Goal: Information Seeking & Learning: Learn about a topic

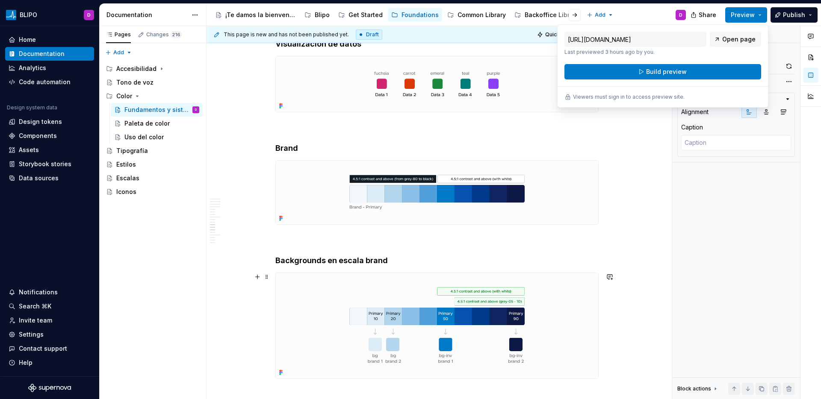
scroll to position [3112, 0]
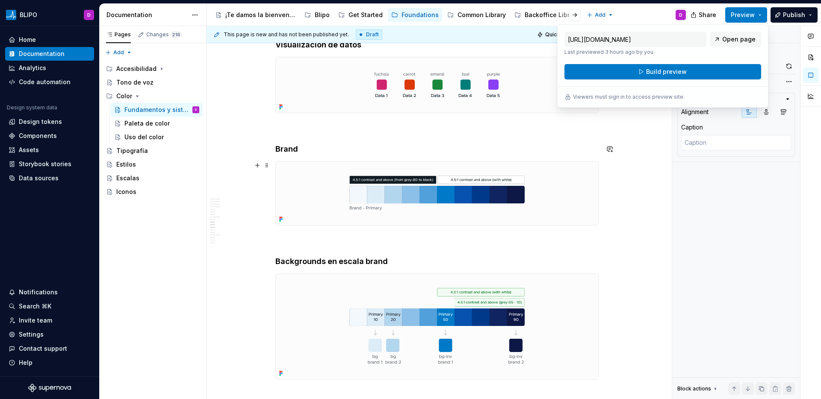
type textarea "*"
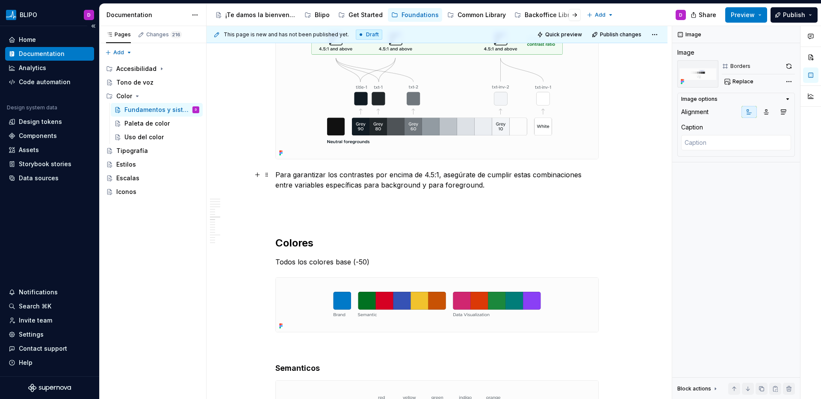
scroll to position [2730, 0]
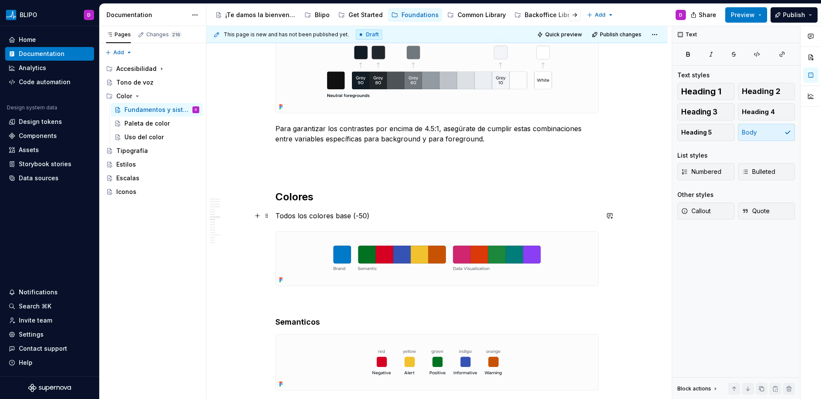
click at [349, 218] on p "Todos los colores base (-50)" at bounding box center [436, 216] width 323 height 10
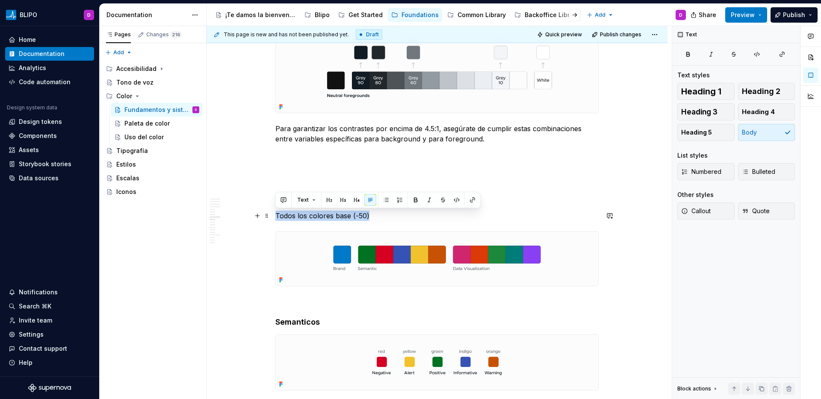
click at [349, 218] on p "Todos los colores base (-50)" at bounding box center [436, 216] width 323 height 10
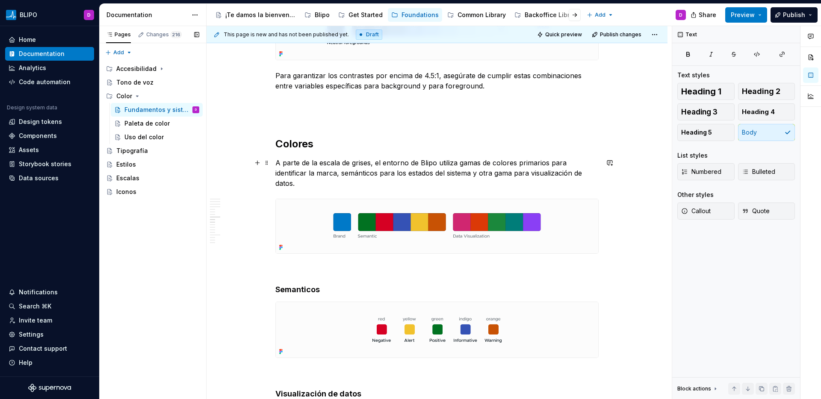
scroll to position [2784, 0]
click at [471, 175] on p "A parte de la escala de grises, el entorno de Blipo utiliza gamas de colores pr…" at bounding box center [436, 172] width 323 height 31
click at [440, 187] on p "A parte de la escala de grises, el entorno de Blipo utiliza gamas de colores pr…" at bounding box center [436, 172] width 323 height 31
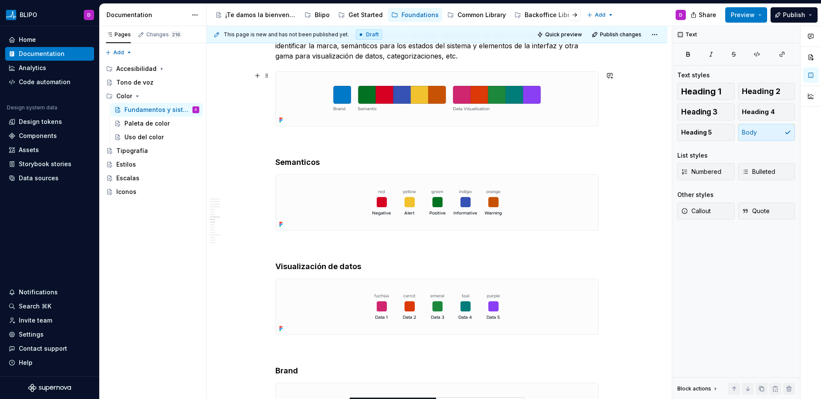
scroll to position [2932, 0]
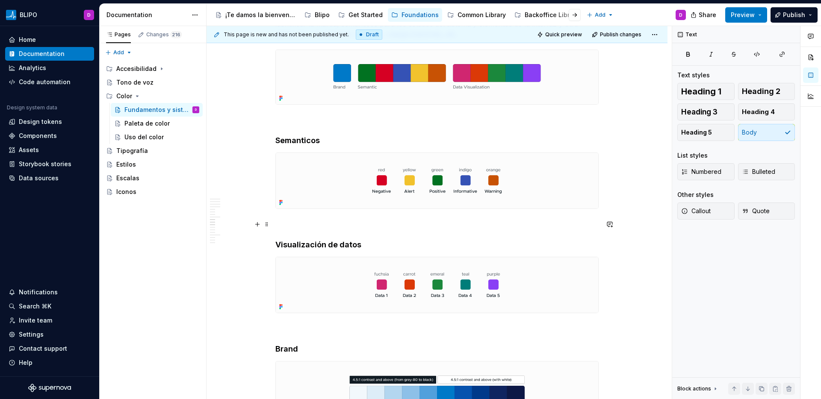
click at [309, 222] on p at bounding box center [436, 224] width 323 height 10
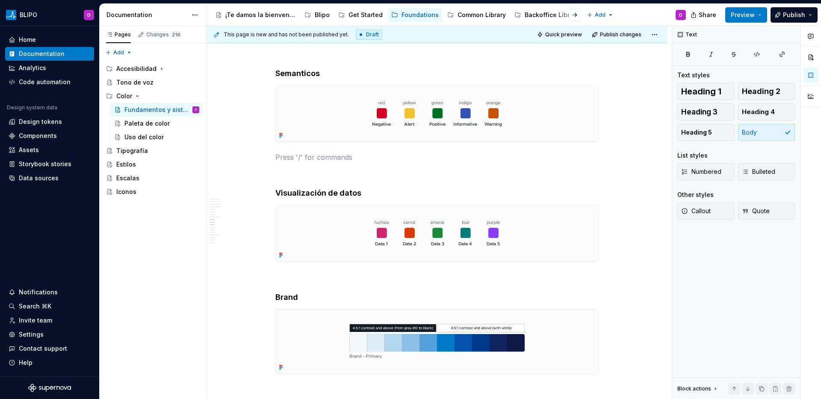
scroll to position [3000, 0]
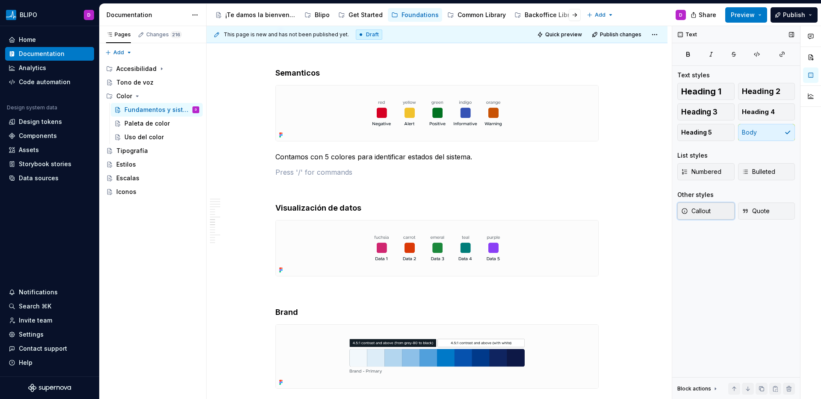
click at [707, 209] on span "Callout" at bounding box center [695, 211] width 29 height 9
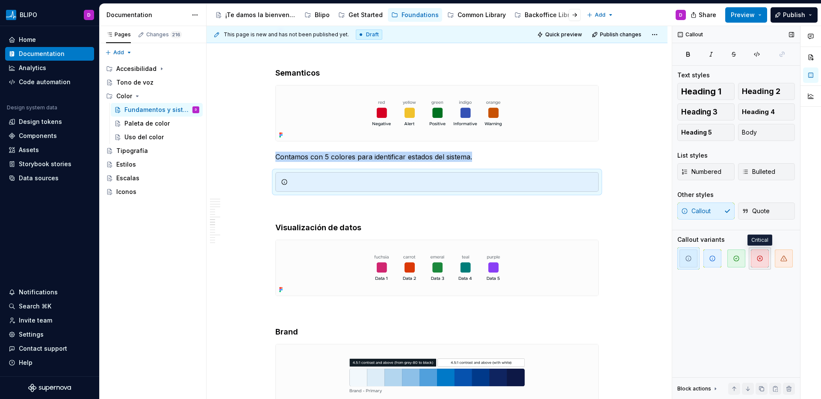
click at [764, 259] on span "button" at bounding box center [760, 259] width 18 height 18
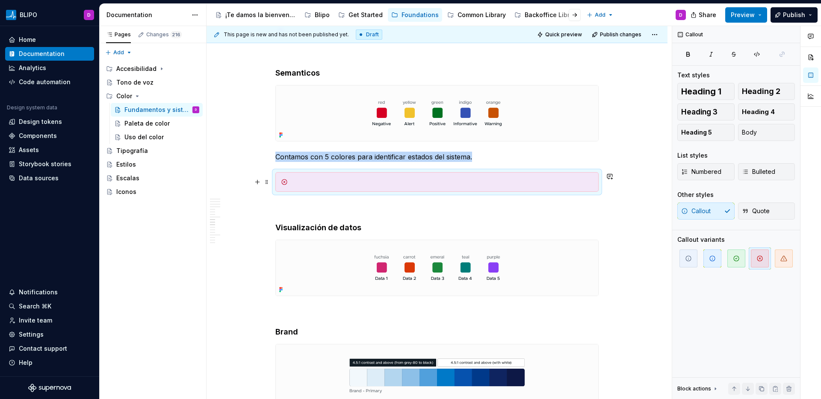
click at [509, 186] on div at bounding box center [436, 182] width 323 height 20
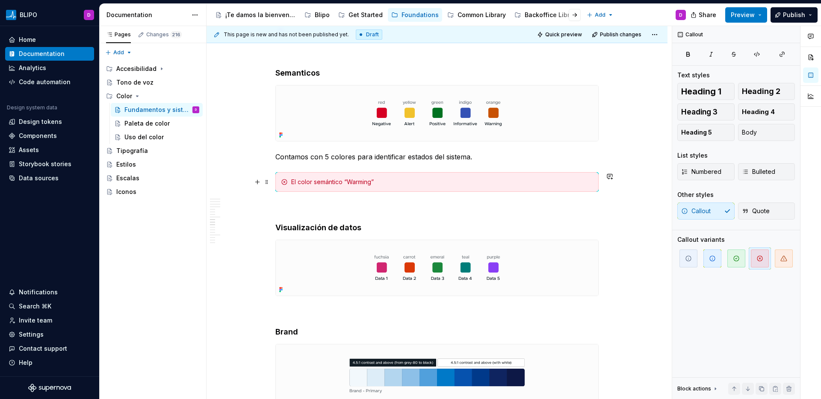
click at [313, 181] on div "El color semántico “Warming”" at bounding box center [442, 182] width 302 height 9
click at [431, 185] on div "El color orange semántico “Warming”" at bounding box center [442, 182] width 302 height 9
click at [492, 158] on p "Contamos con 5 colores para identificar estados del sistema." at bounding box center [436, 157] width 323 height 10
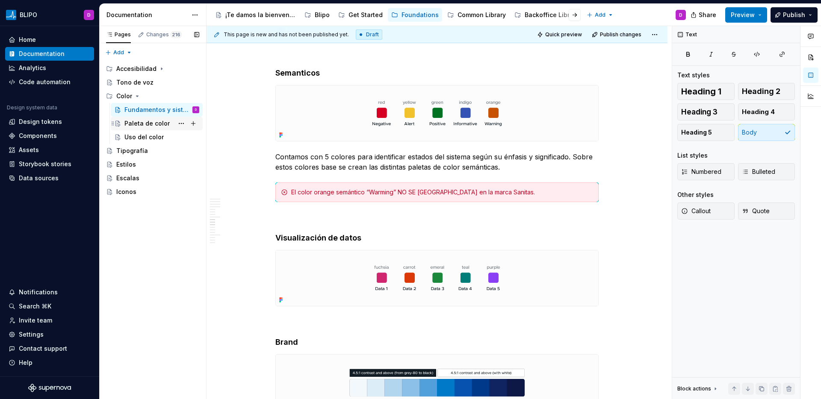
click at [140, 124] on div "Paleta de color" at bounding box center [146, 123] width 45 height 9
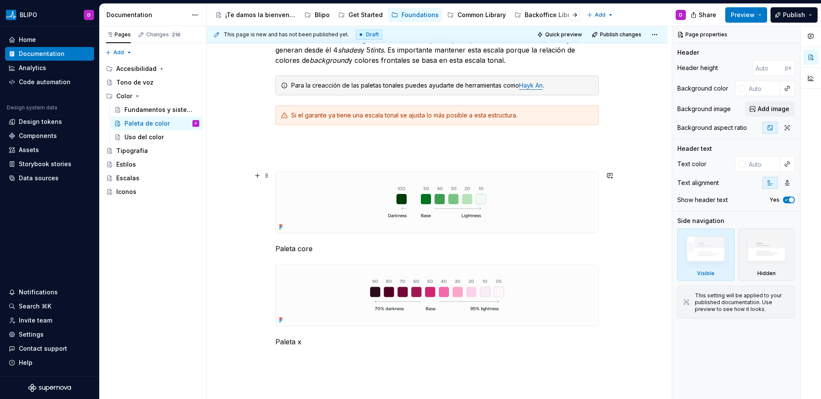
scroll to position [212, 0]
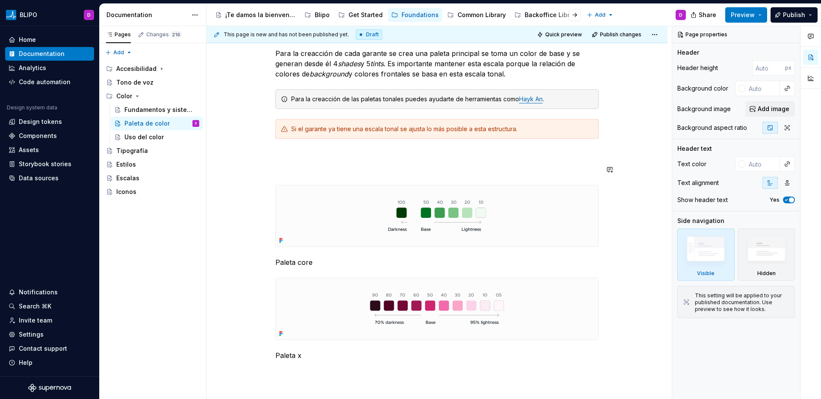
type textarea "*"
click at [317, 176] on div "Creacción de las paletas por tonos Para la creacción de cada garante se crea un…" at bounding box center [436, 158] width 323 height 406
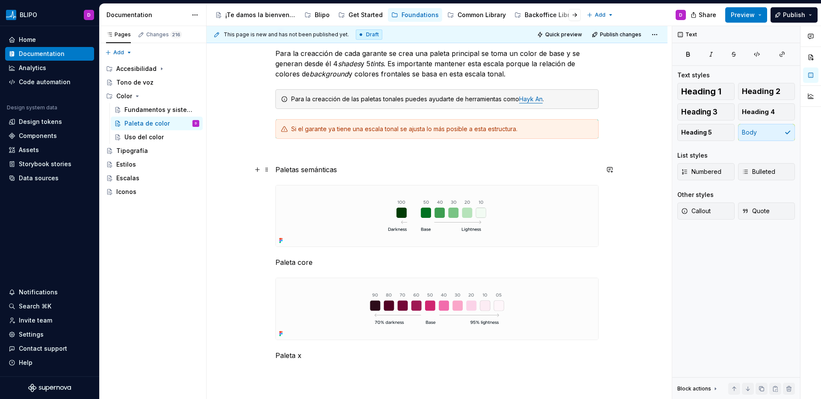
click at [338, 173] on p "Paletas semánticas" at bounding box center [436, 170] width 323 height 10
click at [358, 154] on button "button" at bounding box center [357, 154] width 12 height 12
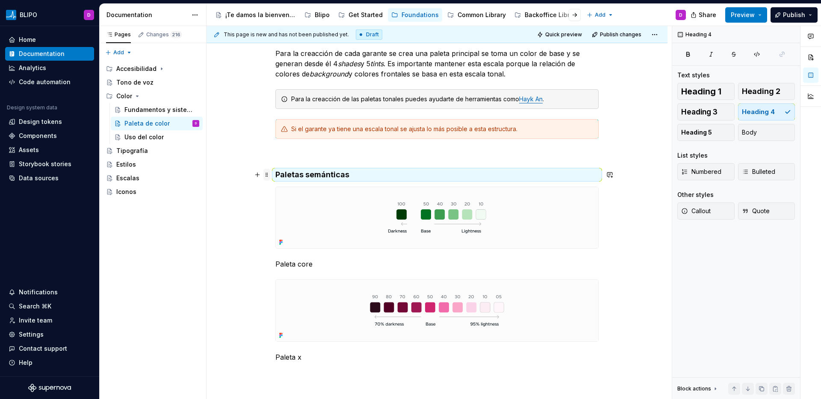
click at [267, 177] on span at bounding box center [266, 175] width 7 height 12
click at [315, 165] on div "Creacción de las paletas por tonos Para la creacción de cada garante se crea un…" at bounding box center [436, 158] width 323 height 407
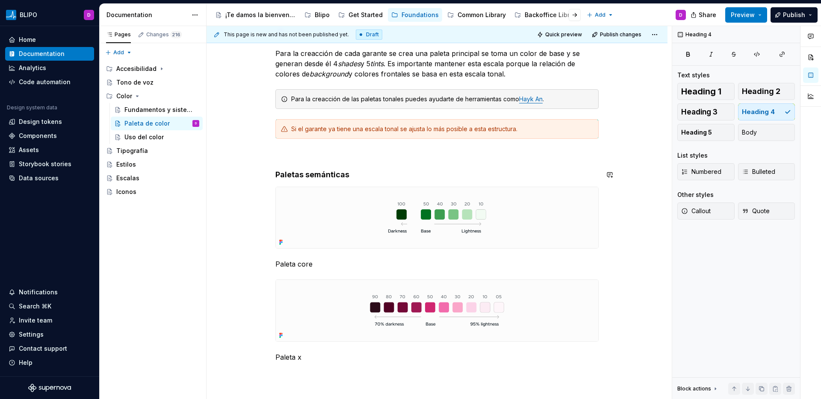
click at [327, 182] on div "Creacción de las paletas por tonos Para la creacción de cada garante se crea un…" at bounding box center [436, 158] width 323 height 407
click at [152, 111] on div "Fundamentos y sistema" at bounding box center [148, 110] width 49 height 9
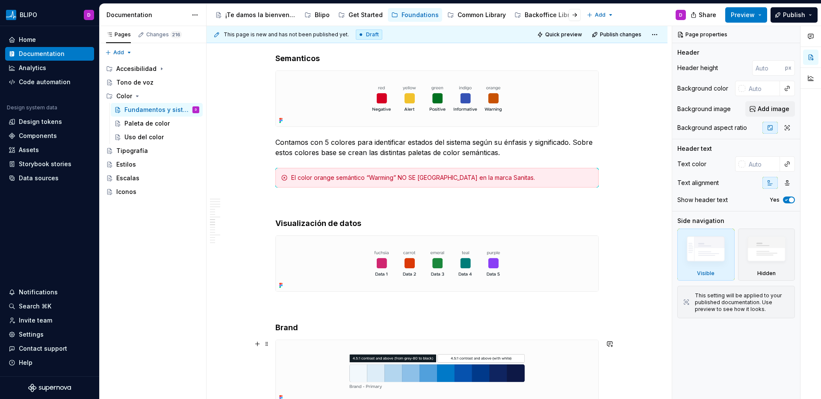
scroll to position [3014, 0]
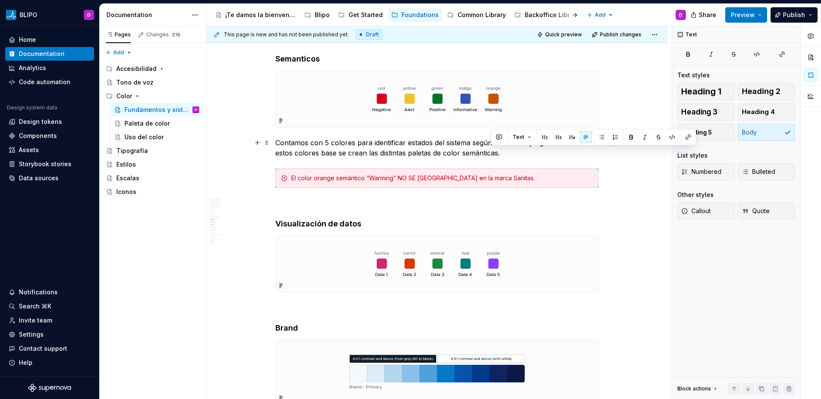
type textarea "*"
drag, startPoint x: 498, startPoint y: 155, endPoint x: 407, endPoint y: 152, distance: 91.1
click at [407, 152] on p "Contamos con 5 colores para identificar estados del sistema según su énfasis y …" at bounding box center [436, 148] width 323 height 21
click at [601, 139] on button "button" at bounding box center [605, 137] width 12 height 12
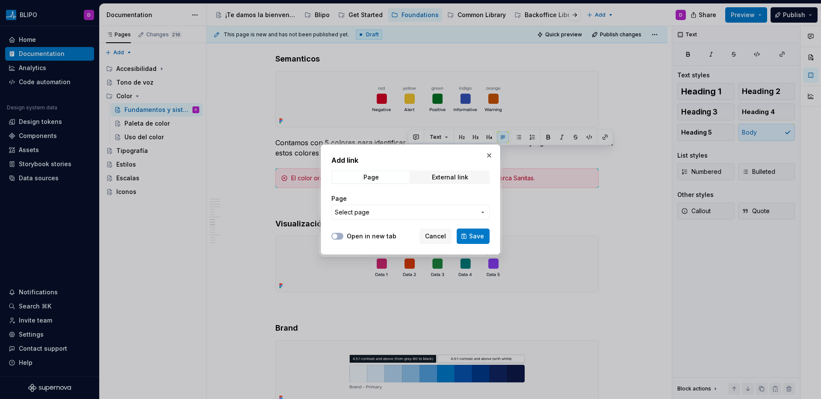
click at [401, 217] on button "Select page" at bounding box center [410, 212] width 158 height 15
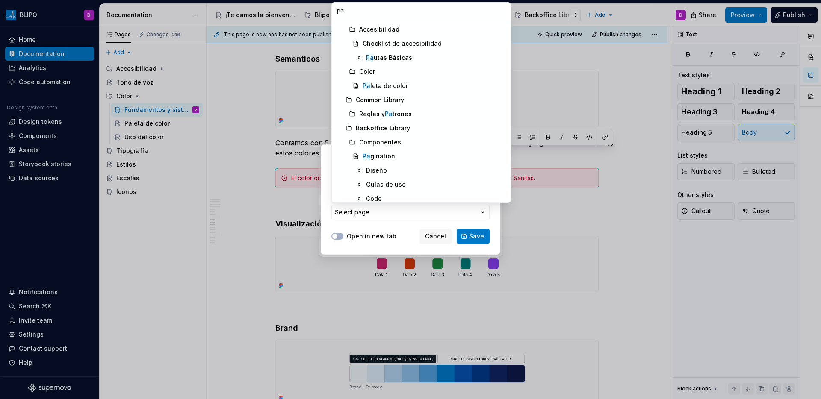
scroll to position [0, 0]
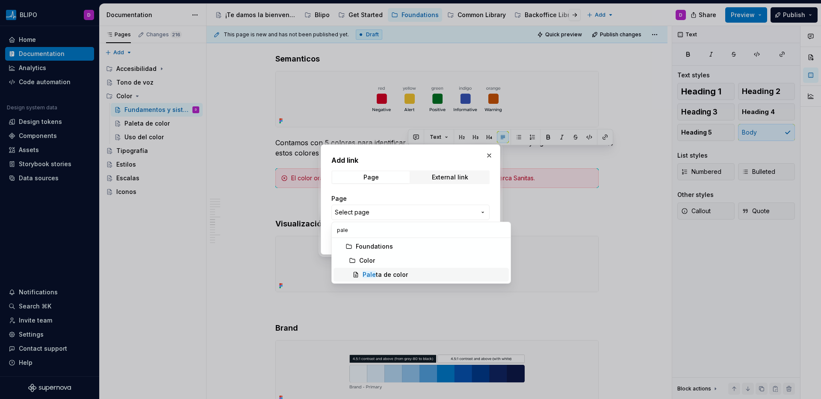
type input "pale"
click at [381, 274] on div "Pale ta de color" at bounding box center [385, 275] width 45 height 9
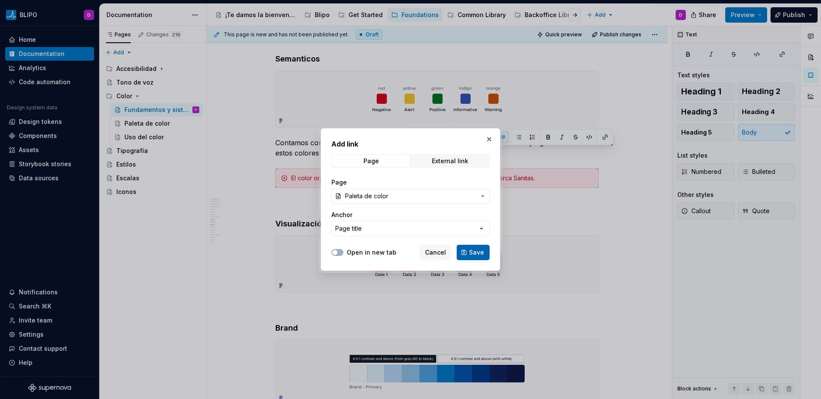
click at [474, 256] on span "Save" at bounding box center [476, 252] width 15 height 9
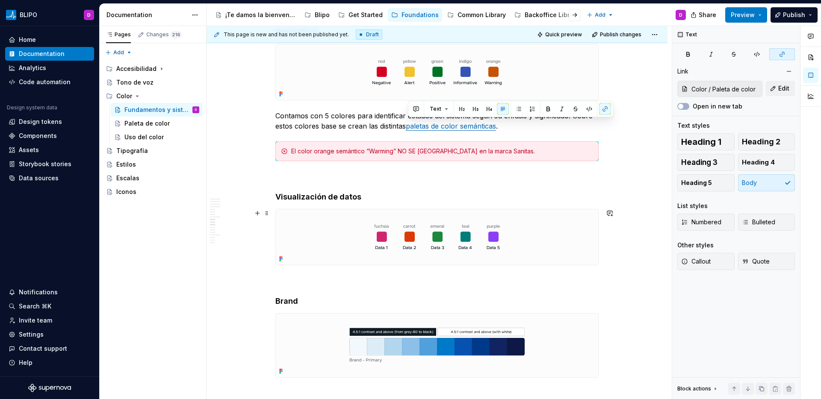
scroll to position [3042, 0]
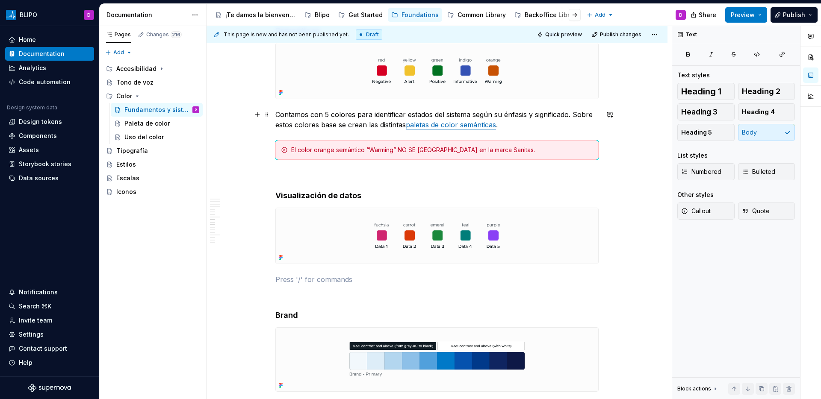
click at [531, 121] on p "Contamos con 5 colores para identificar estados del sistema según su énfasis y …" at bounding box center [436, 119] width 323 height 21
type textarea "*"
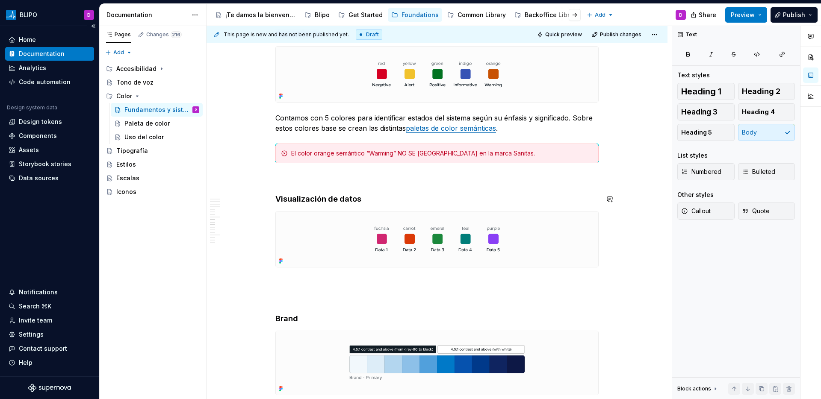
scroll to position [3037, 0]
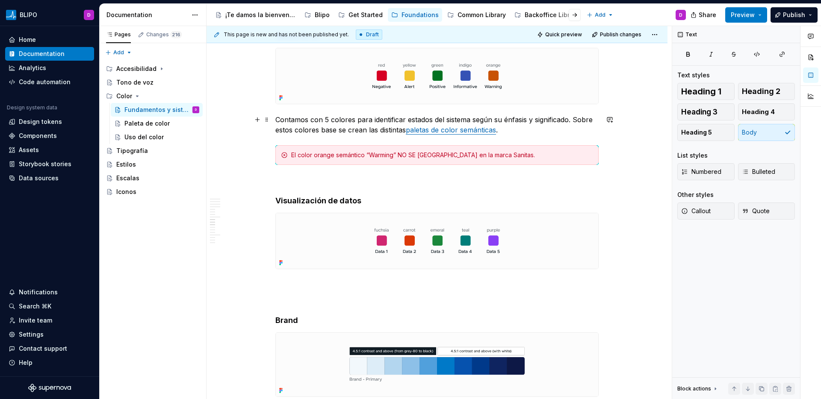
click at [472, 119] on p "Contamos con 5 colores para identificar estados del sistema según su énfasis y …" at bounding box center [436, 125] width 323 height 21
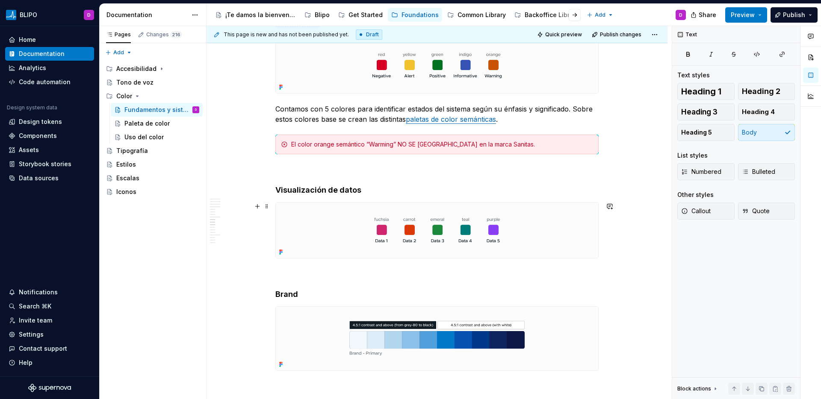
scroll to position [3049, 0]
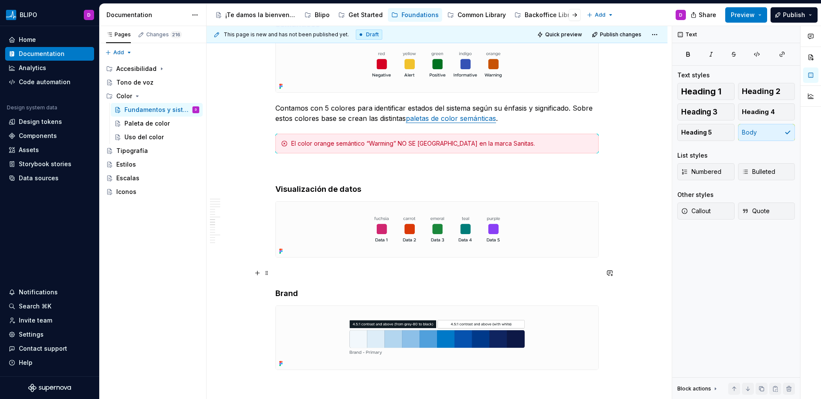
click at [324, 270] on p at bounding box center [436, 273] width 323 height 10
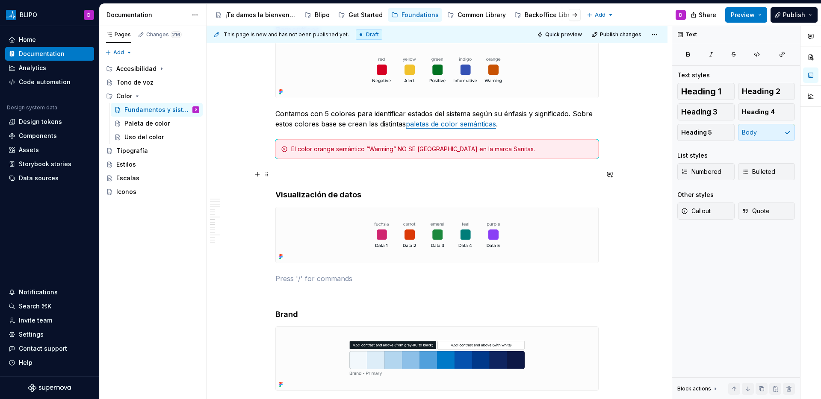
scroll to position [3064, 0]
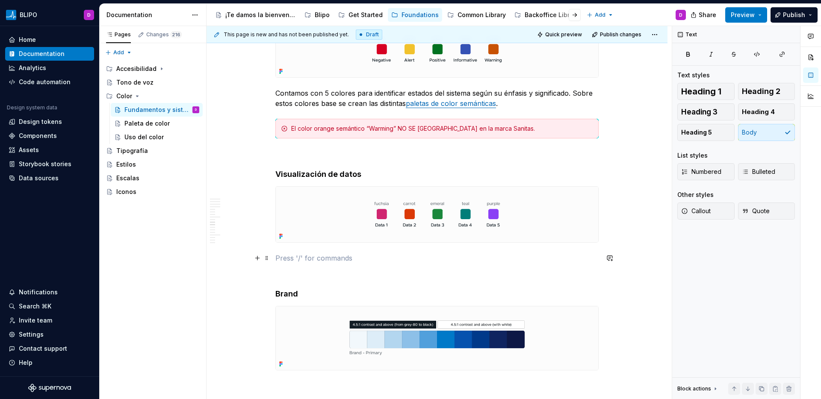
click at [301, 260] on p at bounding box center [436, 258] width 323 height 10
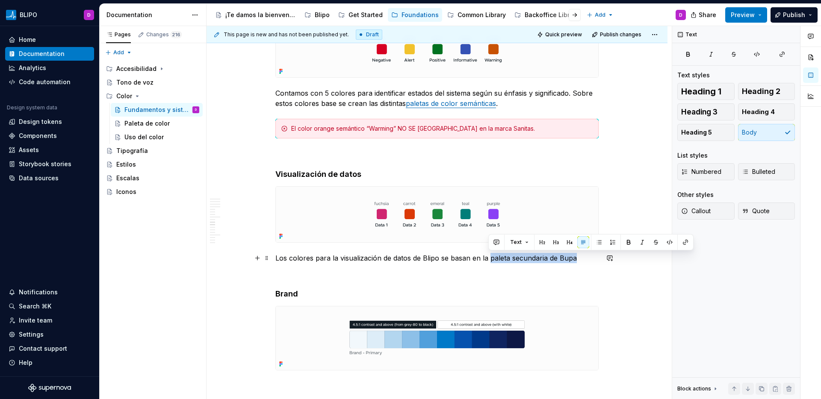
drag, startPoint x: 489, startPoint y: 259, endPoint x: 575, endPoint y: 259, distance: 86.4
click at [575, 259] on p "Los colores para la visualización de datos de Blipo se basan en la paleta secun…" at bounding box center [436, 258] width 323 height 10
click at [690, 244] on button "button" at bounding box center [685, 242] width 12 height 12
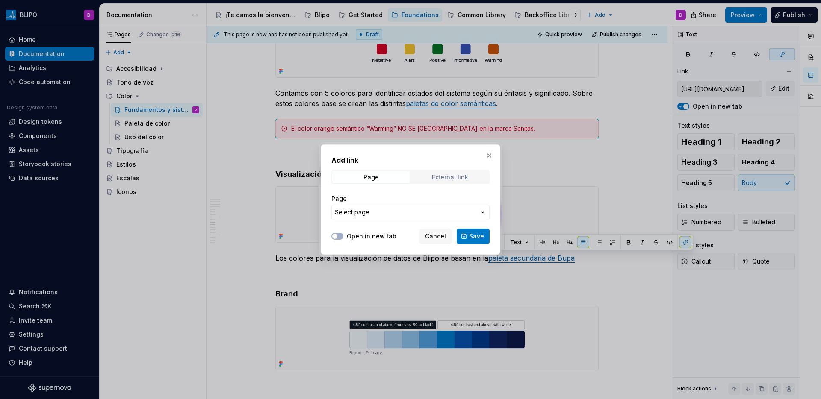
click at [441, 176] on div "External link" at bounding box center [450, 177] width 36 height 7
click at [358, 220] on input "URL" at bounding box center [410, 212] width 158 height 15
paste input "[URL][DOMAIN_NAME]"
type input "[URL][DOMAIN_NAME]"
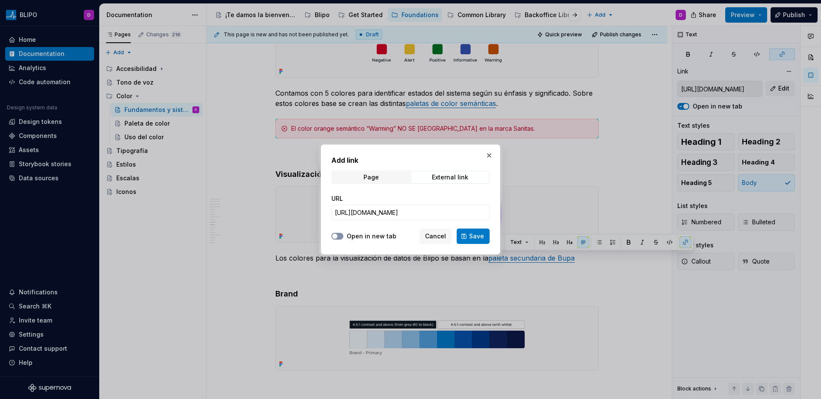
click at [338, 236] on icon "button" at bounding box center [334, 236] width 7 height 5
click at [474, 235] on span "Save" at bounding box center [476, 236] width 15 height 9
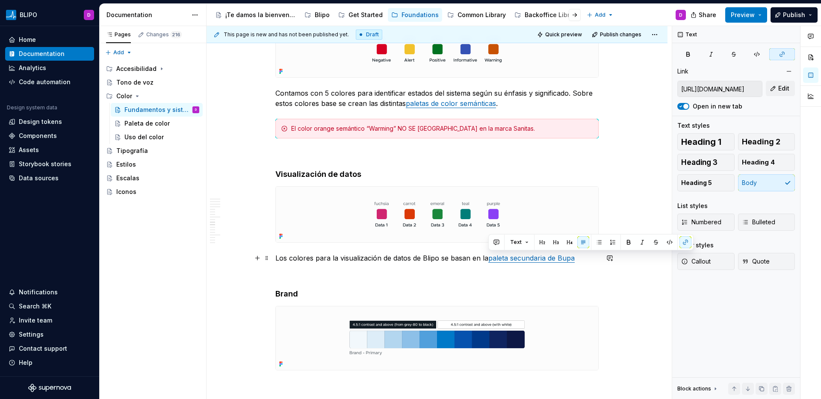
click at [578, 260] on p "Los colores para la visualización de datos de Blipo se basan en la paleta secun…" at bounding box center [436, 258] width 323 height 10
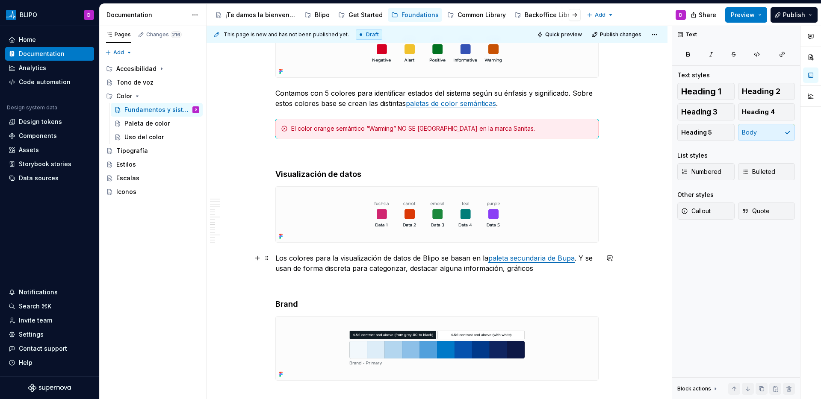
click at [500, 273] on p "Los colores para la visualización de datos de Blipo se basan en la paleta secun…" at bounding box center [436, 263] width 323 height 21
click at [557, 268] on p "Los colores para la visualización de datos de Blipo se basan en la paleta secun…" at bounding box center [436, 263] width 323 height 21
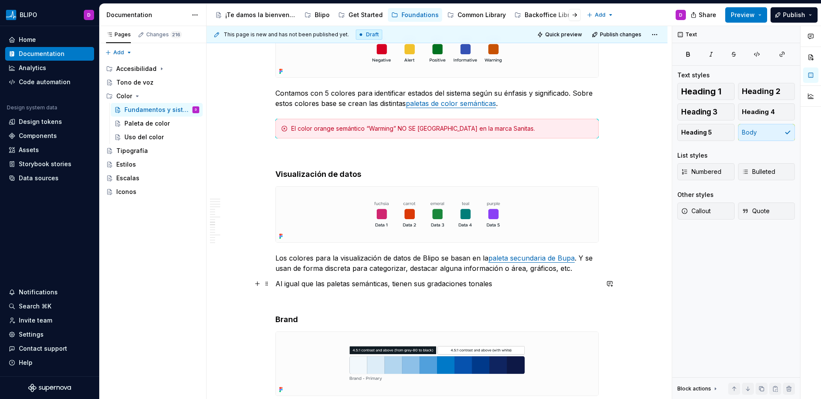
click at [414, 285] on p "Al igual que las paletas semánticas, tienen sus gradaciones tonales" at bounding box center [436, 284] width 323 height 10
click at [527, 287] on p "Al igual que las paletas semánticas, tienen también sus gradaciones tonales" at bounding box center [436, 284] width 323 height 10
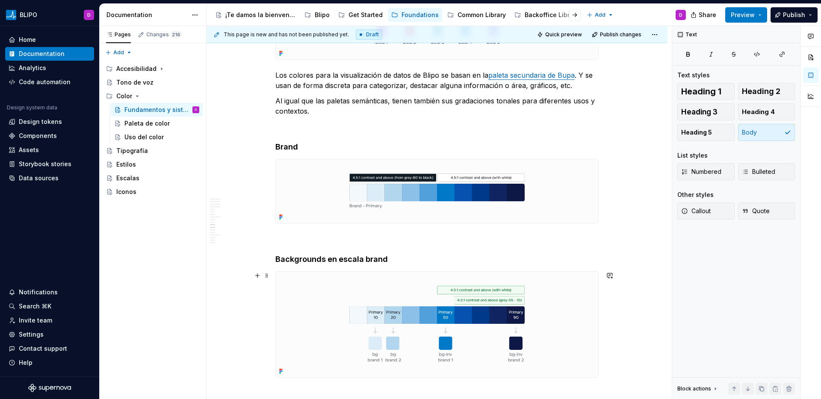
scroll to position [3257, 0]
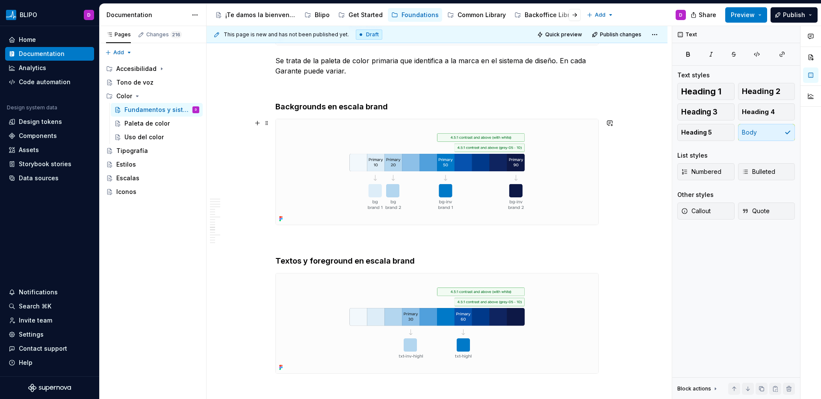
scroll to position [3438, 0]
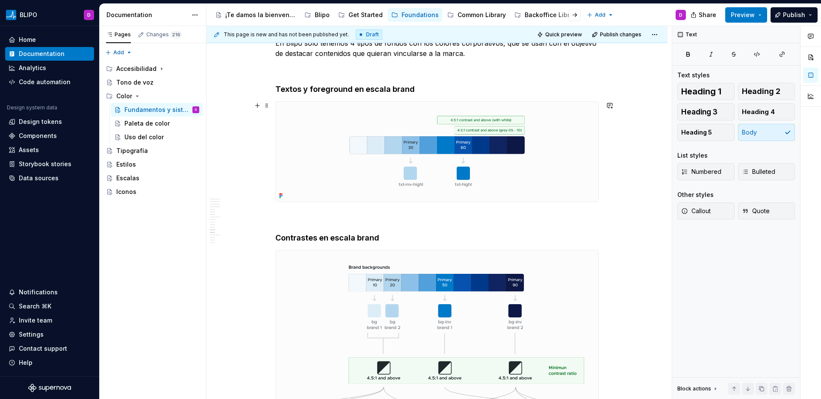
scroll to position [3631, 0]
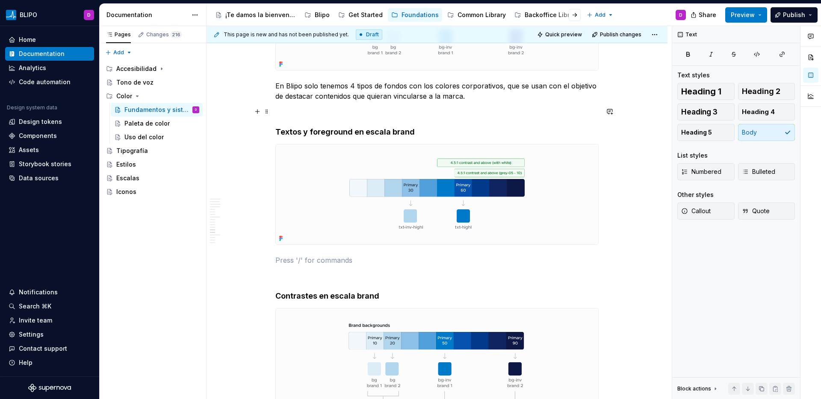
scroll to position [3605, 0]
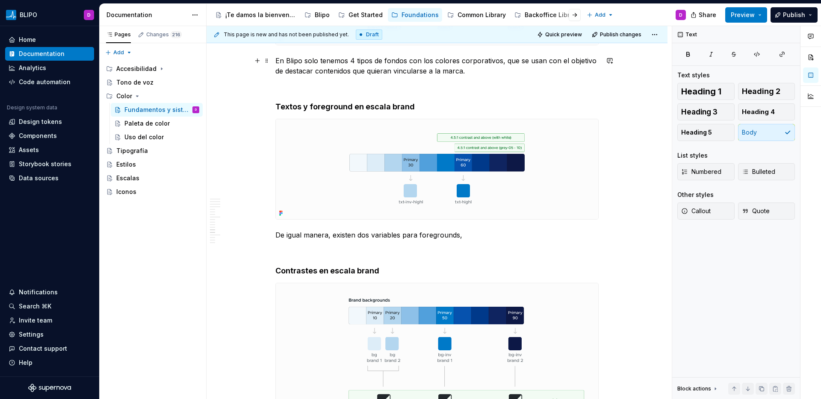
click at [396, 59] on p "En Blipo solo tenemos 4 tipos de fondos con los colores corporativos, que se us…" at bounding box center [436, 66] width 323 height 21
click at [395, 59] on p "En Blipo solo tenemos 4 tipos de fondos con los colores corporativos, que se us…" at bounding box center [436, 66] width 323 height 21
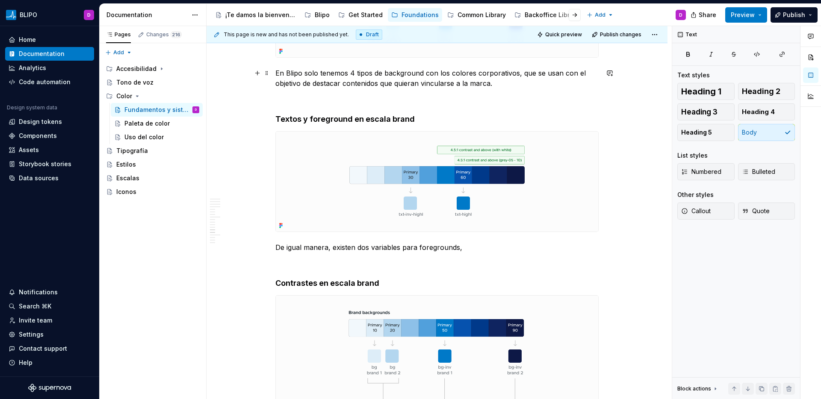
click at [415, 74] on p "En Blipo solo tenemos 4 tipos de background con los colores corporativos, que s…" at bounding box center [436, 78] width 323 height 21
click at [422, 75] on p "En Blipo solo tenemos 4 tipos de background con los colores corporativos, que s…" at bounding box center [436, 78] width 323 height 21
click at [408, 75] on p "En Blipo solo tenemos 4 tipos de background con los colores corporativos, que s…" at bounding box center [436, 78] width 323 height 21
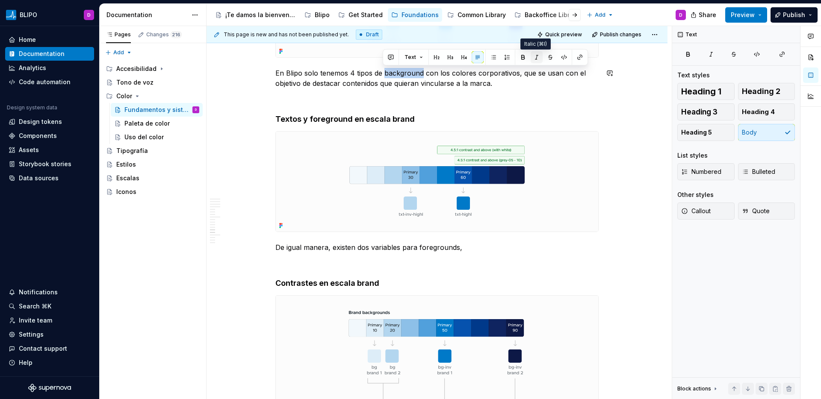
click at [533, 59] on button "button" at bounding box center [537, 57] width 12 height 12
click at [437, 248] on p "De igual manera, existen dos variables para foregrounds," at bounding box center [436, 247] width 323 height 10
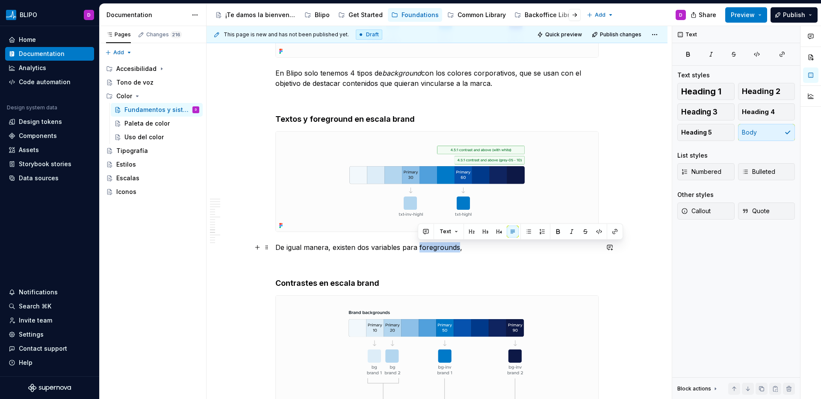
click at [437, 248] on p "De igual manera, existen dos variables para foregrounds," at bounding box center [436, 247] width 323 height 10
click at [573, 233] on button "button" at bounding box center [572, 232] width 12 height 12
click at [483, 247] on p "De igual manera, existen dos variables para foregrounds ," at bounding box center [436, 247] width 323 height 10
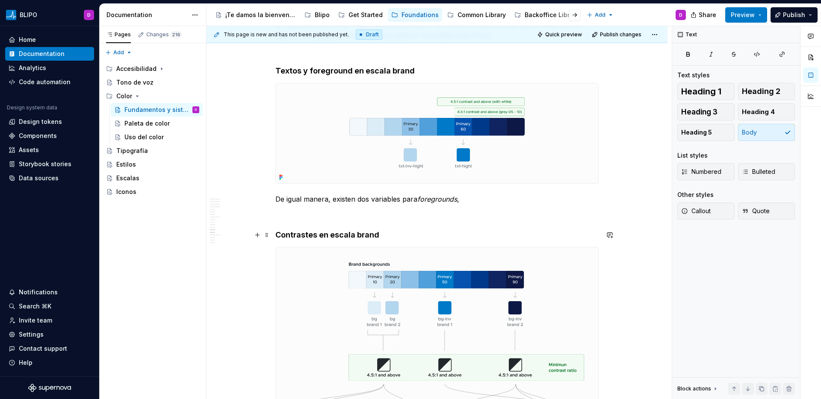
scroll to position [3642, 0]
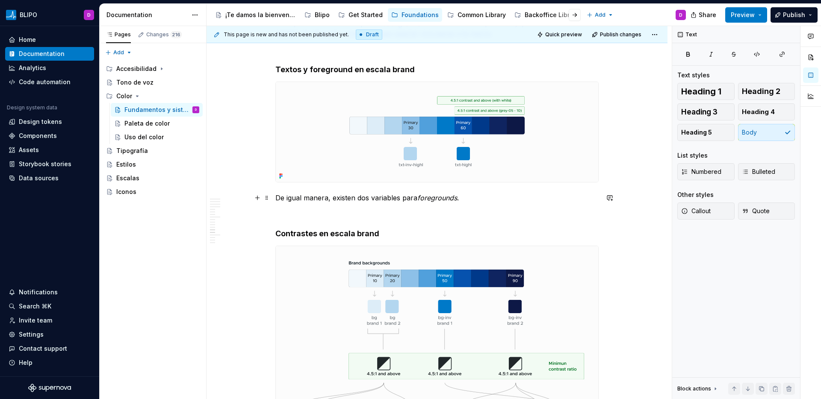
click at [357, 200] on p "De igual manera, existen dos variables para foregrounds ." at bounding box center [436, 198] width 323 height 10
click at [484, 202] on p "De igual manera, existen solo dos variables para foregrounds ." at bounding box center [436, 198] width 323 height 10
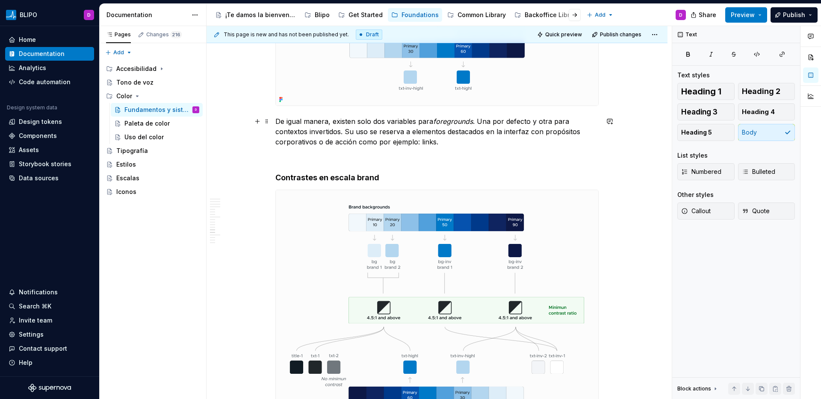
scroll to position [3761, 0]
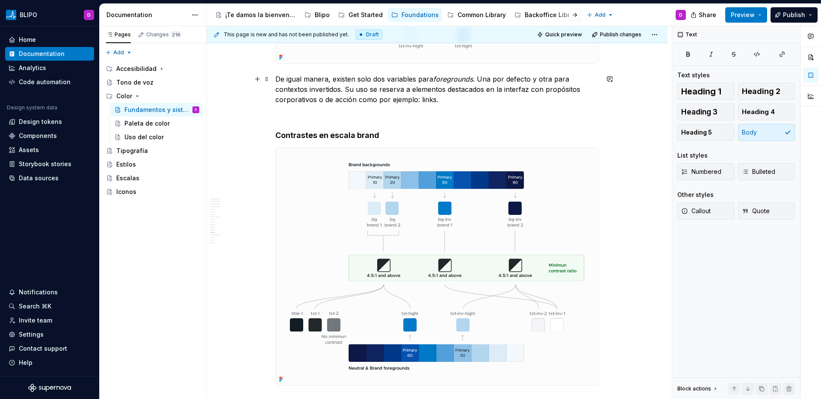
click at [429, 104] on p "De igual manera, existen solo dos variables para foregrounds . Una por defecto …" at bounding box center [436, 89] width 323 height 31
click at [401, 139] on h4 "Contrastes en escala brand" at bounding box center [436, 135] width 323 height 10
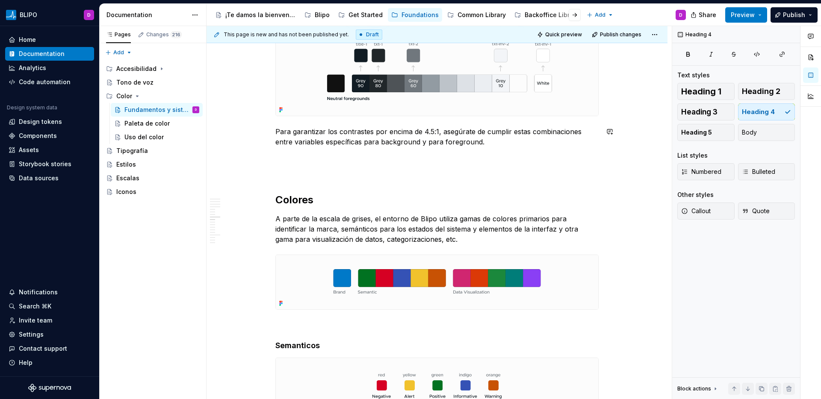
scroll to position [2729, 0]
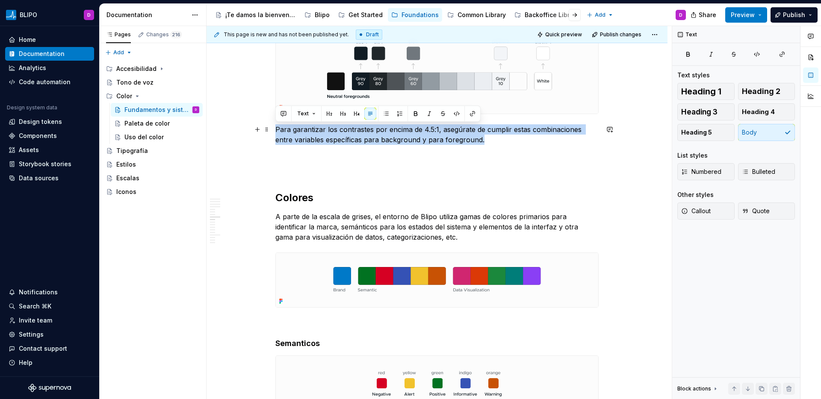
drag, startPoint x: 483, startPoint y: 142, endPoint x: 274, endPoint y: 127, distance: 210.0
copy p "Para garantizar los contrastes por encima de 4.5:1, asegúrate de cumplir estas …"
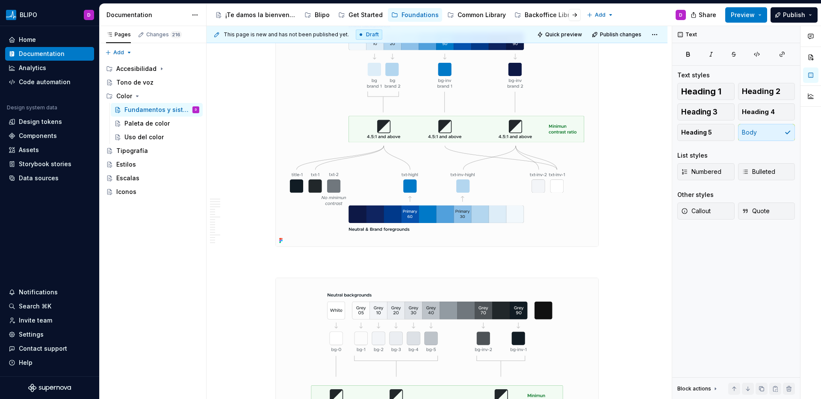
scroll to position [3900, 0]
click at [345, 260] on p at bounding box center [436, 262] width 323 height 10
click at [330, 262] on p "Los colores brand pueden combinarse" at bounding box center [436, 262] width 323 height 10
click at [334, 262] on p "Los colores brand pueden combinarse" at bounding box center [436, 262] width 323 height 10
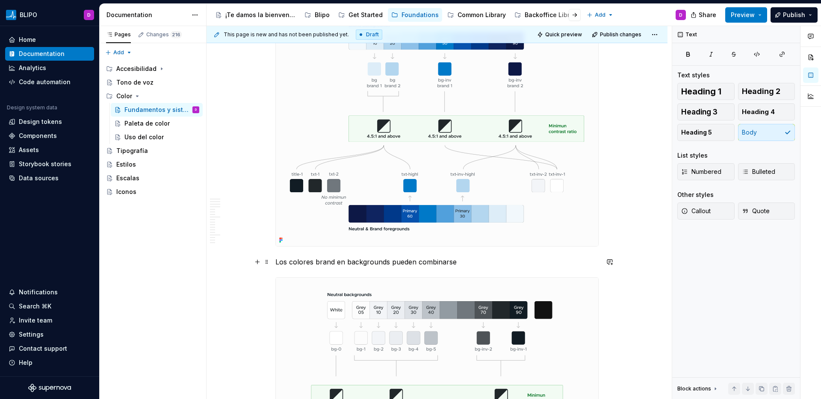
click at [353, 262] on p "Los colores brand en backgrounds pueden combinarse" at bounding box center [436, 262] width 323 height 10
click at [496, 248] on button "button" at bounding box center [499, 246] width 12 height 12
click at [477, 267] on p "Los colores brand en backgrounds pueden combinarse" at bounding box center [436, 262] width 323 height 10
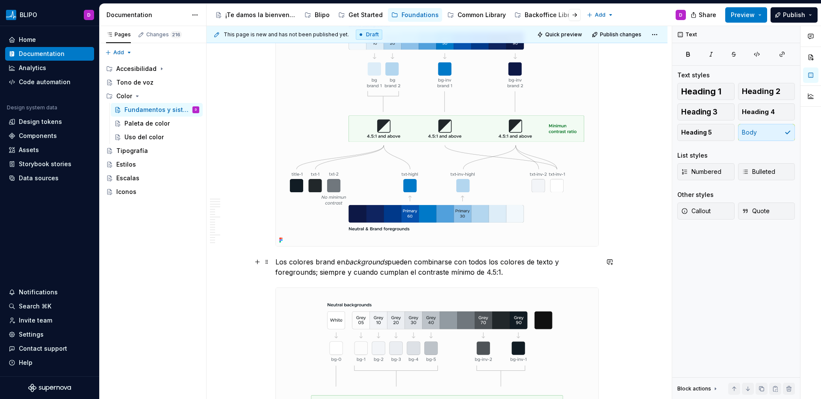
click at [303, 275] on p "Los colores brand en backgrounds pueden combinarse con todos los colores de tex…" at bounding box center [436, 267] width 323 height 21
click at [428, 258] on button "button" at bounding box center [429, 257] width 12 height 12
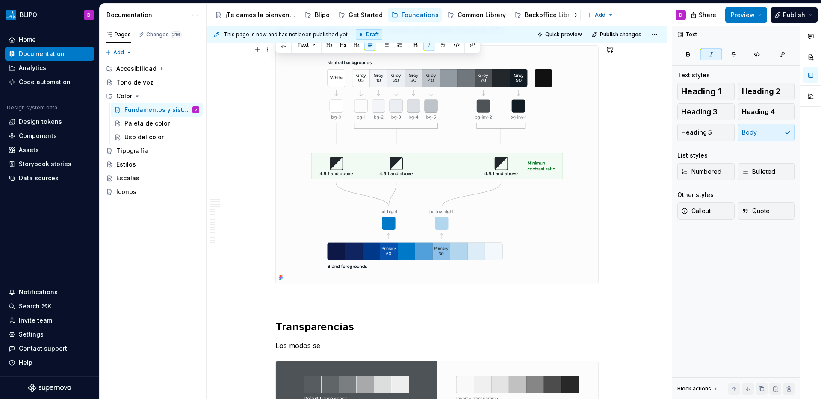
scroll to position [4143, 0]
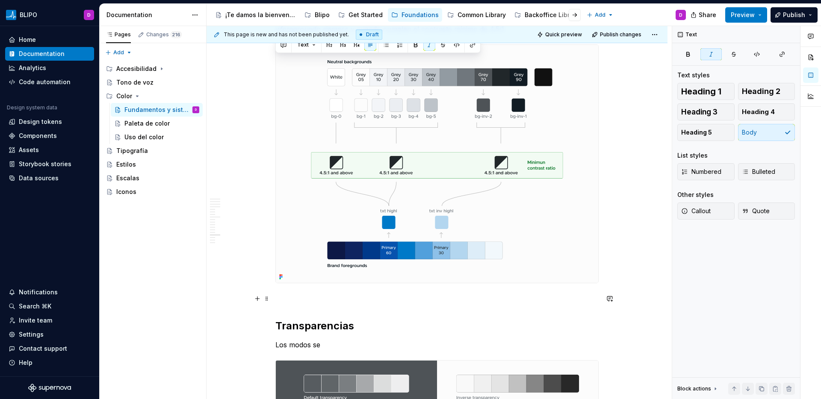
click at [366, 295] on p at bounding box center [436, 299] width 323 height 10
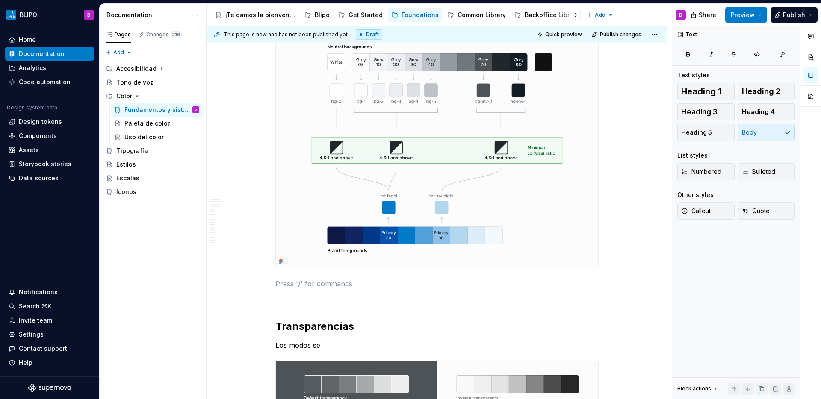
scroll to position [4159, 0]
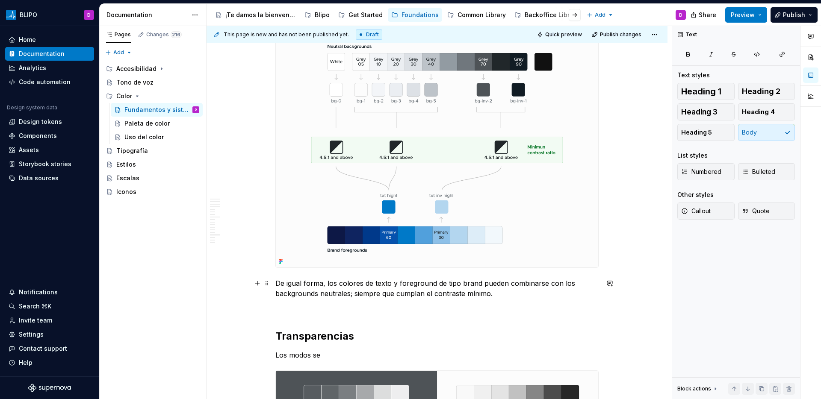
click at [407, 284] on p "De igual forma, los colores de texto y foreground de tipo brand pueden combinar…" at bounding box center [436, 288] width 323 height 21
click at [551, 266] on button "button" at bounding box center [551, 268] width 12 height 12
click at [296, 296] on p "De igual forma, los colores de texto y foreground de tipo brand pueden combinar…" at bounding box center [436, 288] width 323 height 21
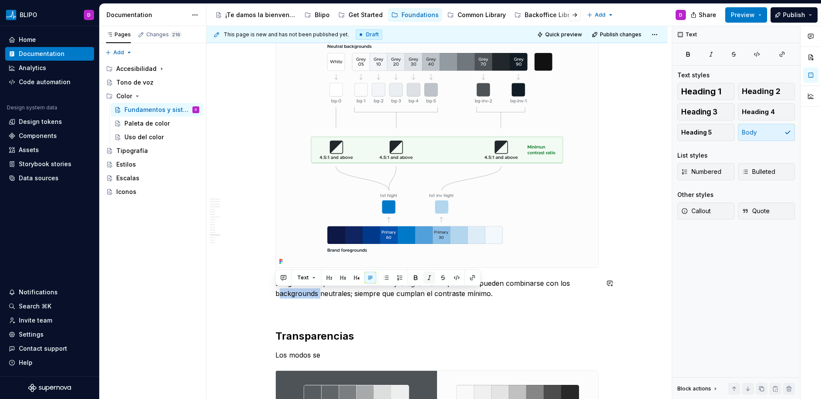
click at [426, 279] on button "button" at bounding box center [429, 278] width 12 height 12
click at [499, 291] on p "De igual forma, los colores de texto y foreground de tipo brand pueden combinar…" at bounding box center [436, 288] width 323 height 21
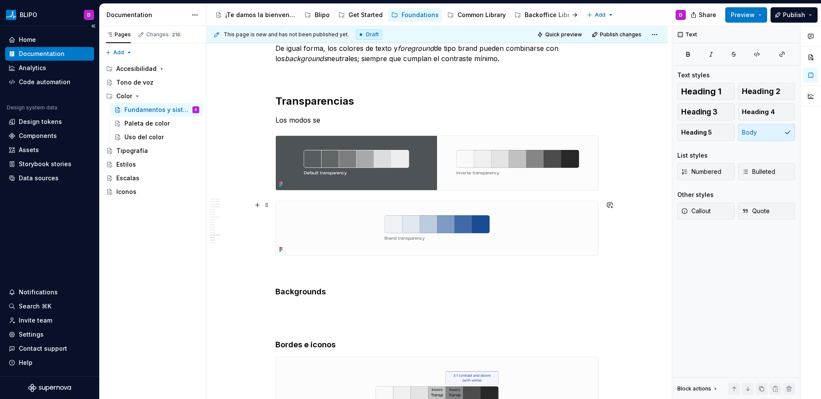
scroll to position [4394, 0]
click at [304, 118] on p "Los modos se" at bounding box center [436, 120] width 323 height 10
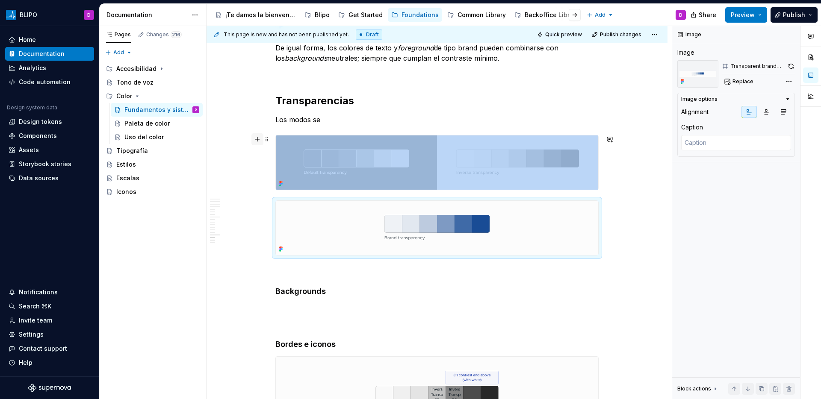
click at [255, 138] on button "button" at bounding box center [257, 139] width 12 height 12
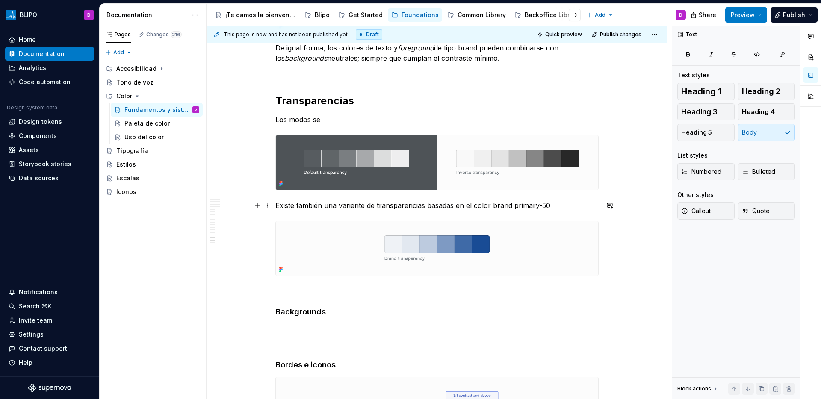
click at [511, 206] on p "Existe también una variente de transparencias basadas en el color brand primary…" at bounding box center [436, 206] width 323 height 10
click at [511, 208] on p "Existe también una variente de transparencias basadas en el color brand primary…" at bounding box center [436, 206] width 323 height 10
drag, startPoint x: 550, startPoint y: 205, endPoint x: 512, endPoint y: 205, distance: 37.6
click at [512, 205] on p "Existe también una variente de transparencias basadas en el color brand primary…" at bounding box center [436, 206] width 323 height 10
click at [511, 206] on p "Existe también una variente de transparencias basadas en el color brand main-pr…" at bounding box center [436, 206] width 323 height 10
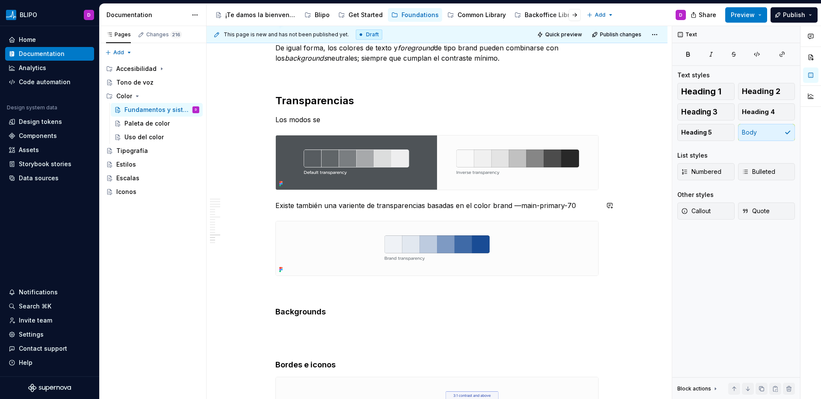
drag, startPoint x: 566, startPoint y: 206, endPoint x: 512, endPoint y: 210, distance: 54.5
click at [512, 210] on p "Existe también una variente de transparencias basadas en el color brand —main-p…" at bounding box center [436, 206] width 323 height 10
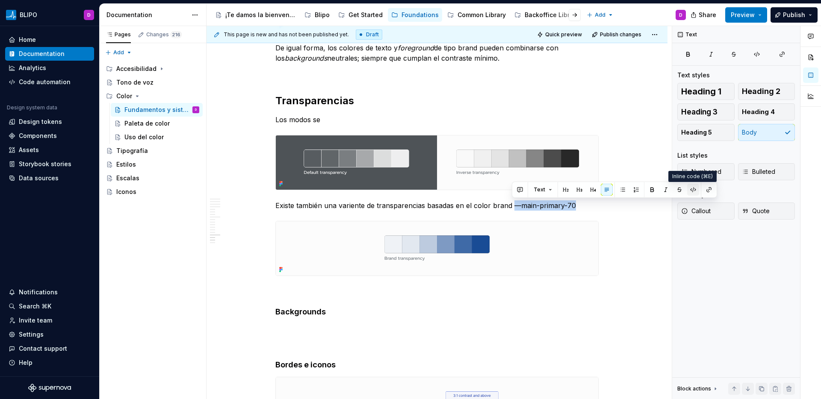
click at [695, 191] on button "button" at bounding box center [693, 190] width 12 height 12
click at [598, 209] on p "Existe también una variente de transparencias basadas en el color brand —main-p…" at bounding box center [436, 206] width 323 height 10
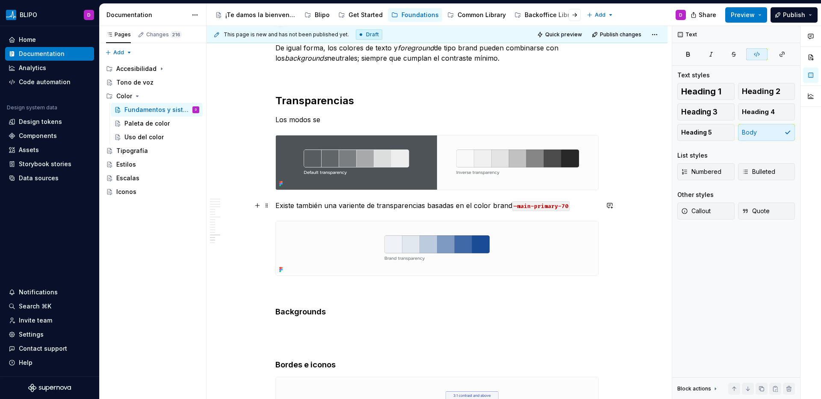
click at [583, 208] on p "Existe también una variente de transparencias basadas en el color brand —main-p…" at bounding box center [436, 206] width 323 height 10
click at [580, 206] on p "Existe también una variente de transparencias basadas en el color brand —main-p…" at bounding box center [436, 206] width 323 height 10
drag, startPoint x: 572, startPoint y: 205, endPoint x: 540, endPoint y: 206, distance: 32.9
click at [513, 206] on p "Existe también una variente de transparencias basadas en el color brand —main-p…" at bounding box center [436, 206] width 323 height 10
click at [690, 189] on button "button" at bounding box center [693, 190] width 12 height 12
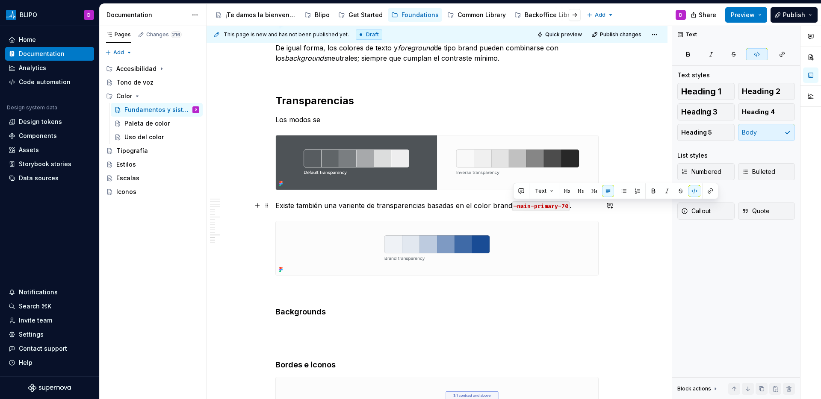
click at [581, 208] on p "Existe también una variente de transparencias basadas en el color brand —main-p…" at bounding box center [436, 206] width 323 height 10
click at [352, 206] on p "Existe también una variente de transparencias basadas en el color brand —main-p…" at bounding box center [436, 206] width 323 height 10
click at [578, 207] on p "Existe también una variante de transparencias basadas en el color brand —main-p…" at bounding box center [436, 206] width 323 height 10
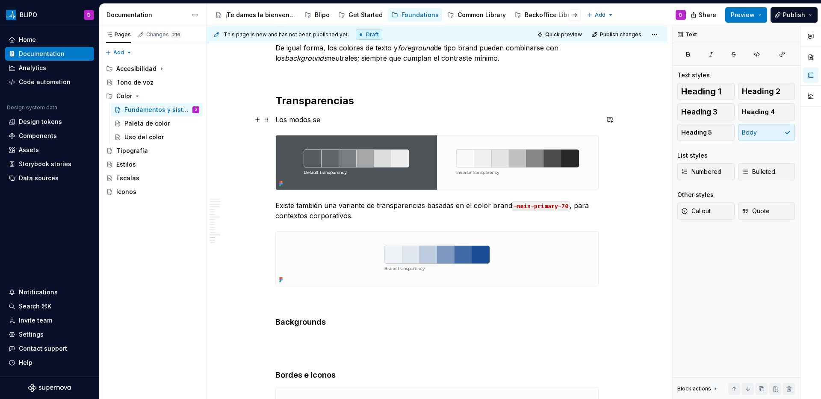
click at [303, 121] on p "Los modos se" at bounding box center [436, 120] width 323 height 10
click at [316, 122] on p "Los modos se" at bounding box center [436, 120] width 323 height 10
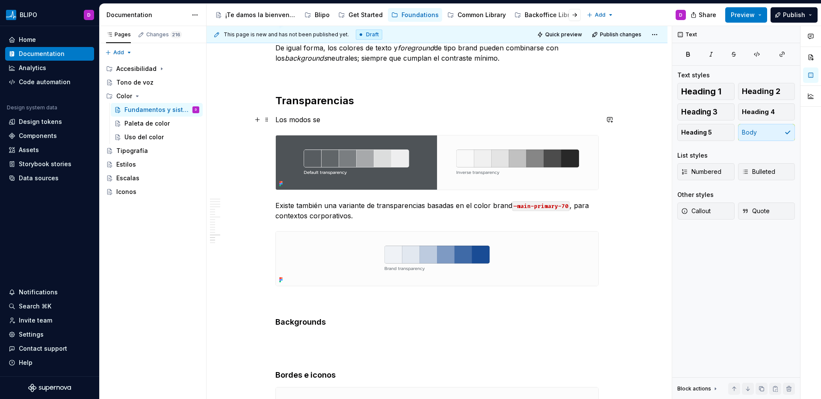
click at [321, 121] on p "Los modos se" at bounding box center [436, 120] width 323 height 10
drag, startPoint x: 322, startPoint y: 121, endPoint x: 277, endPoint y: 120, distance: 44.9
click at [277, 120] on p "Los modos se" at bounding box center [436, 120] width 323 height 10
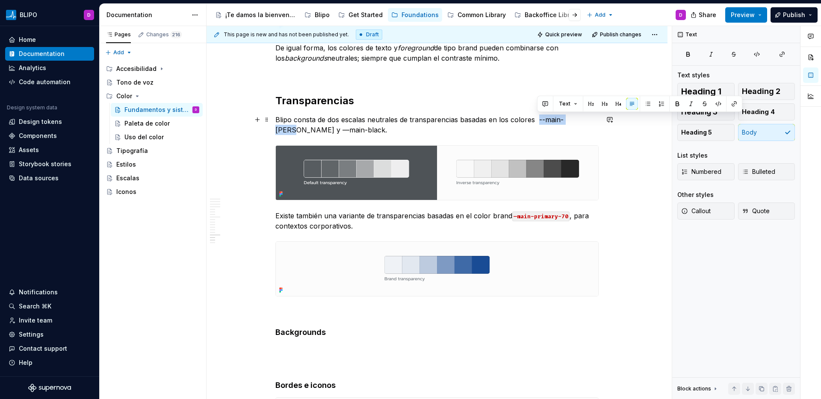
drag, startPoint x: 537, startPoint y: 120, endPoint x: 580, endPoint y: 120, distance: 42.8
click at [580, 120] on p "Blipo consta de dos escalas neutrales de transparencias basadas en los colores …" at bounding box center [436, 125] width 323 height 21
click at [720, 104] on button "button" at bounding box center [718, 104] width 12 height 12
click at [536, 122] on p "Blipo consta de dos escalas neutrales de transparencias basadas en los colores …" at bounding box center [436, 125] width 323 height 21
click at [517, 215] on code "—main-primary-70" at bounding box center [540, 217] width 57 height 10
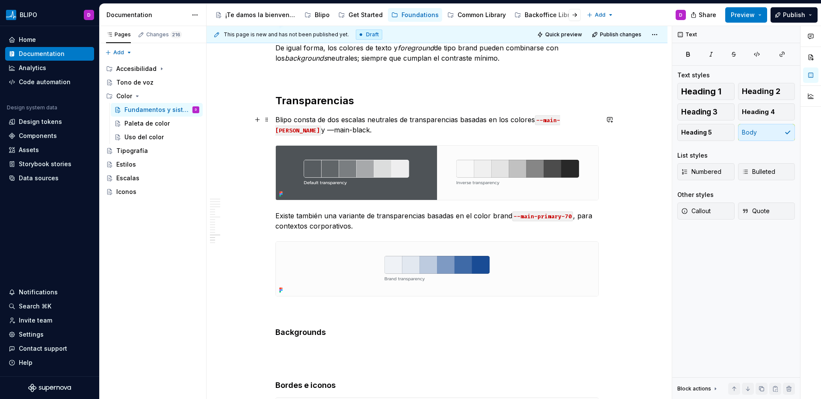
click at [591, 122] on p "Blipo consta de dos escalas neutrales de transparencias basadas en los colores …" at bounding box center [436, 125] width 323 height 21
drag, startPoint x: 587, startPoint y: 121, endPoint x: 312, endPoint y: 132, distance: 275.5
click at [312, 132] on p "Blipo consta de dos escalas neutrales de transparencias basadas en los colores …" at bounding box center [436, 125] width 323 height 21
click at [490, 104] on button "button" at bounding box center [493, 104] width 12 height 12
click at [365, 126] on code "-main-black" at bounding box center [345, 131] width 40 height 10
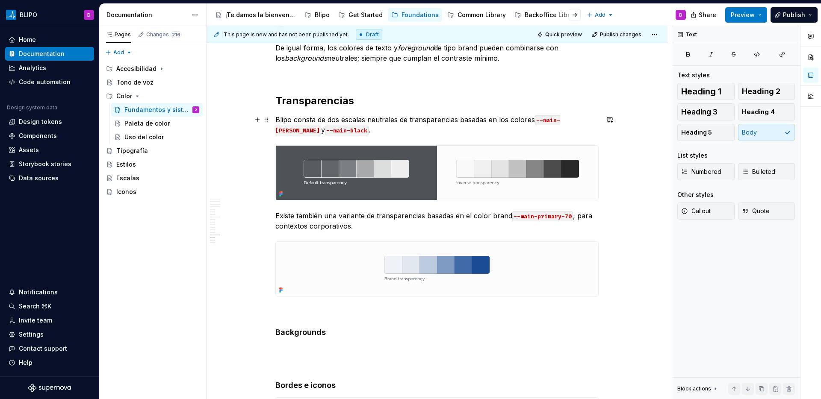
click at [421, 129] on p "Blipo consta de dos escalas neutrales de transparencias basadas en los colores …" at bounding box center [436, 125] width 323 height 21
click at [348, 130] on p "Blipo consta de dos escalas neutrales de transparencias basadas en los colores …" at bounding box center [436, 125] width 323 height 21
drag, startPoint x: 392, startPoint y: 132, endPoint x: 518, endPoint y: 131, distance: 126.1
click at [518, 131] on p "Blipo consta de dos escalas neutrales de transparencias basadas en los colores …" at bounding box center [436, 125] width 323 height 21
click at [528, 113] on button "button" at bounding box center [530, 114] width 12 height 12
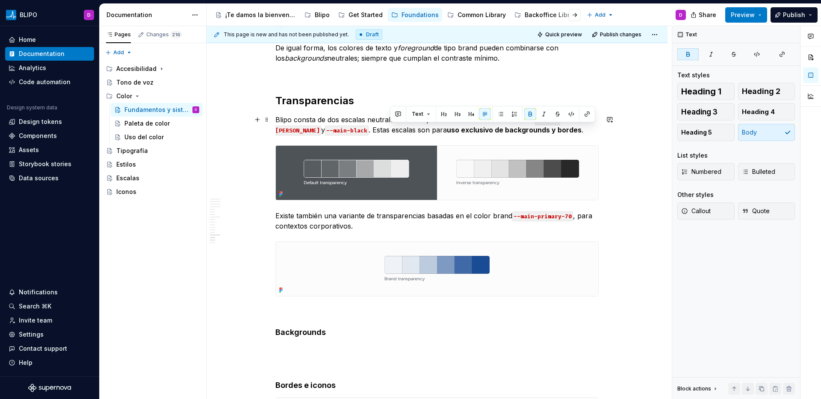
click at [476, 132] on strong "uso exclusivo de backgrounds y bordes" at bounding box center [514, 130] width 135 height 9
click at [600, 118] on button "button" at bounding box center [601, 114] width 12 height 12
click at [549, 133] on p "Blipo consta de dos escalas neutrales de transparencias basadas en los colores …" at bounding box center [436, 125] width 323 height 21
click at [367, 217] on p "Existe también una variante de transparencias basadas en el color brand --main-…" at bounding box center [436, 221] width 323 height 21
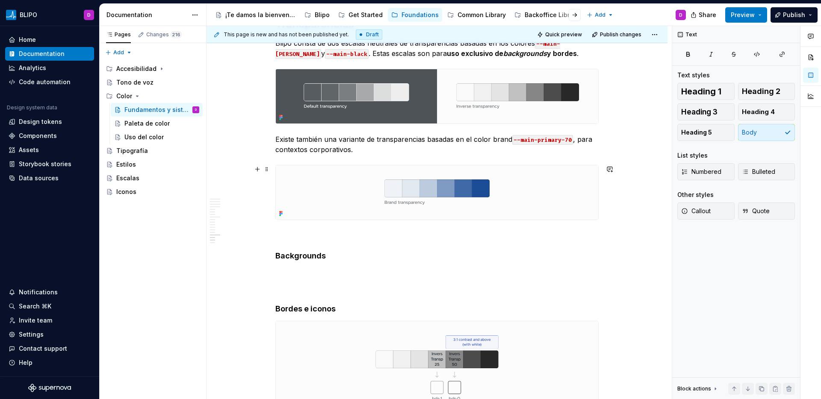
scroll to position [4461, 0]
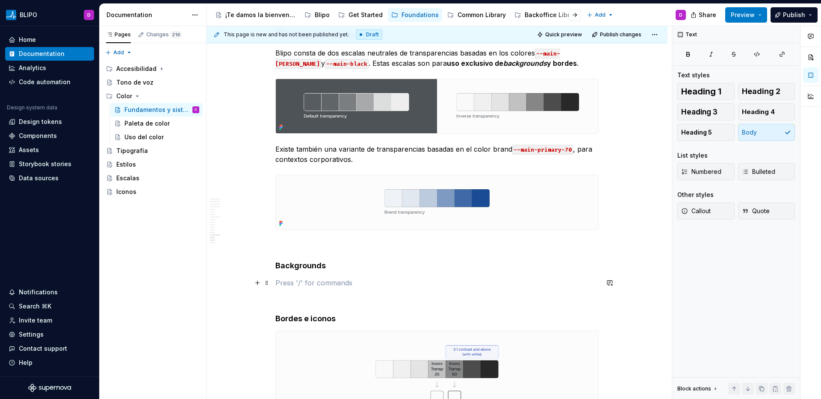
click at [295, 283] on p at bounding box center [436, 283] width 323 height 10
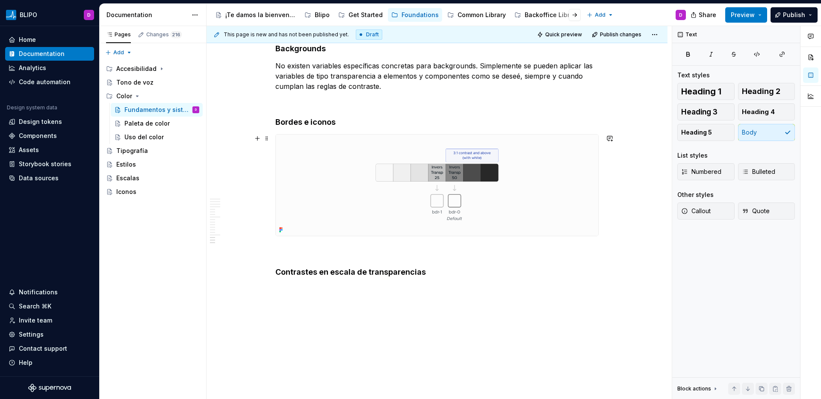
scroll to position [4686, 0]
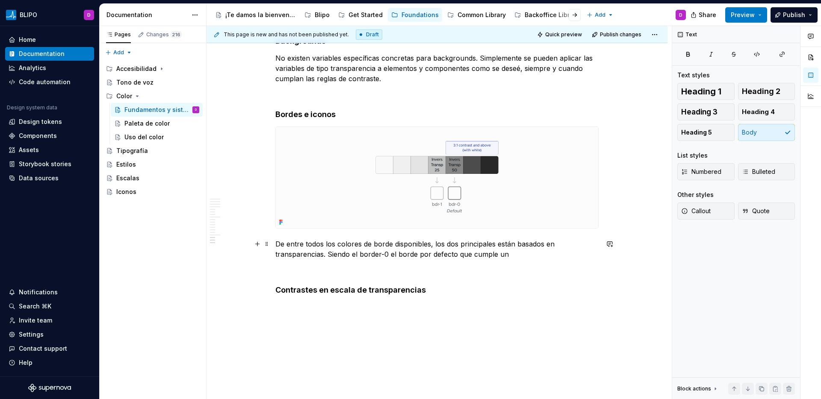
click at [519, 257] on p "De entre todos los colores de borde disponibles, los dos principales están basa…" at bounding box center [436, 249] width 323 height 21
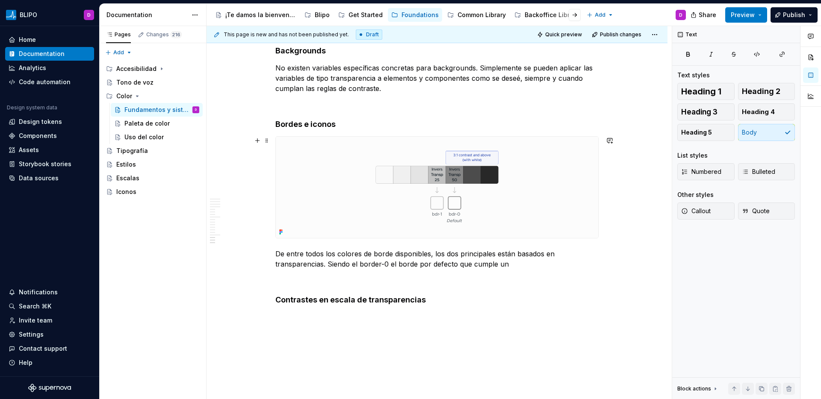
scroll to position [4674, 0]
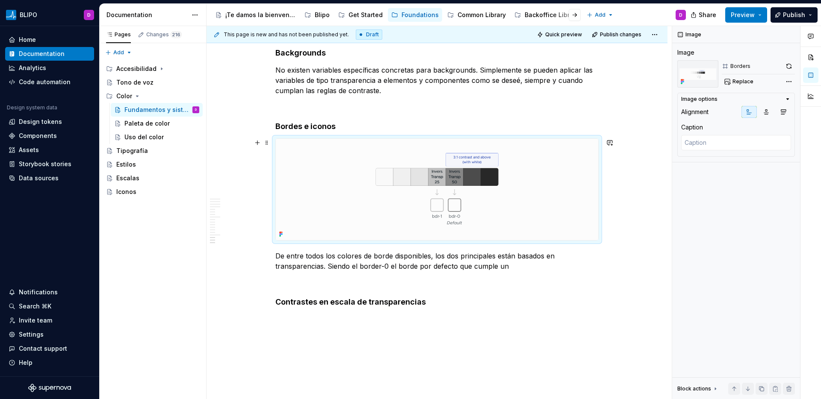
click at [507, 188] on img at bounding box center [437, 189] width 322 height 101
click at [791, 62] on button "button" at bounding box center [789, 66] width 12 height 12
type textarea "*"
click at [512, 269] on p "De entre todos los colores de borde disponibles, los dos principales están basa…" at bounding box center [436, 261] width 323 height 21
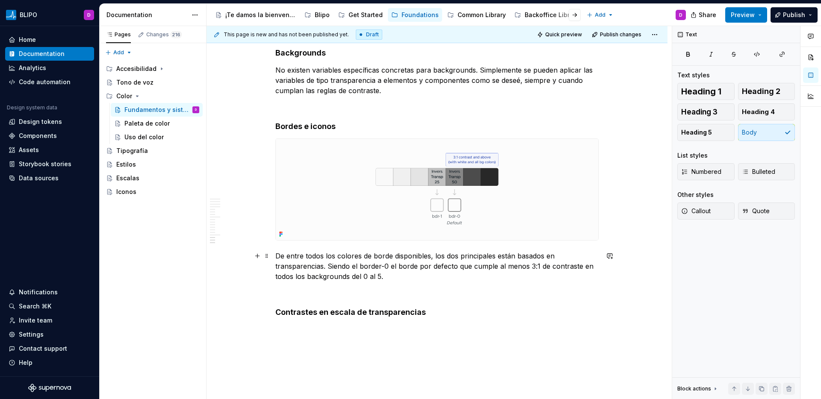
click at [350, 280] on p "De entre todos los colores de borde disponibles, los dos principales están basa…" at bounding box center [436, 266] width 323 height 31
click at [421, 277] on p "De entre todos los colores de borde disponibles, los dos principales están basa…" at bounding box center [436, 266] width 323 height 31
click at [376, 277] on p "De entre todos los colores de borde disponibles, los dos principales están basa…" at bounding box center [436, 266] width 323 height 31
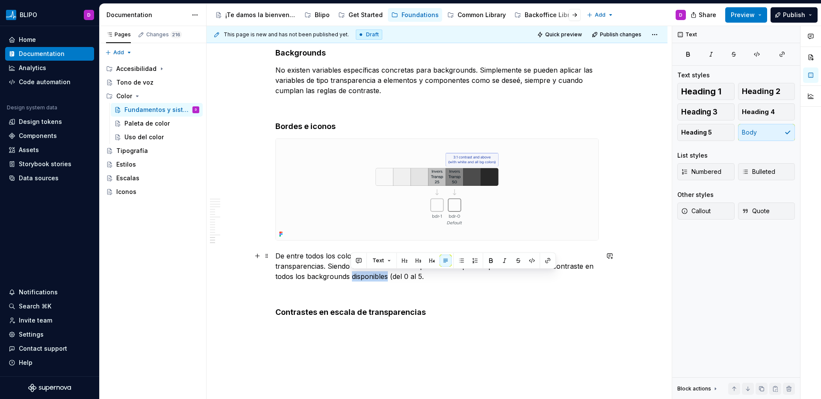
click at [376, 277] on p "De entre todos los colores de borde disponibles, los dos principales están basa…" at bounding box center [436, 266] width 323 height 31
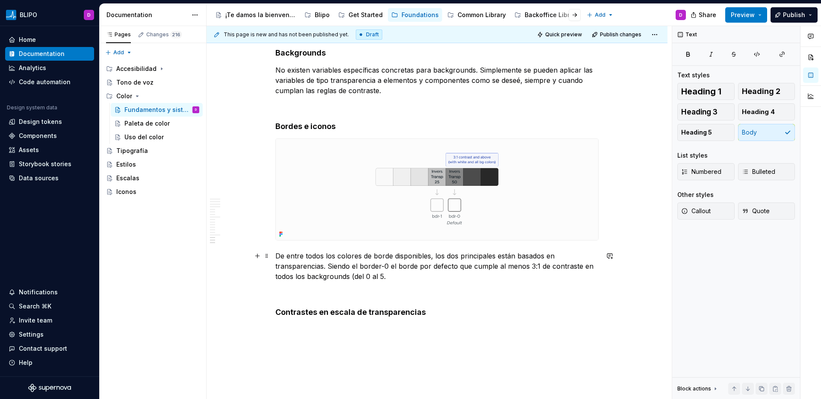
click at [353, 275] on p "De entre todos los colores de borde disponibles, los dos principales están basa…" at bounding box center [436, 266] width 323 height 31
click at [325, 277] on p "De entre todos los colores de borde disponibles, los dos principales están basa…" at bounding box center [436, 266] width 323 height 31
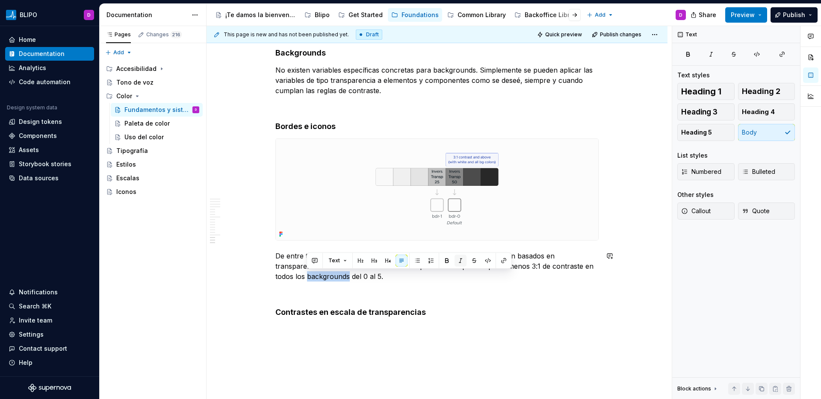
click at [456, 263] on button "button" at bounding box center [460, 261] width 12 height 12
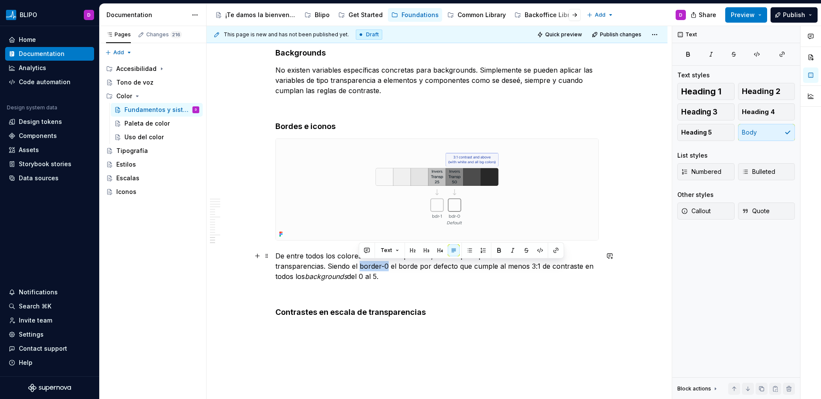
drag, startPoint x: 359, startPoint y: 268, endPoint x: 388, endPoint y: 268, distance: 29.1
click at [388, 268] on p "De entre todos los colores de borde disponibles, los dos principales están basa…" at bounding box center [436, 266] width 323 height 31
click at [541, 252] on button "button" at bounding box center [540, 251] width 12 height 12
click at [376, 268] on code "border-0" at bounding box center [372, 267] width 30 height 10
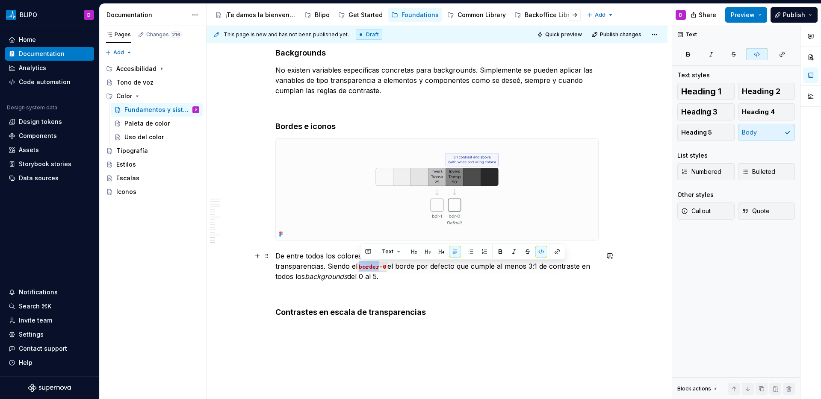
click at [376, 268] on code "border-0" at bounding box center [372, 267] width 30 height 10
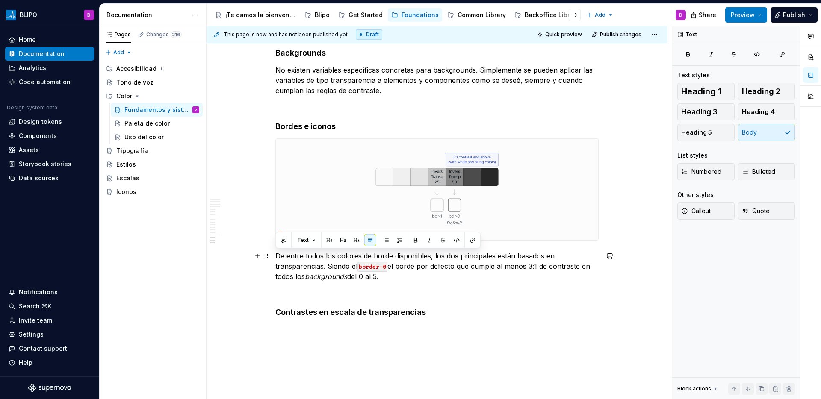
click at [383, 268] on code "border-0" at bounding box center [372, 267] width 30 height 10
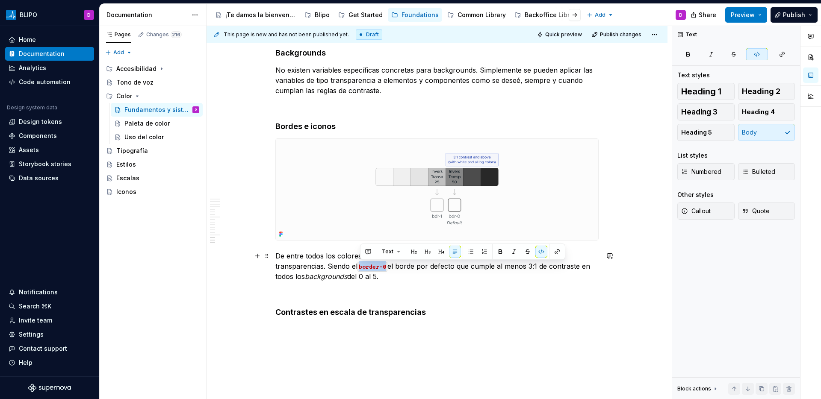
drag, startPoint x: 387, startPoint y: 267, endPoint x: 361, endPoint y: 267, distance: 25.7
click at [361, 267] on code "border-0" at bounding box center [372, 267] width 30 height 10
drag, startPoint x: 403, startPoint y: 267, endPoint x: 359, endPoint y: 267, distance: 43.6
click at [359, 267] on p "De entre todos los colores de borde disponibles, los dos principales están basa…" at bounding box center [436, 266] width 323 height 31
click at [537, 253] on button "button" at bounding box center [540, 251] width 12 height 12
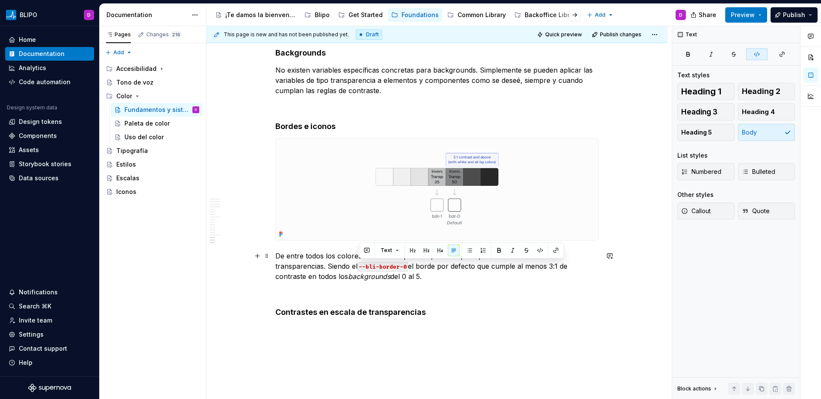
click at [459, 278] on p "De entre todos los colores de borde disponibles, los dos principales están basa…" at bounding box center [436, 266] width 323 height 31
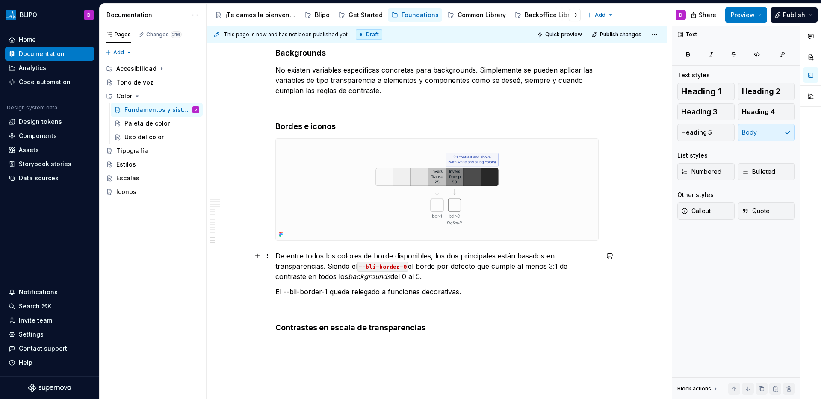
click at [427, 278] on p "De entre todos los colores de borde disponibles, los dos principales están basa…" at bounding box center [436, 266] width 323 height 31
click at [478, 268] on p "De entre todos los colores de borde disponibles, los dos principales están basa…" at bounding box center [436, 266] width 323 height 31
click at [477, 268] on p "De entre todos los colores de borde disponibles, los dos principales están basa…" at bounding box center [436, 266] width 323 height 31
click at [479, 268] on p "De entre todos los colores de borde disponibles, los dos principales están basa…" at bounding box center [436, 266] width 323 height 31
click at [434, 278] on p "De entre todos los colores de borde disponibles, los dos principales están basa…" at bounding box center [436, 266] width 323 height 31
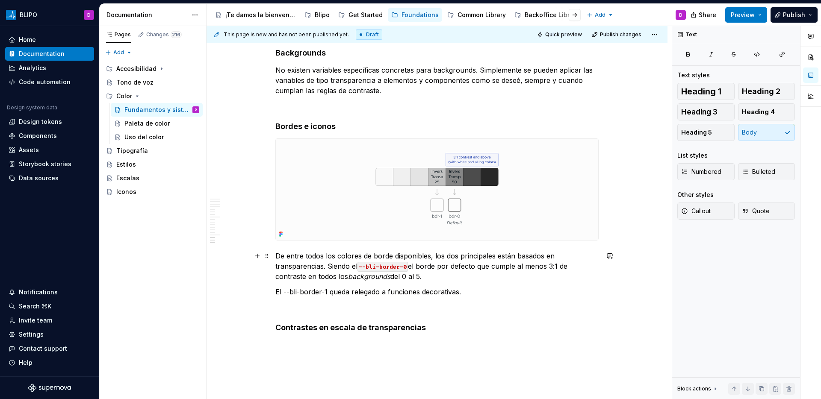
click at [477, 268] on p "De entre todos los colores de borde disponibles, los dos principales están basa…" at bounding box center [436, 266] width 323 height 31
click at [438, 277] on p "De entre todos los colores de borde disponibles, los dos principales están basa…" at bounding box center [436, 266] width 323 height 31
drag, startPoint x: 327, startPoint y: 291, endPoint x: 284, endPoint y: 293, distance: 43.7
click at [284, 293] on p "El --bli-border-1 queda relegado a funciones decorativas." at bounding box center [436, 292] width 323 height 10
click at [464, 277] on button "button" at bounding box center [464, 276] width 12 height 12
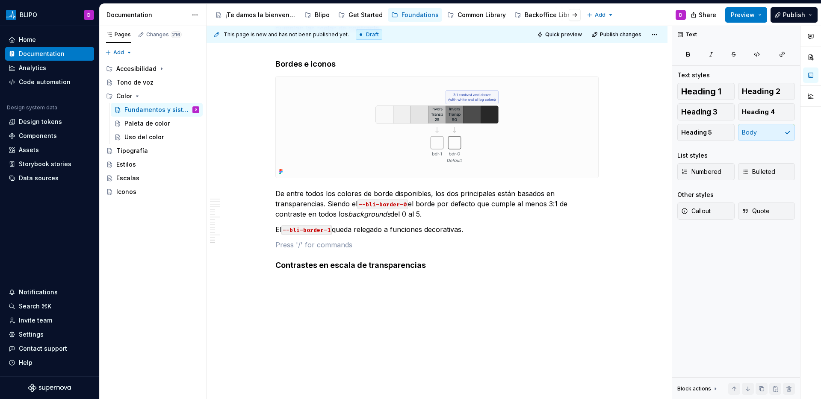
scroll to position [4737, 0]
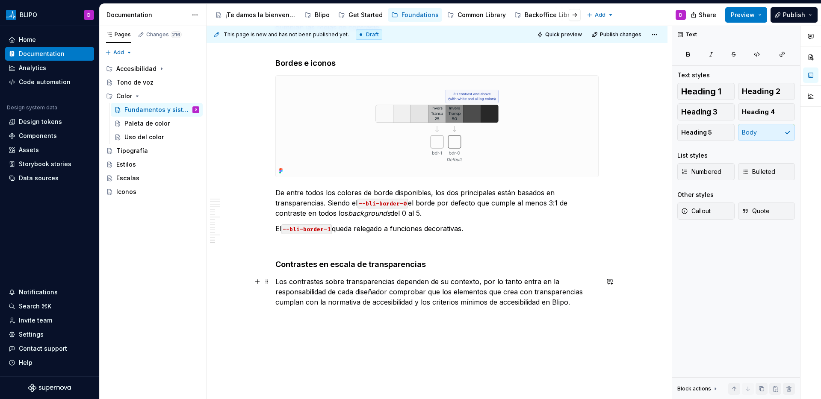
click at [484, 306] on p "Los contrastes sobre transparencias dependen de su contexto, por lo tanto entra…" at bounding box center [436, 292] width 323 height 31
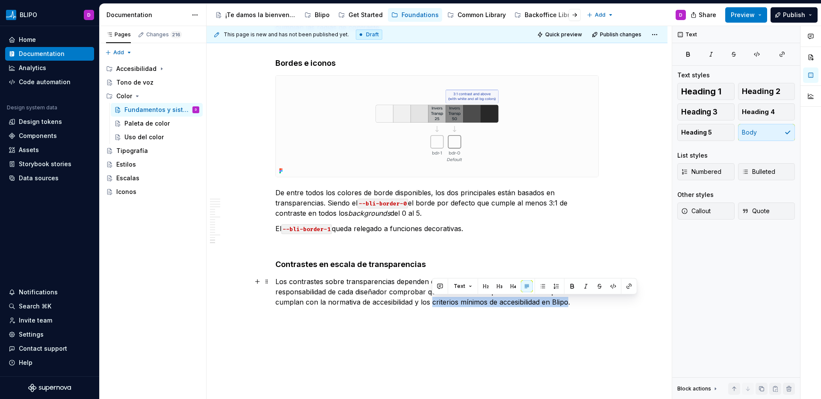
drag, startPoint x: 433, startPoint y: 303, endPoint x: 567, endPoint y: 303, distance: 134.7
click at [567, 303] on p "Los contrastes sobre transparencias dependen de su contexto, por lo tanto entra…" at bounding box center [436, 292] width 323 height 31
click at [625, 287] on button "button" at bounding box center [629, 286] width 12 height 12
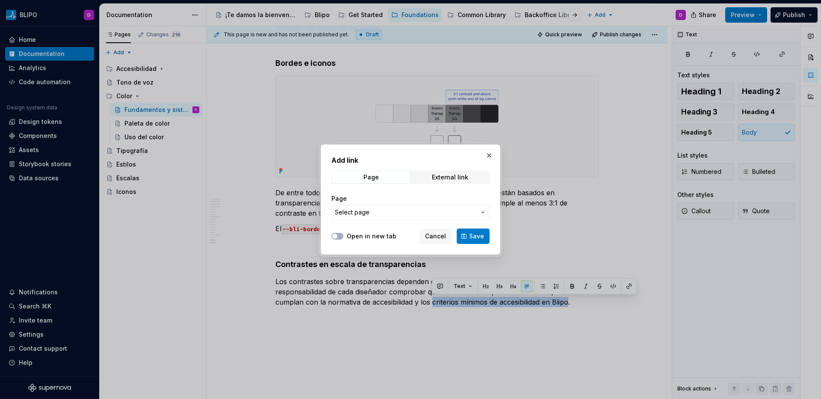
click at [389, 212] on span "Select page" at bounding box center [405, 212] width 141 height 9
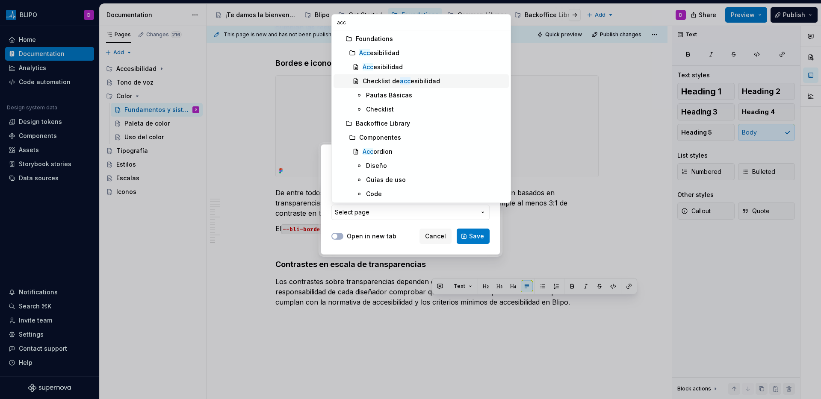
type input "acc"
click at [379, 83] on div "Checklist de acc esibilidad" at bounding box center [401, 81] width 77 height 9
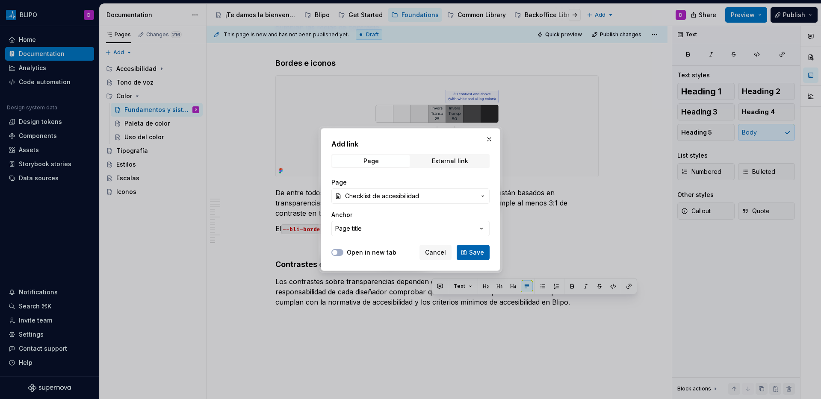
click at [474, 254] on span "Save" at bounding box center [476, 252] width 15 height 9
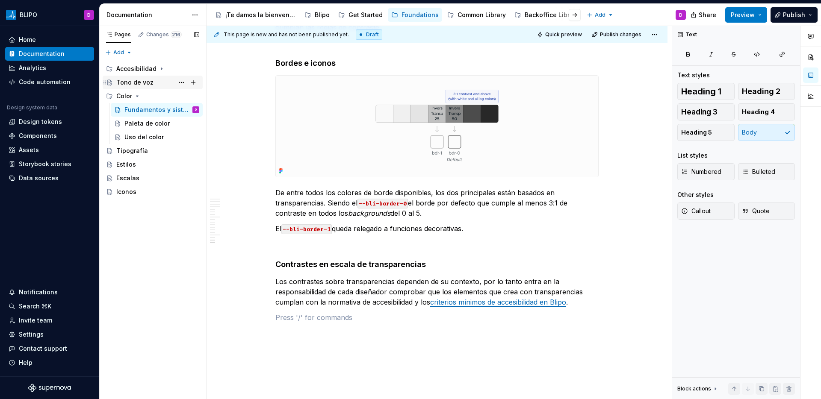
click at [142, 83] on div "Tono de voz" at bounding box center [134, 82] width 37 height 9
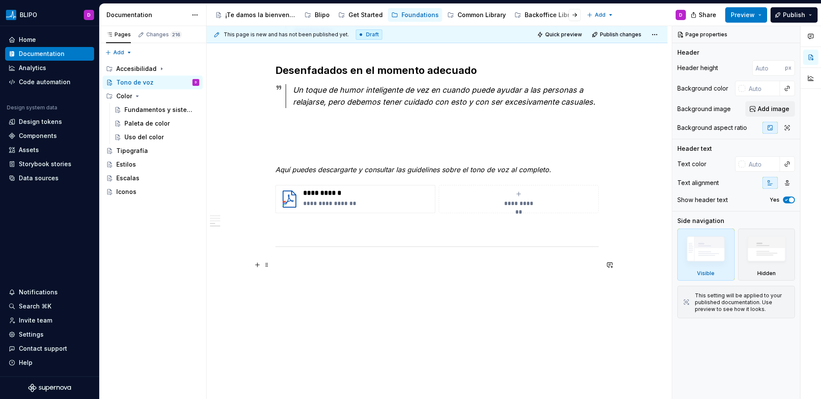
scroll to position [408, 0]
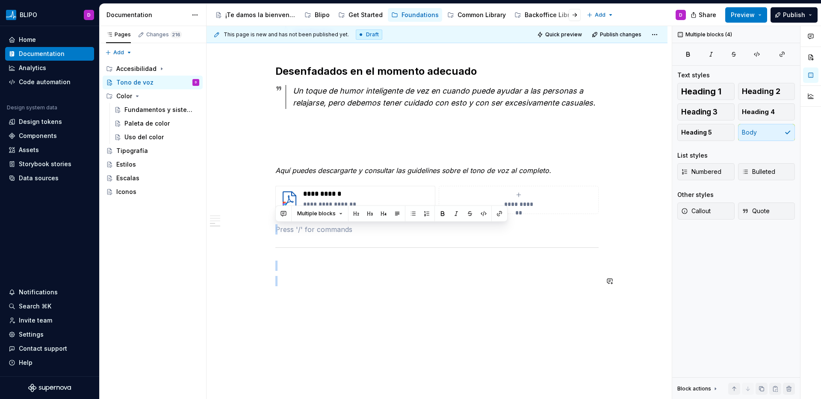
drag, startPoint x: 286, startPoint y: 226, endPoint x: 401, endPoint y: 329, distance: 154.4
click at [401, 329] on div "**********" at bounding box center [436, 77] width 461 height 678
copy div
click at [143, 113] on div "Fundamentos y sistema" at bounding box center [148, 110] width 49 height 9
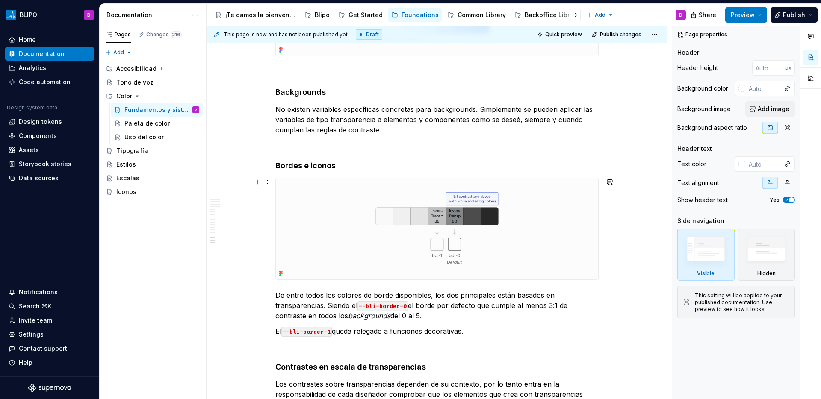
scroll to position [4790, 0]
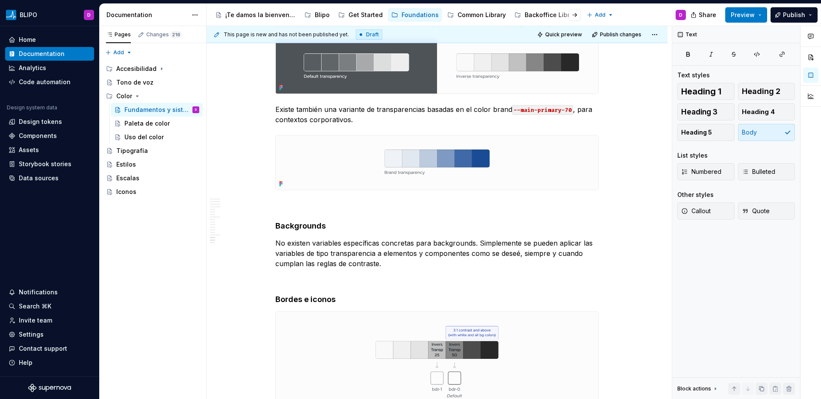
scroll to position [4224, 0]
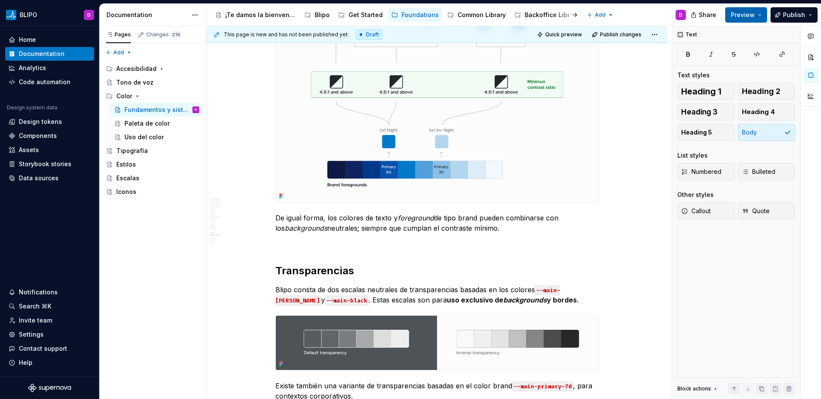
click at [751, 15] on span "Preview" at bounding box center [743, 15] width 24 height 9
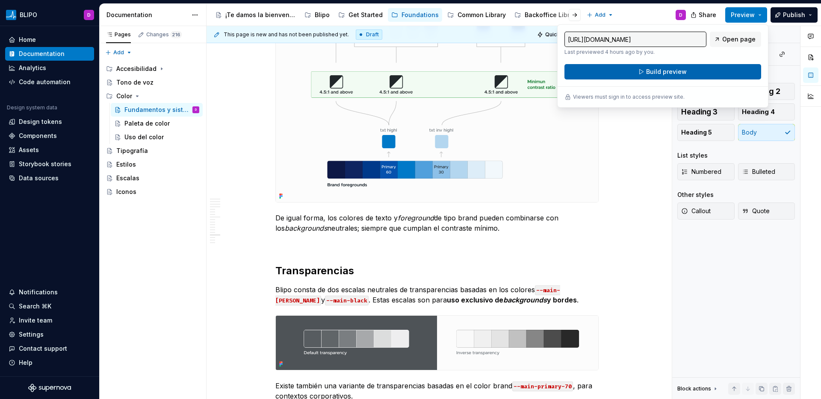
click at [652, 71] on span "Build preview" at bounding box center [666, 72] width 41 height 9
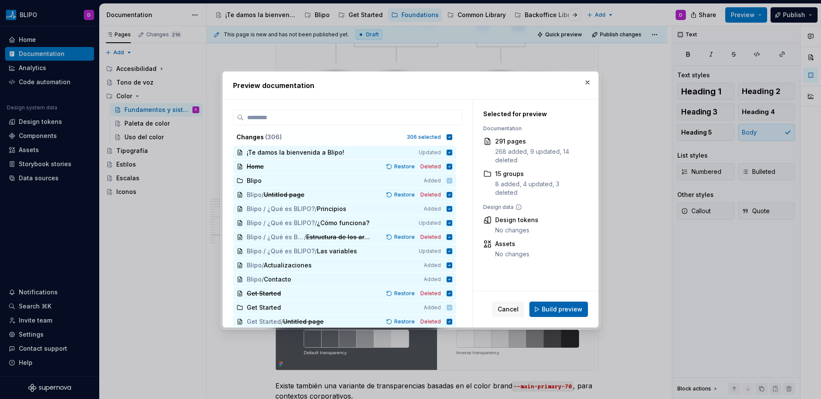
click at [546, 314] on button "Build preview" at bounding box center [558, 309] width 59 height 15
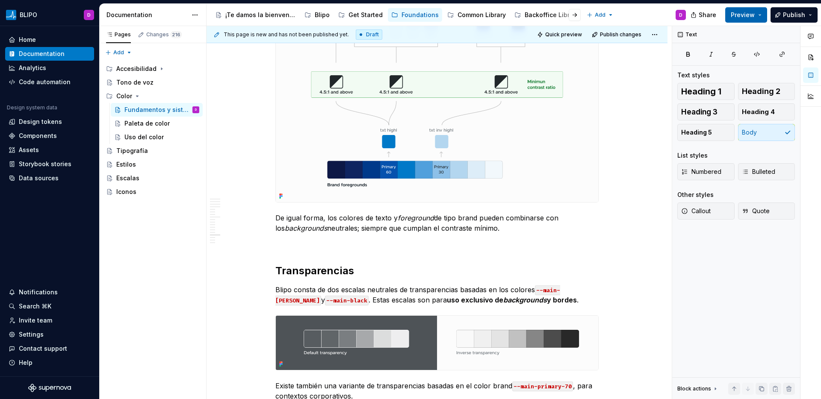
click at [758, 12] on button "Preview" at bounding box center [746, 14] width 42 height 15
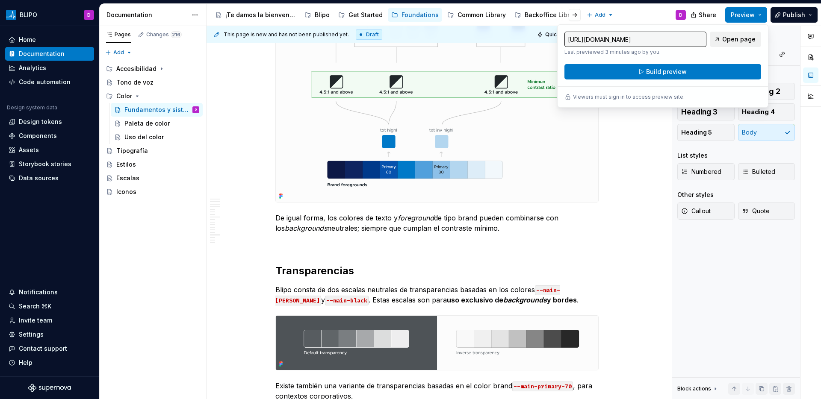
click at [734, 40] on span "Open page" at bounding box center [738, 39] width 33 height 9
type textarea "*"
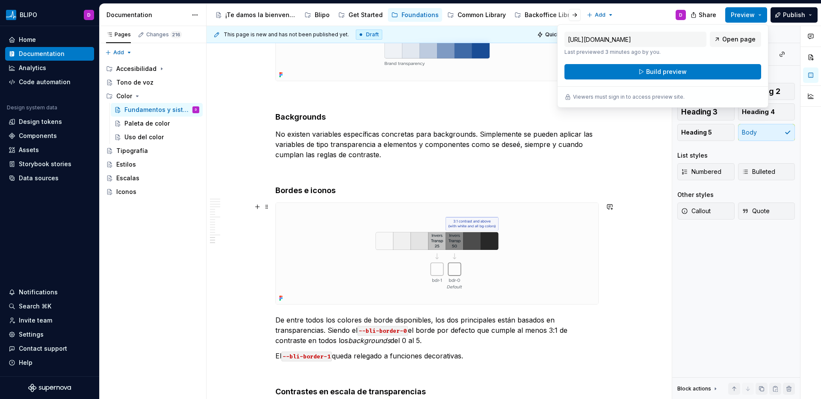
scroll to position [4610, 0]
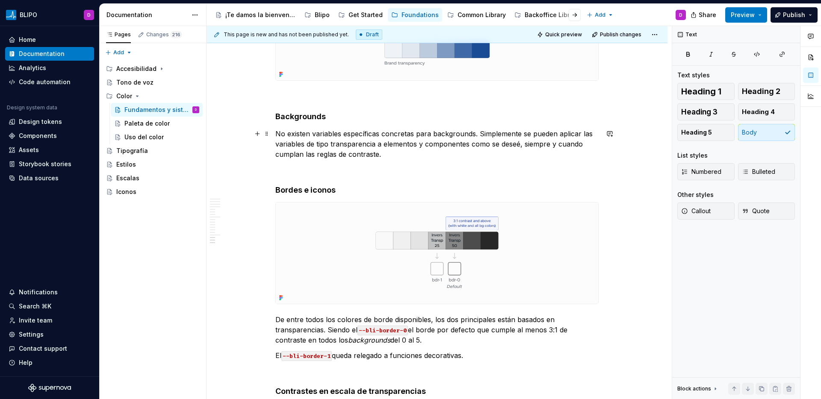
click at [382, 136] on p "No existen variables específicas concretas para backgrounds. Simplemente se pue…" at bounding box center [436, 144] width 323 height 31
click at [456, 134] on p "No existen variables específicas de transparencias concretas para backgrounds. …" at bounding box center [436, 144] width 323 height 31
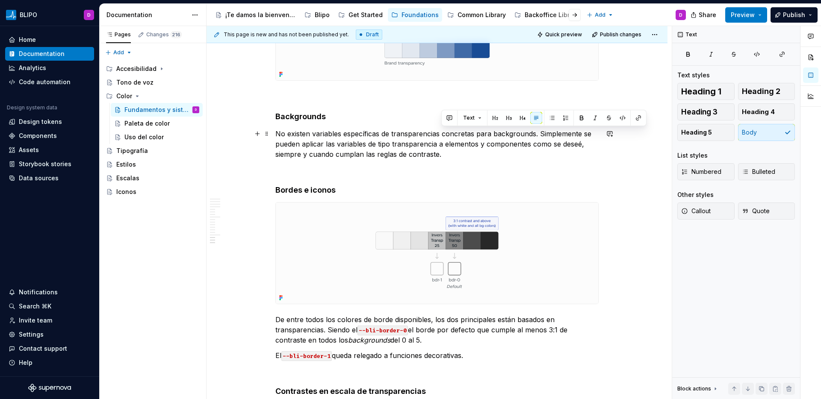
click at [493, 147] on p "No existen variables específicas de transparencias concretas para backgrounds. …" at bounding box center [436, 144] width 323 height 31
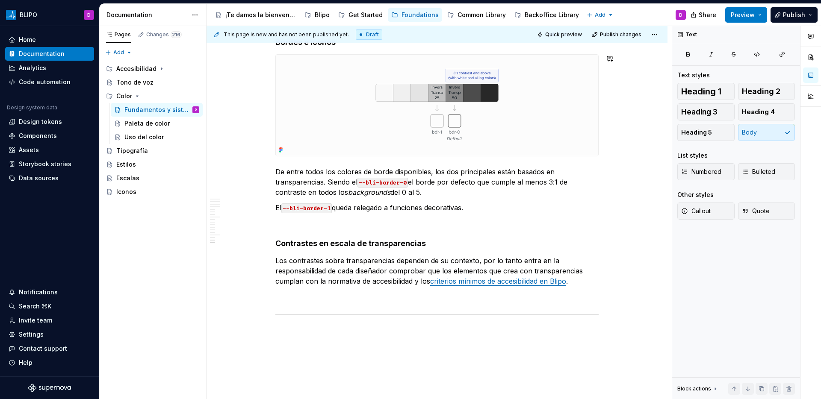
scroll to position [4758, 0]
click at [148, 126] on div "Paleta de color" at bounding box center [146, 123] width 45 height 9
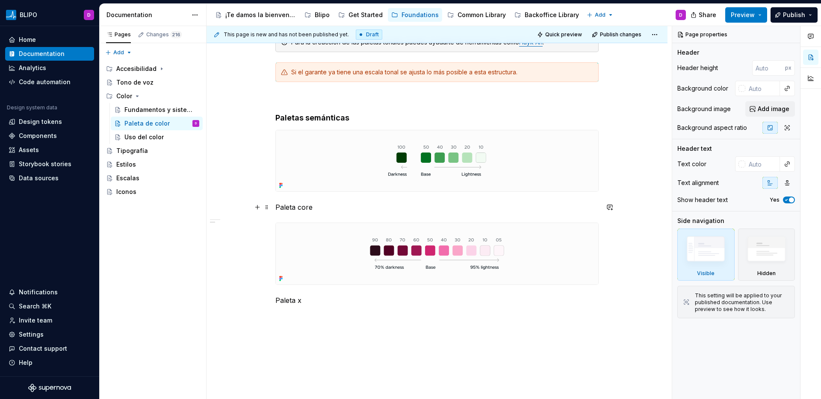
scroll to position [275, 0]
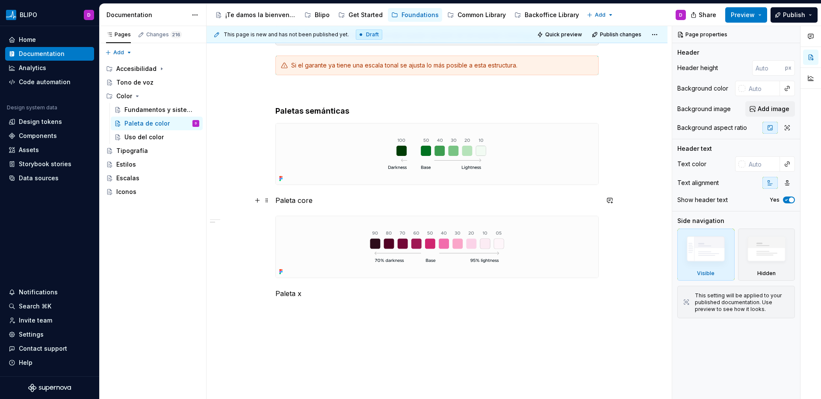
click at [305, 203] on p "Paleta core" at bounding box center [436, 200] width 323 height 10
type textarea "*"
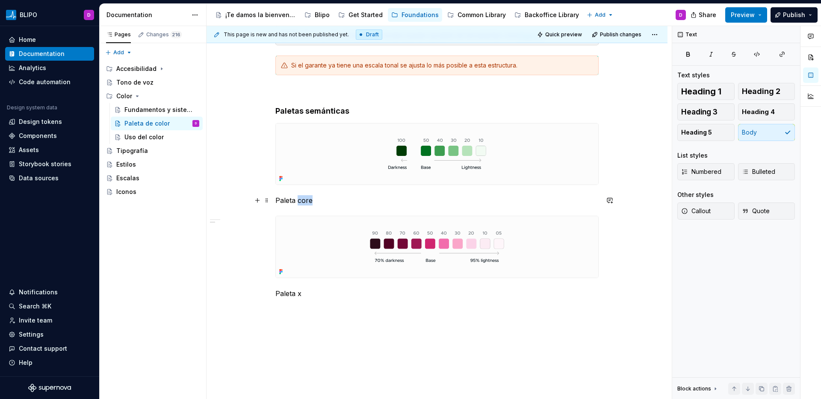
click at [305, 203] on p "Paleta core" at bounding box center [436, 200] width 323 height 10
click at [305, 201] on p "Paleta core" at bounding box center [436, 200] width 323 height 10
click at [305, 201] on p "Paletas Visualización de datos" at bounding box center [436, 200] width 323 height 10
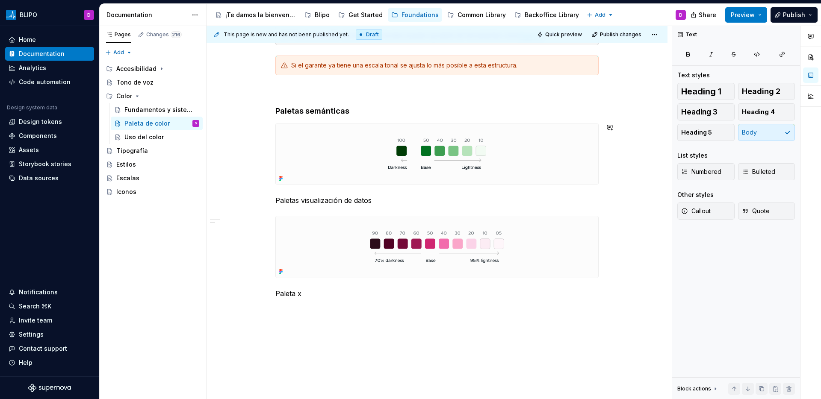
click at [438, 189] on div "Creacción de las paletas por tonos Para la creacción de cada garante se crea un…" at bounding box center [436, 94] width 323 height 407
click at [324, 198] on p "Paletas visualización de datos" at bounding box center [436, 200] width 323 height 10
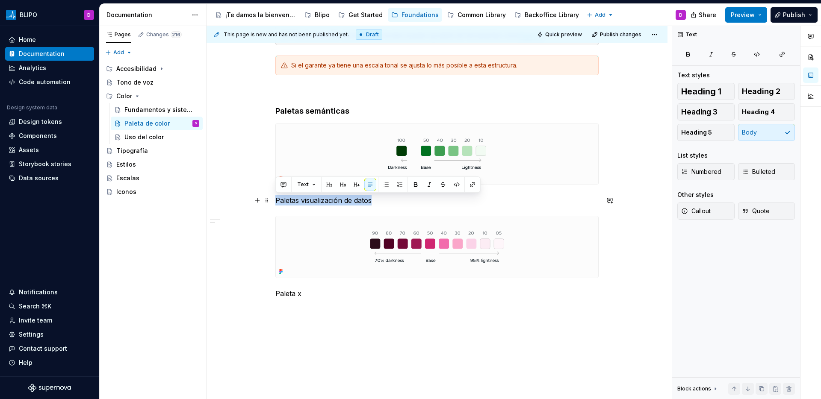
click at [324, 198] on p "Paletas visualización de datos" at bounding box center [436, 200] width 323 height 10
click at [753, 116] on button "Heading 4" at bounding box center [766, 111] width 57 height 17
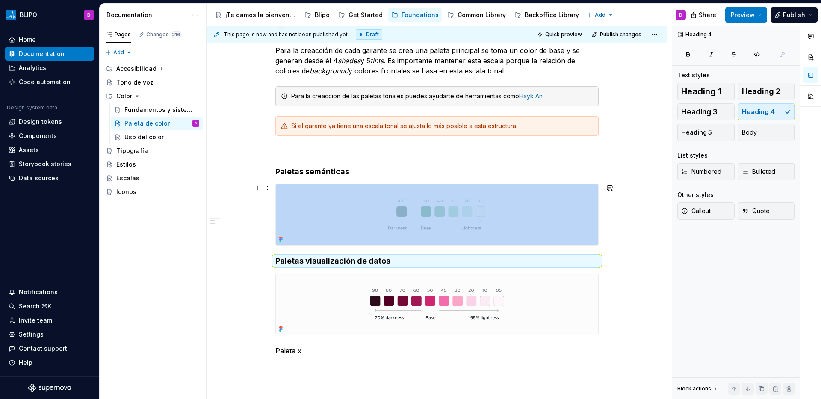
scroll to position [228, 0]
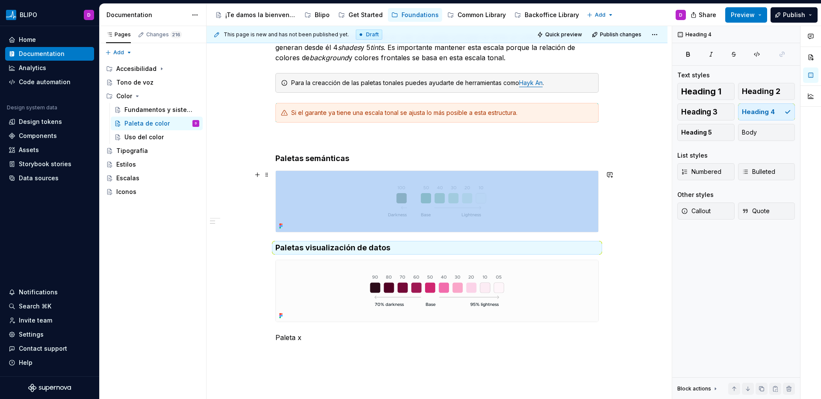
click at [605, 224] on div "Creacción de las paletas por tonos Para la creacción de cada garante se crea un…" at bounding box center [436, 195] width 461 height 554
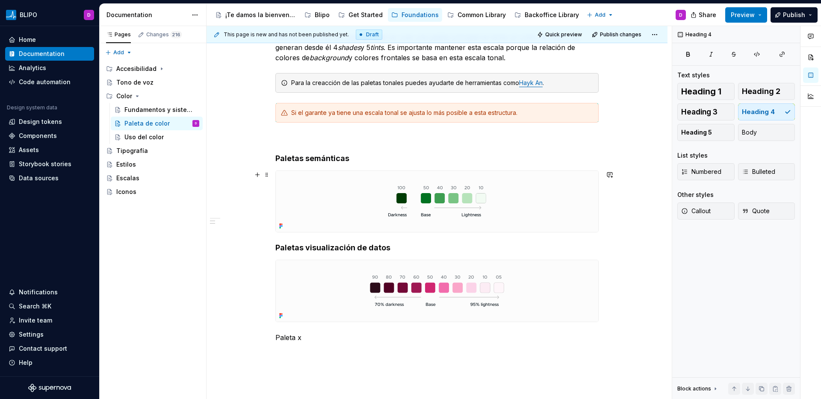
click at [265, 228] on div "Creacción de las paletas por tonos Para la creacción de cada garante se crea un…" at bounding box center [436, 195] width 461 height 554
click at [254, 176] on button "button" at bounding box center [257, 175] width 12 height 12
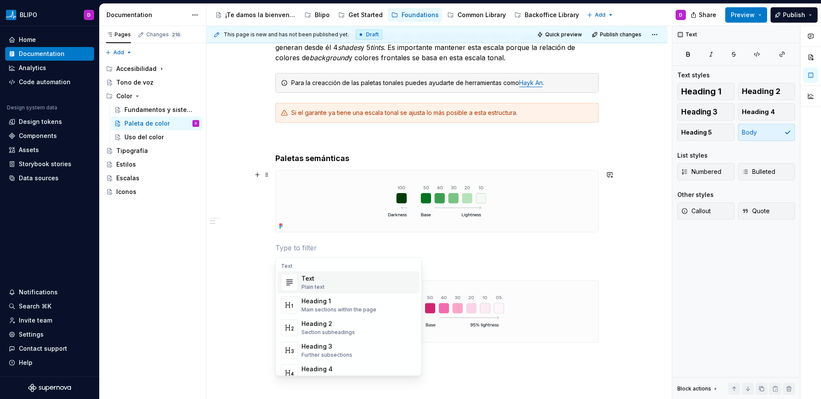
scroll to position [2, 0]
click at [454, 244] on p at bounding box center [436, 248] width 323 height 10
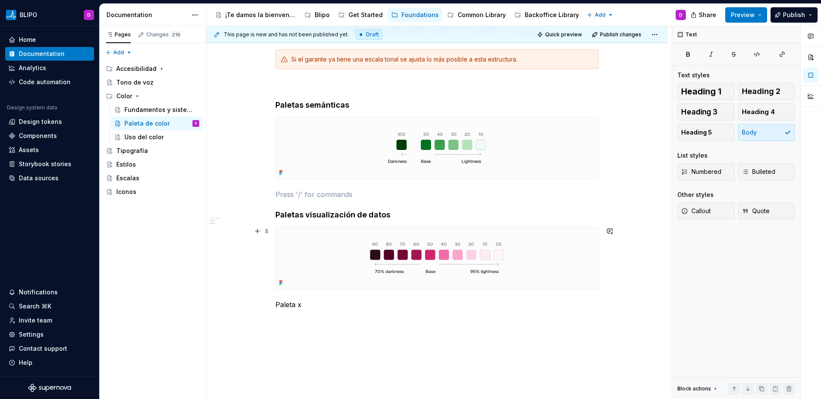
scroll to position [290, 0]
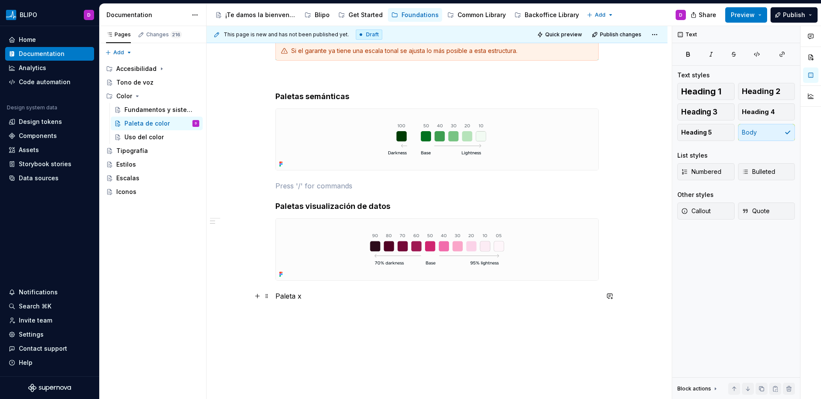
click at [285, 300] on p "Paleta x" at bounding box center [436, 296] width 323 height 10
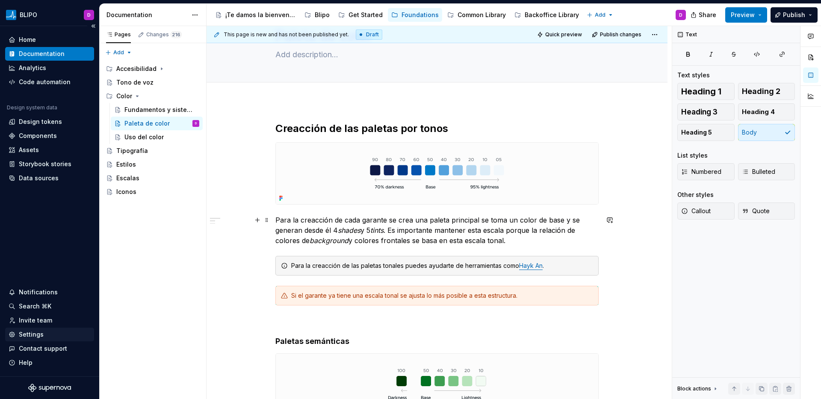
scroll to position [37, 0]
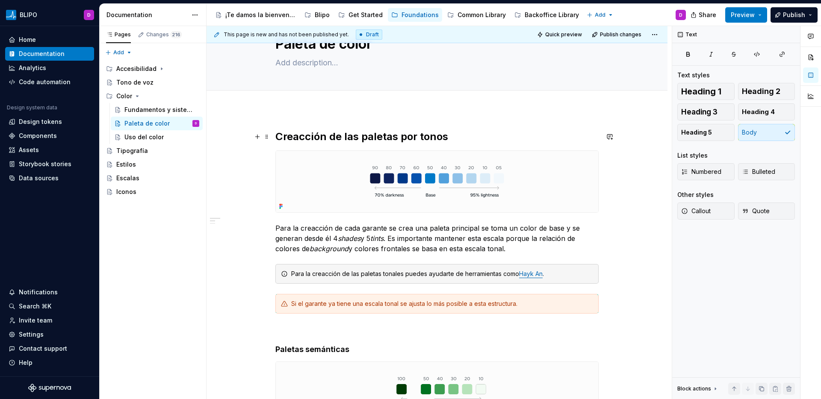
click at [274, 137] on div "Creacción de las paletas por tonos Para la creacción de cada garante se crea un…" at bounding box center [436, 396] width 461 height 575
click at [260, 139] on button "button" at bounding box center [257, 137] width 12 height 12
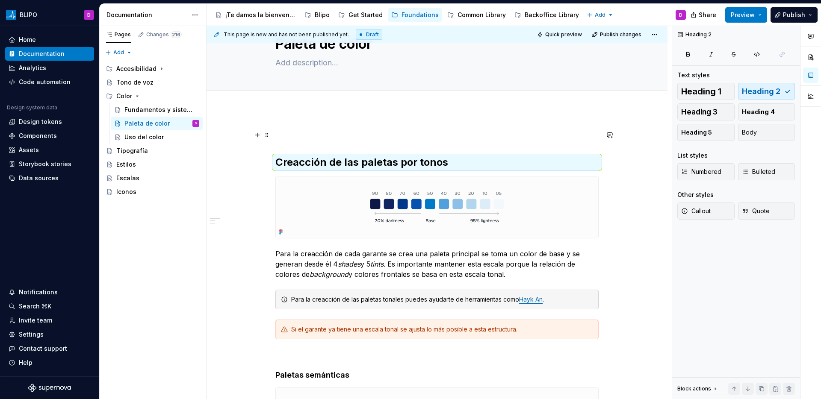
click at [287, 137] on p at bounding box center [436, 135] width 323 height 10
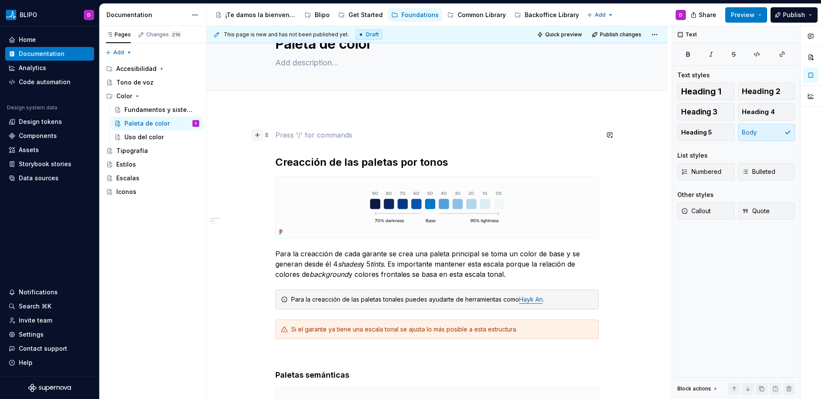
click at [259, 136] on button "button" at bounding box center [257, 135] width 12 height 12
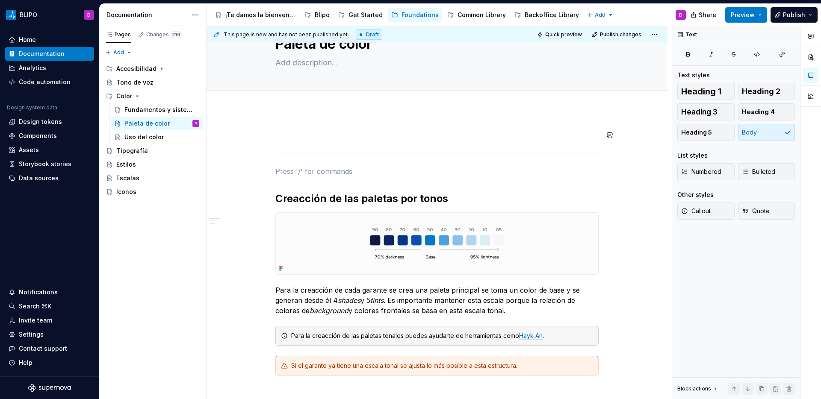
click at [292, 130] on p at bounding box center [436, 135] width 323 height 10
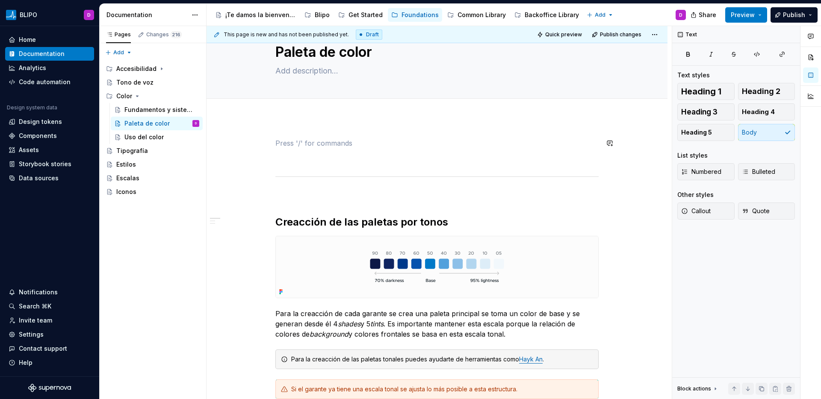
scroll to position [0, 0]
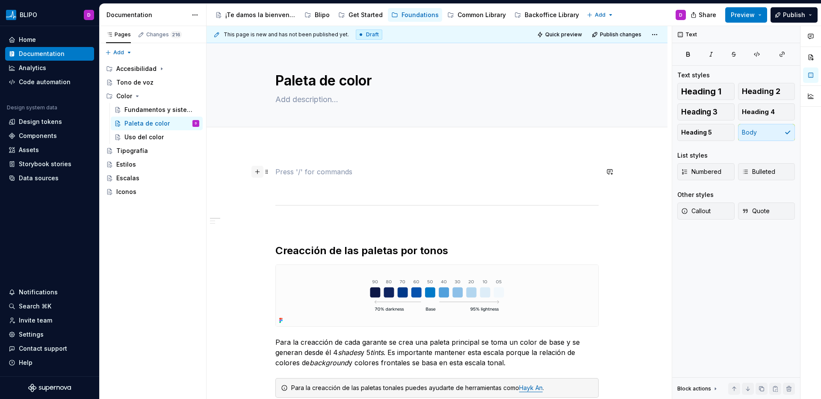
click at [257, 172] on button "button" at bounding box center [257, 172] width 12 height 12
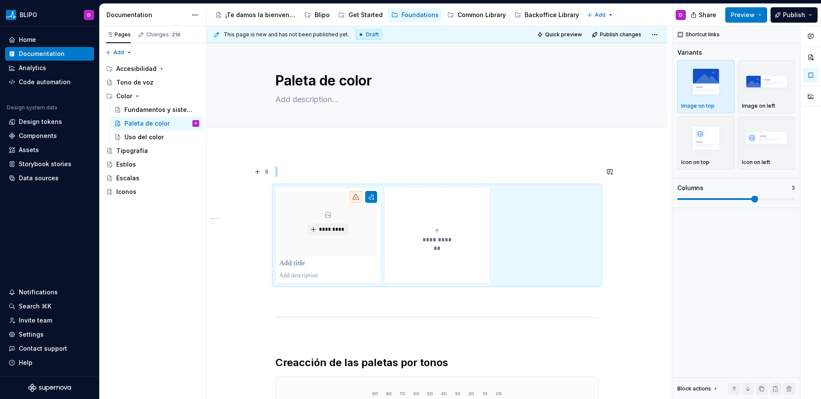
click at [295, 174] on p at bounding box center [436, 172] width 323 height 10
click at [267, 173] on span at bounding box center [266, 172] width 7 height 12
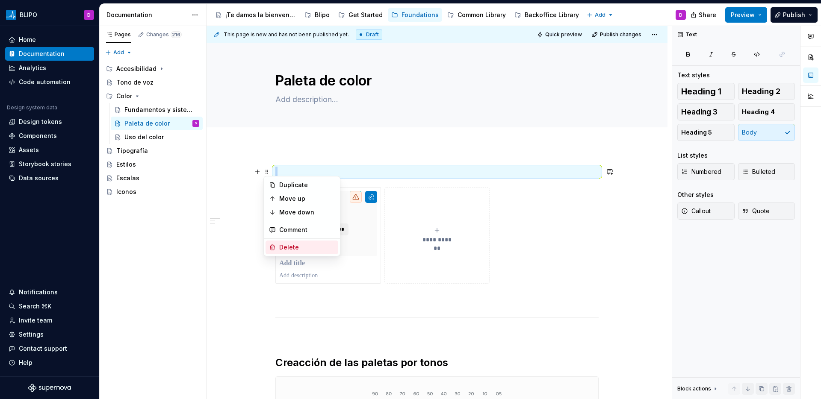
click at [285, 246] on div "Delete" at bounding box center [307, 247] width 56 height 9
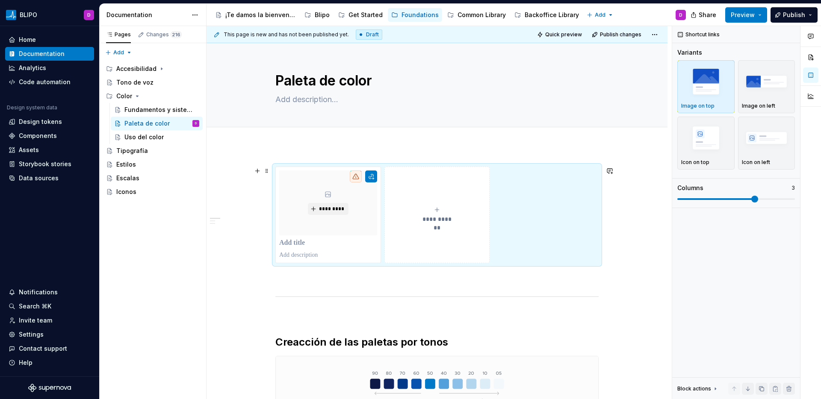
click at [438, 202] on button "**********" at bounding box center [437, 215] width 106 height 97
type textarea "*"
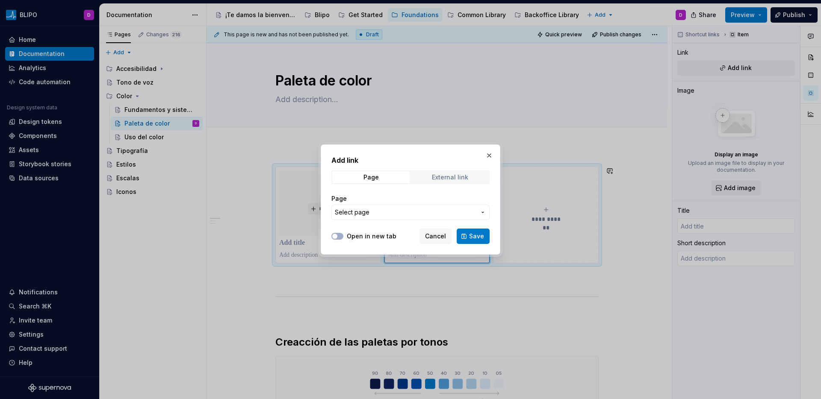
click at [452, 175] on div "External link" at bounding box center [450, 177] width 36 height 7
click at [392, 212] on input "URL" at bounding box center [410, 212] width 158 height 15
paste input "[URL]"
type input "[URL]"
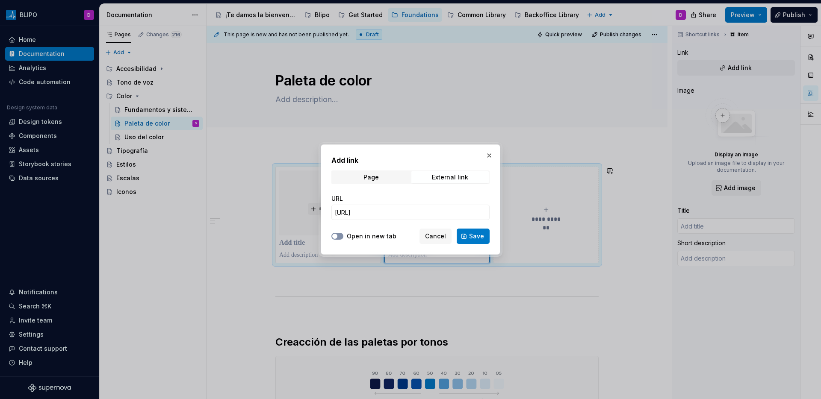
scroll to position [0, 0]
click at [336, 236] on span "button" at bounding box center [334, 236] width 5 height 5
click at [464, 237] on button "Save" at bounding box center [473, 236] width 33 height 15
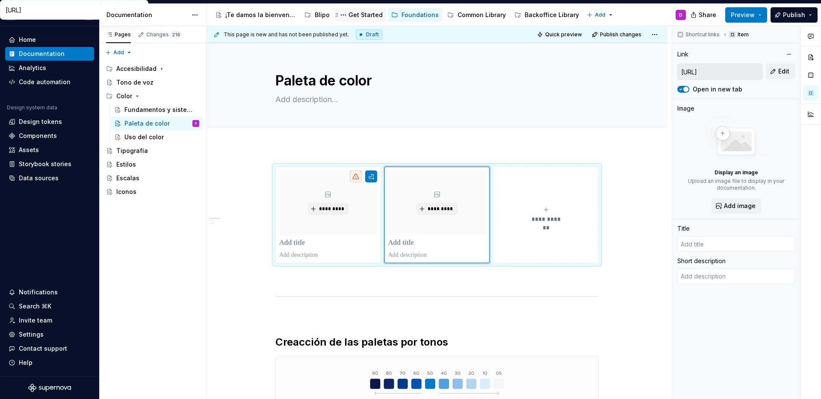
click at [357, 15] on div "Get Started" at bounding box center [365, 15] width 34 height 9
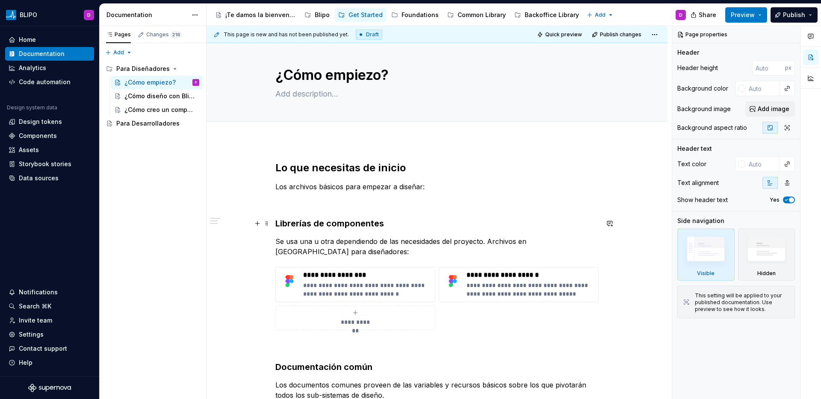
scroll to position [4, 0]
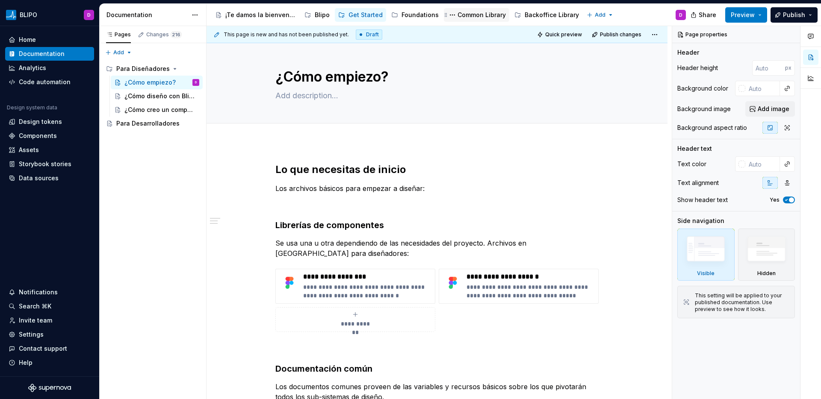
click at [475, 15] on div "Common Library" at bounding box center [481, 15] width 48 height 9
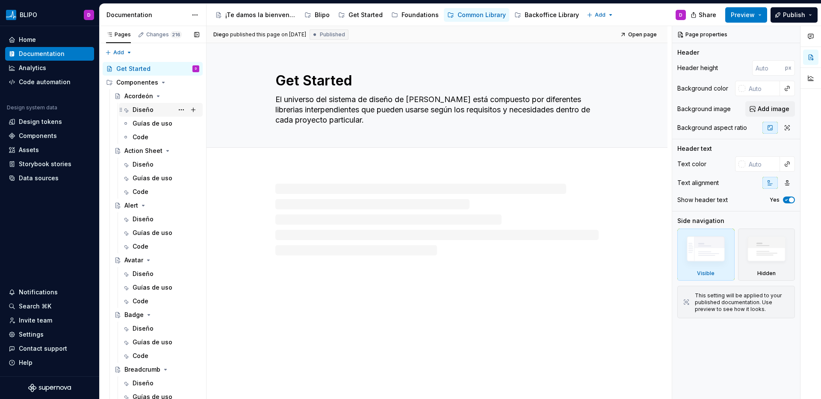
click at [139, 113] on div "Diseño" at bounding box center [143, 110] width 21 height 9
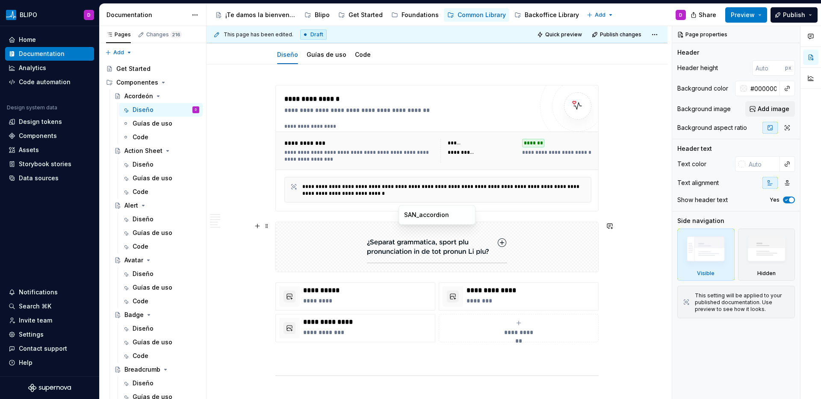
scroll to position [91, 0]
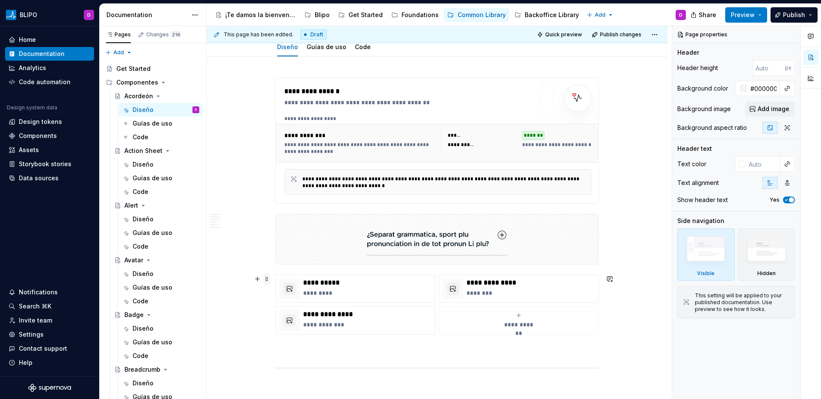
click at [267, 280] on span at bounding box center [266, 279] width 7 height 12
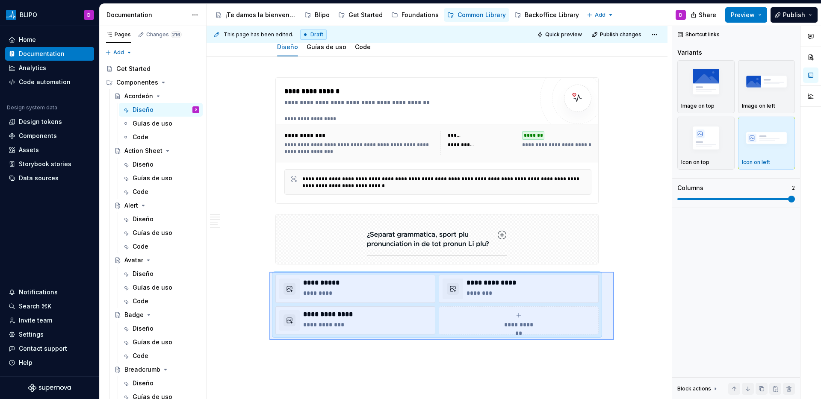
drag, startPoint x: 269, startPoint y: 272, endPoint x: 614, endPoint y: 340, distance: 351.3
click at [614, 340] on div "**********" at bounding box center [438, 213] width 465 height 374
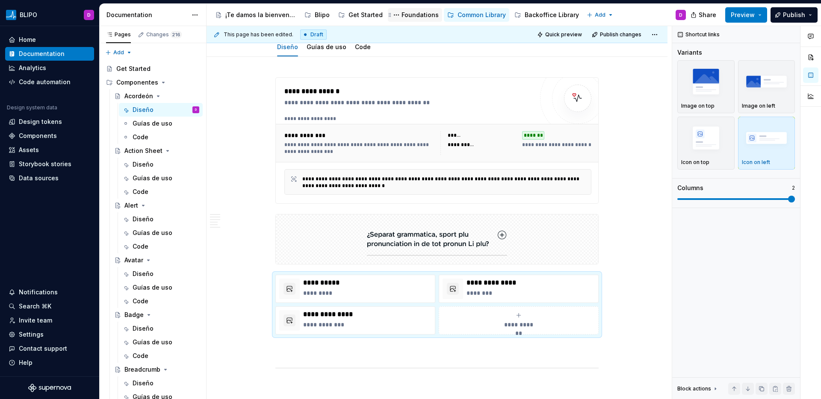
click at [410, 16] on div "Foundations" at bounding box center [419, 15] width 37 height 9
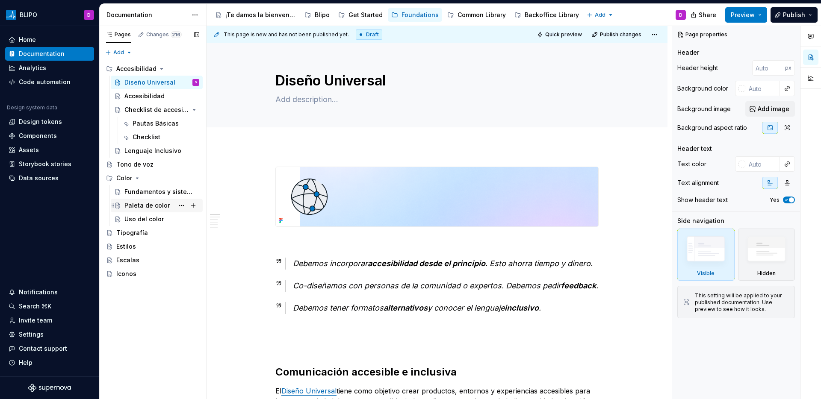
click at [142, 202] on div "Paleta de color" at bounding box center [146, 205] width 45 height 9
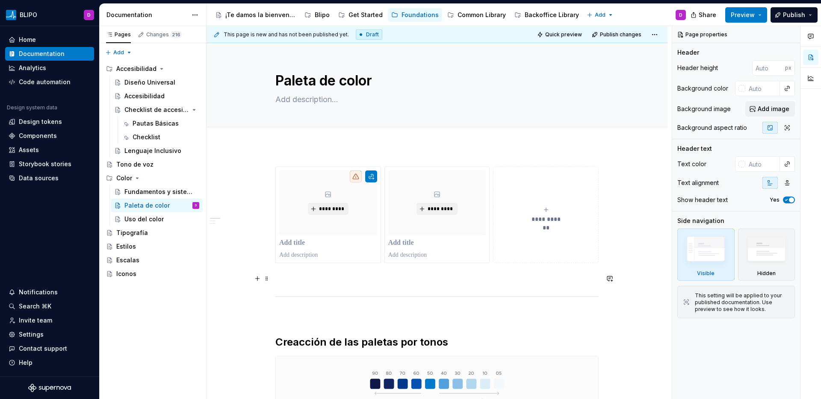
click at [311, 277] on p at bounding box center [436, 279] width 323 height 10
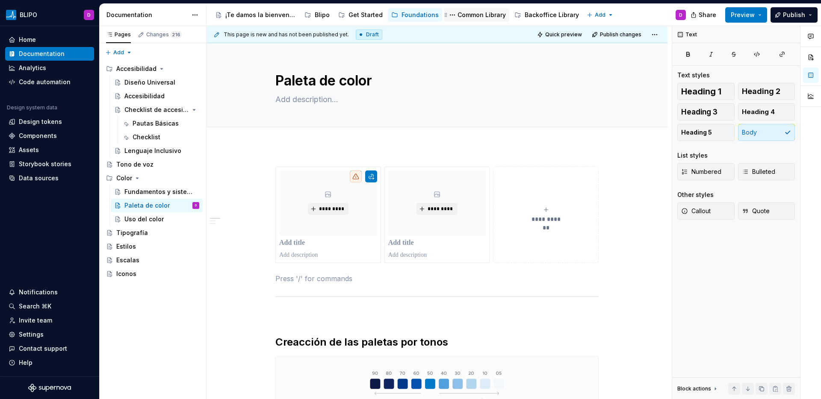
click at [478, 17] on div "Common Library" at bounding box center [481, 15] width 48 height 9
click at [418, 280] on p at bounding box center [436, 279] width 323 height 10
click at [339, 279] on p at bounding box center [436, 279] width 323 height 10
click at [267, 170] on span at bounding box center [266, 171] width 7 height 12
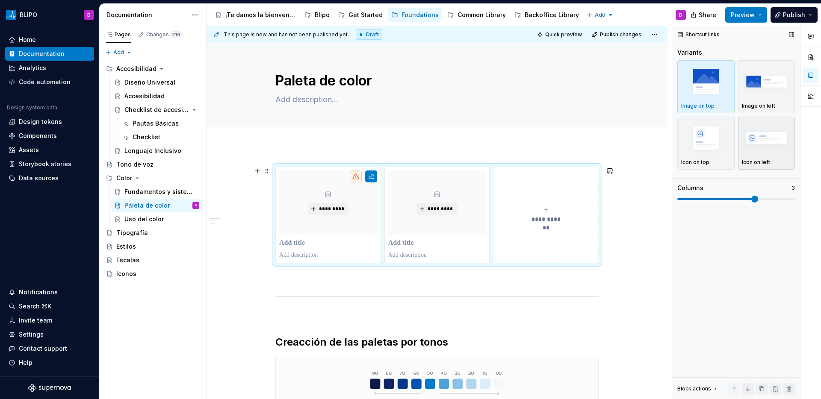
click at [760, 140] on img "button" at bounding box center [767, 137] width 50 height 31
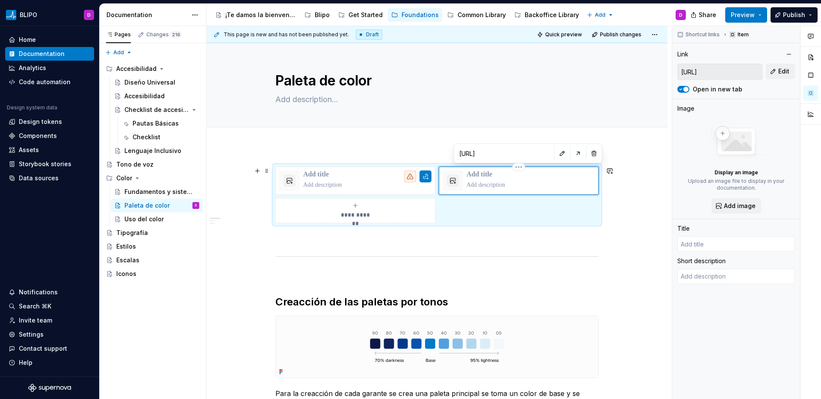
click at [512, 191] on div at bounding box center [519, 181] width 160 height 28
click at [454, 183] on button "button" at bounding box center [453, 181] width 12 height 12
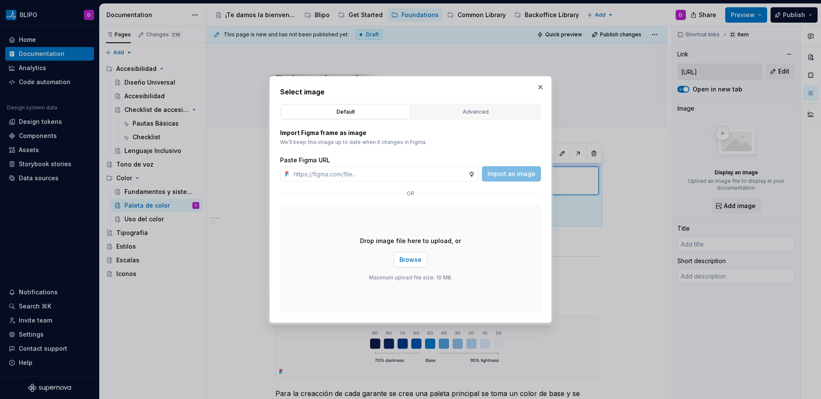
click at [418, 260] on span "Browse" at bounding box center [410, 260] width 22 height 9
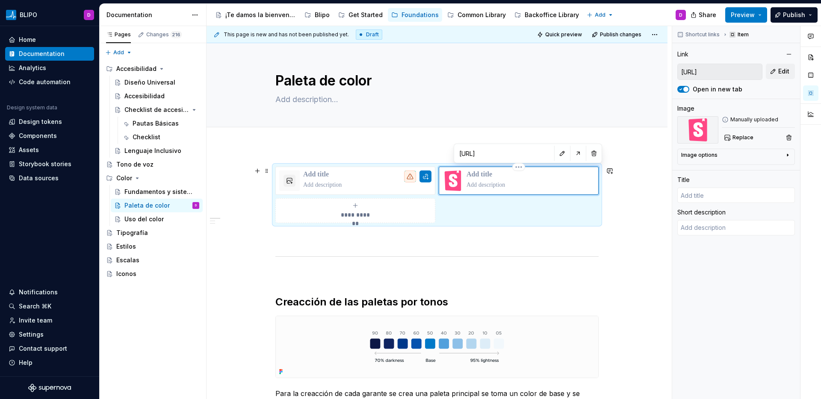
click at [488, 177] on p at bounding box center [530, 175] width 128 height 9
type textarea "*"
type input "V"
type textarea "*"
type input "Vi"
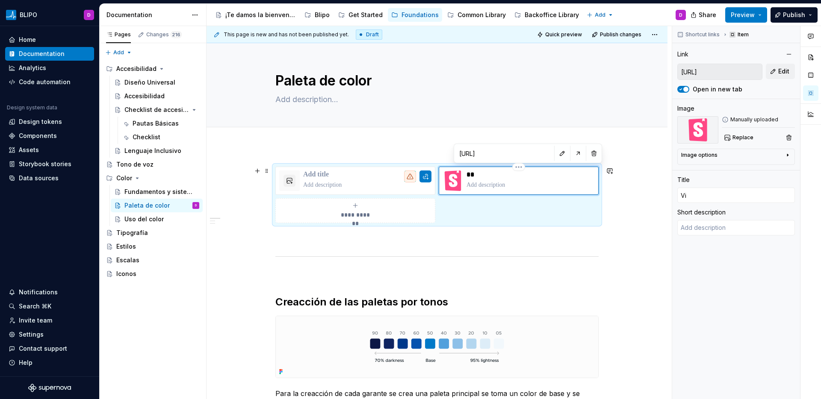
type textarea "*"
type input "V"
type textarea "*"
type input "Vw"
type textarea "*"
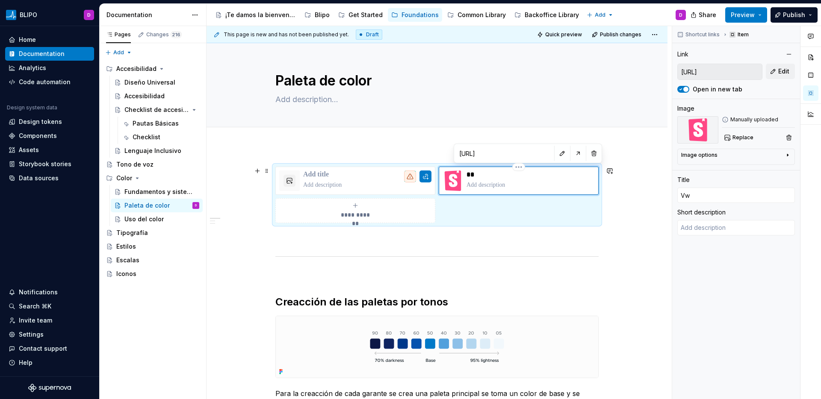
type input "Vwe"
type textarea "*"
type input "Vw"
type textarea "*"
type input "V"
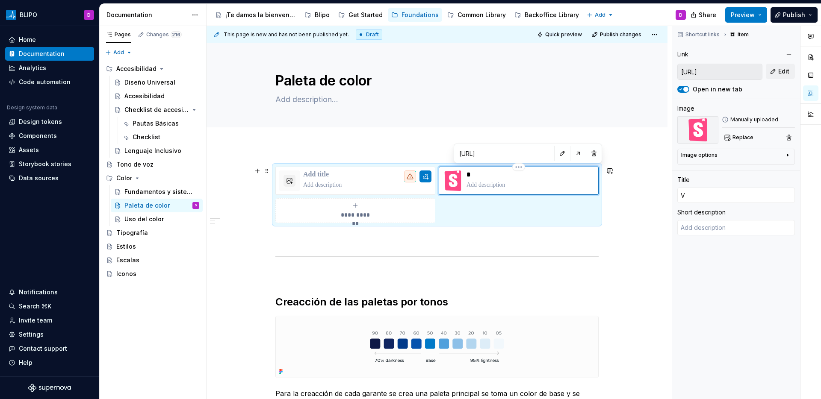
type textarea "*"
type input "Ve"
type textarea "*"
type input "Ver"
type textarea "*"
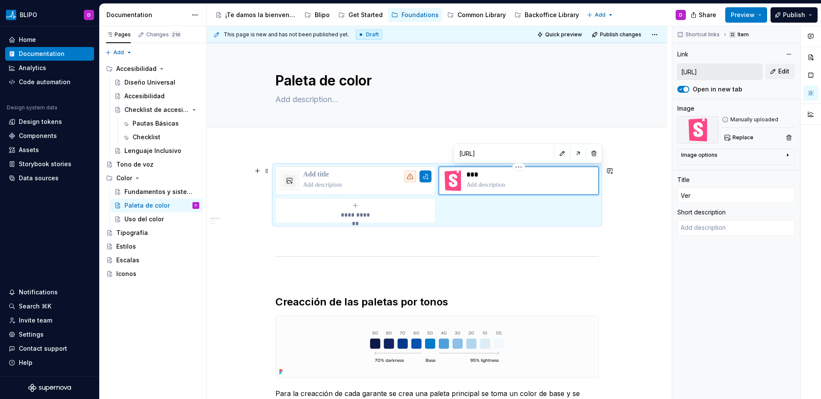
type input "Ver"
type textarea "*"
type input "Ver v"
type textarea "*"
type input "Ver vA"
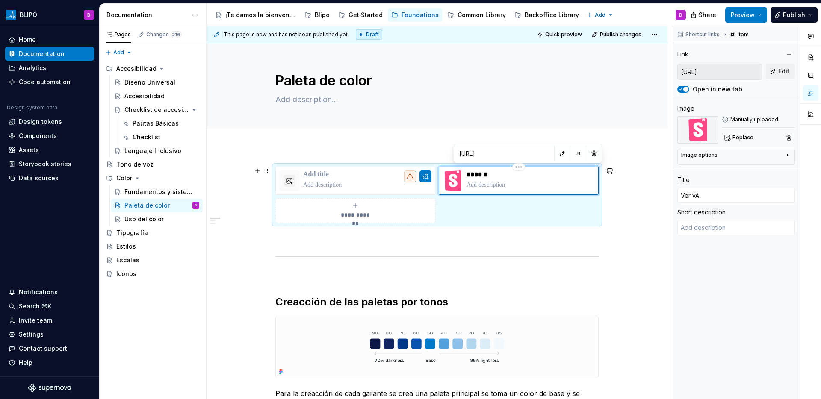
type textarea "*"
type input "Ver vAR"
type textarea "*"
type input "Ver vA"
type textarea "*"
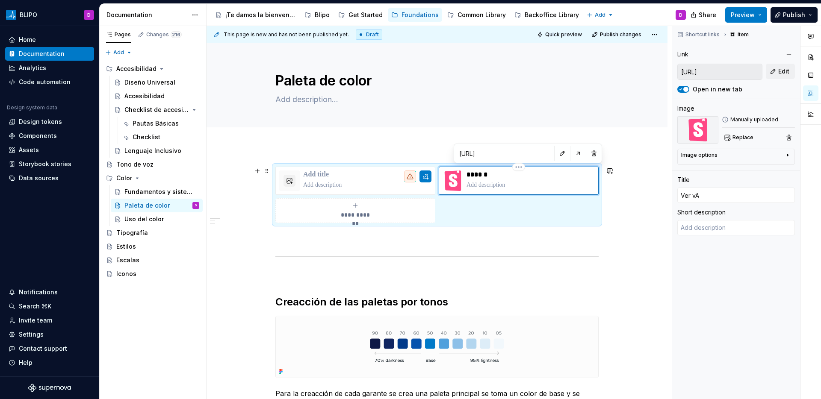
type input "Ver v"
type textarea "*"
type input "Ver"
type textarea "*"
type input "Ver"
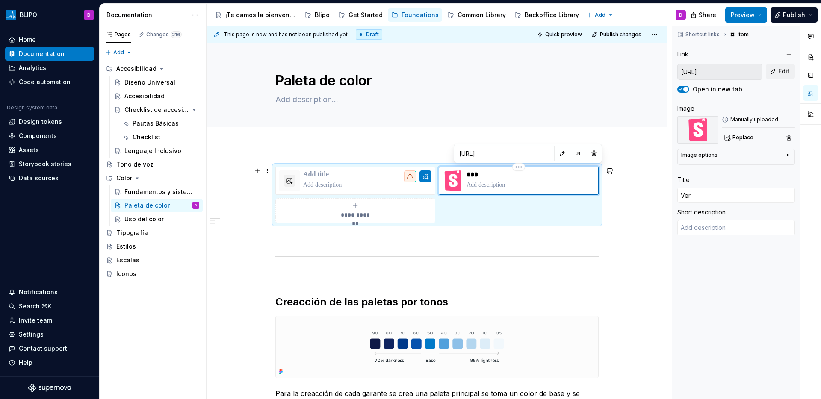
type textarea "*"
type input "Ve"
type textarea "*"
type input "V"
type textarea "*"
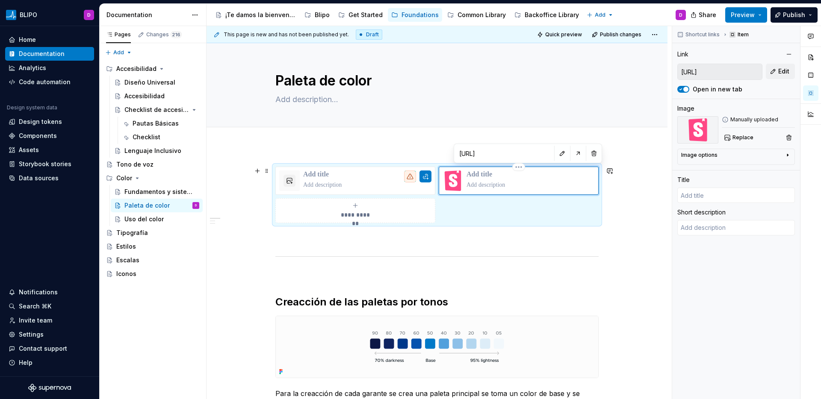
type textarea "*"
type input "v"
type textarea "*"
type input "v"
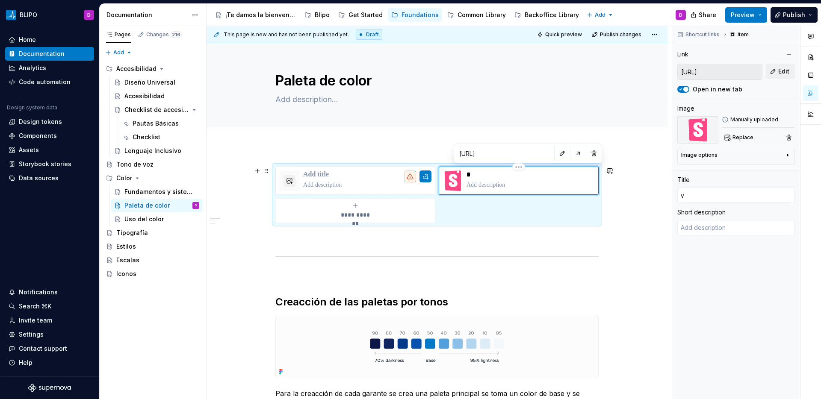
type textarea "*"
type input "v"
type textarea "*"
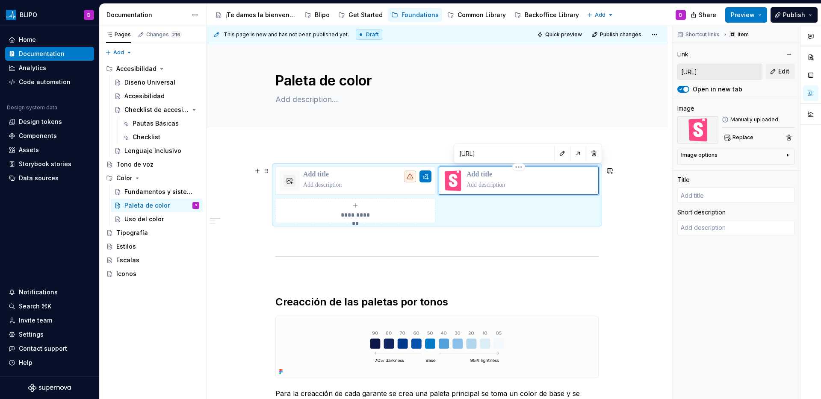
type input "V"
type textarea "*"
type input "Va"
type textarea "*"
type input "Var"
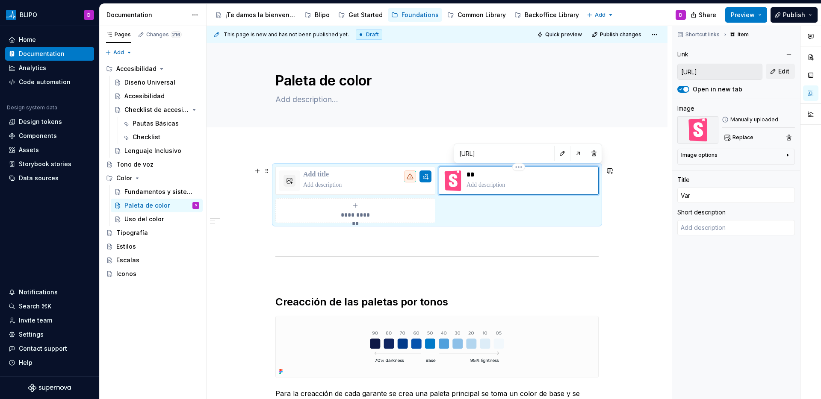
type textarea "*"
type input "Vari"
type textarea "*"
type input "Varia"
type textarea "*"
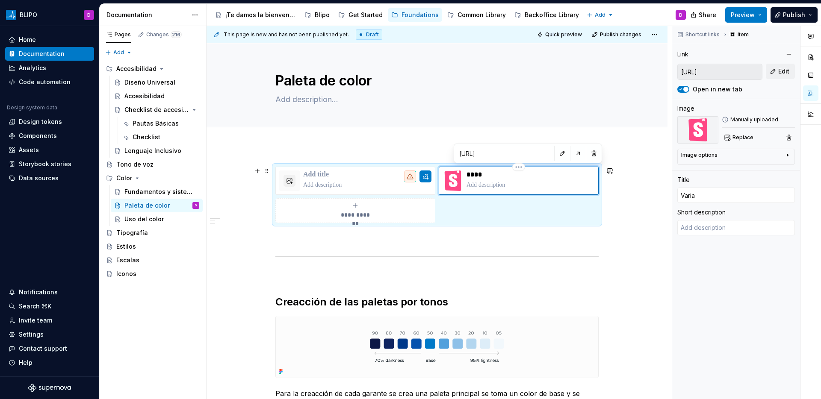
type input "Variab"
type textarea "*"
type input "Variabl"
type textarea "*"
type input "Variable"
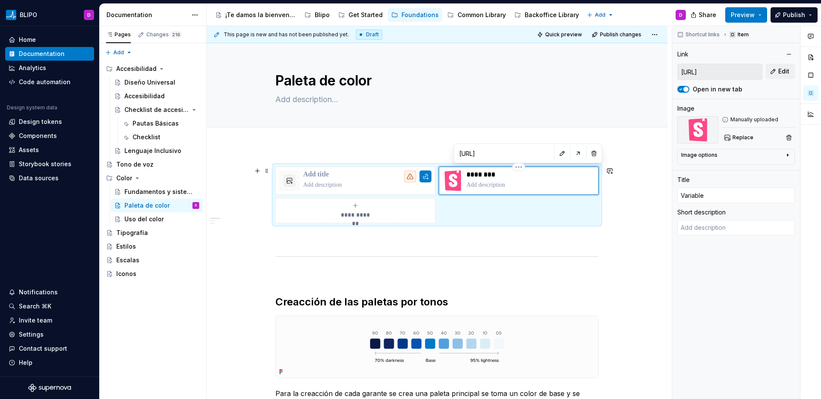
type textarea "*"
type input "Variables"
type textarea "*"
type input "Variables"
type textarea "*"
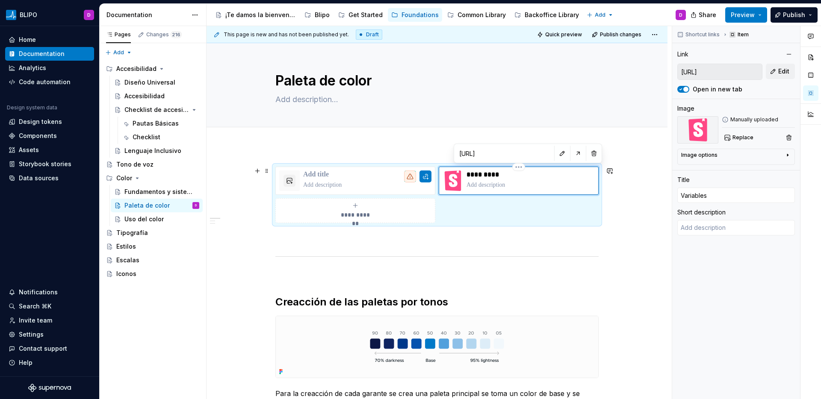
type input "Variables d"
type textarea "*"
type input "Variables de"
type textarea "*"
type input "Variables de"
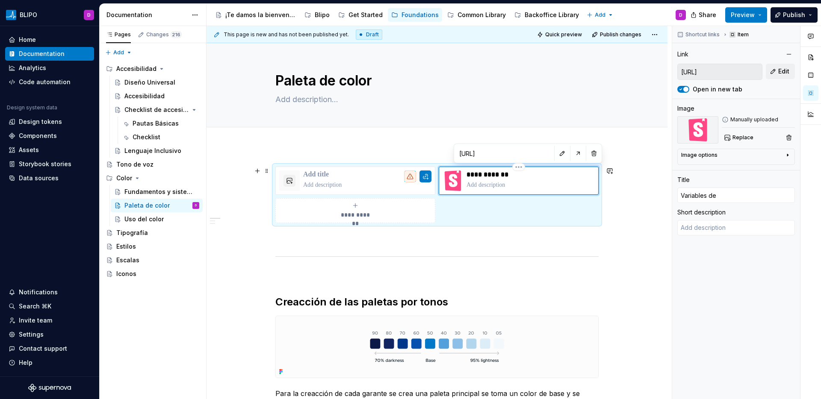
type textarea "*"
type input "Variables de c"
type textarea "*"
type input "Variables de co"
type textarea "*"
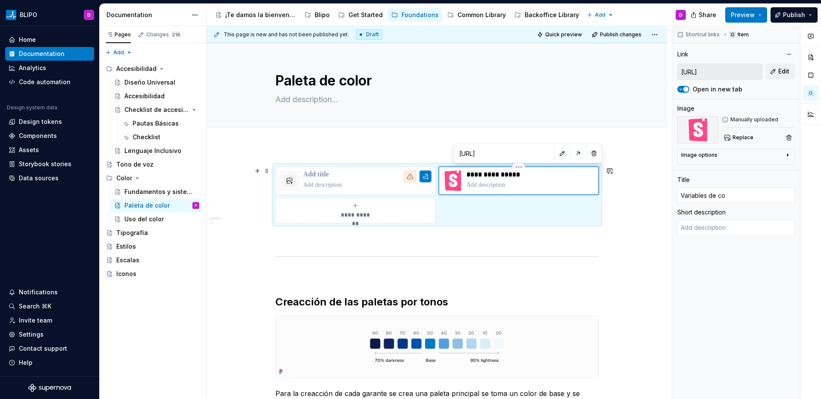
type input "Variables de col"
type textarea "*"
type input "Variables de colo"
type textarea "*"
type input "Variables de color"
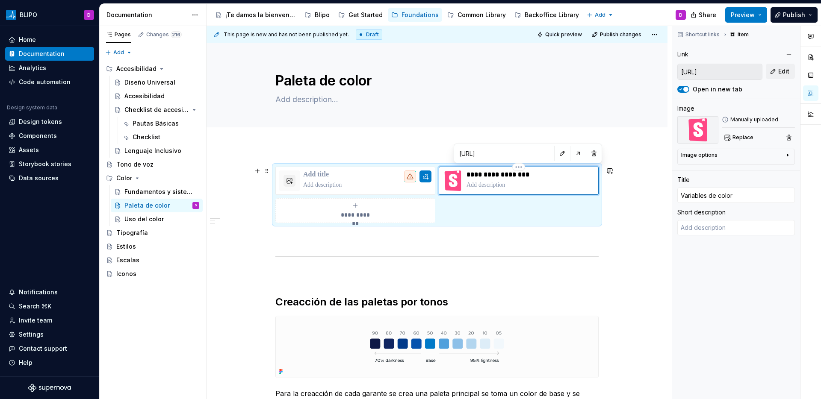
type textarea "*"
type input "Variables de color"
type textarea "*"
type input "Variables de color p"
type textarea "*"
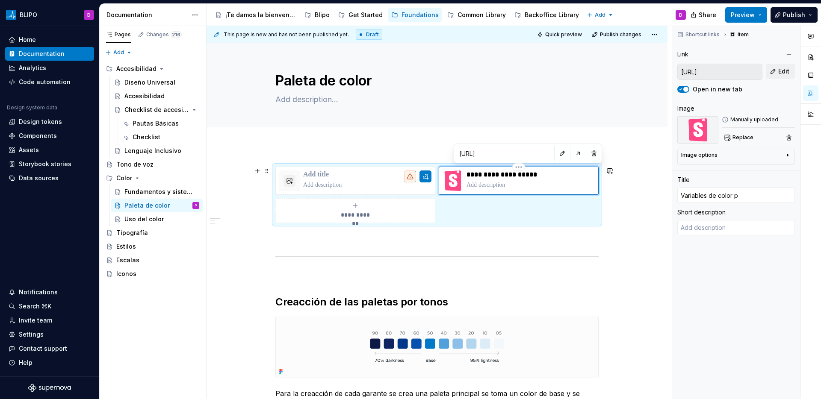
type input "Variables de color po"
type textarea "*"
type input "Variables de color por"
type textarea "*"
type input "Variables de color por"
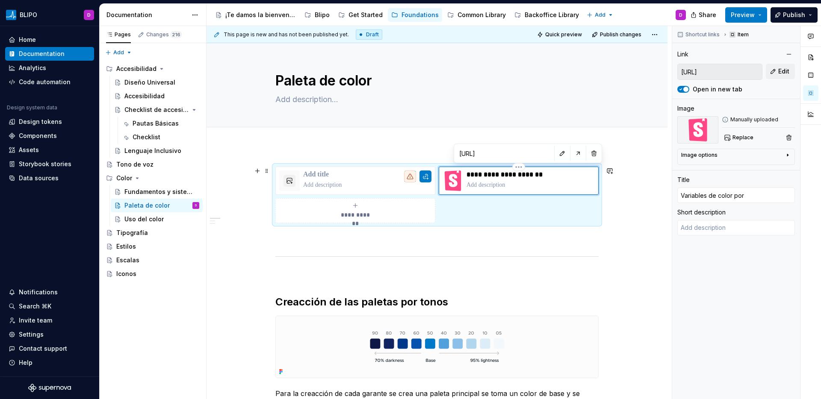
type textarea "*"
type input "Variables de color por t"
type textarea "*"
type input "Variables de color por te"
type textarea "*"
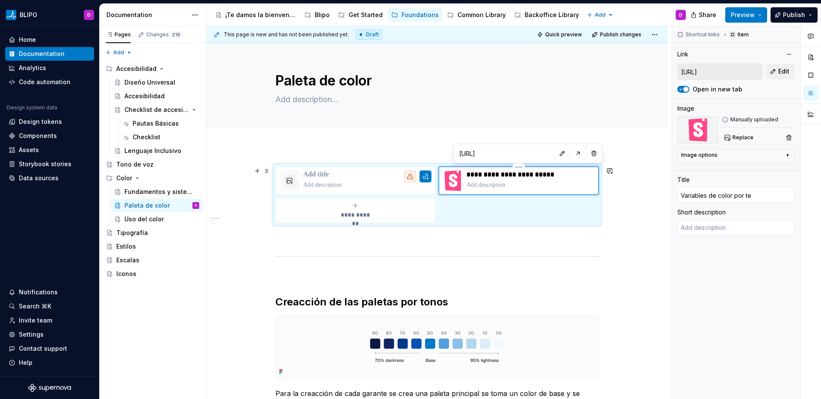
type input "Variables de color por tem"
type textarea "*"
type input "Variables de color por tema"
type textarea "*"
type input "Variables de color por temas"
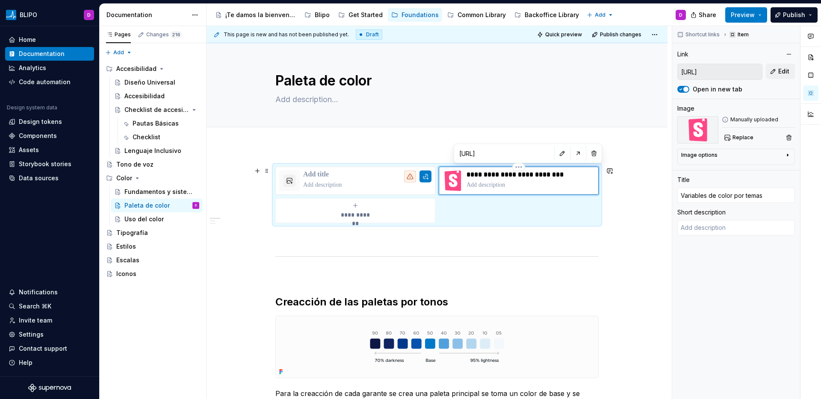
type textarea "*"
type input "Variables de color por tema"
click at [484, 187] on p at bounding box center [530, 185] width 128 height 9
type textarea "*"
type textarea "C"
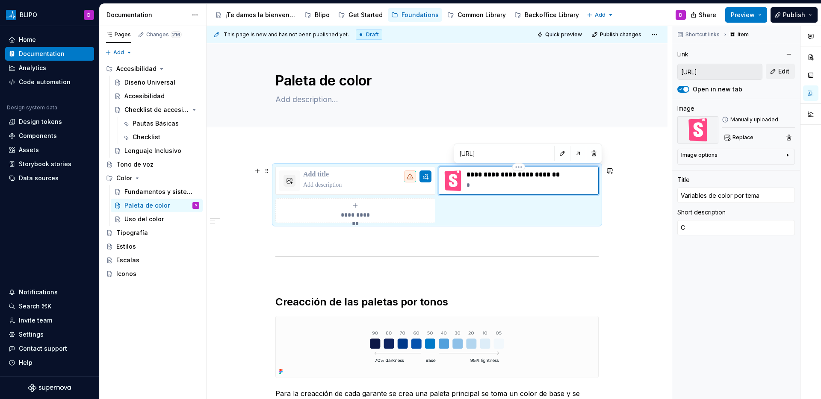
type textarea "*"
type textarea "CS"
type textarea "*"
type textarea "CSS"
type textarea "*"
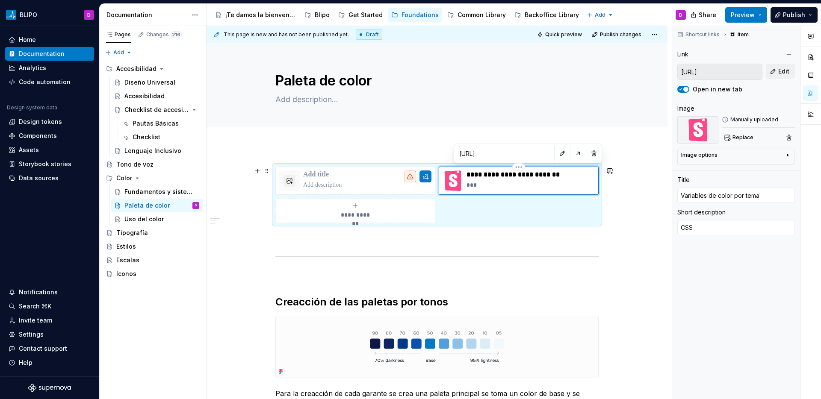
type textarea "CSS"
type textarea "*"
type textarea "CSS s"
type textarea "*"
type textarea "CSS st"
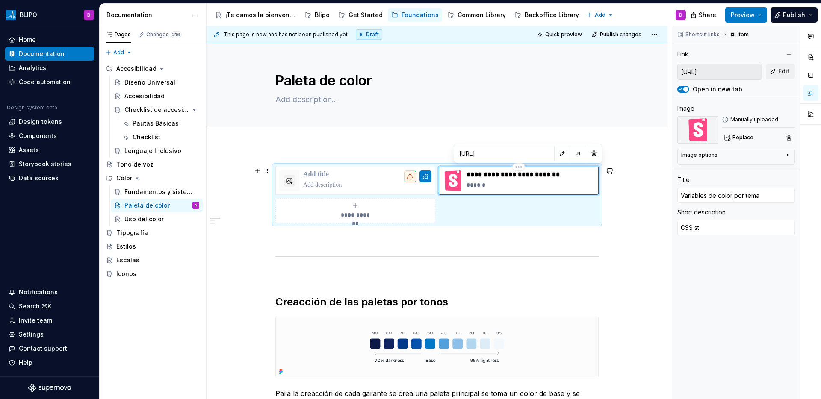
type textarea "*"
type textarea "CSS sty"
type textarea "*"
type textarea "CSS styl"
type textarea "*"
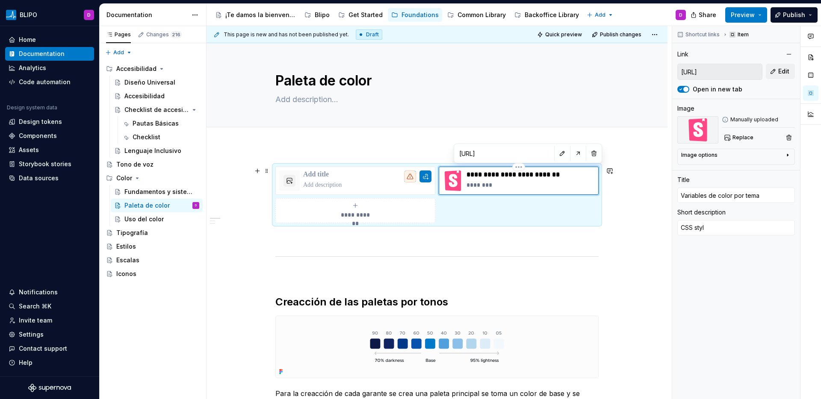
type textarea "CSS style"
type textarea "*"
type textarea "CSS styles"
click at [340, 181] on p at bounding box center [367, 185] width 128 height 9
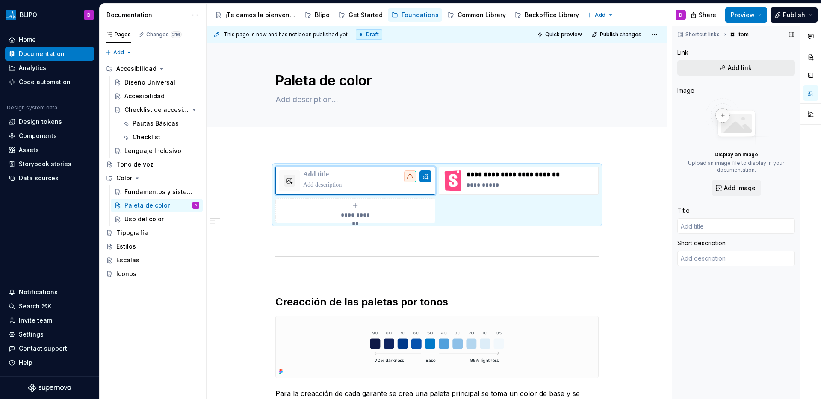
click at [729, 69] on span "Add link" at bounding box center [740, 68] width 24 height 9
type textarea "*"
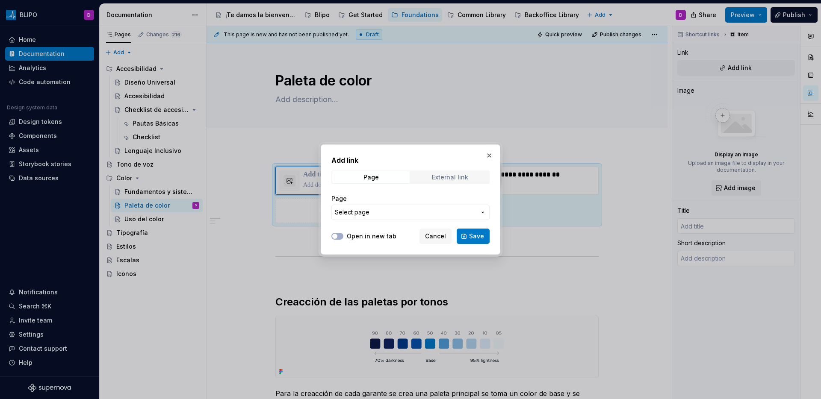
click at [449, 177] on div "External link" at bounding box center [450, 177] width 36 height 7
click at [411, 212] on input "URL" at bounding box center [410, 212] width 158 height 15
paste input "[URL][DOMAIN_NAME]"
type input "[URL][DOMAIN_NAME]"
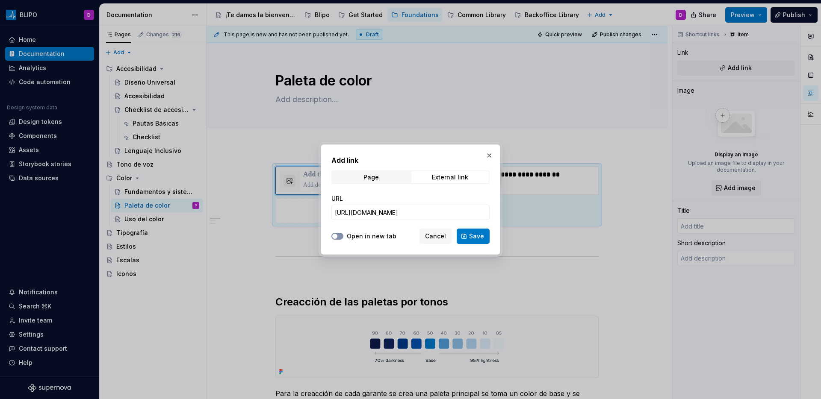
scroll to position [0, 0]
click at [335, 238] on span "button" at bounding box center [334, 236] width 5 height 5
click at [469, 239] on button "Save" at bounding box center [473, 236] width 33 height 15
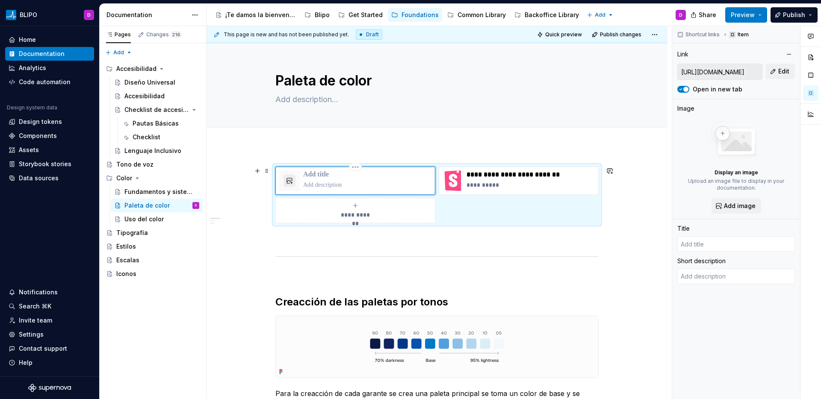
click at [291, 184] on button "button" at bounding box center [289, 181] width 12 height 12
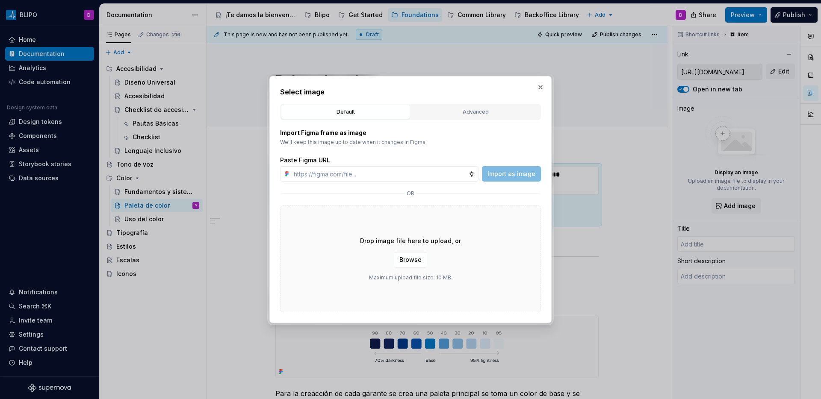
click at [413, 268] on div "Drop image file here to upload, or Browse Maximum upload file size: 10 MB." at bounding box center [410, 259] width 261 height 107
click at [413, 265] on button "Browse" at bounding box center [410, 259] width 33 height 15
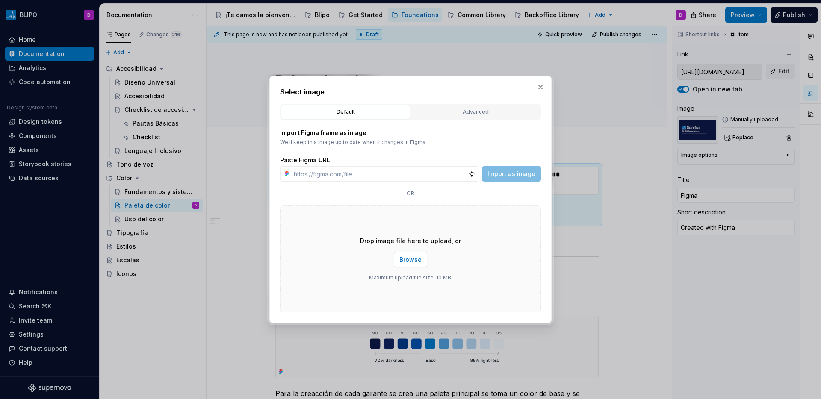
click at [411, 259] on span "Browse" at bounding box center [410, 260] width 22 height 9
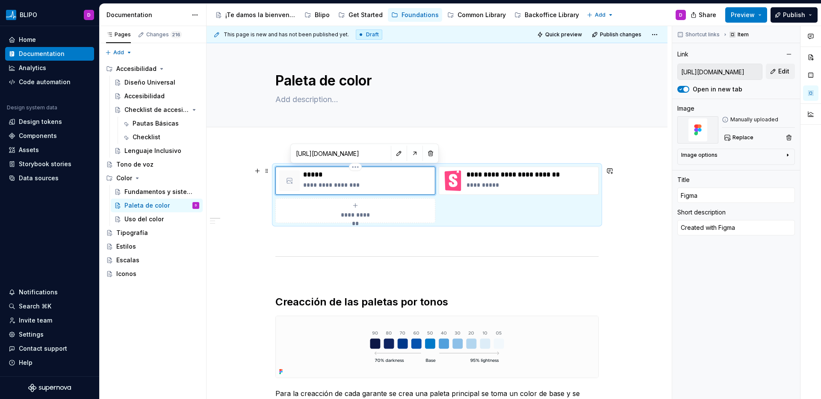
click at [314, 175] on p "*****" at bounding box center [367, 175] width 128 height 9
type textarea "*"
type input "V"
type textarea "*"
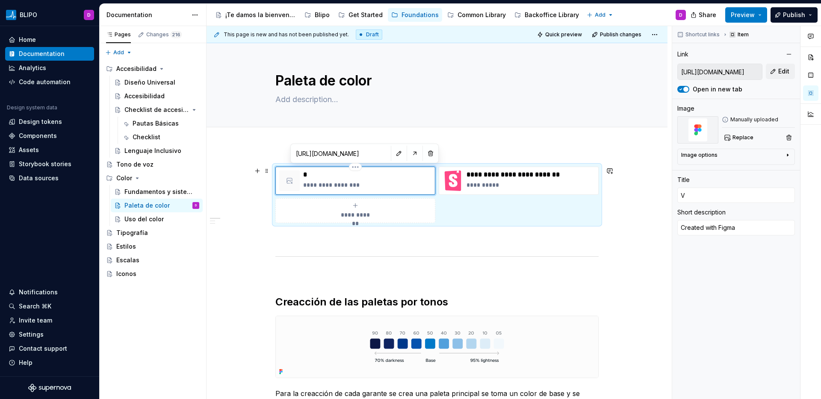
type input "Va"
type textarea "*"
type input "Var"
type textarea "*"
type input "Vari"
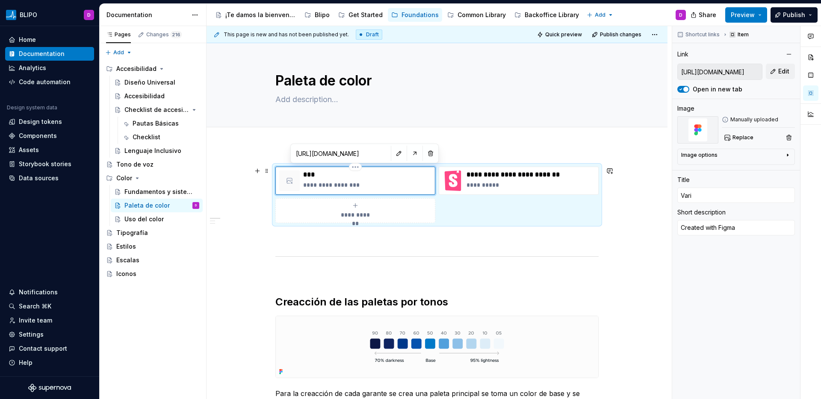
type textarea "*"
type input "Varia"
type textarea "*"
type input "Variab"
type textarea "*"
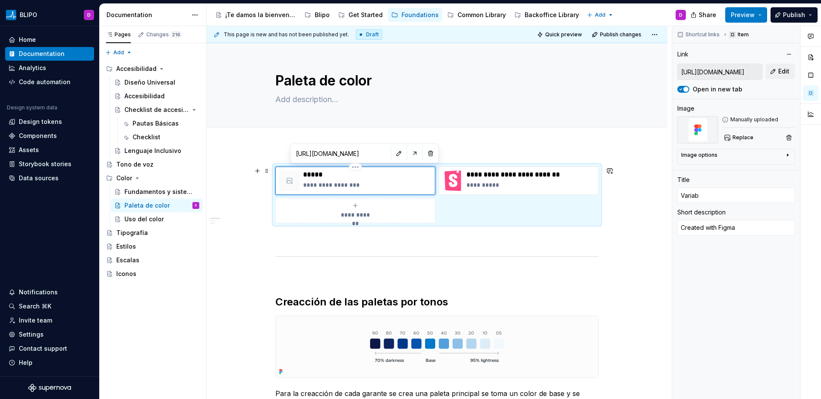
type input "Variabl"
type textarea "*"
type input "Variable"
type textarea "*"
type input "Variables"
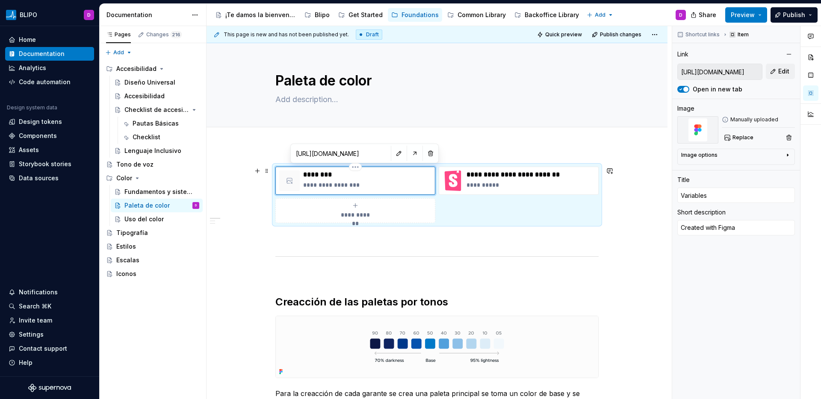
type textarea "*"
type input "Variables"
type textarea "*"
type input "Variables d"
type textarea "*"
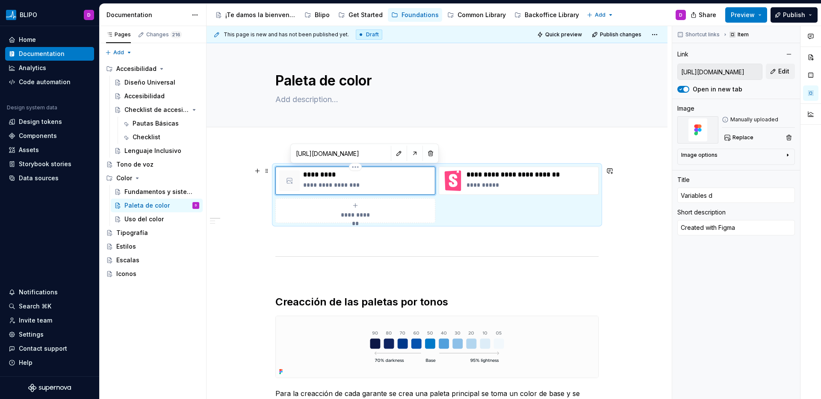
type input "Variables de"
type textarea "*"
type input "Variables de"
type textarea "*"
type input "Variables de c"
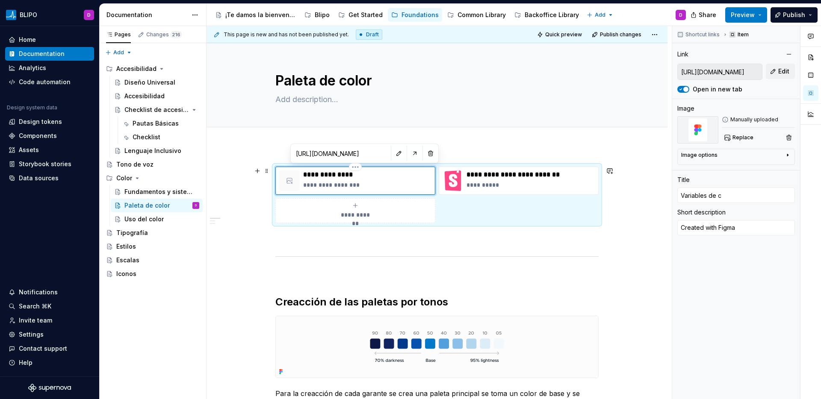
type textarea "*"
type input "Variables de co"
type textarea "*"
type input "Variables de col"
type textarea "*"
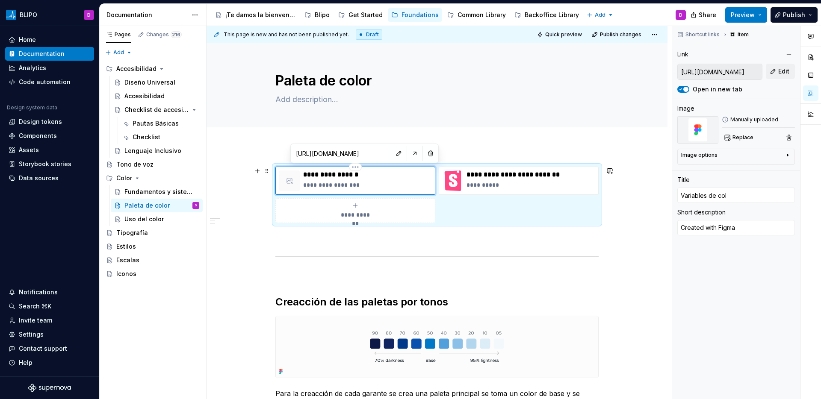
type input "Variables de colo"
type textarea "*"
type input "Variables de color"
type textarea "*"
type input "Variables de color"
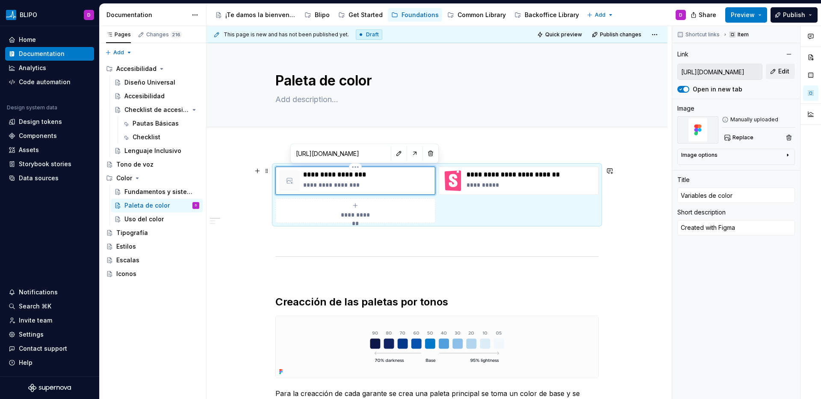
type textarea "*"
type input "Variables de color p"
type textarea "*"
type input "Variables de color po"
type textarea "*"
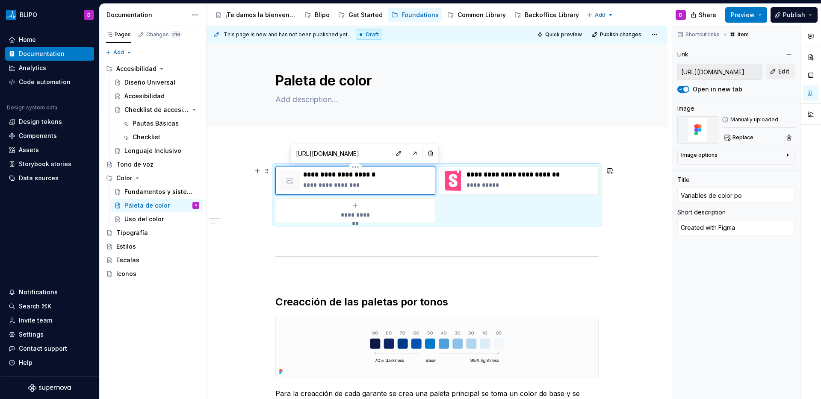
type input "Variables de color por"
type textarea "*"
click at [346, 185] on p "**********" at bounding box center [367, 185] width 128 height 9
click at [345, 185] on p "**********" at bounding box center [367, 185] width 128 height 9
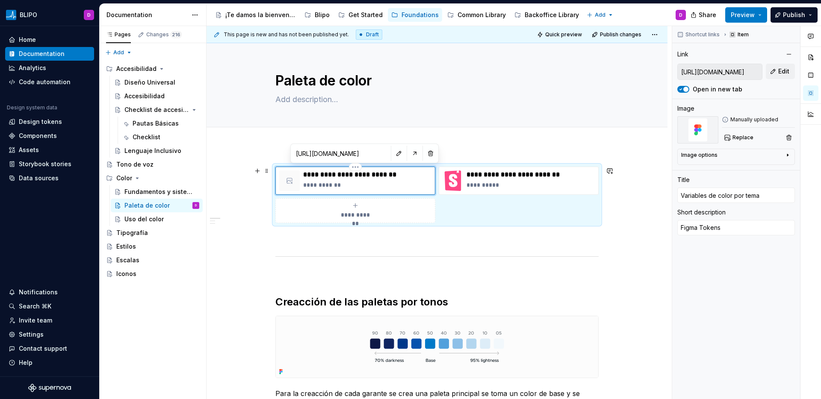
click at [291, 177] on icon at bounding box center [289, 180] width 7 height 7
click at [612, 236] on button "button" at bounding box center [610, 239] width 12 height 12
click at [416, 241] on p at bounding box center [436, 238] width 323 height 10
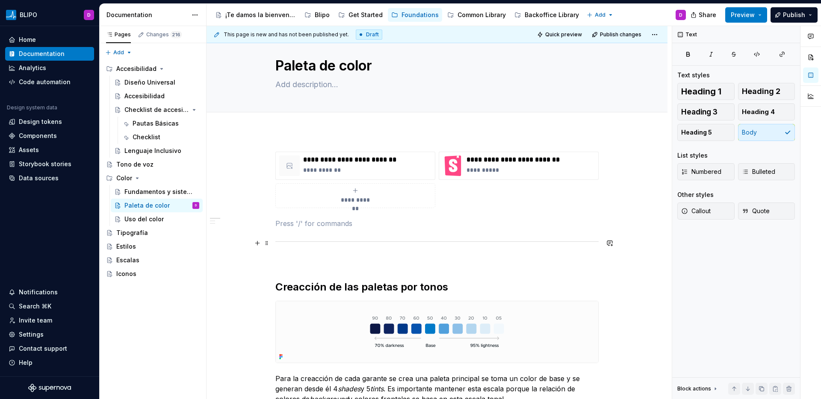
scroll to position [13, 0]
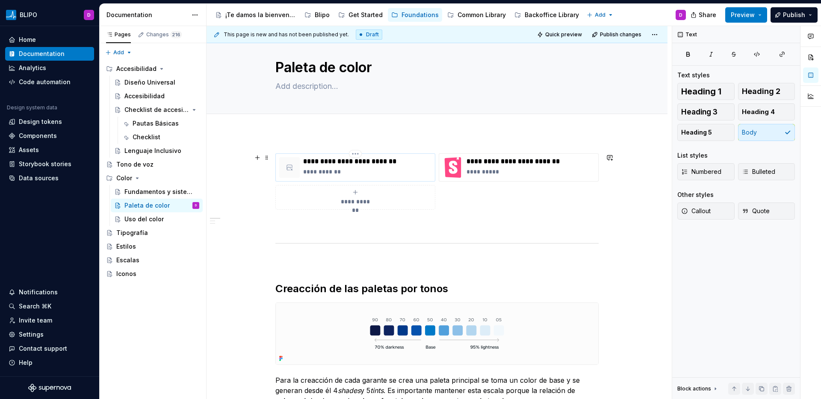
click at [384, 165] on p "**********" at bounding box center [367, 161] width 128 height 9
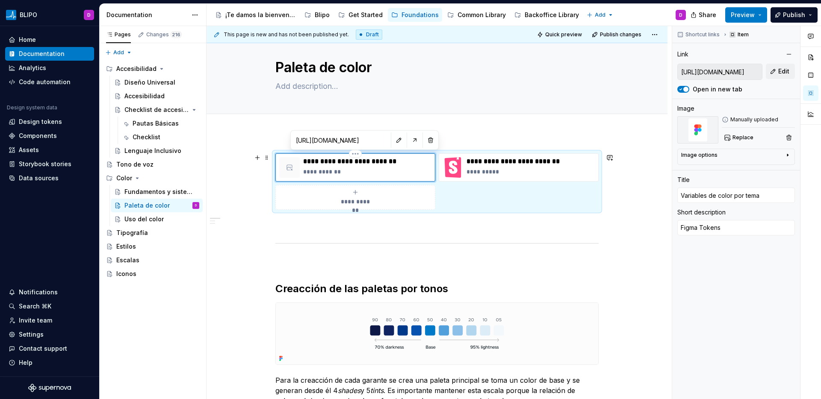
click at [424, 173] on p "**********" at bounding box center [367, 172] width 128 height 9
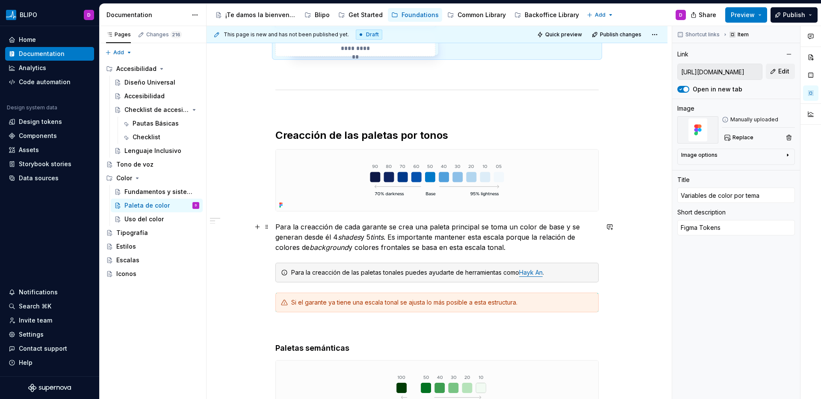
scroll to position [154, 0]
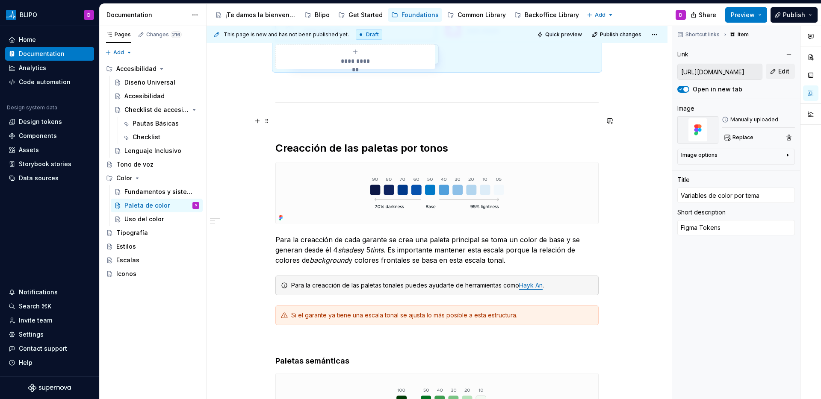
click at [318, 124] on p at bounding box center [436, 121] width 323 height 10
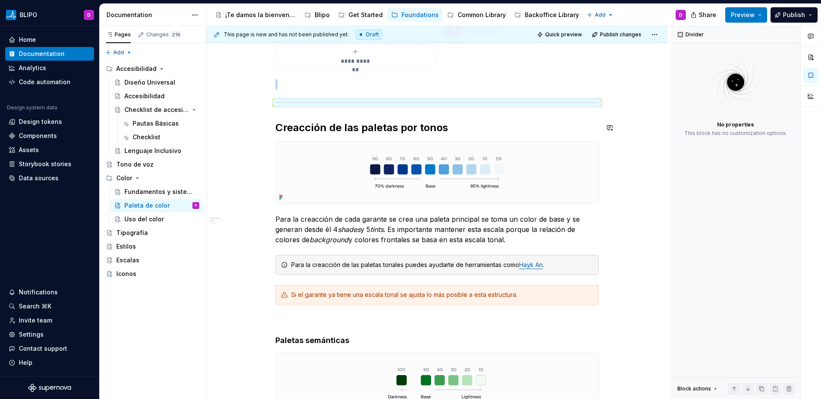
click at [497, 118] on div "**********" at bounding box center [436, 279] width 323 height 533
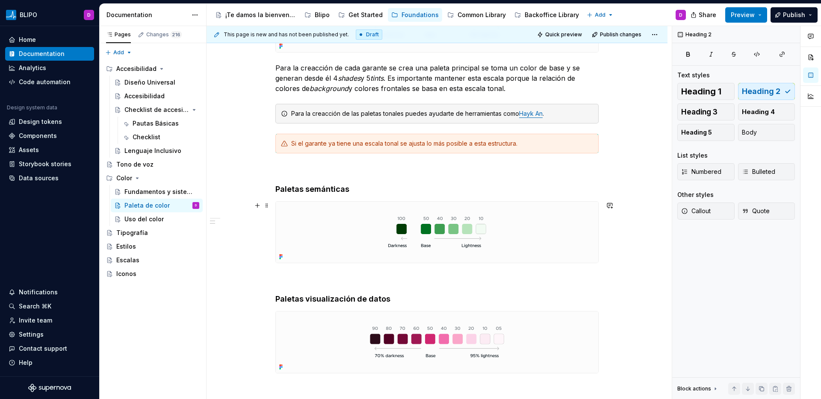
scroll to position [318, 0]
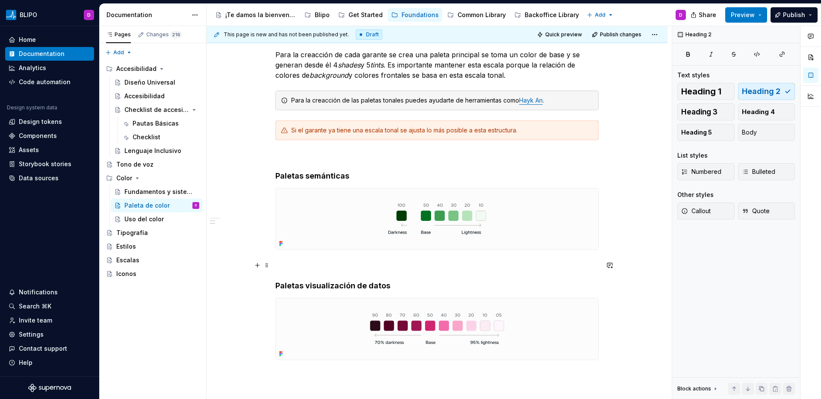
click at [339, 259] on div "**********" at bounding box center [436, 114] width 323 height 533
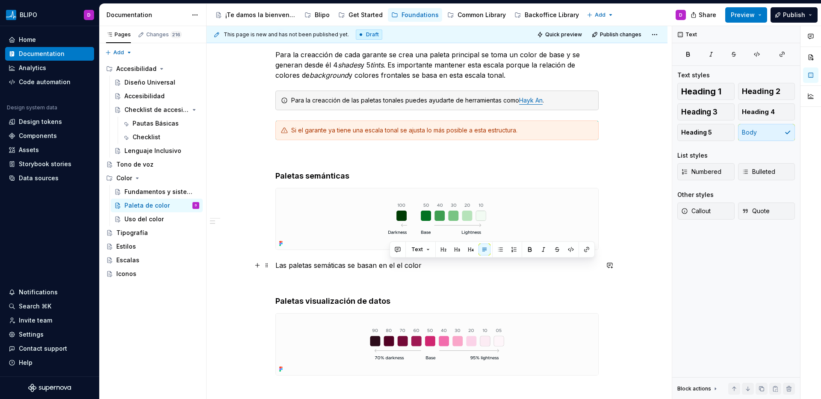
drag, startPoint x: 423, startPoint y: 266, endPoint x: 390, endPoint y: 268, distance: 33.4
click at [390, 268] on p "Las paletas semáticas se basan en el el color" at bounding box center [436, 265] width 323 height 10
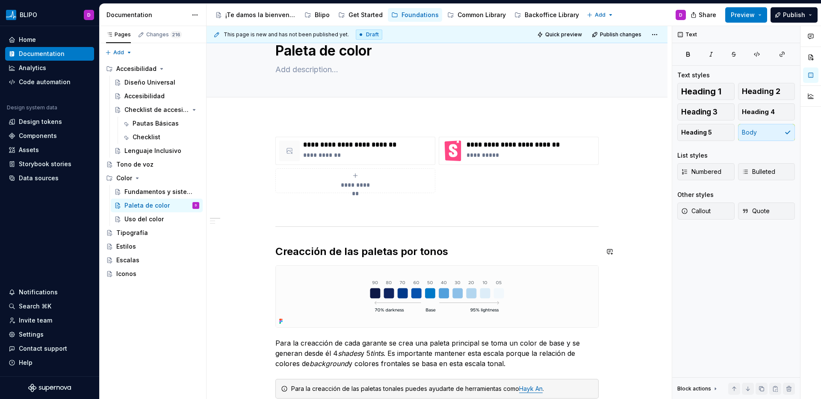
scroll to position [0, 0]
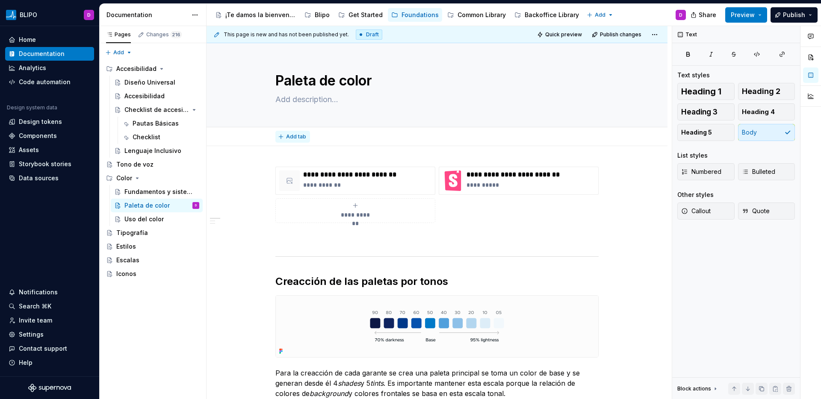
click at [297, 137] on span "Add tab" at bounding box center [296, 136] width 20 height 7
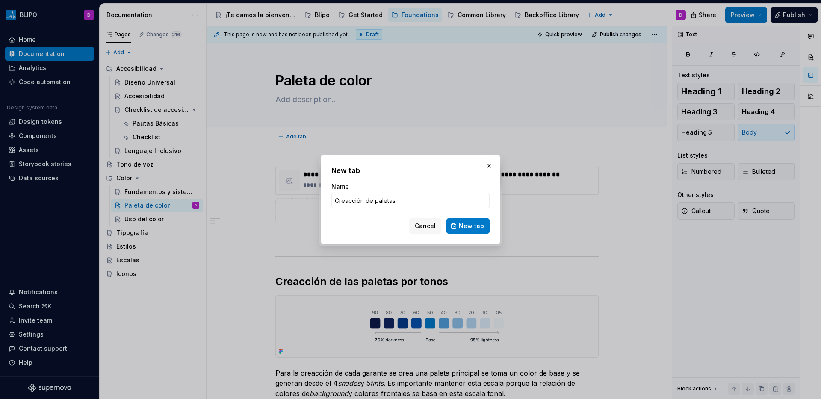
click button "New tab" at bounding box center [467, 225] width 43 height 15
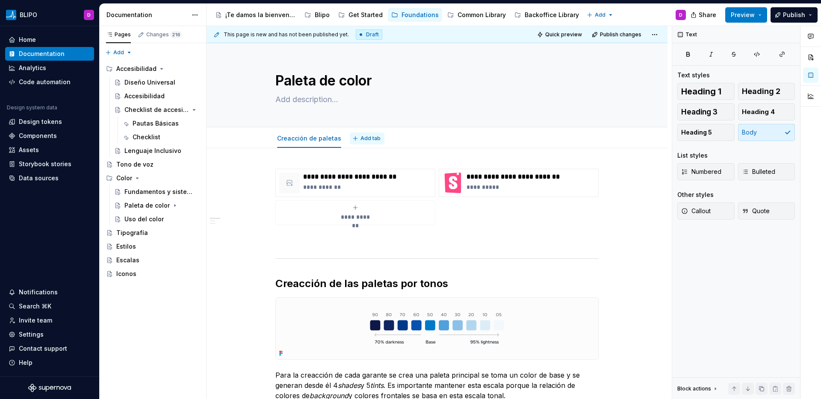
click at [370, 141] on span "Add tab" at bounding box center [370, 138] width 20 height 7
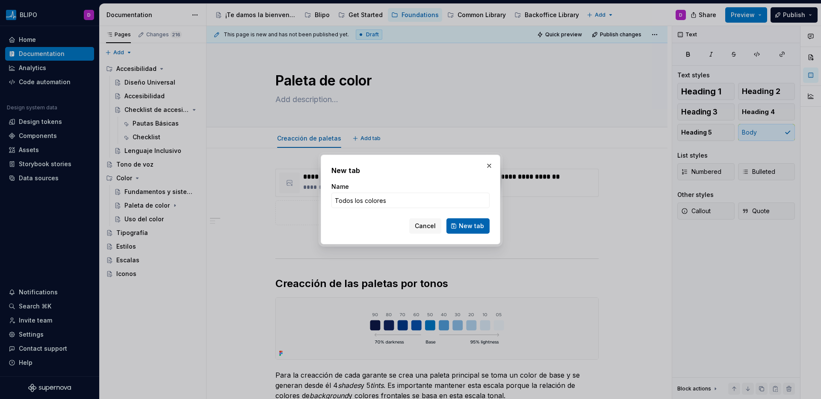
click at [478, 224] on span "New tab" at bounding box center [471, 226] width 25 height 9
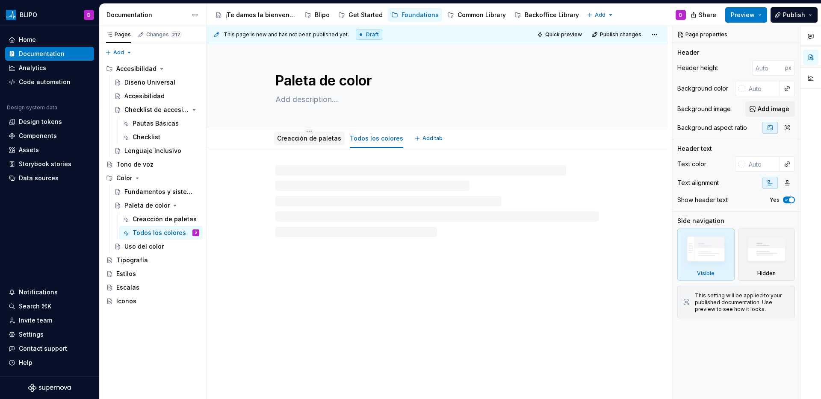
click at [304, 140] on link "Creacción de paletas" at bounding box center [309, 138] width 64 height 7
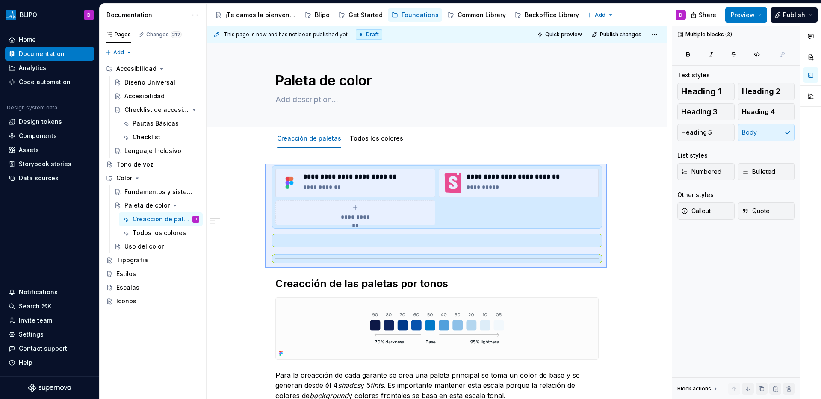
drag, startPoint x: 265, startPoint y: 164, endPoint x: 607, endPoint y: 268, distance: 357.7
click at [607, 268] on div "**********" at bounding box center [438, 213] width 465 height 374
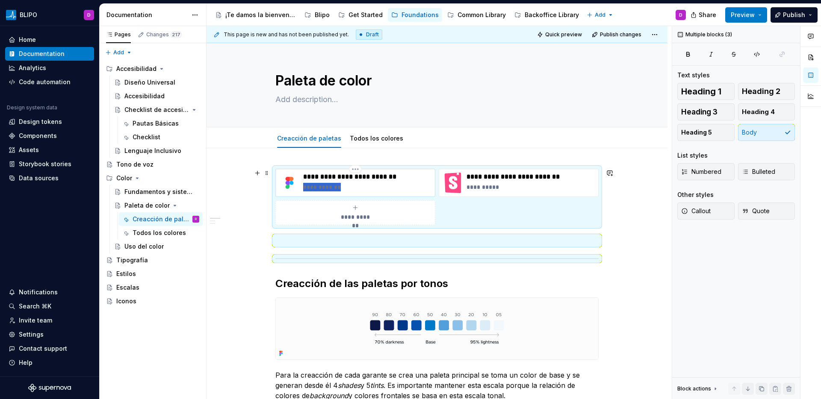
drag, startPoint x: 369, startPoint y: 184, endPoint x: 374, endPoint y: 172, distance: 13.4
click at [374, 172] on div "**********" at bounding box center [355, 183] width 160 height 28
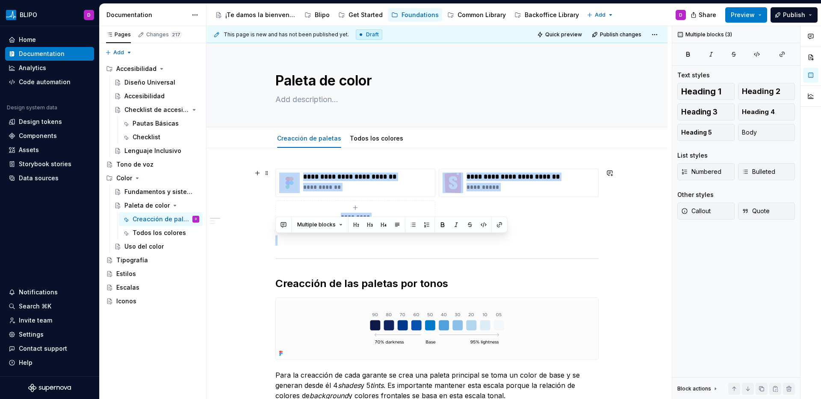
drag, startPoint x: 522, startPoint y: 271, endPoint x: 411, endPoint y: 198, distance: 132.1
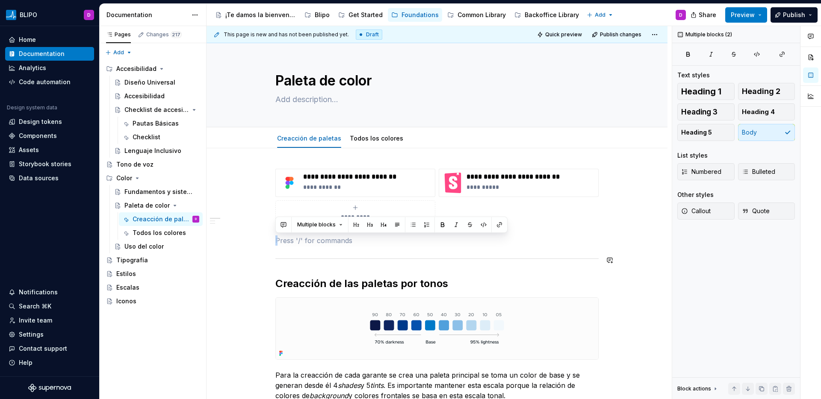
drag, startPoint x: 286, startPoint y: 266, endPoint x: 283, endPoint y: 239, distance: 27.1
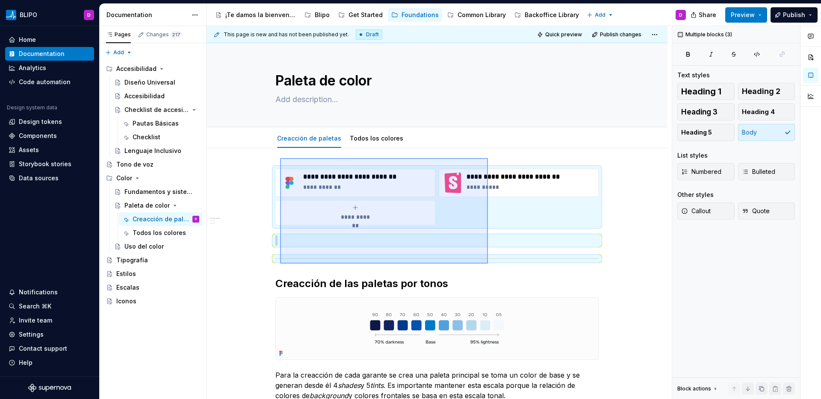
drag, startPoint x: 280, startPoint y: 158, endPoint x: 488, endPoint y: 264, distance: 233.1
click at [488, 264] on div "**********" at bounding box center [438, 213] width 465 height 374
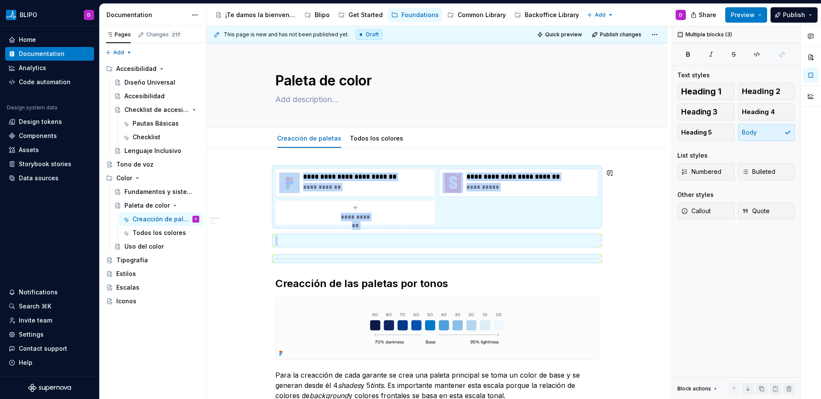
copy div "**********"
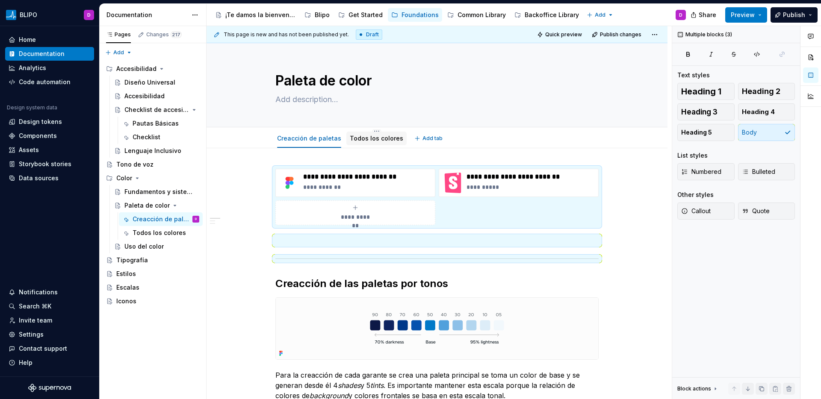
click at [379, 142] on div "Todos los colores" at bounding box center [376, 138] width 53 height 9
click at [365, 142] on div "Todos los colores" at bounding box center [376, 138] width 53 height 9
click at [380, 142] on div "Todos los colores" at bounding box center [376, 138] width 53 height 9
click at [381, 141] on link "Todos los colores" at bounding box center [376, 138] width 53 height 7
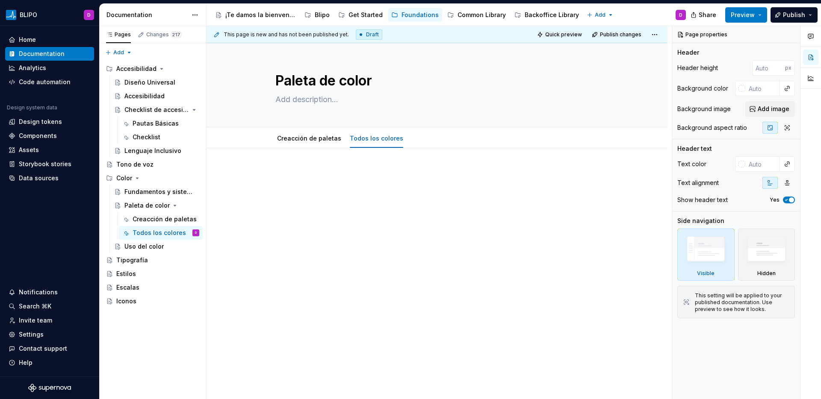
click at [311, 172] on p at bounding box center [436, 174] width 323 height 10
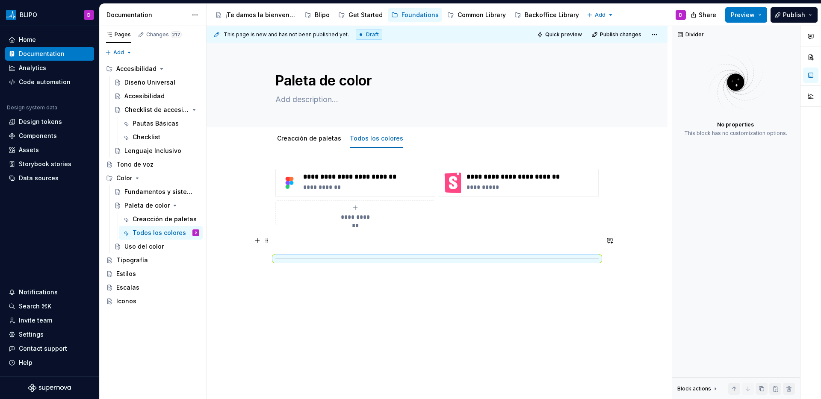
click at [333, 245] on p at bounding box center [436, 241] width 323 height 10
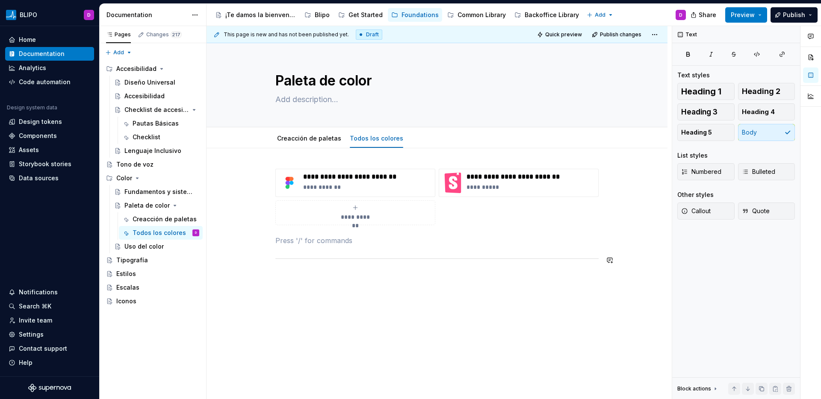
click at [286, 284] on div "**********" at bounding box center [436, 269] width 461 height 243
click at [301, 137] on link "Creacción de paletas" at bounding box center [309, 138] width 64 height 7
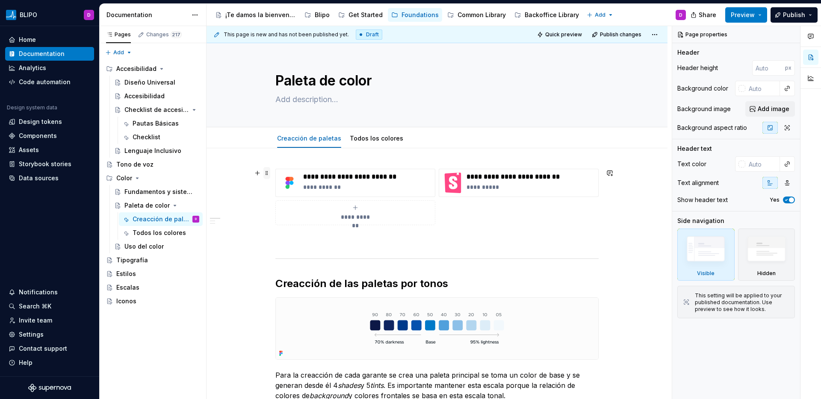
click at [266, 175] on span at bounding box center [266, 173] width 7 height 12
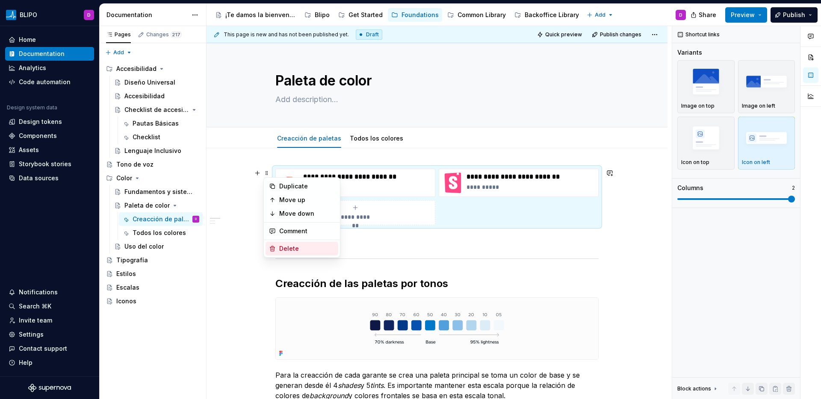
click at [285, 247] on div "Delete" at bounding box center [307, 249] width 56 height 9
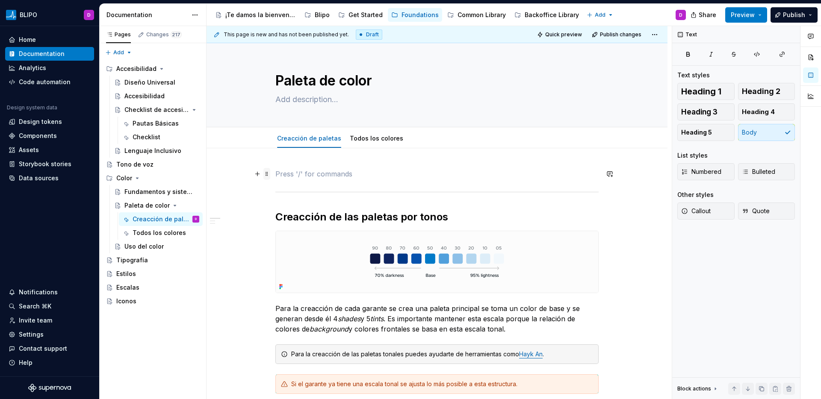
click at [267, 175] on span at bounding box center [266, 174] width 7 height 12
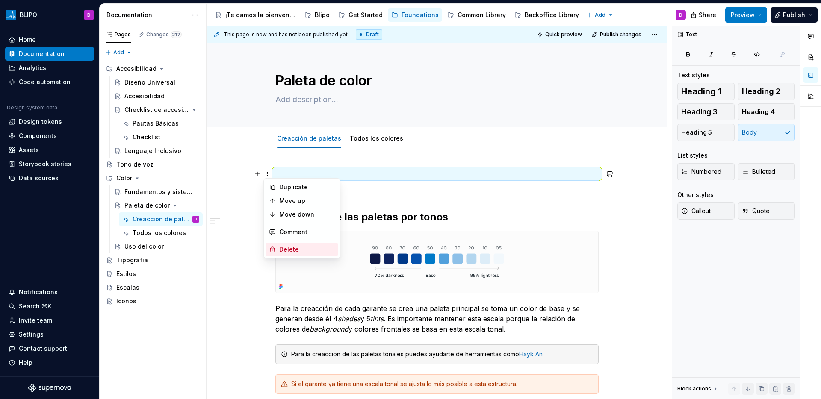
click at [277, 251] on div "Delete" at bounding box center [301, 250] width 73 height 14
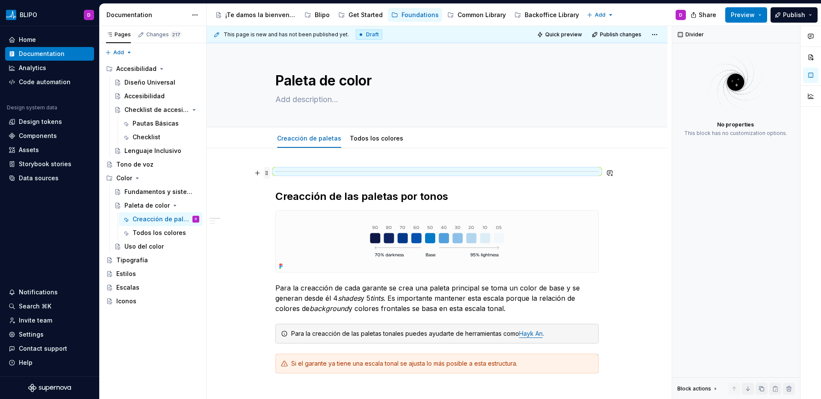
click at [266, 174] on span at bounding box center [266, 173] width 7 height 12
click at [283, 248] on div "Delete" at bounding box center [307, 249] width 56 height 9
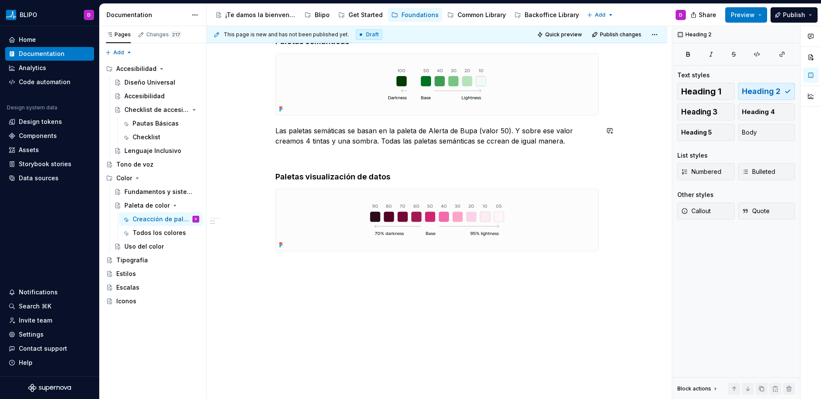
scroll to position [349, 0]
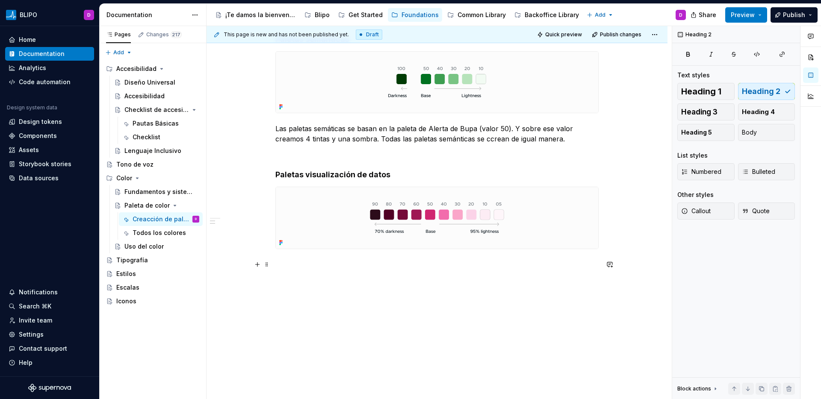
click at [318, 264] on p at bounding box center [436, 265] width 323 height 10
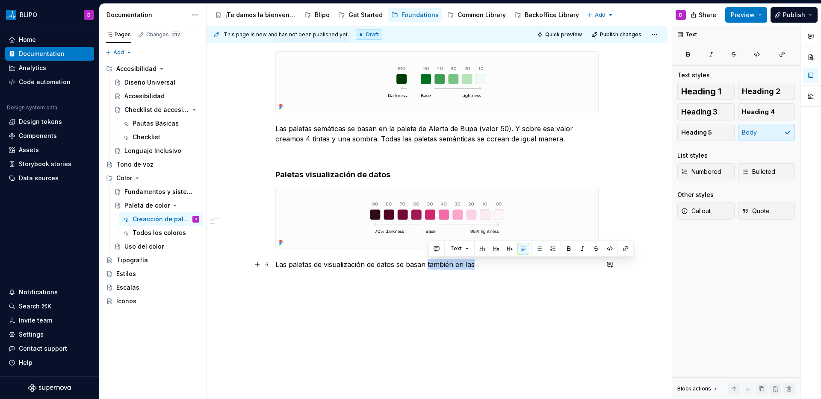
drag, startPoint x: 478, startPoint y: 264, endPoint x: 429, endPoint y: 266, distance: 48.8
click at [429, 266] on p "Las paletas de visualización de datos se basan también en las" at bounding box center [436, 265] width 323 height 10
click at [489, 141] on p "Las paletas semáticas se basan en la paleta de Alerta de Bupa (valor 50). Y sob…" at bounding box center [436, 134] width 323 height 21
click at [364, 277] on p "Las paletas de visualización de datos se basan en la paleta secundaria de bupa,…" at bounding box center [436, 270] width 323 height 21
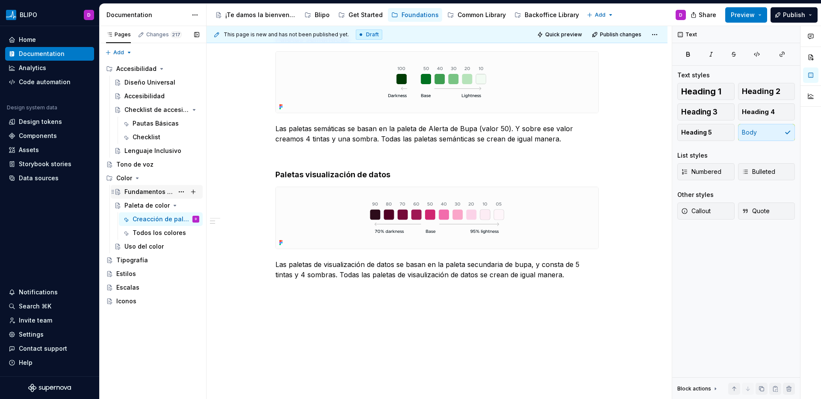
click at [156, 192] on div "Fundamentos y sistema" at bounding box center [148, 192] width 49 height 9
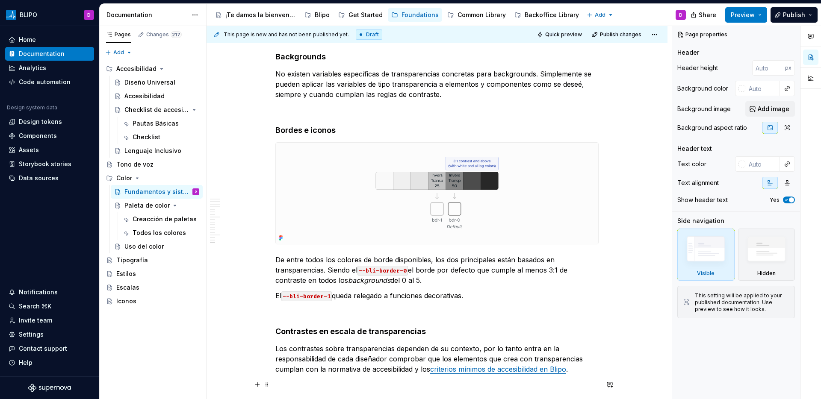
scroll to position [4842, 0]
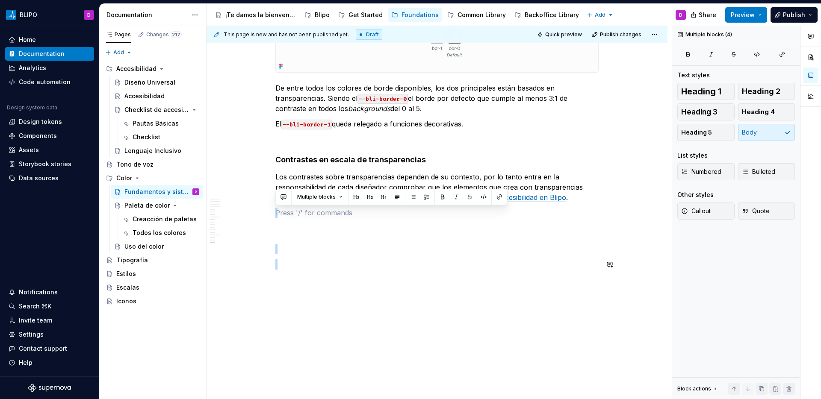
drag, startPoint x: 284, startPoint y: 216, endPoint x: 316, endPoint y: 270, distance: 62.9
copy div
click at [152, 220] on div "Creacción de paletas" at bounding box center [153, 219] width 41 height 9
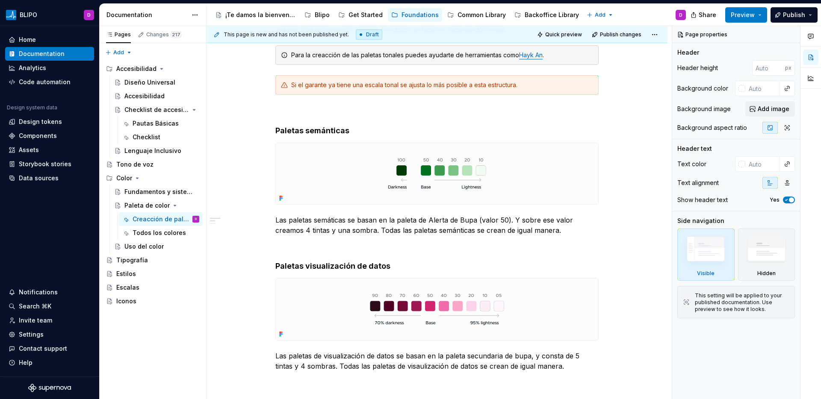
scroll to position [360, 0]
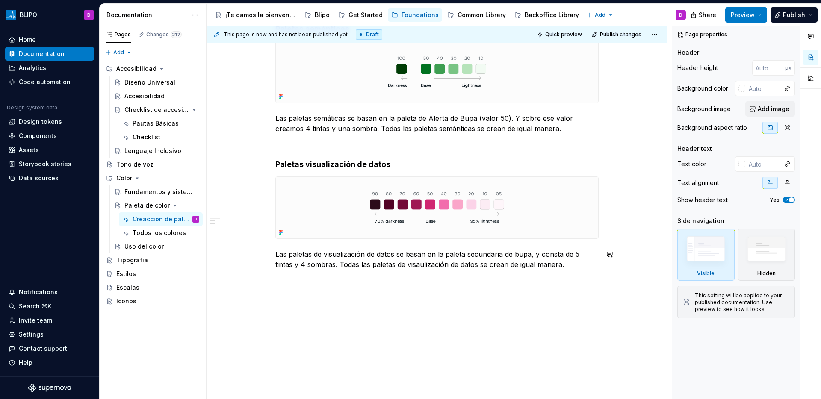
click at [314, 300] on div "This page is new and has not been published yet. Draft Quick preview Publish ch…" at bounding box center [438, 213] width 465 height 374
click at [292, 284] on div "Creacción de las paletas por tonos Para la creacción de cada garante se crea un…" at bounding box center [436, 94] width 461 height 611
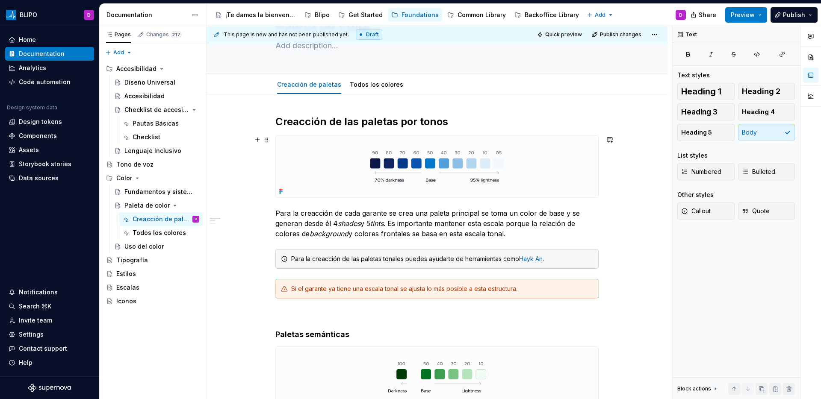
scroll to position [0, 0]
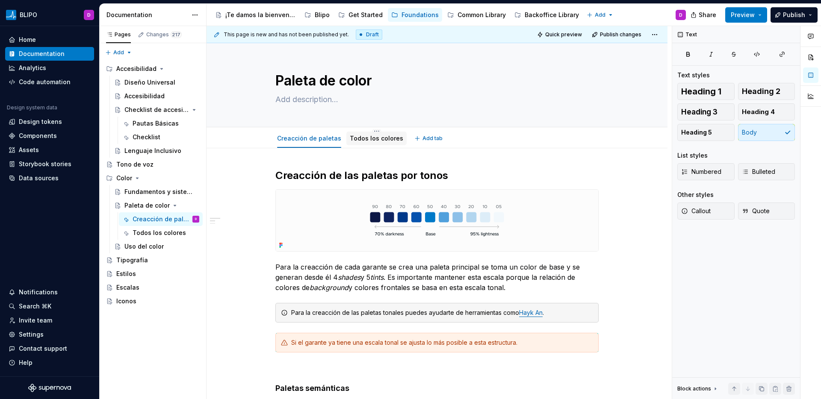
click at [360, 138] on link "Todos los colores" at bounding box center [376, 138] width 53 height 7
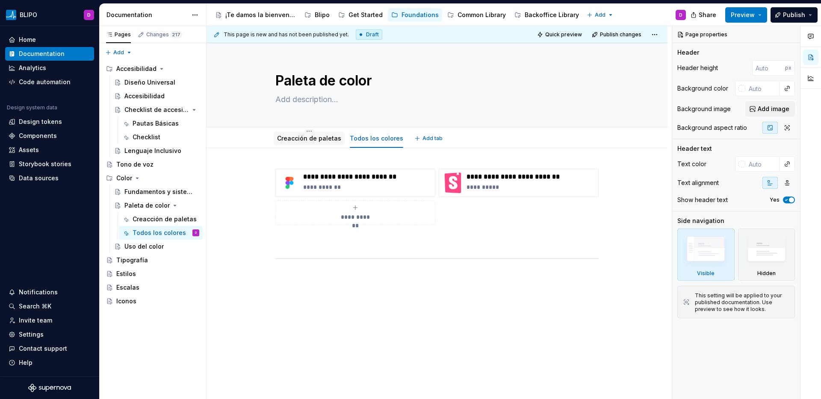
click at [318, 142] on link "Creacción de paletas" at bounding box center [309, 138] width 64 height 7
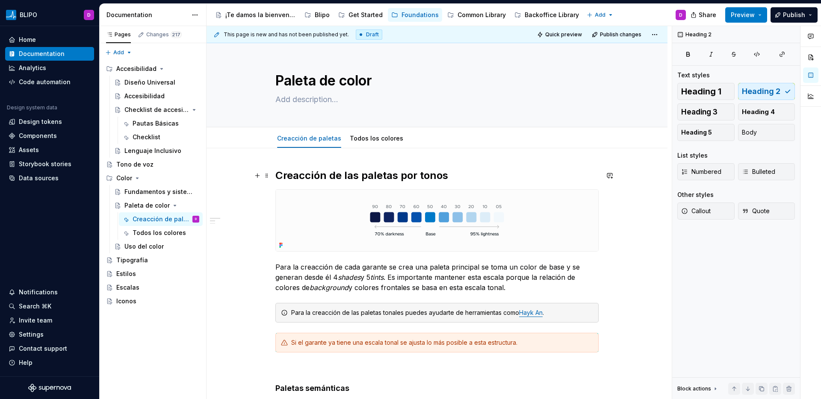
click at [329, 177] on h2 "Creacción de las paletas por tonos" at bounding box center [436, 176] width 323 height 14
click at [369, 140] on link "Todos los colores" at bounding box center [376, 138] width 53 height 7
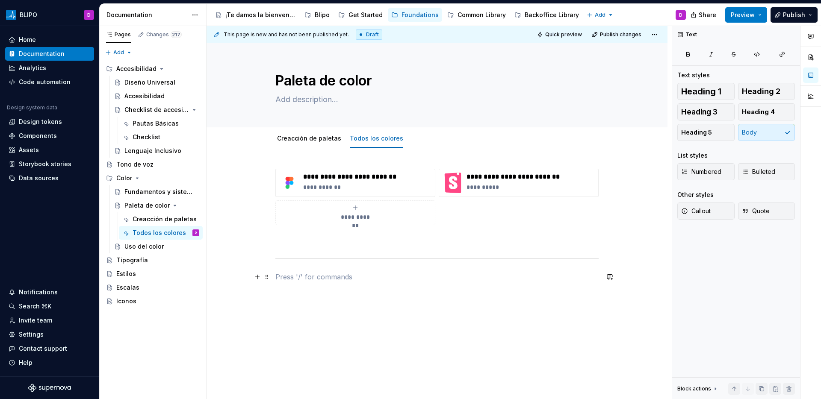
click at [296, 279] on p at bounding box center [436, 277] width 323 height 10
click at [769, 89] on span "Heading 2" at bounding box center [761, 91] width 38 height 9
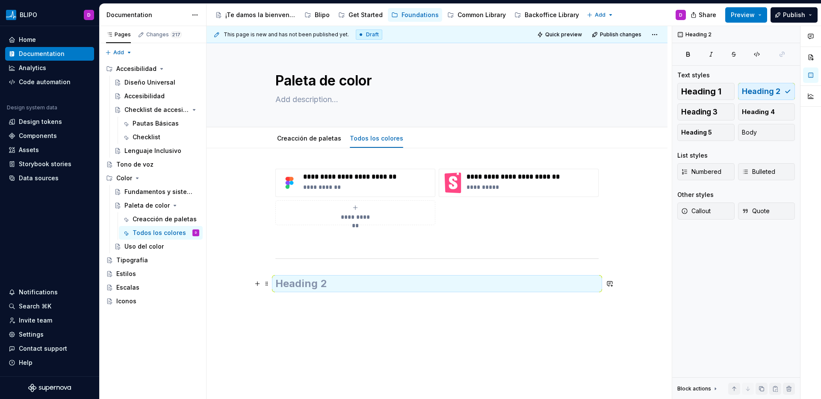
click at [302, 283] on h2 at bounding box center [436, 284] width 323 height 14
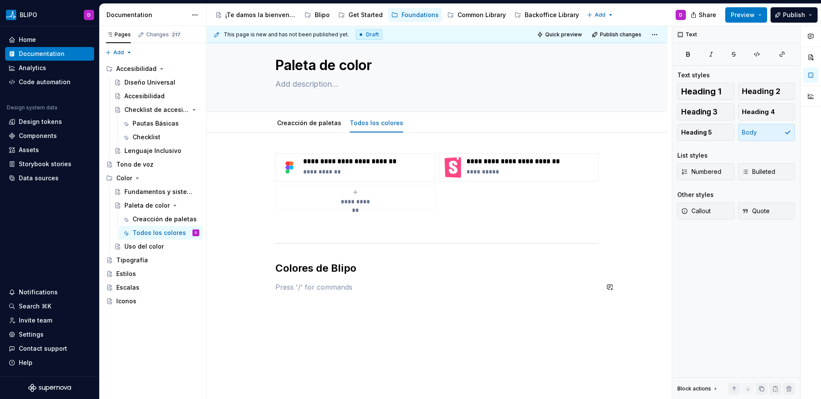
scroll to position [17, 0]
click at [258, 287] on button "button" at bounding box center [257, 286] width 12 height 12
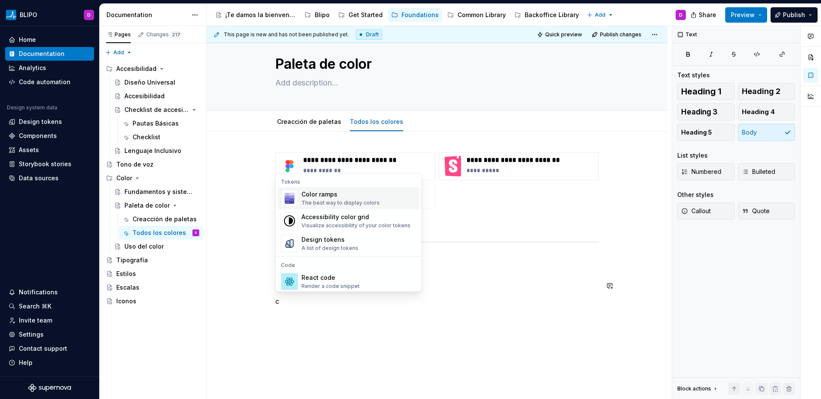
click at [334, 195] on div "Color ramps" at bounding box center [340, 194] width 78 height 9
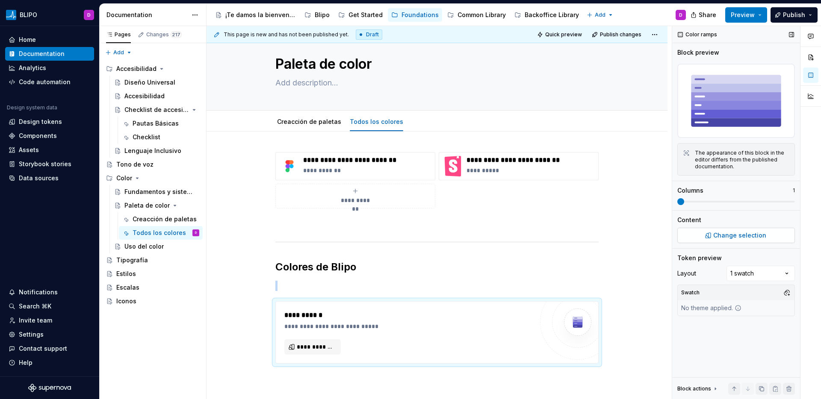
click at [727, 240] on button "Change selection" at bounding box center [736, 235] width 118 height 15
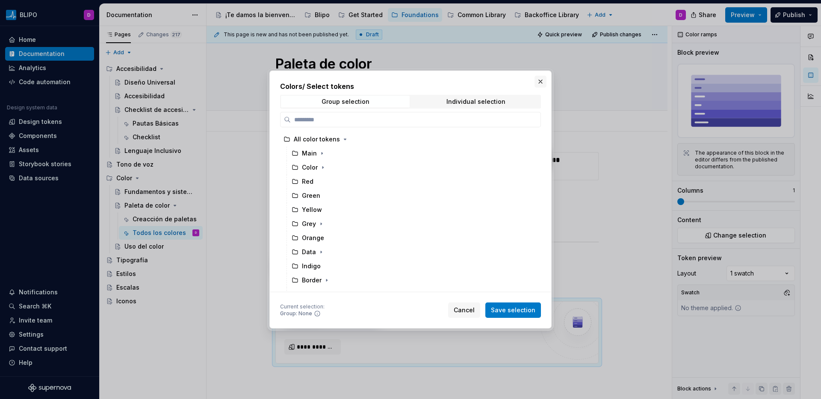
click at [540, 82] on button "button" at bounding box center [540, 82] width 12 height 12
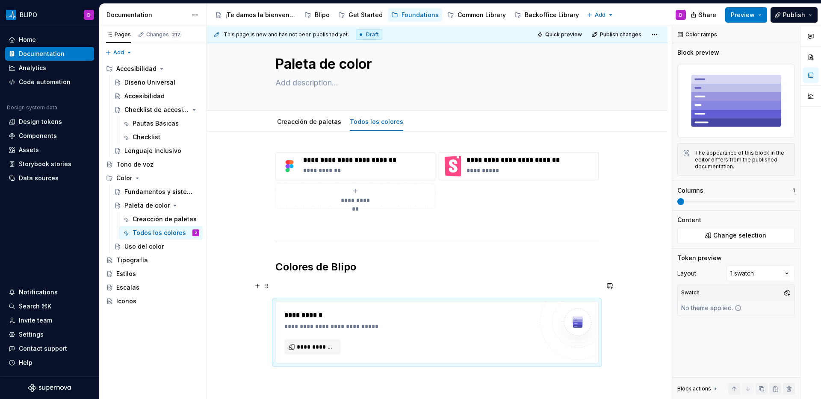
click at [313, 289] on p at bounding box center [436, 286] width 323 height 10
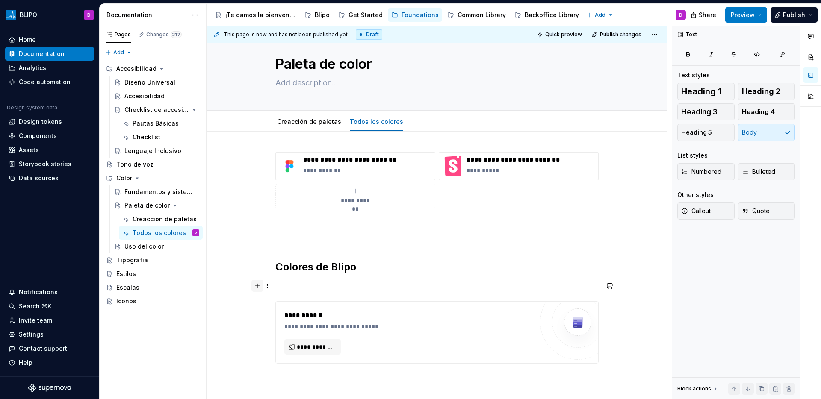
click at [259, 286] on button "button" at bounding box center [257, 286] width 12 height 12
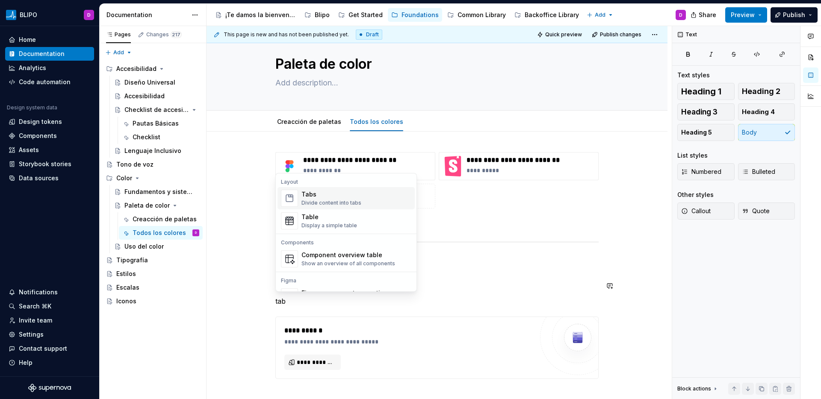
click at [317, 192] on div "Tabs" at bounding box center [331, 194] width 60 height 9
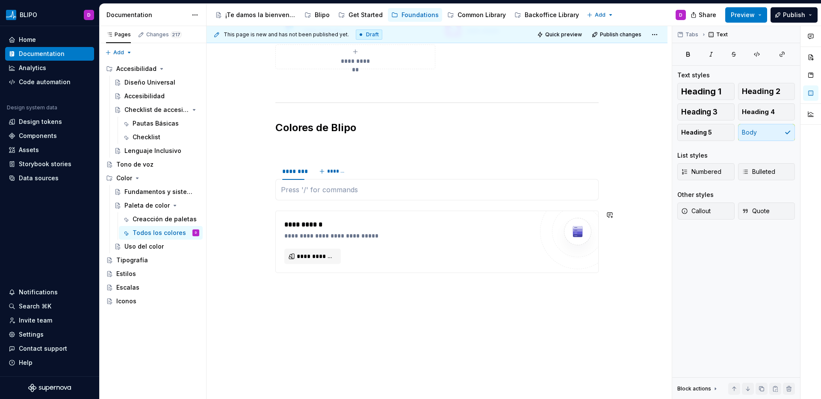
scroll to position [159, 0]
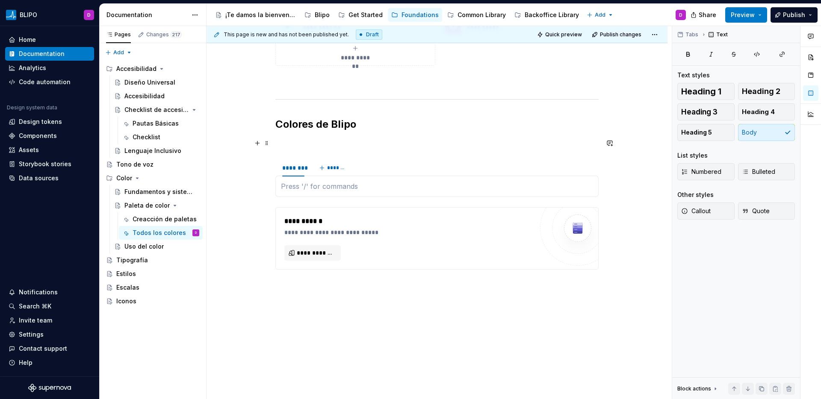
click at [294, 144] on p at bounding box center [436, 143] width 323 height 10
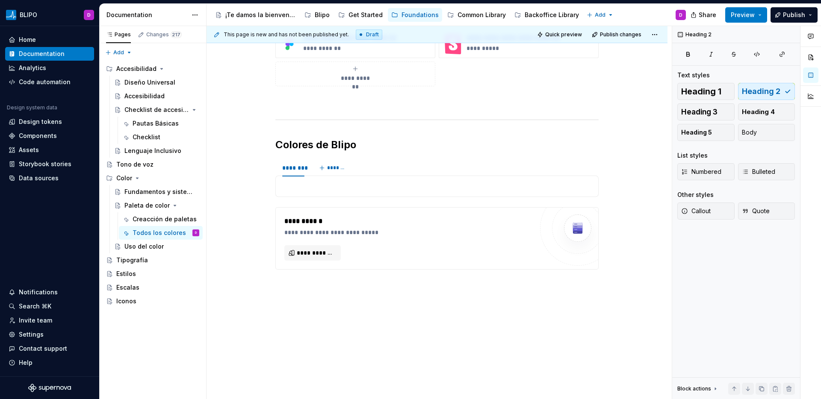
scroll to position [139, 0]
click at [293, 169] on div "********" at bounding box center [293, 168] width 22 height 9
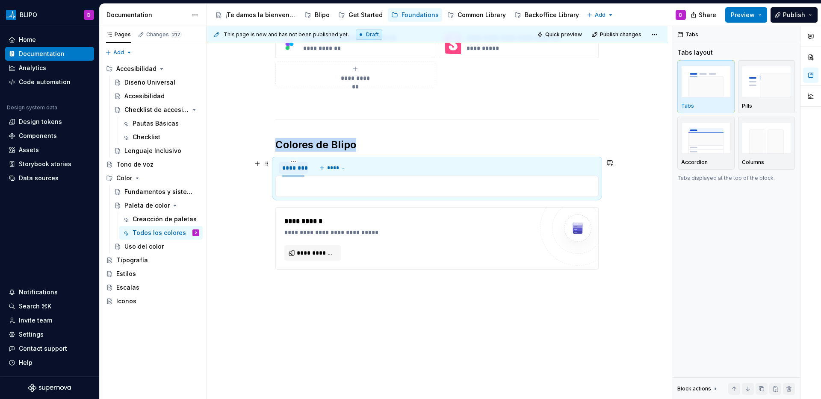
click at [293, 169] on div "********" at bounding box center [293, 168] width 22 height 9
click at [340, 167] on span "*******" at bounding box center [342, 168] width 19 height 7
click at [361, 168] on span "*******" at bounding box center [367, 168] width 19 height 7
click at [321, 170] on div "*****" at bounding box center [326, 168] width 17 height 9
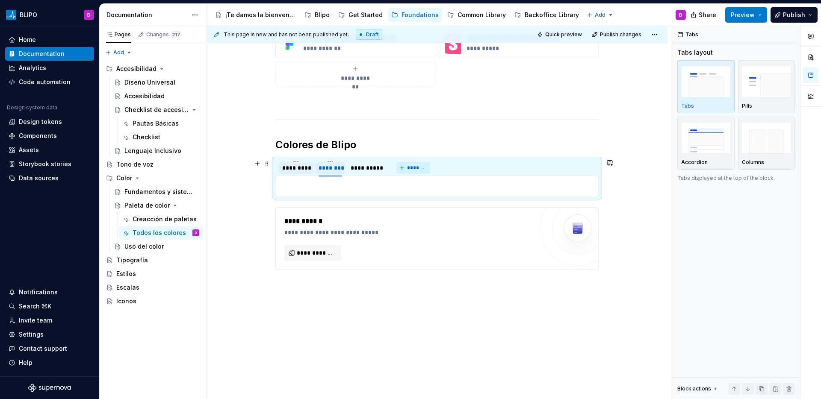
click at [410, 168] on span "*******" at bounding box center [416, 168] width 19 height 7
click at [296, 171] on div "*********" at bounding box center [296, 168] width 28 height 9
click at [291, 189] on p at bounding box center [437, 186] width 312 height 10
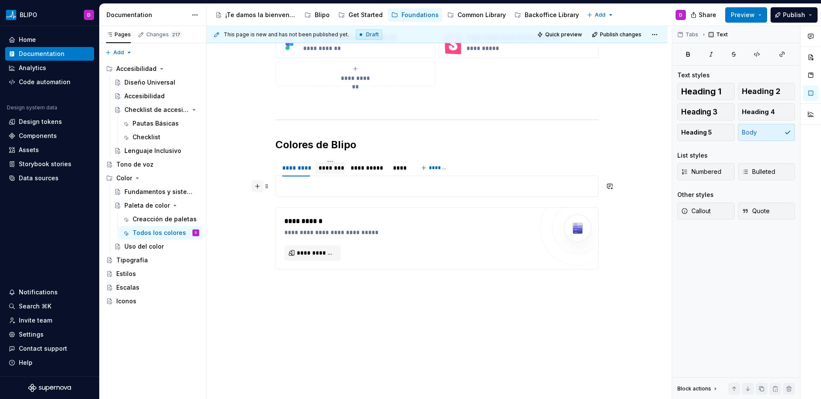
click at [257, 188] on button "button" at bounding box center [257, 186] width 12 height 12
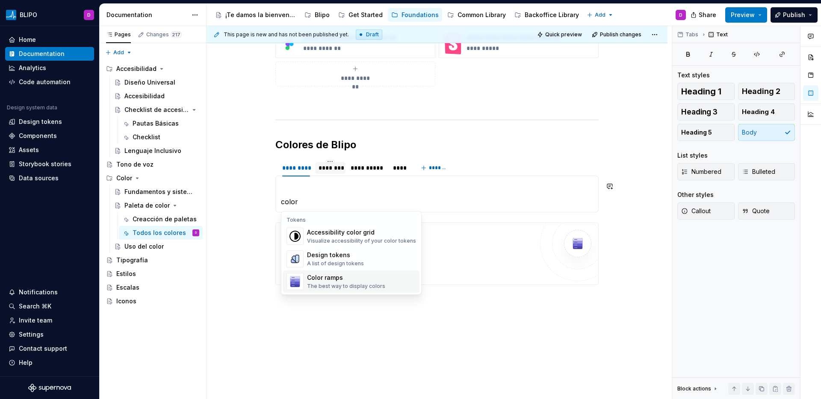
click at [346, 278] on div "Color ramps" at bounding box center [346, 278] width 78 height 9
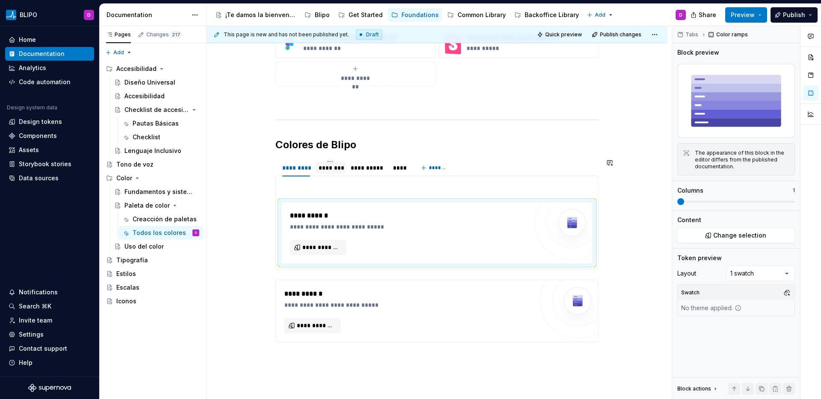
click at [294, 195] on section-item-column "**********" at bounding box center [437, 222] width 312 height 83
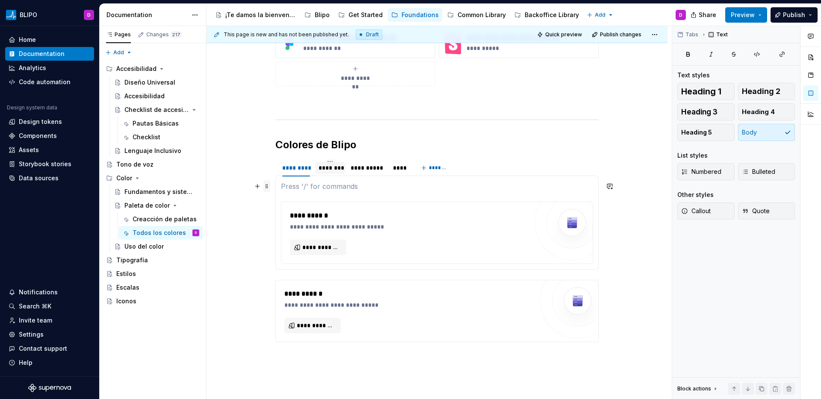
click at [268, 187] on span at bounding box center [266, 186] width 7 height 12
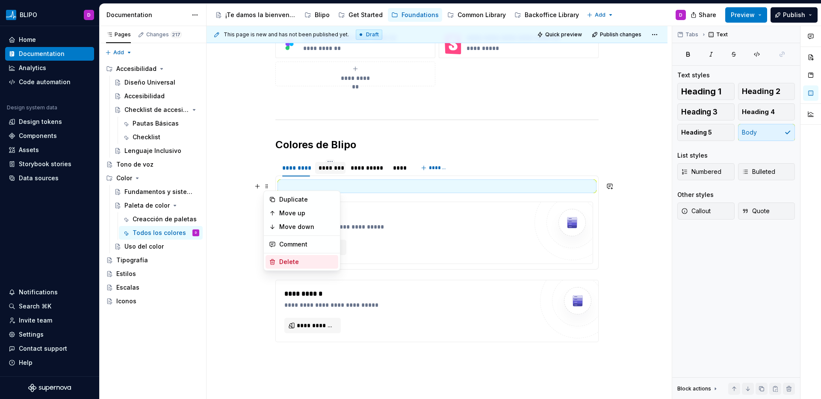
click at [295, 262] on div "Delete" at bounding box center [307, 262] width 56 height 9
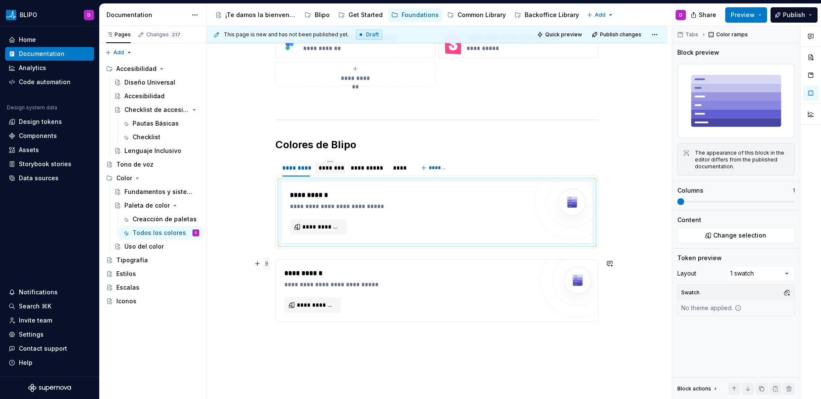
click at [268, 263] on span at bounding box center [266, 264] width 7 height 12
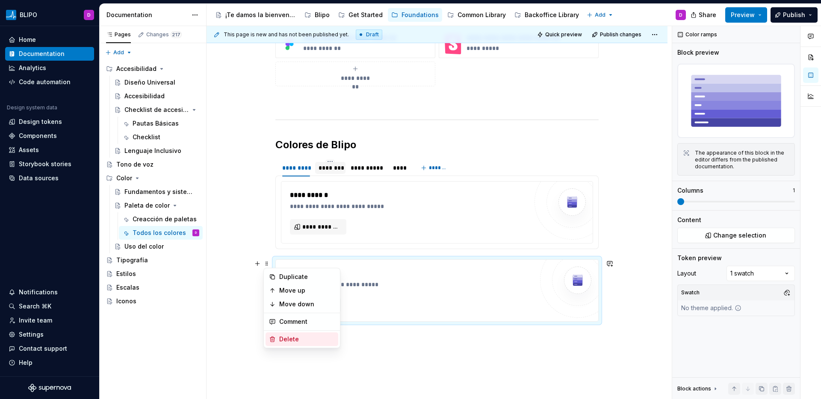
click at [288, 341] on div "Delete" at bounding box center [307, 339] width 56 height 9
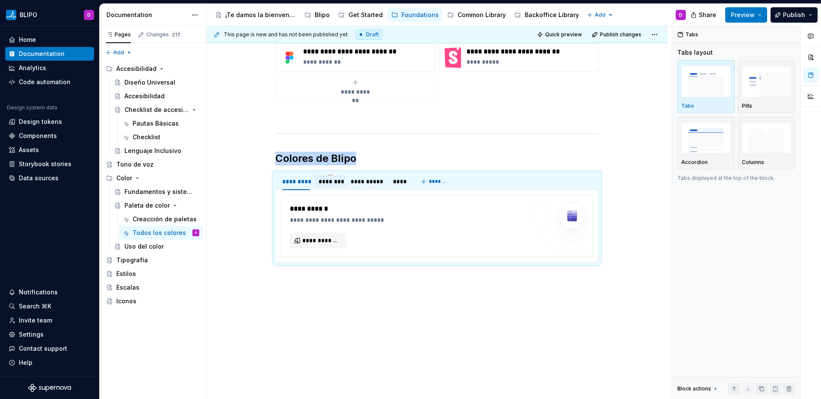
scroll to position [125, 0]
click at [315, 239] on span "**********" at bounding box center [321, 240] width 38 height 9
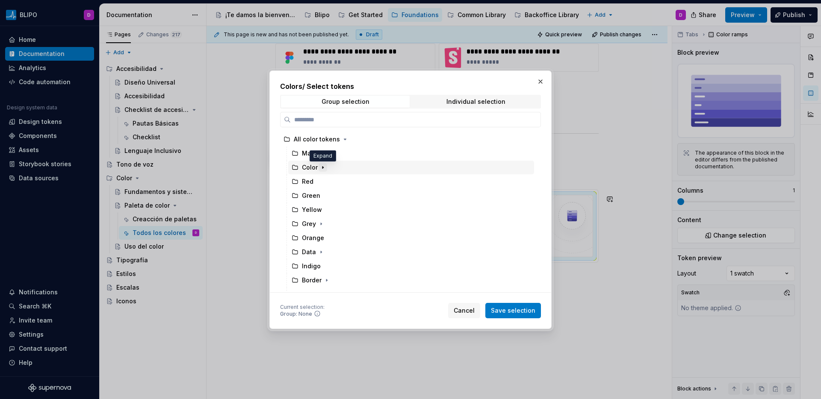
click at [323, 169] on icon "button" at bounding box center [322, 167] width 7 height 7
click at [321, 153] on icon "button" at bounding box center [321, 153] width 1 height 2
click at [321, 153] on icon "button" at bounding box center [322, 153] width 2 height 1
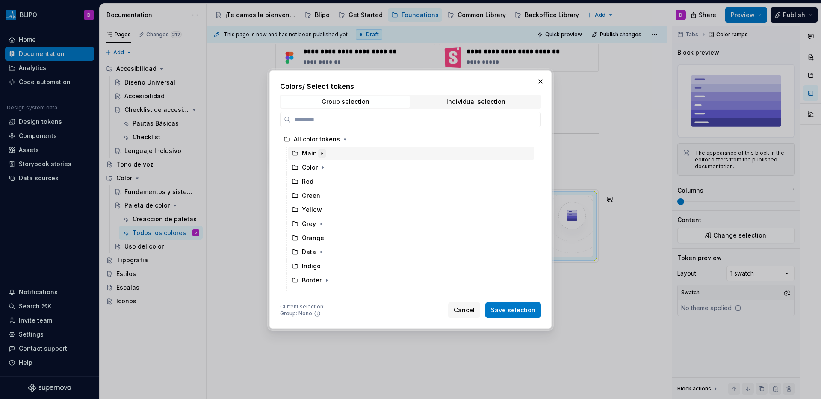
click at [318, 153] on icon "button" at bounding box center [321, 153] width 7 height 7
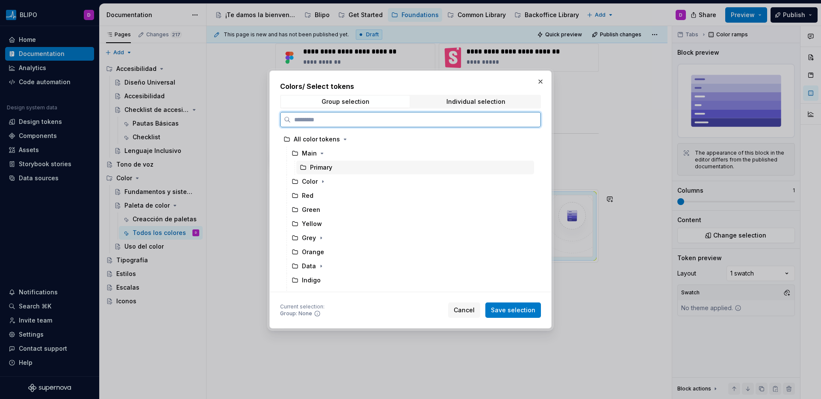
click at [320, 170] on div "Primary" at bounding box center [321, 167] width 22 height 9
click at [325, 169] on div "Primary" at bounding box center [321, 167] width 22 height 9
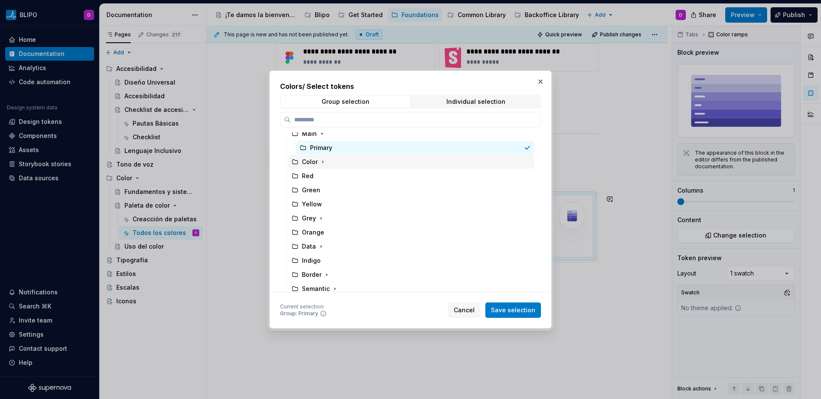
scroll to position [44, 0]
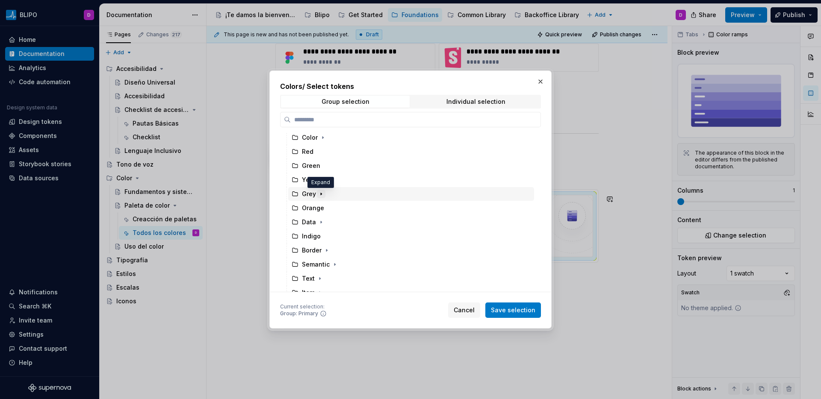
click at [321, 193] on icon "button" at bounding box center [321, 194] width 7 height 7
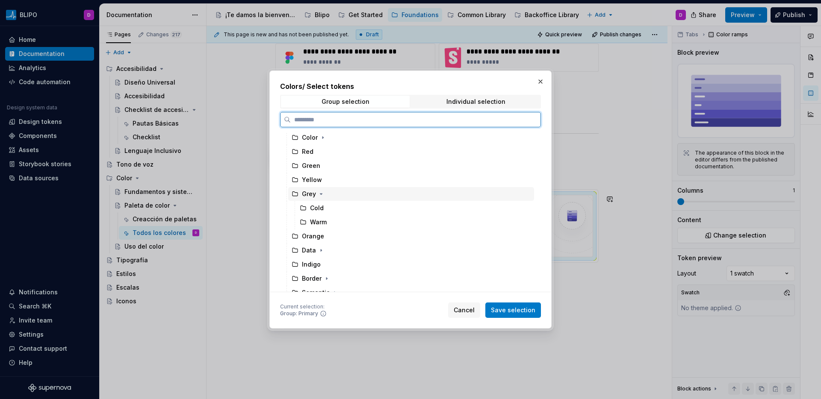
click at [341, 194] on div "Grey" at bounding box center [411, 194] width 246 height 14
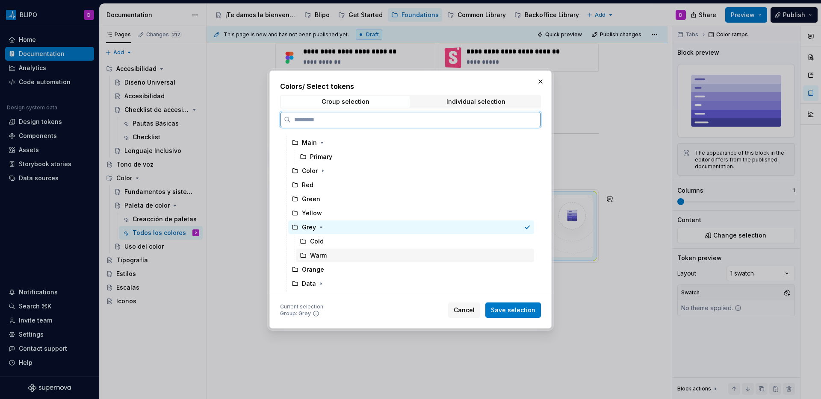
scroll to position [0, 0]
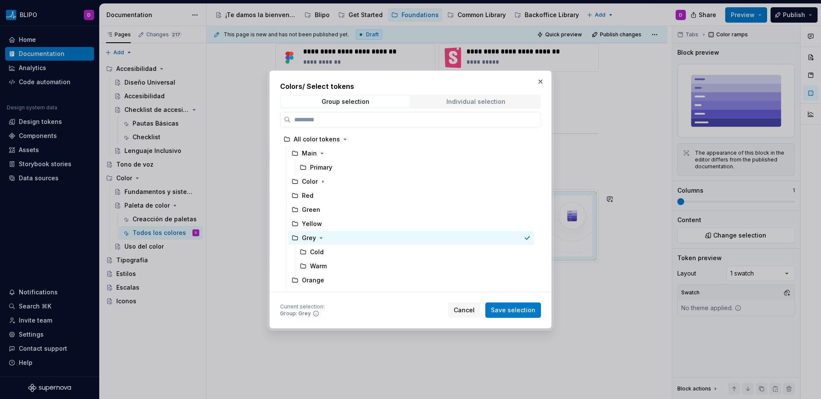
click at [464, 104] on div "Individual selection" at bounding box center [475, 101] width 59 height 7
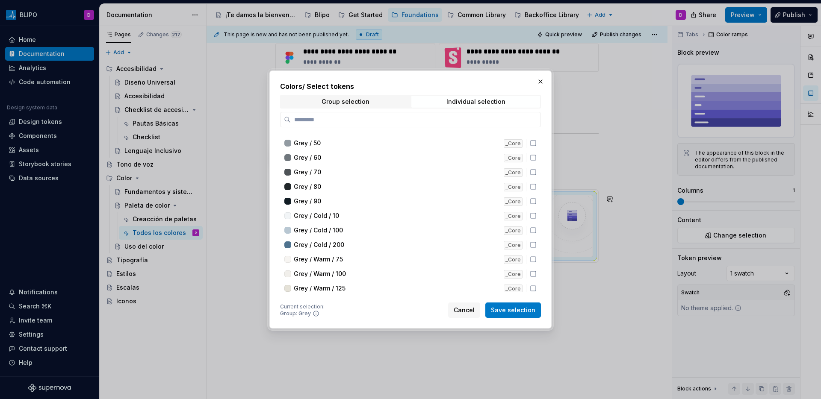
scroll to position [454, 0]
click at [369, 103] on span "Group selection" at bounding box center [345, 102] width 129 height 12
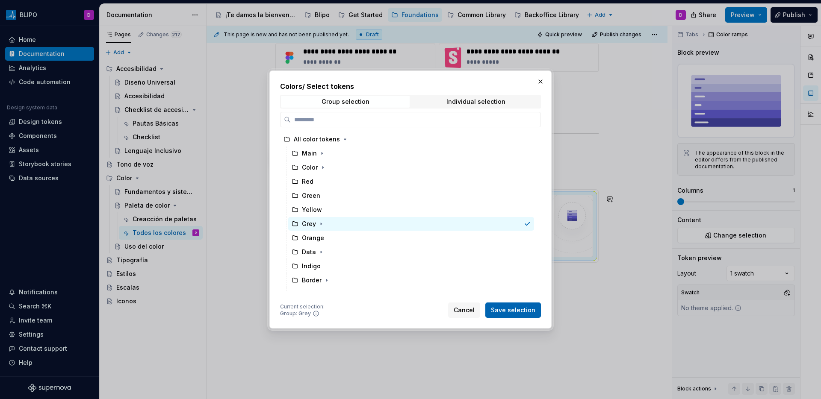
click at [513, 311] on span "Save selection" at bounding box center [513, 310] width 44 height 9
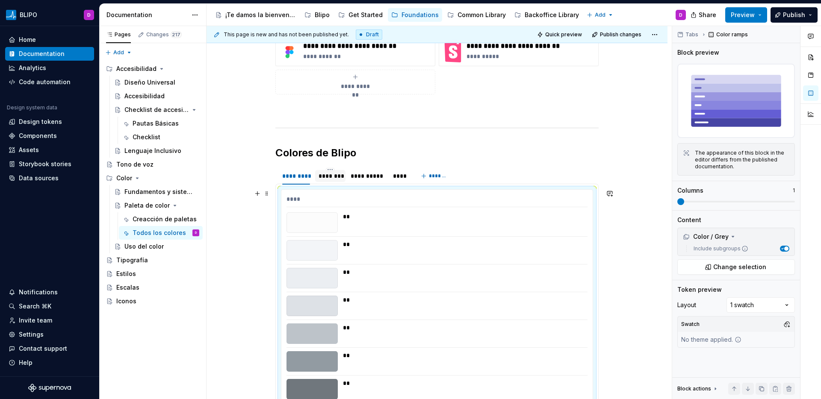
scroll to position [130, 0]
click at [770, 200] on span at bounding box center [736, 201] width 118 height 7
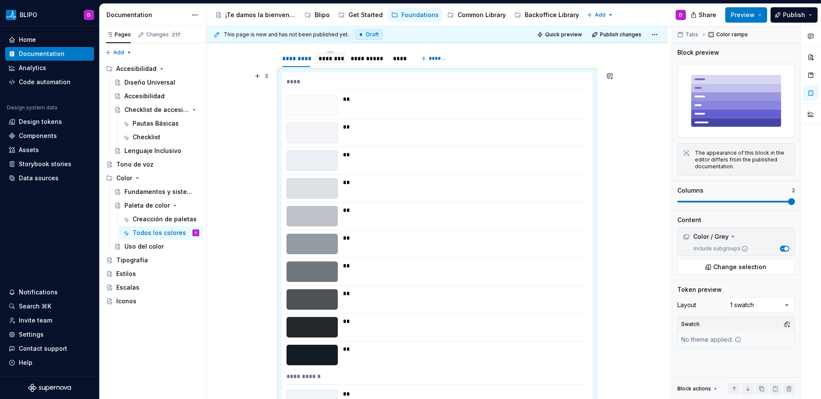
scroll to position [257, 0]
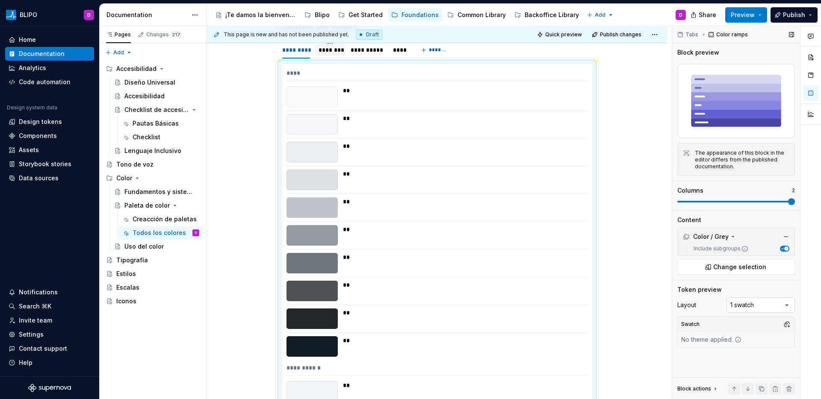
click at [771, 310] on div "Comments Open comments No comments yet Select ‘Comment’ from the block context …" at bounding box center [746, 213] width 149 height 374
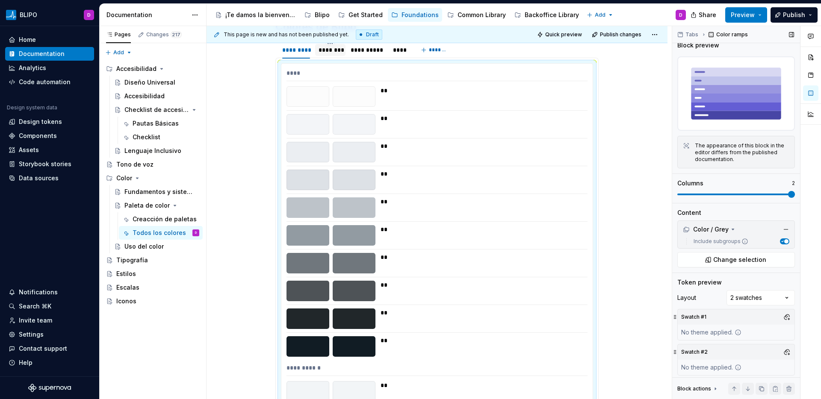
scroll to position [8, 0]
click at [784, 313] on button "button" at bounding box center [787, 317] width 12 height 12
click at [694, 361] on div "Suggestions" at bounding box center [694, 360] width 7 height 7
click at [673, 350] on div "Comments Open comments No comments yet Select ‘Comment’ from the block context …" at bounding box center [746, 213] width 149 height 374
click at [782, 349] on button "button" at bounding box center [787, 352] width 12 height 12
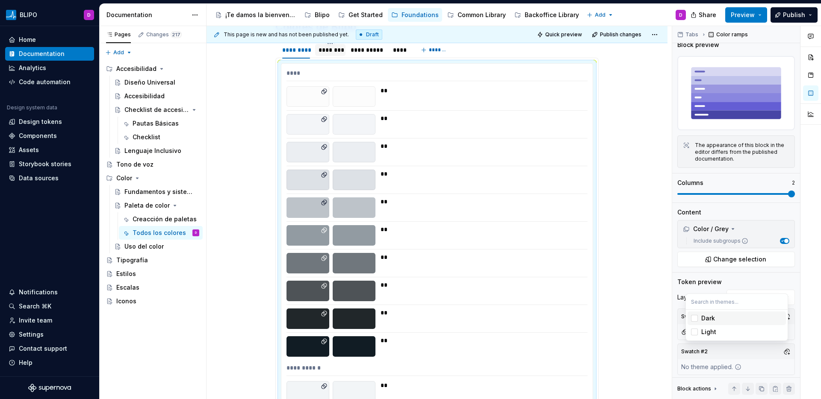
click at [693, 318] on div "Suggestions" at bounding box center [694, 318] width 7 height 7
click at [675, 348] on div "Comments Open comments No comments yet Select ‘Comment’ from the block context …" at bounding box center [746, 213] width 149 height 374
click at [781, 315] on button "button" at bounding box center [787, 317] width 12 height 12
click at [696, 349] on div "Suggestions" at bounding box center [694, 346] width 7 height 7
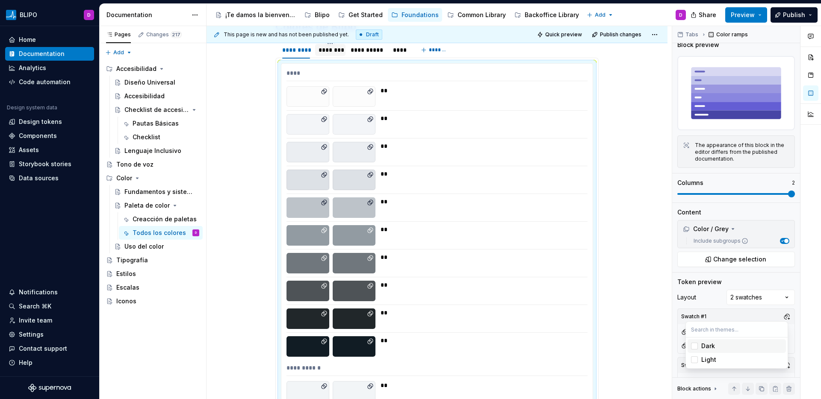
click at [721, 315] on div "Comments Open comments No comments yet Select ‘Comment’ from the block context …" at bounding box center [746, 213] width 149 height 374
click at [753, 294] on div "Comments Open comments No comments yet Select ‘Comment’ from the block context …" at bounding box center [746, 213] width 149 height 374
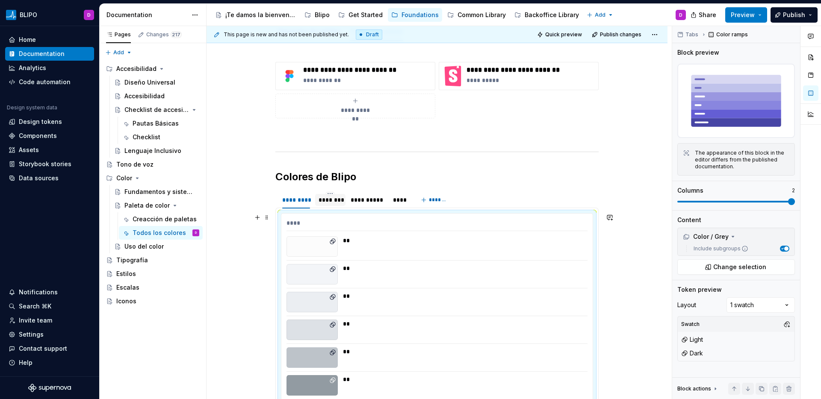
scroll to position [106, 0]
click at [326, 204] on div "********" at bounding box center [330, 200] width 24 height 9
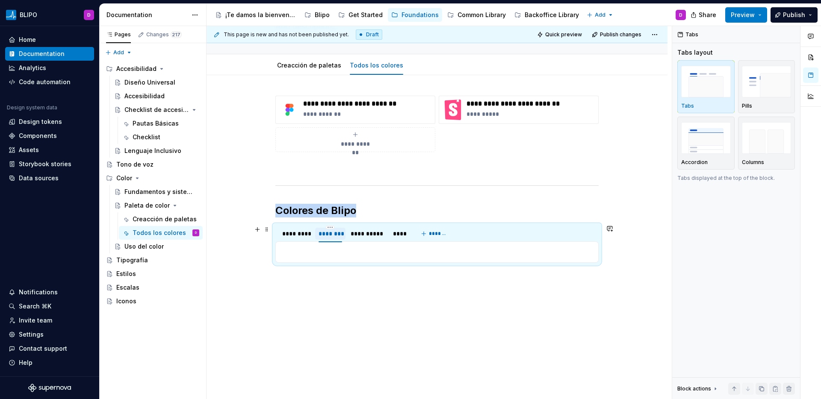
scroll to position [73, 0]
click at [306, 253] on p at bounding box center [437, 252] width 312 height 10
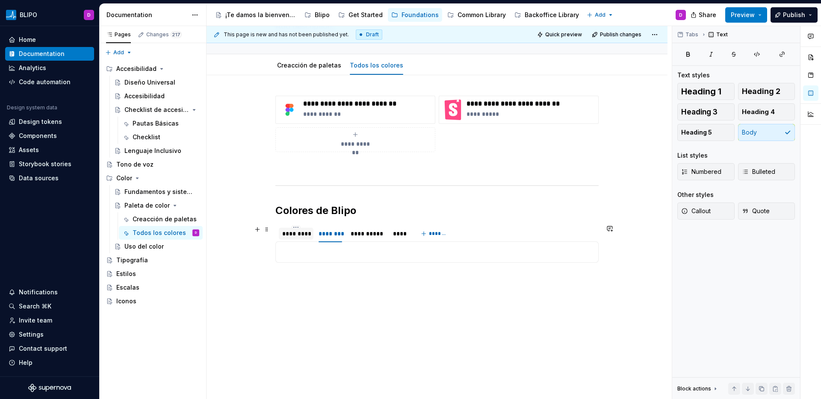
click at [294, 236] on div "*********" at bounding box center [296, 234] width 28 height 9
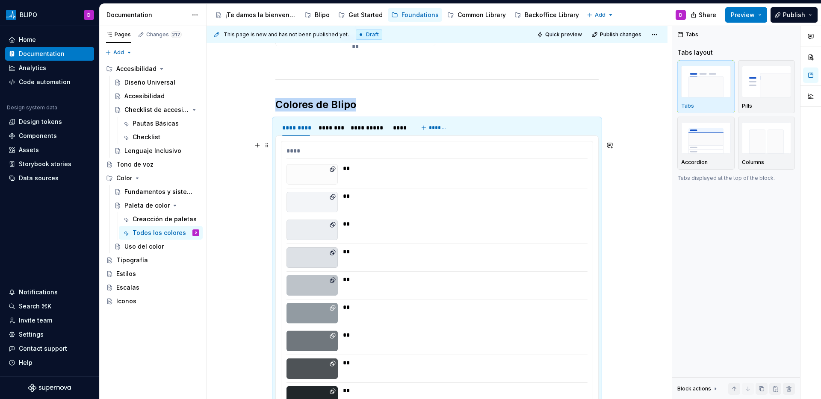
scroll to position [204, 0]
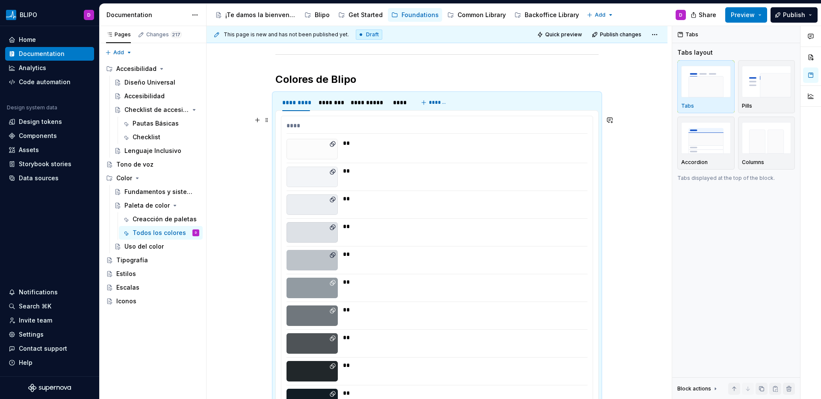
click at [372, 126] on div "****" at bounding box center [436, 127] width 301 height 12
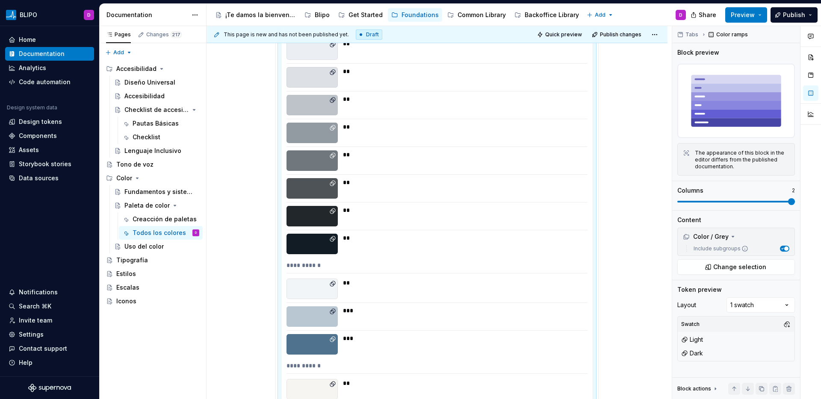
scroll to position [372, 0]
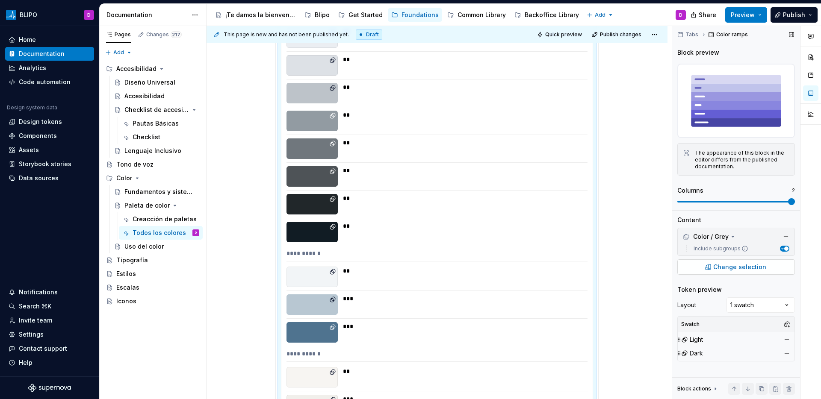
click at [733, 266] on span "Change selection" at bounding box center [739, 267] width 53 height 9
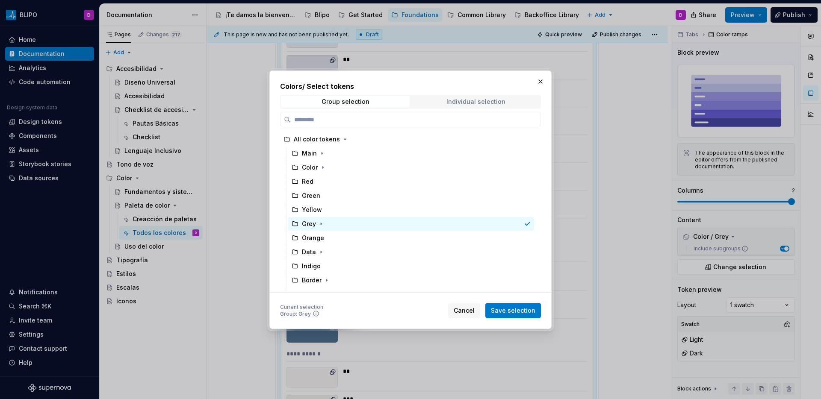
click at [491, 105] on span "Individual selection" at bounding box center [475, 102] width 129 height 12
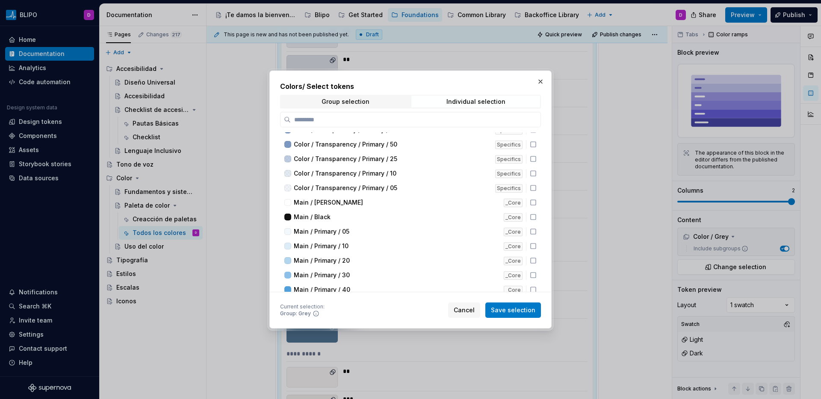
scroll to position [175, 0]
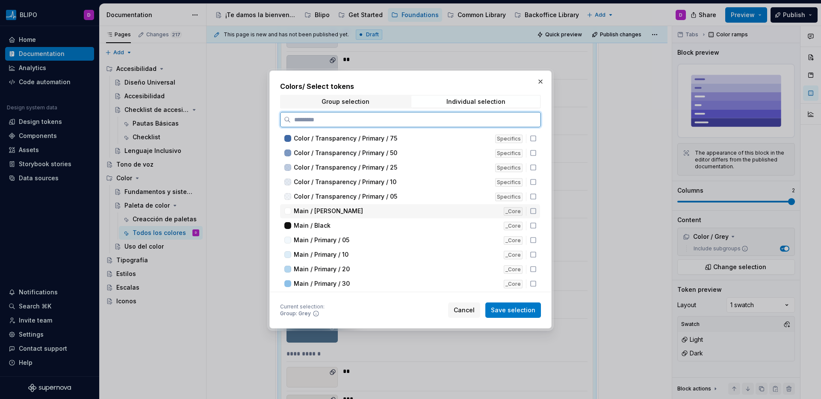
click at [533, 211] on icon at bounding box center [533, 211] width 7 height 7
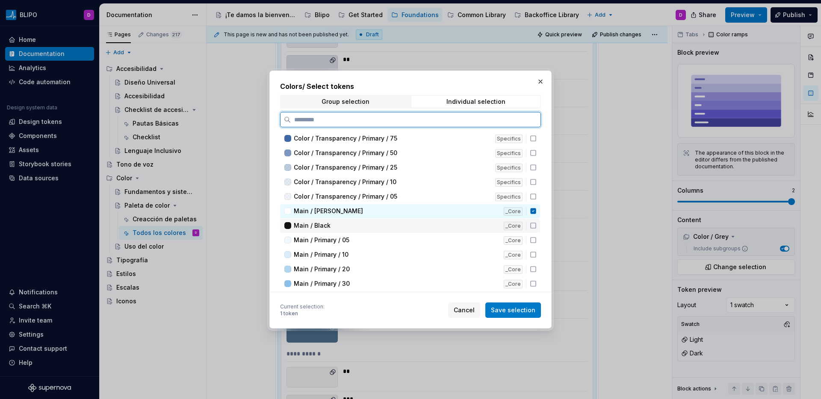
click at [534, 225] on icon at bounding box center [533, 225] width 7 height 7
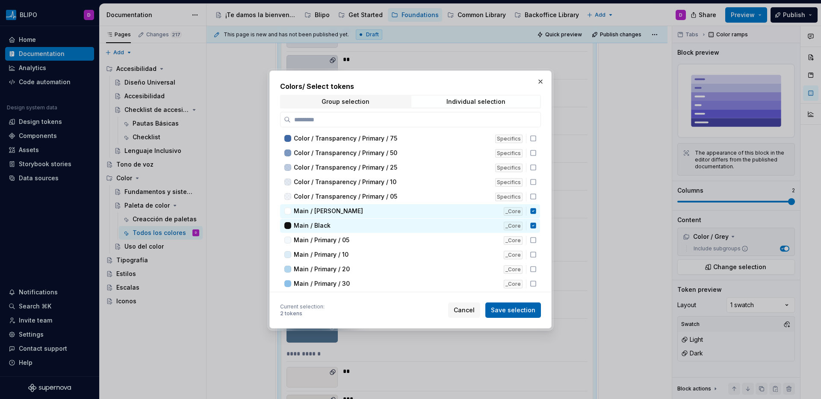
click at [522, 311] on span "Save selection" at bounding box center [513, 310] width 44 height 9
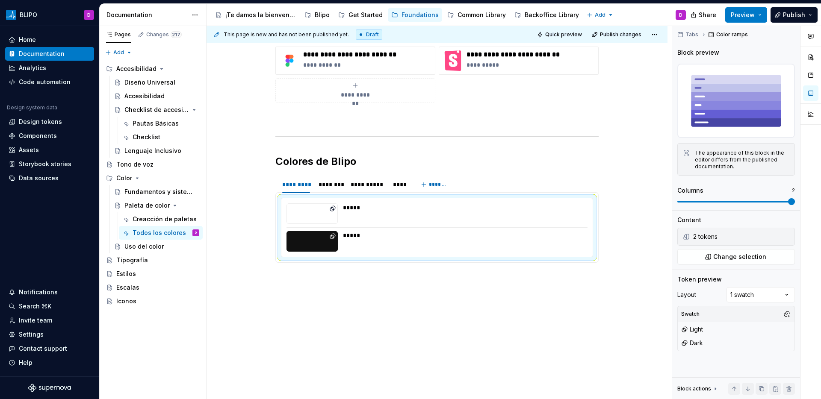
scroll to position [122, 0]
click at [730, 253] on span "Change selection" at bounding box center [739, 257] width 53 height 9
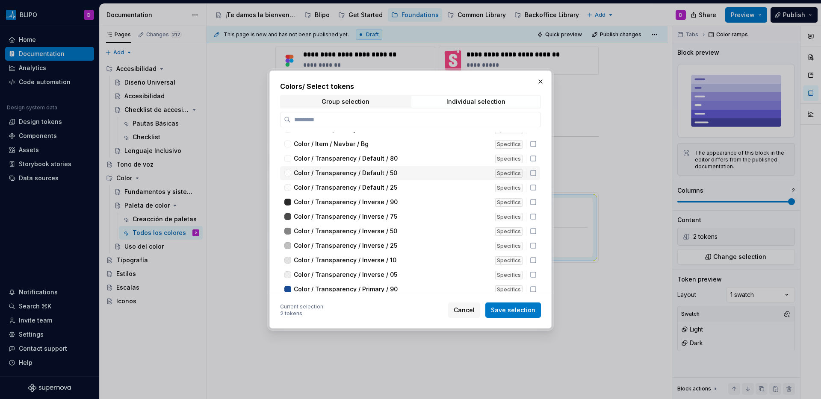
scroll to position [0, 0]
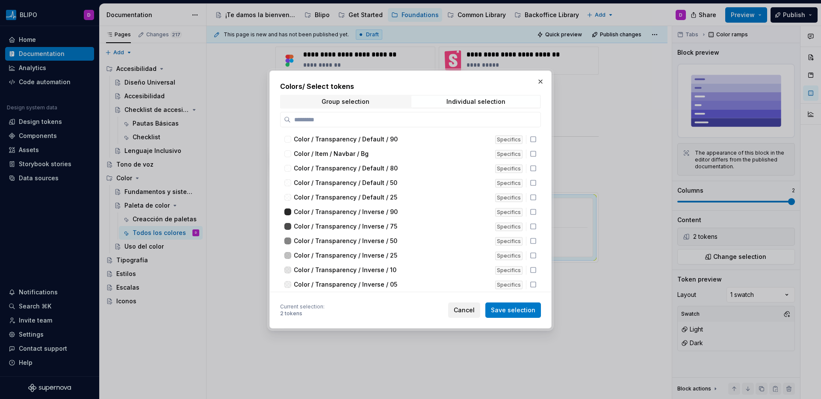
click at [467, 313] on span "Cancel" at bounding box center [464, 310] width 21 height 9
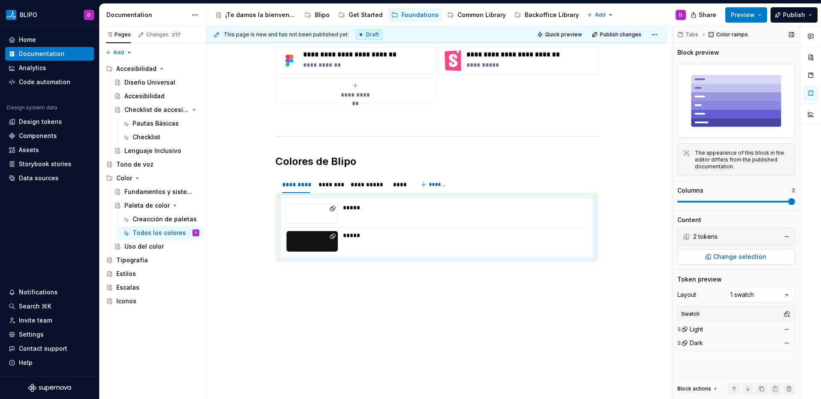
click at [708, 261] on button "Change selection" at bounding box center [736, 256] width 118 height 15
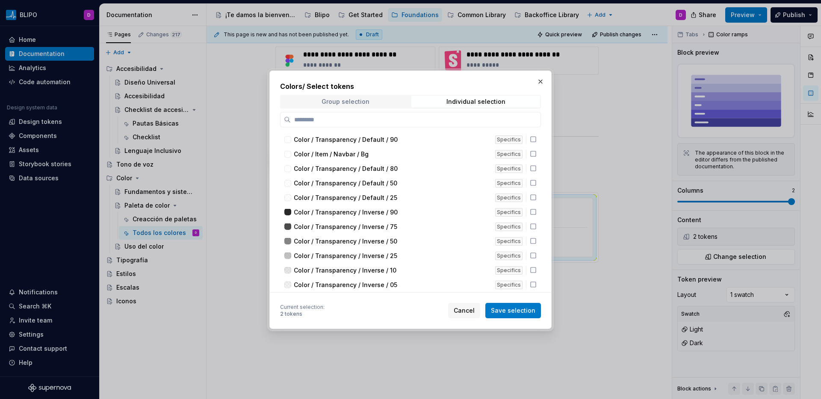
click at [331, 104] on div "Group selection" at bounding box center [345, 101] width 48 height 7
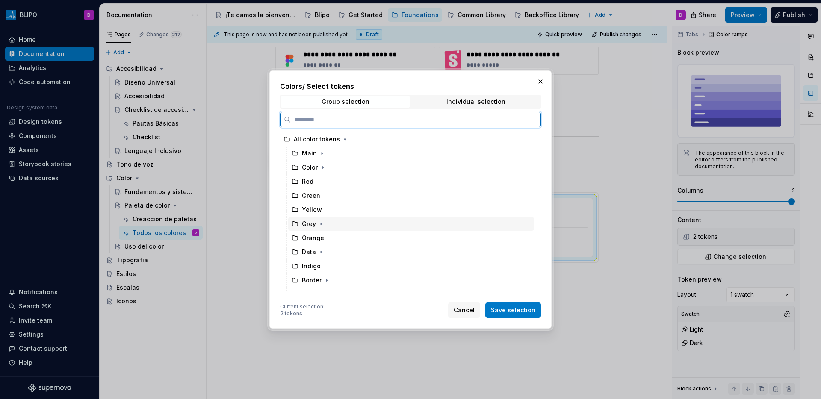
click at [508, 221] on div "Grey" at bounding box center [411, 224] width 246 height 14
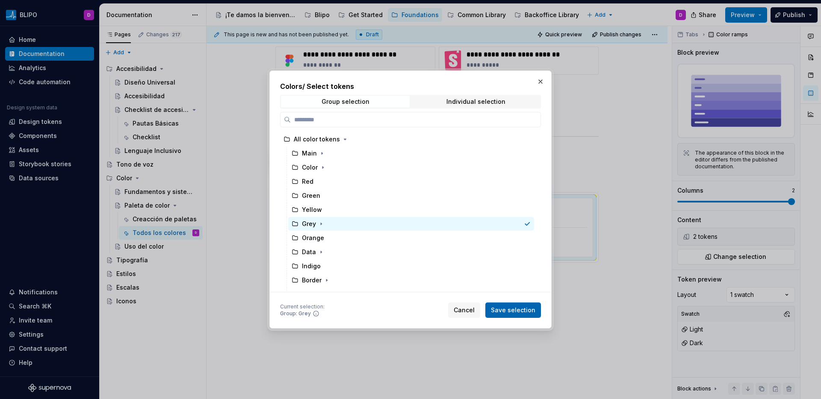
click at [525, 315] on button "Save selection" at bounding box center [513, 310] width 56 height 15
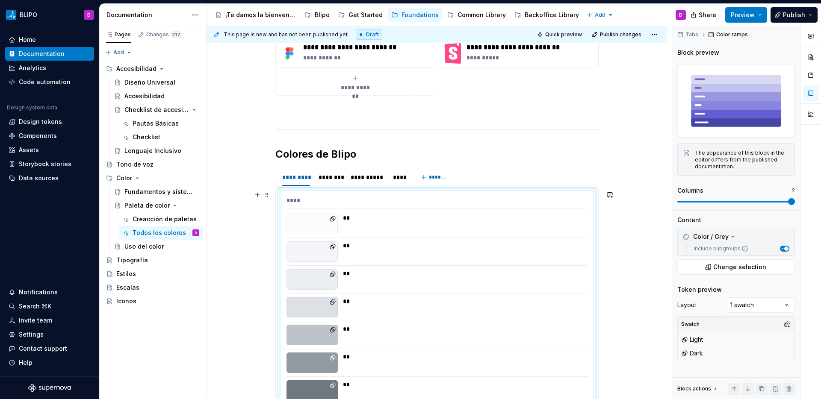
scroll to position [28, 0]
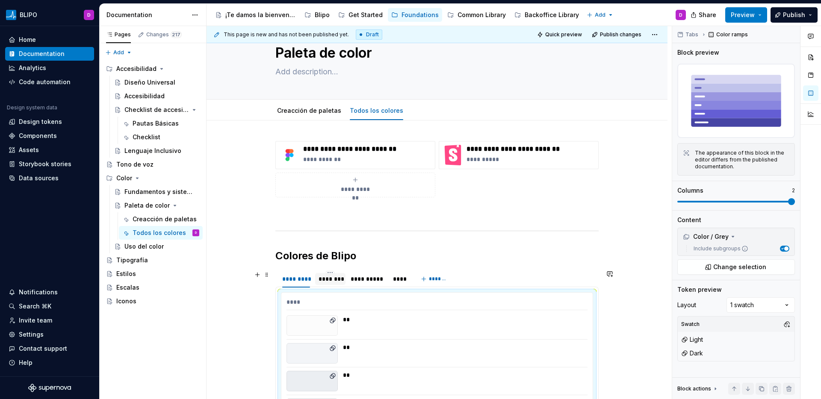
click at [332, 282] on div "********" at bounding box center [330, 279] width 24 height 9
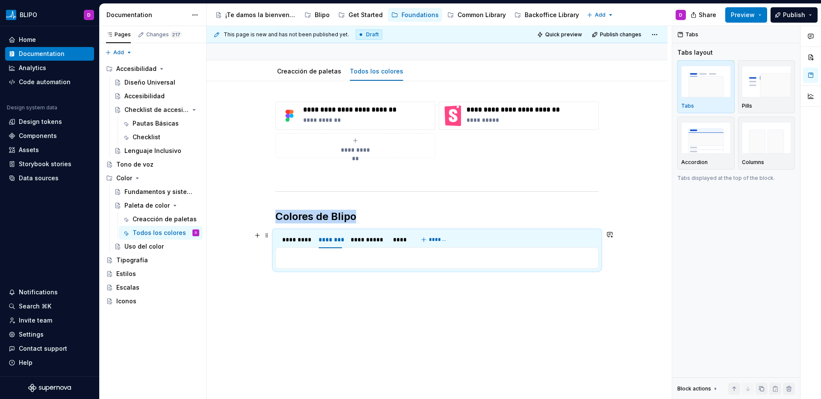
scroll to position [73, 0]
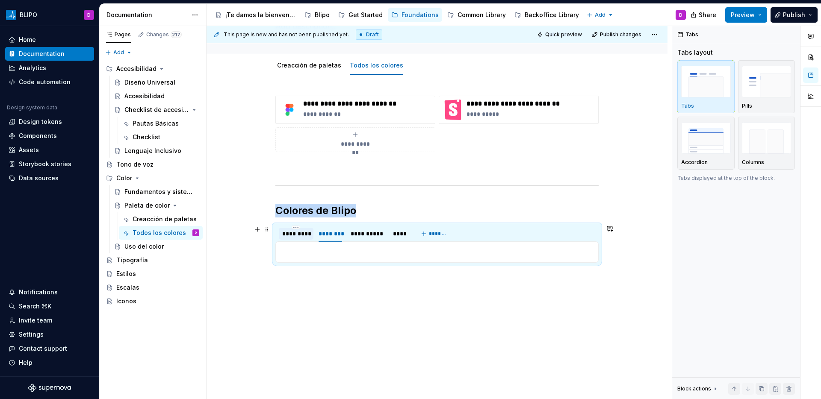
click at [297, 238] on div "*********" at bounding box center [296, 234] width 28 height 9
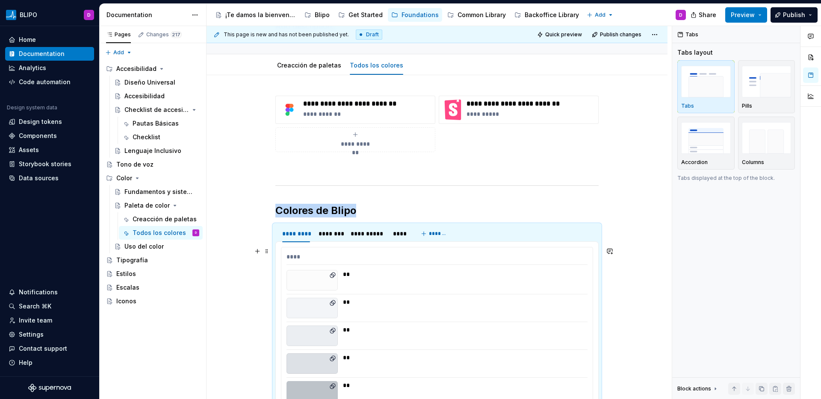
click at [288, 258] on div "****" at bounding box center [436, 259] width 301 height 12
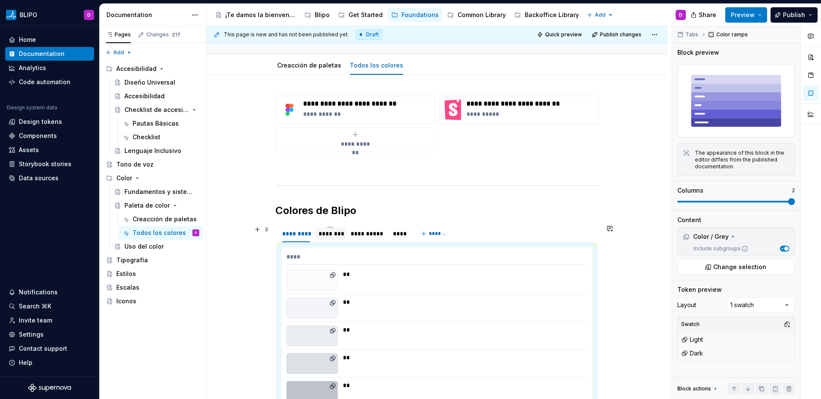
click at [330, 239] on div "********" at bounding box center [330, 234] width 31 height 12
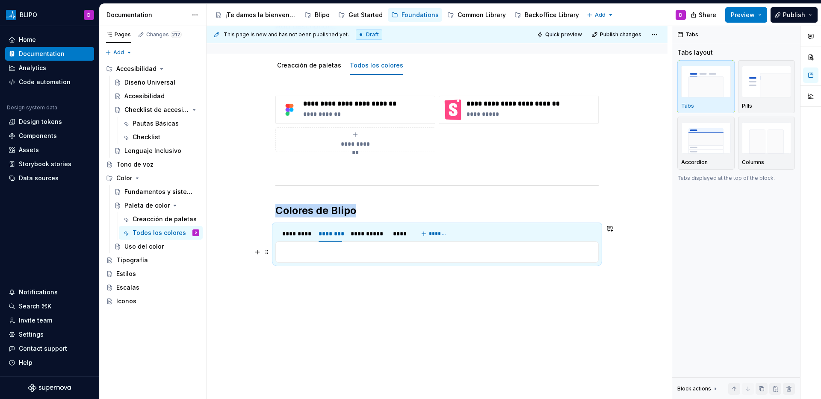
click at [315, 249] on p at bounding box center [437, 252] width 312 height 10
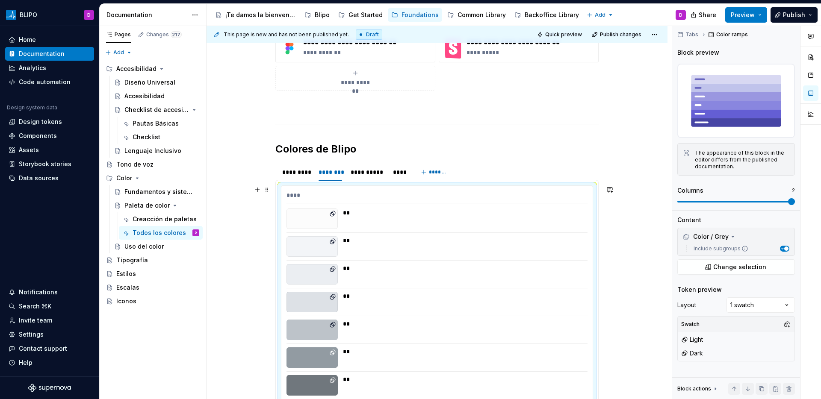
scroll to position [139, 0]
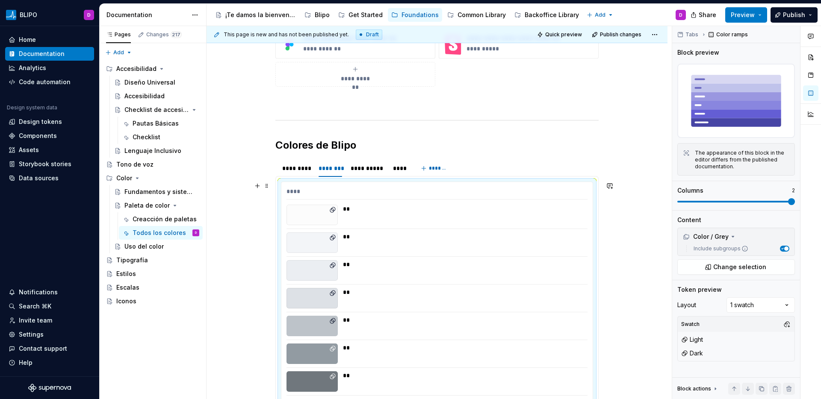
click at [517, 207] on div "**" at bounding box center [462, 209] width 239 height 9
click at [750, 264] on span "Change selection" at bounding box center [739, 267] width 53 height 9
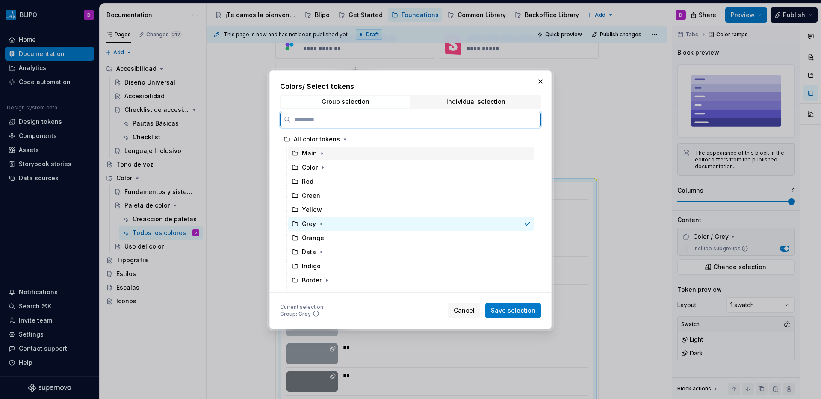
click at [501, 154] on div "Main" at bounding box center [411, 154] width 246 height 14
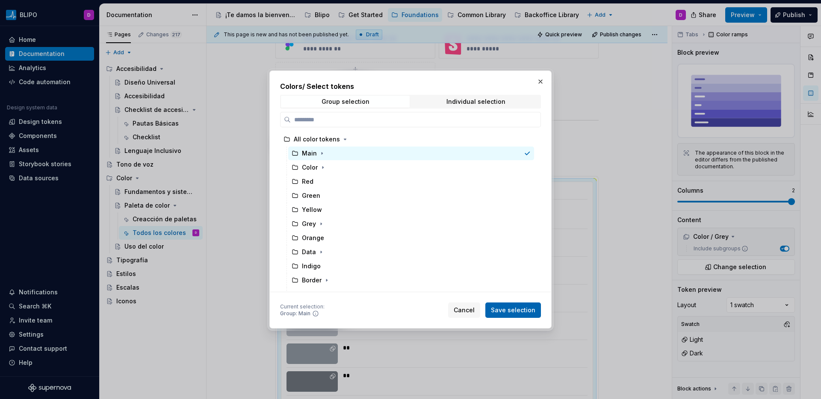
click at [516, 310] on span "Save selection" at bounding box center [513, 310] width 44 height 9
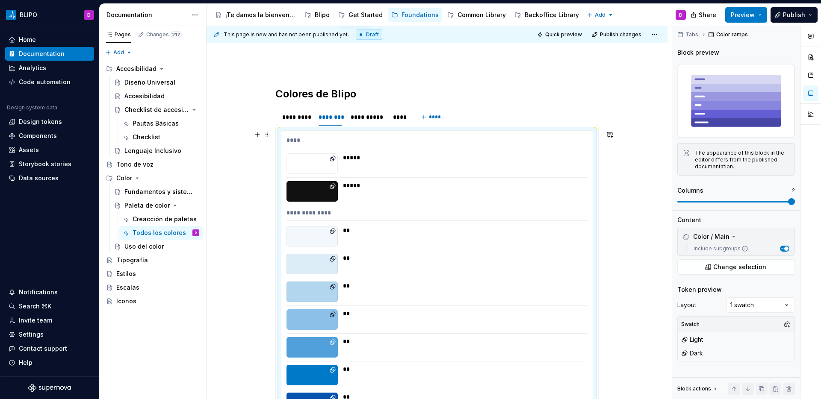
scroll to position [182, 0]
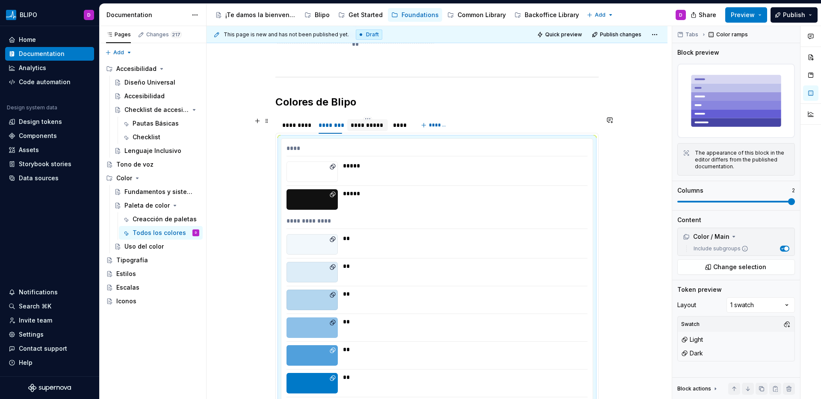
click at [366, 129] on div "**********" at bounding box center [367, 125] width 33 height 9
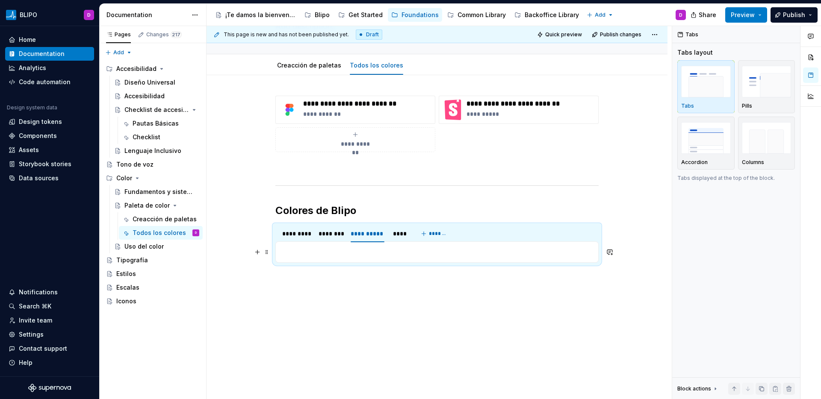
click at [344, 250] on p at bounding box center [437, 252] width 312 height 10
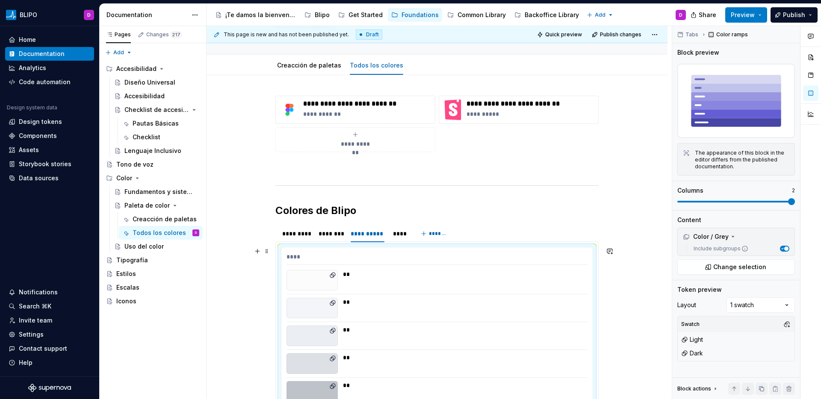
scroll to position [182, 0]
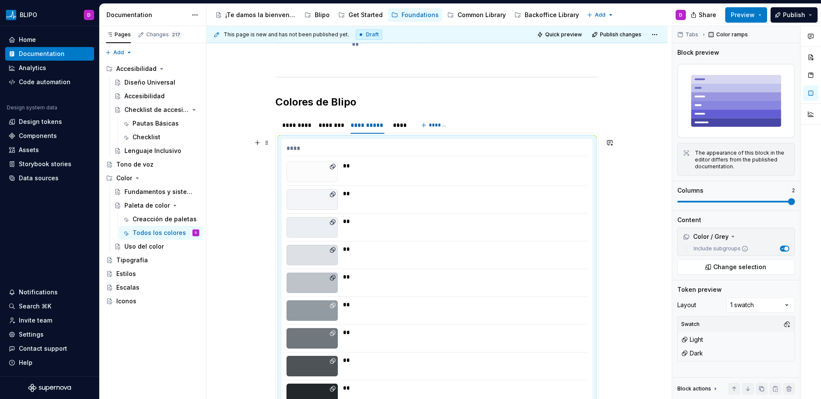
click at [324, 150] on div "****" at bounding box center [436, 150] width 301 height 12
click at [740, 269] on span "Change selection" at bounding box center [739, 267] width 53 height 9
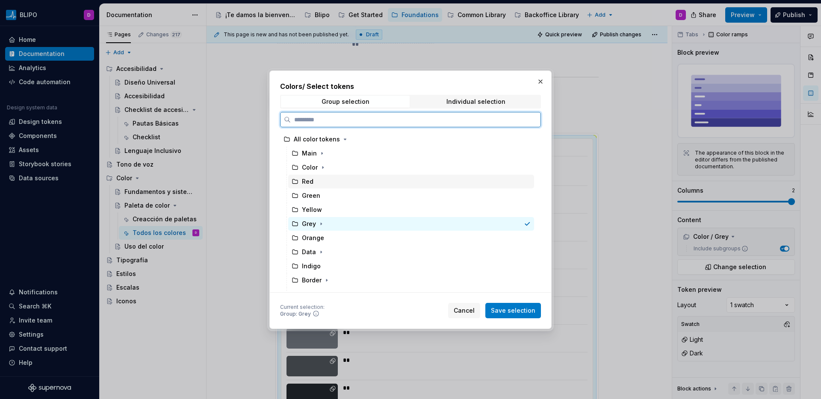
click at [390, 179] on div "Red" at bounding box center [411, 182] width 246 height 14
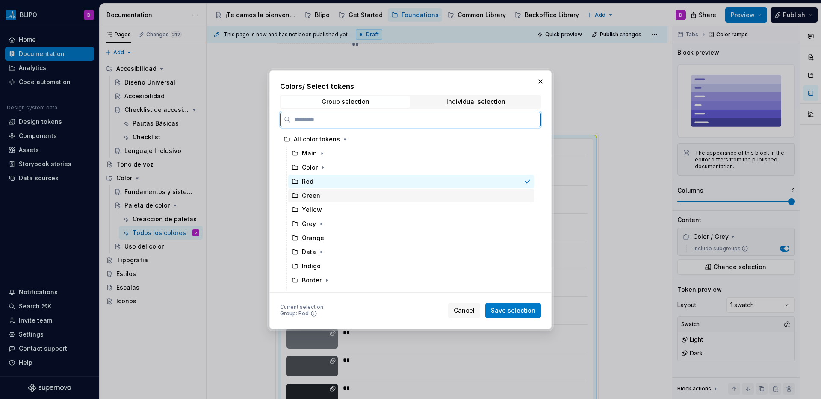
click at [381, 194] on div "Green" at bounding box center [411, 196] width 246 height 14
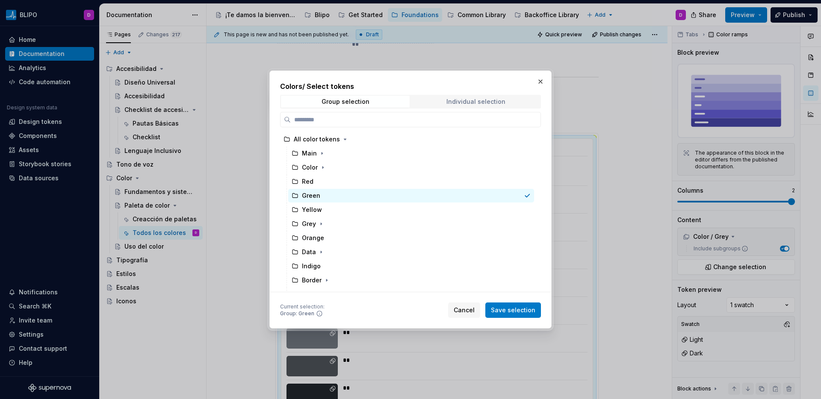
click at [469, 103] on div "Individual selection" at bounding box center [475, 101] width 59 height 7
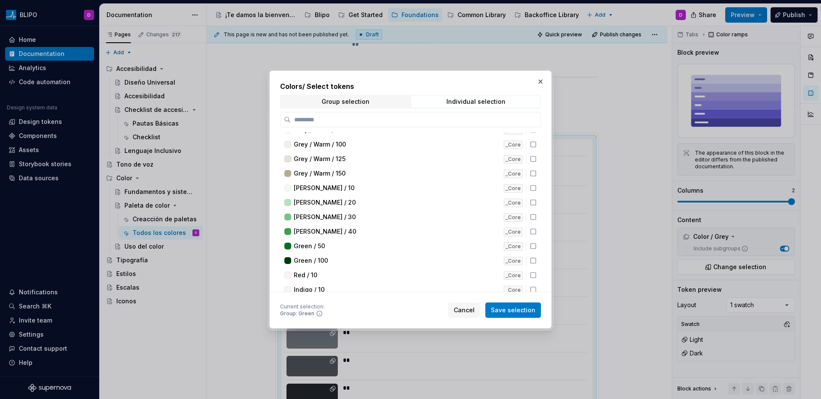
scroll to position [622, 0]
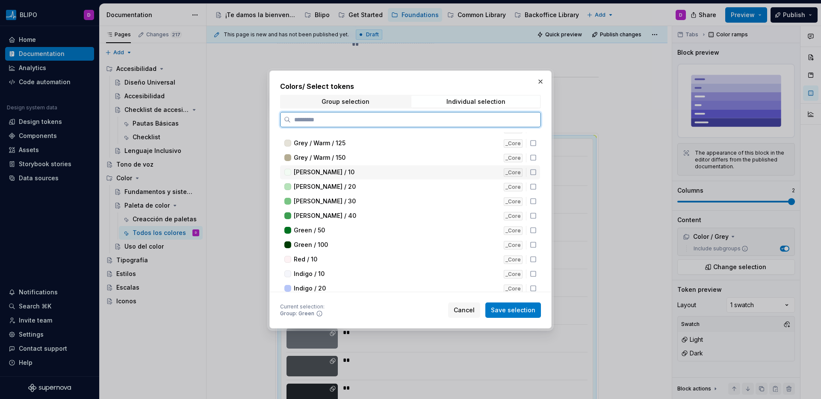
click at [532, 174] on icon at bounding box center [533, 172] width 7 height 7
click at [532, 186] on icon at bounding box center [533, 186] width 7 height 7
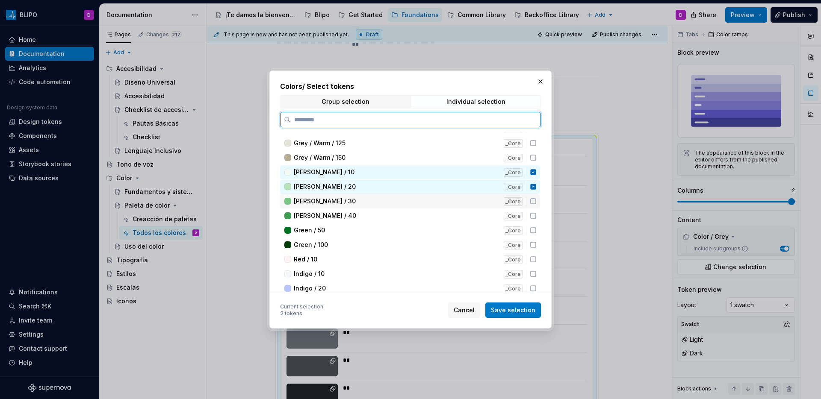
click at [533, 198] on icon at bounding box center [533, 201] width 7 height 7
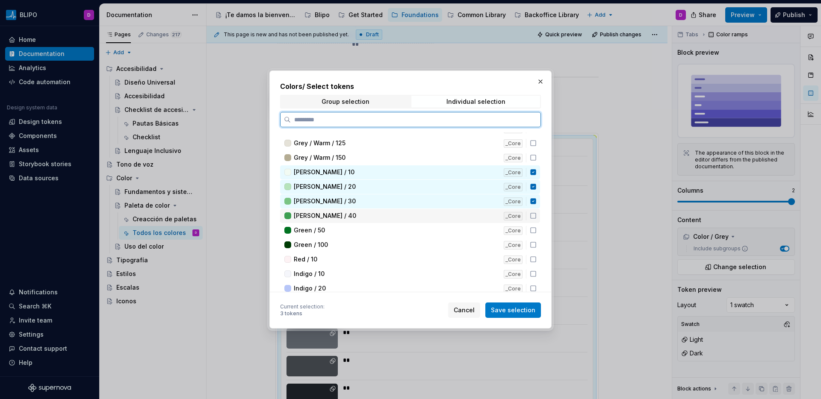
click at [533, 221] on div "[PERSON_NAME] / 40 _Core" at bounding box center [410, 216] width 260 height 14
click at [533, 228] on icon at bounding box center [533, 230] width 7 height 7
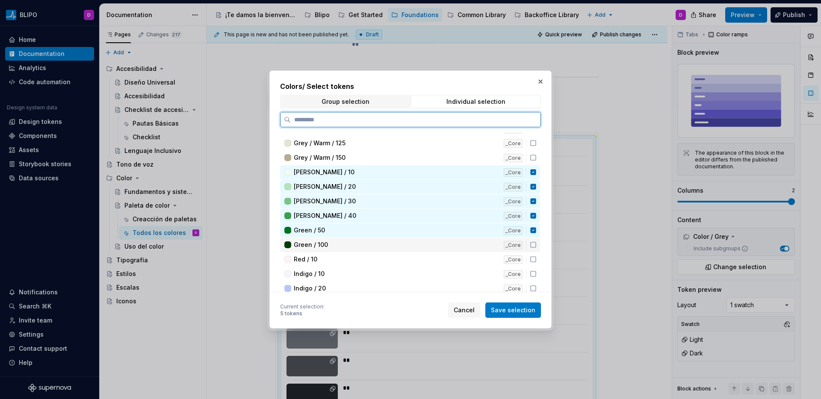
click at [532, 241] on div "[PERSON_NAME] / 100 _Core" at bounding box center [410, 245] width 260 height 14
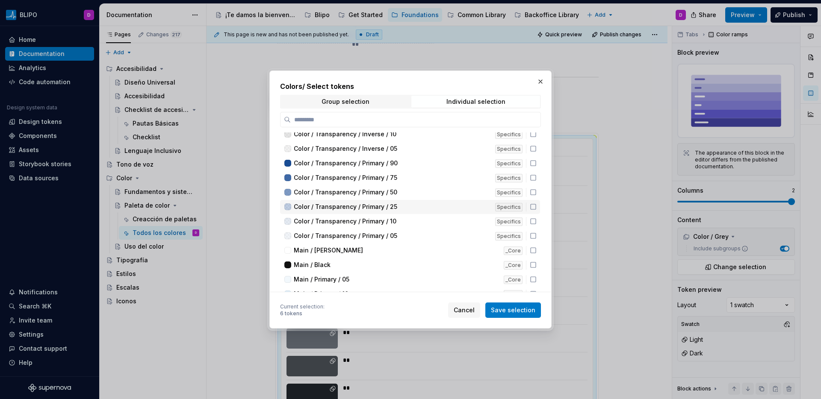
scroll to position [136, 0]
click at [351, 107] on div "Group selection Individual selection" at bounding box center [410, 102] width 261 height 14
click at [360, 103] on div "Group selection" at bounding box center [345, 101] width 48 height 7
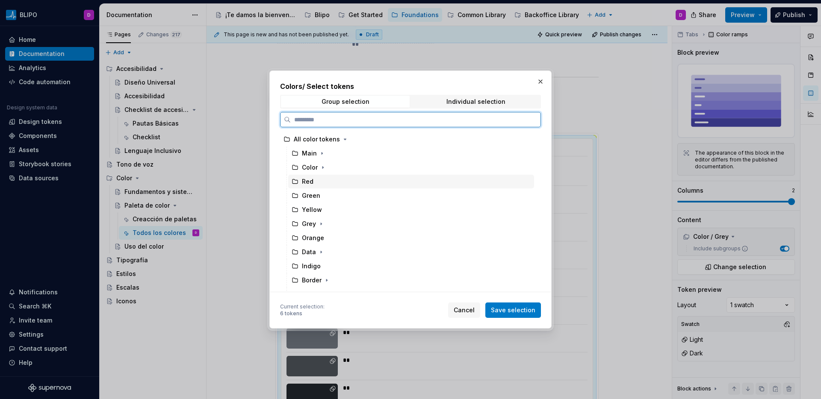
click at [503, 183] on div "Red" at bounding box center [411, 182] width 246 height 14
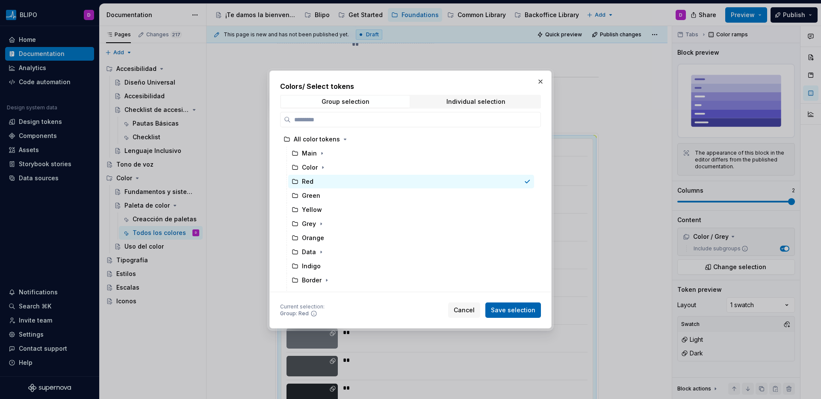
click at [523, 311] on span "Save selection" at bounding box center [513, 310] width 44 height 9
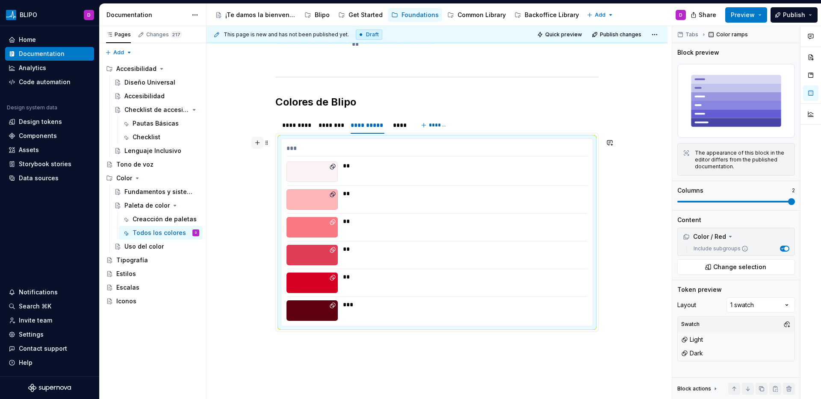
click at [257, 145] on button "button" at bounding box center [257, 143] width 12 height 12
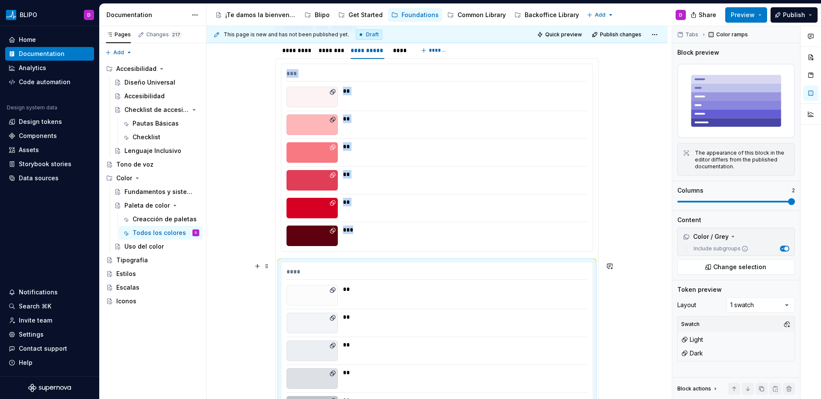
scroll to position [259, 0]
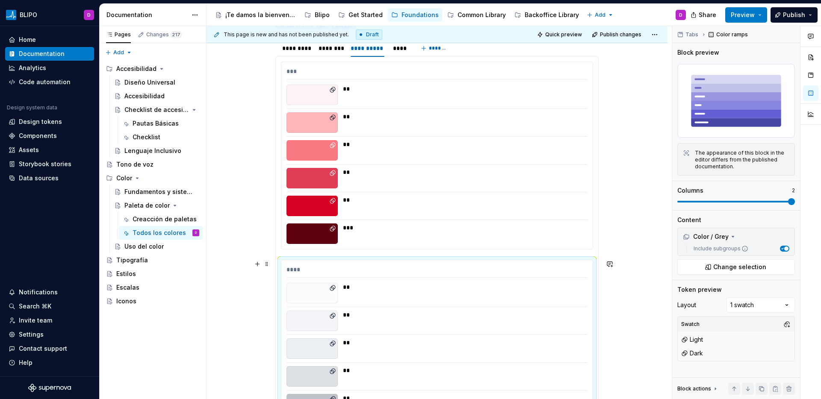
click at [429, 266] on div "****" at bounding box center [436, 271] width 301 height 12
click at [728, 265] on span "Change selection" at bounding box center [739, 267] width 53 height 9
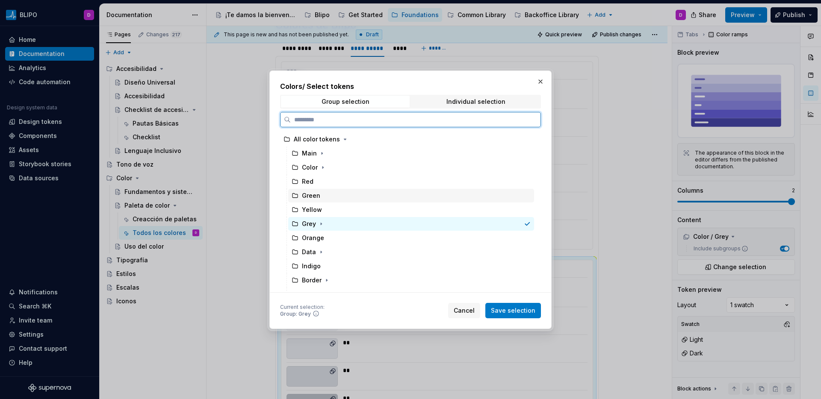
click at [391, 194] on div "Green" at bounding box center [411, 196] width 246 height 14
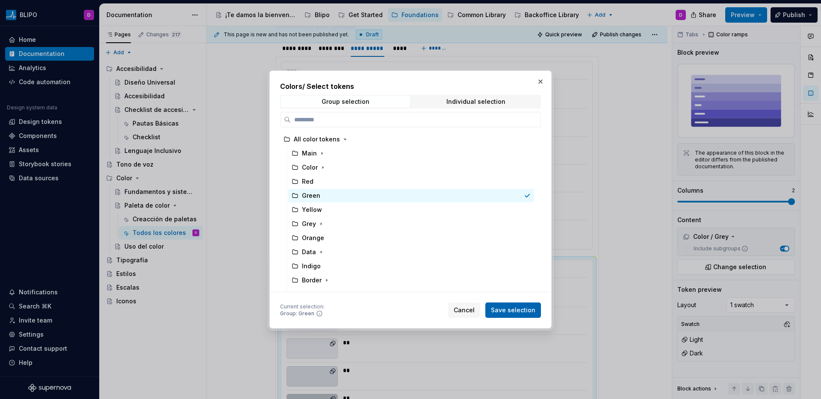
click at [499, 310] on span "Save selection" at bounding box center [513, 310] width 44 height 9
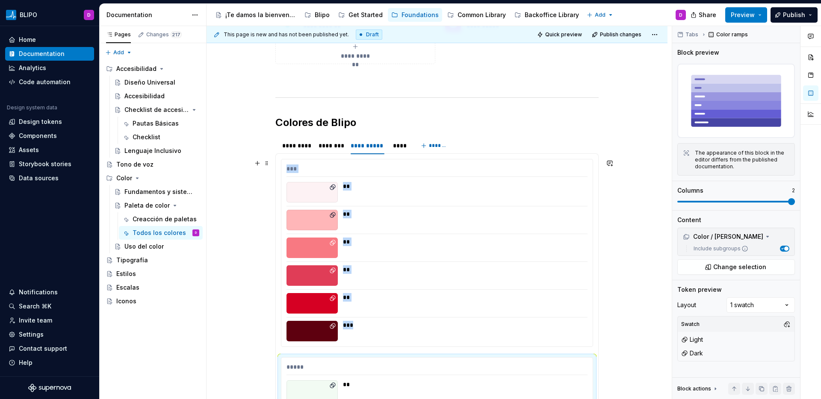
scroll to position [155, 0]
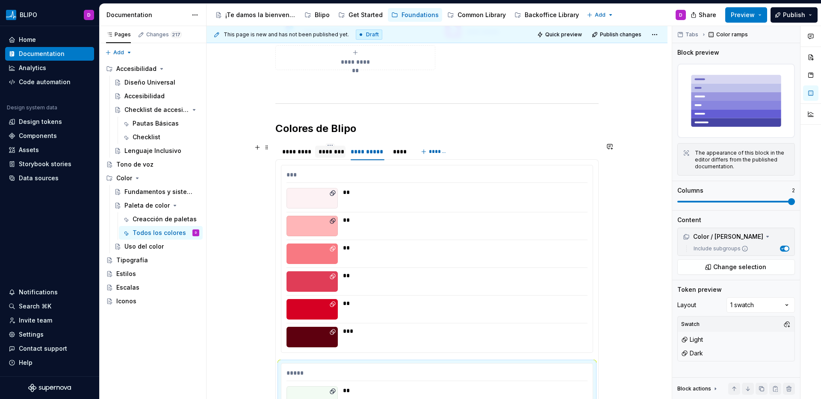
click at [323, 149] on div "********" at bounding box center [330, 151] width 24 height 9
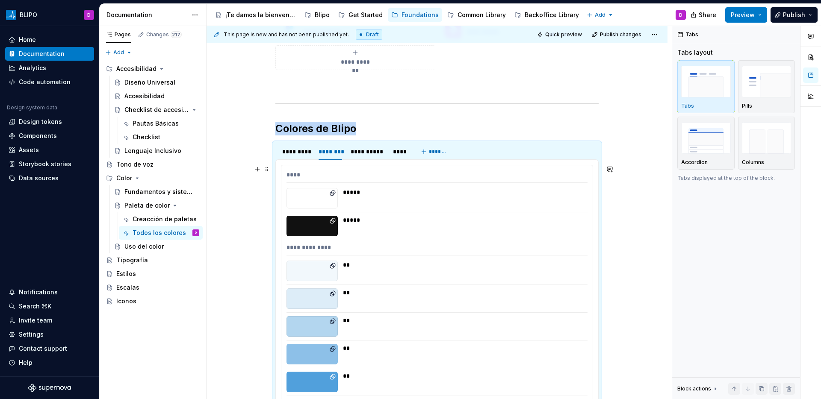
click at [417, 241] on div "**********" at bounding box center [436, 350] width 311 height 371
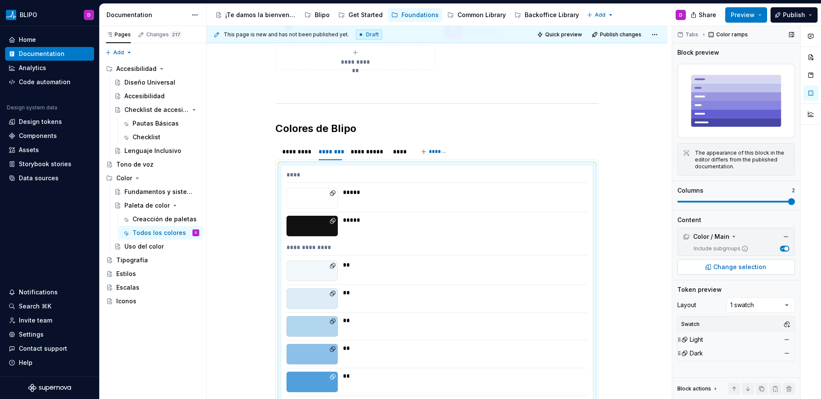
click at [748, 268] on span "Change selection" at bounding box center [739, 267] width 53 height 9
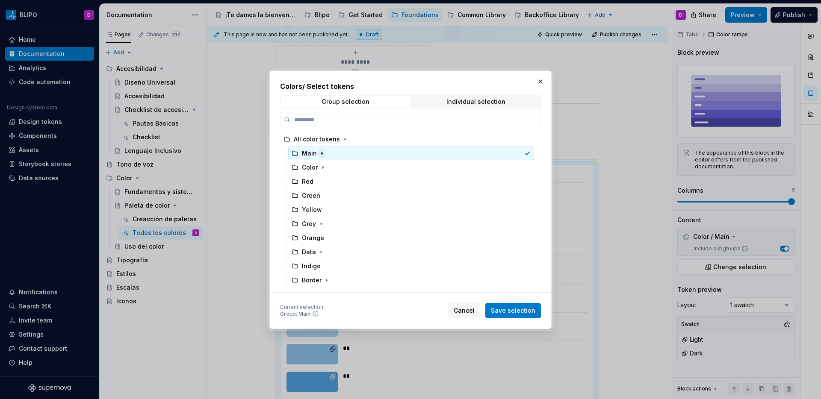
click at [321, 156] on icon "button" at bounding box center [321, 153] width 7 height 7
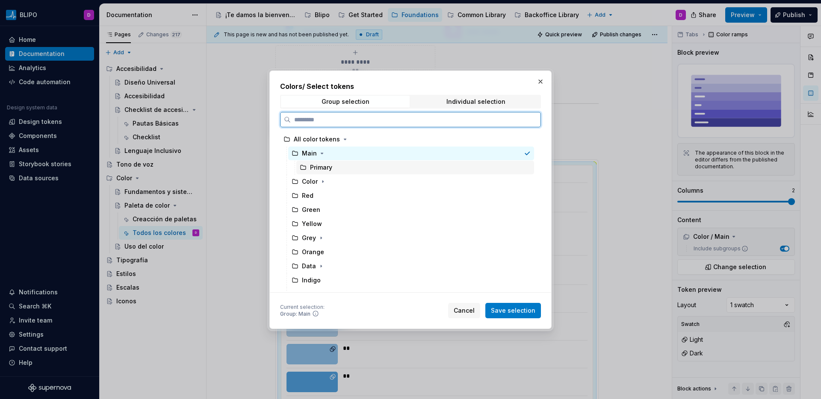
click at [342, 169] on div "Primary" at bounding box center [415, 168] width 238 height 14
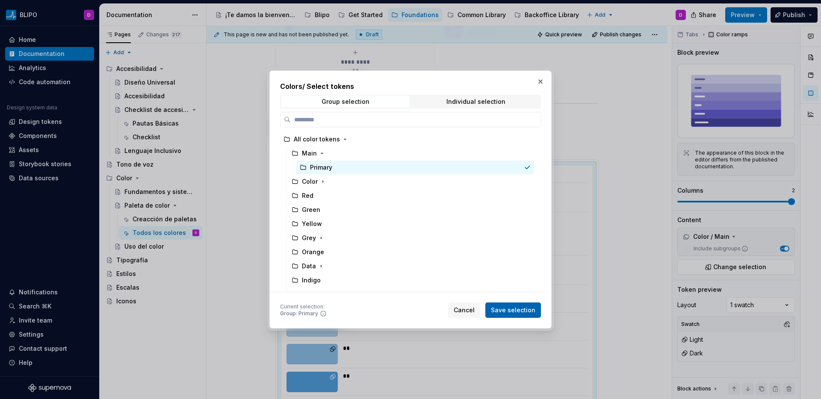
click at [518, 310] on span "Save selection" at bounding box center [513, 310] width 44 height 9
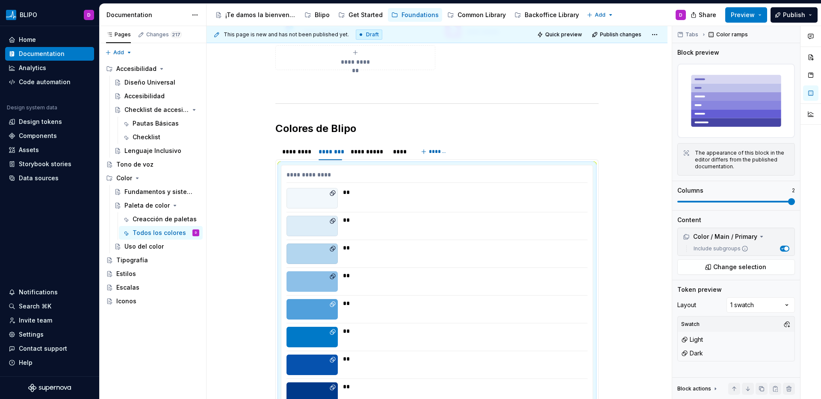
scroll to position [220, 0]
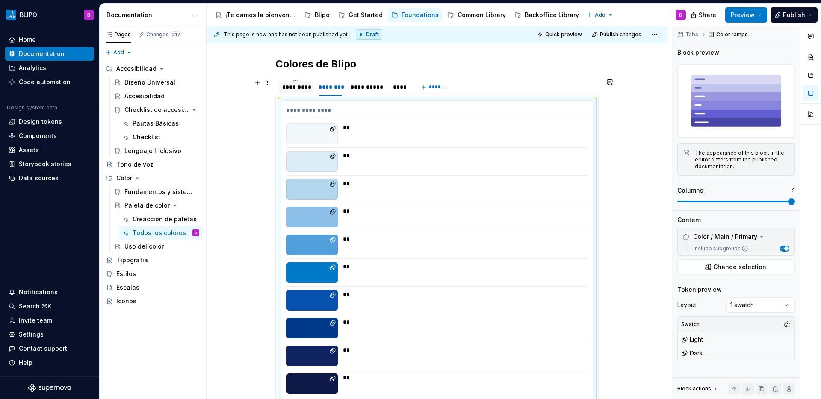
click at [294, 90] on div "*********" at bounding box center [296, 87] width 28 height 9
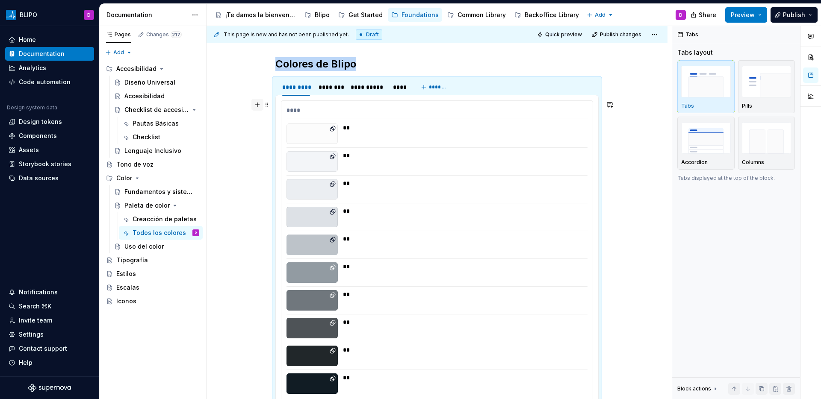
click at [257, 106] on button "button" at bounding box center [257, 105] width 12 height 12
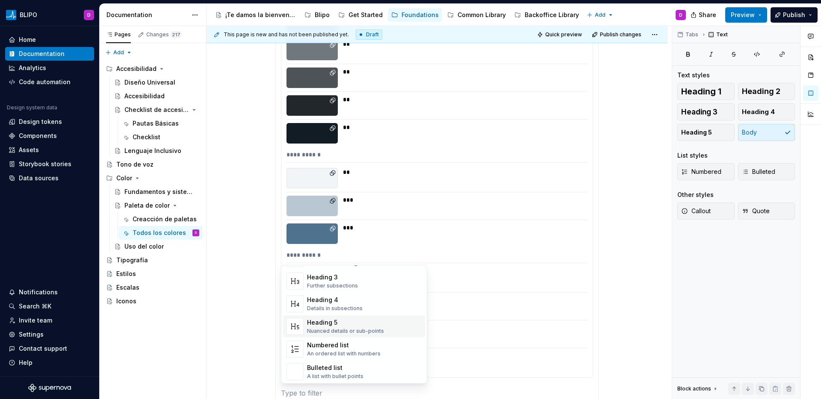
scroll to position [79, 0]
click at [304, 389] on p at bounding box center [437, 393] width 312 height 10
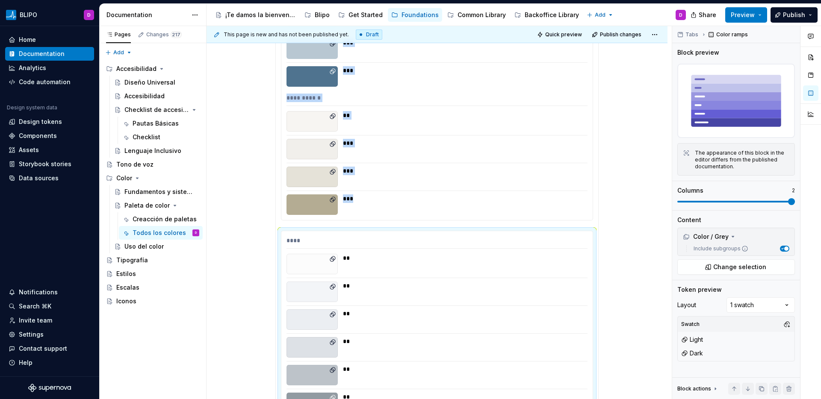
scroll to position [630, 0]
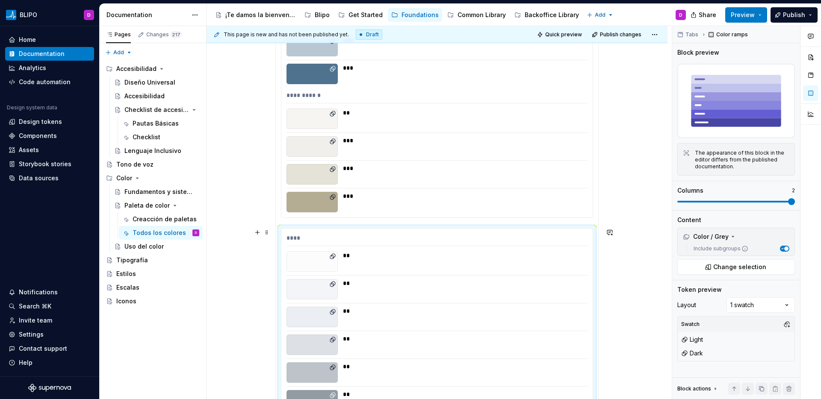
click at [375, 241] on div "****" at bounding box center [436, 240] width 301 height 12
click at [761, 268] on span "Change selection" at bounding box center [739, 267] width 53 height 9
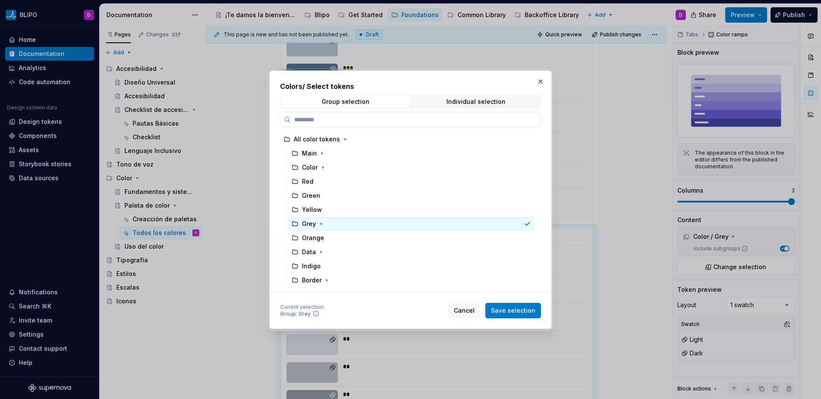
click at [450, 95] on div "Group selection Individual selection" at bounding box center [410, 102] width 261 height 14
click at [449, 98] on div "Individual selection" at bounding box center [475, 101] width 59 height 7
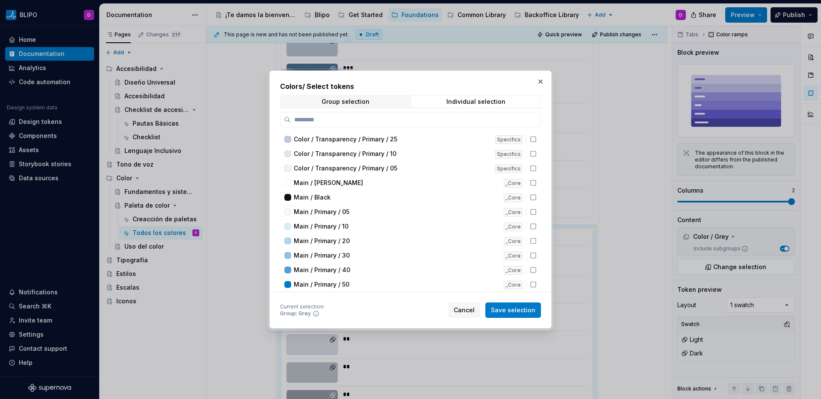
scroll to position [223, 0]
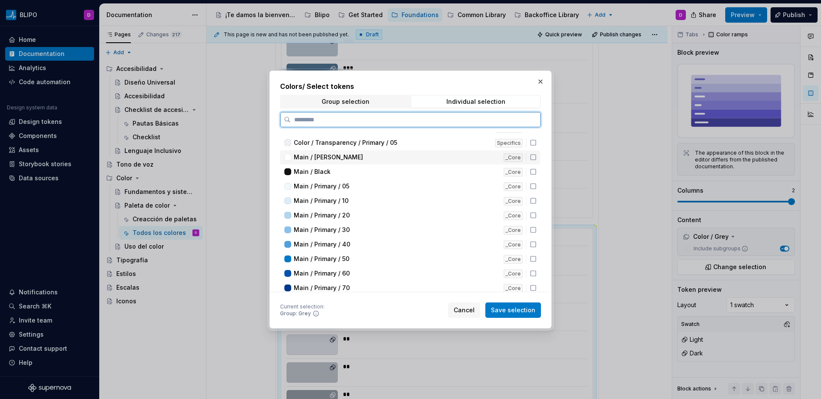
click at [351, 161] on div "Main / [PERSON_NAME]" at bounding box center [396, 157] width 205 height 9
click at [349, 172] on div "Main / Black" at bounding box center [396, 172] width 205 height 9
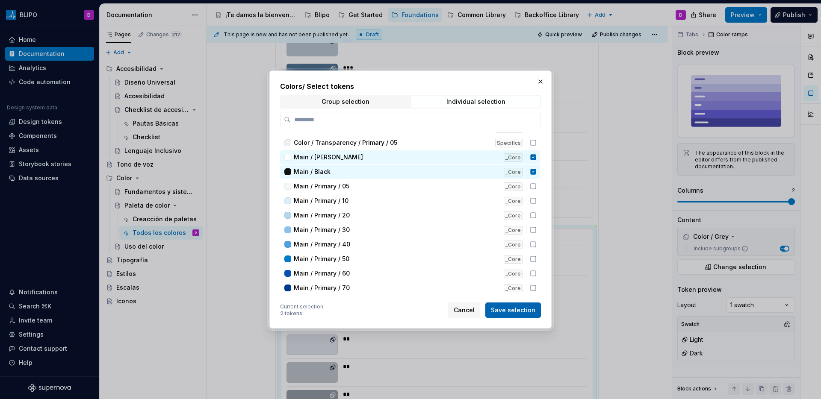
click at [510, 311] on span "Save selection" at bounding box center [513, 310] width 44 height 9
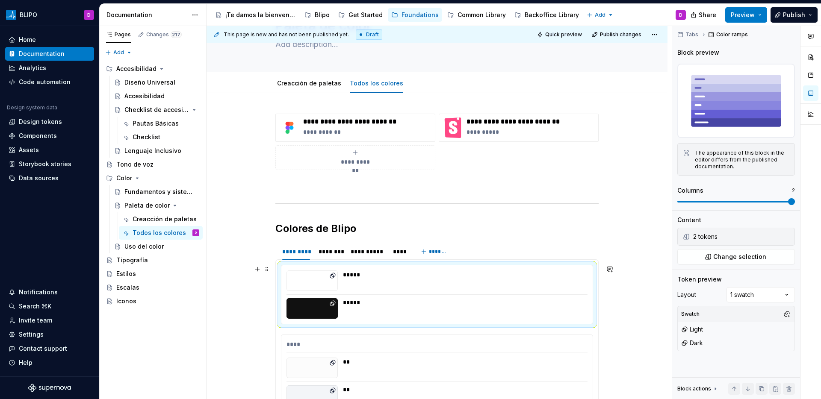
scroll to position [67, 0]
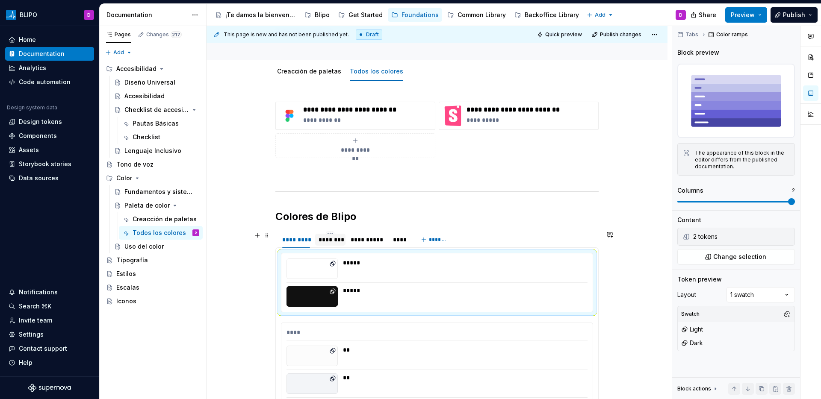
click at [324, 242] on div "********" at bounding box center [330, 240] width 24 height 9
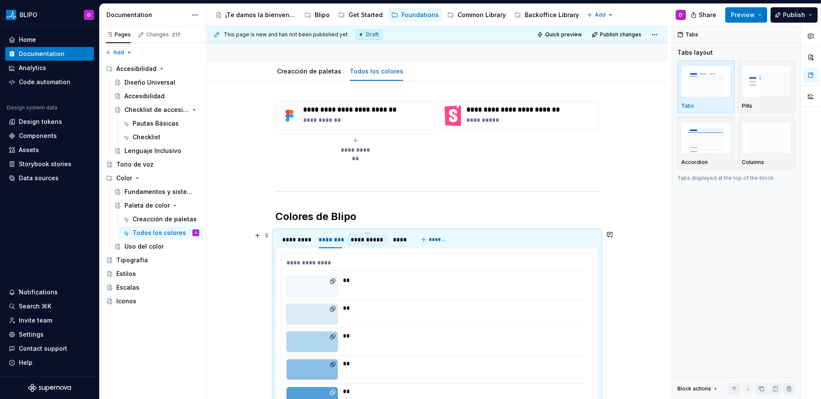
click at [370, 244] on div "**********" at bounding box center [367, 240] width 40 height 12
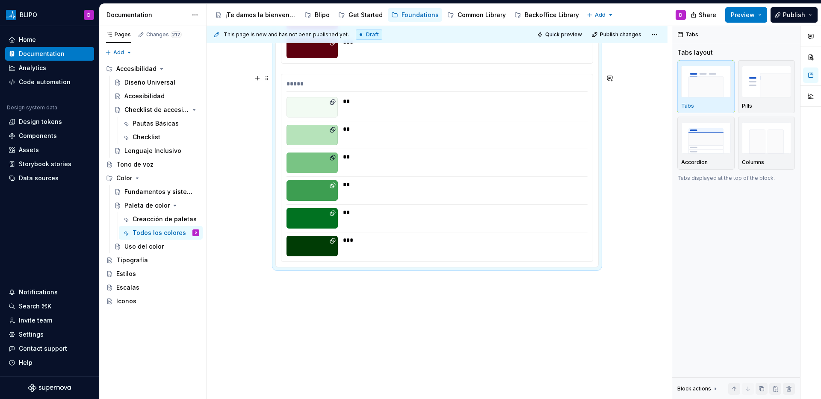
scroll to position [449, 0]
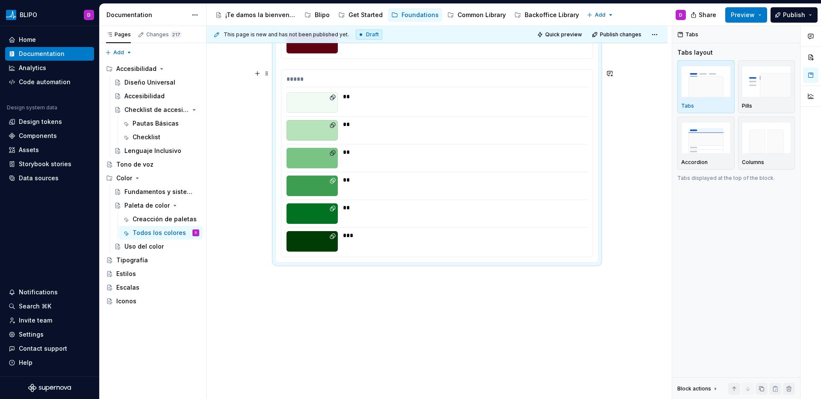
click at [289, 76] on div "*****" at bounding box center [436, 81] width 301 height 12
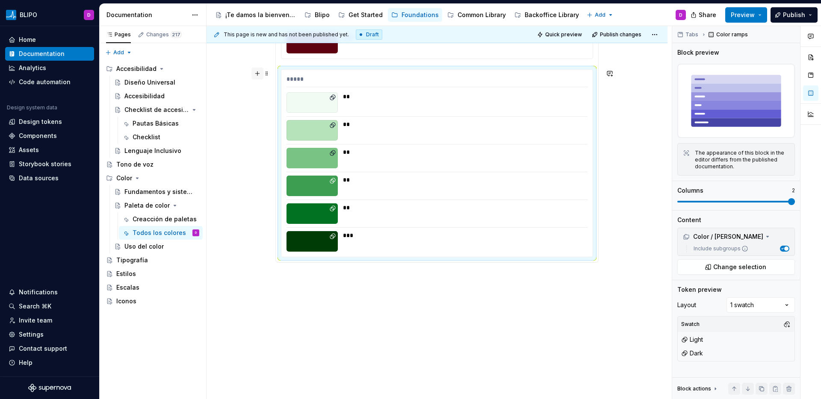
click at [258, 77] on button "button" at bounding box center [257, 74] width 12 height 12
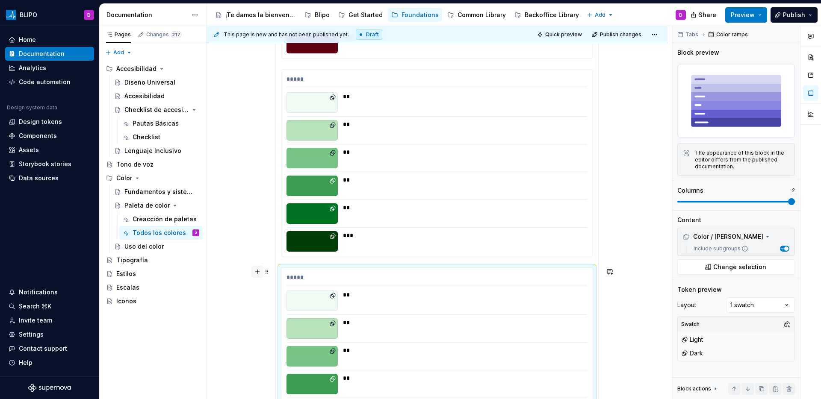
click at [258, 272] on button "button" at bounding box center [257, 272] width 12 height 12
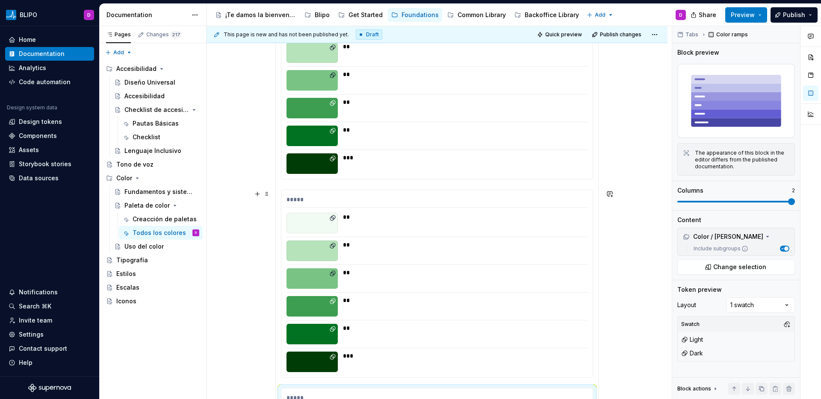
click at [299, 198] on div "*****" at bounding box center [436, 201] width 301 height 12
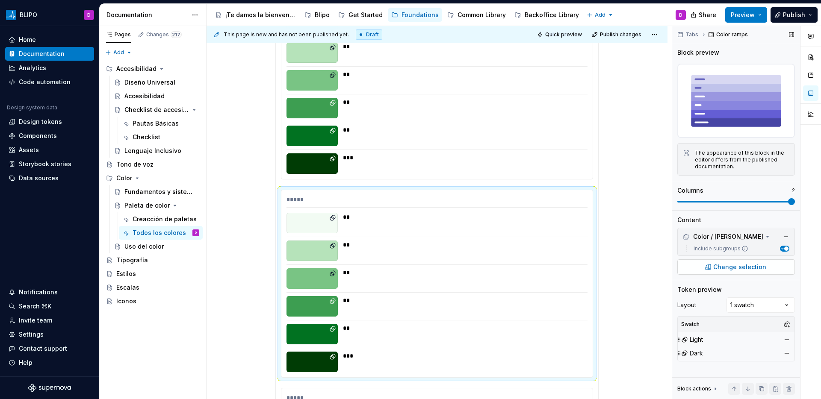
click at [728, 270] on span "Change selection" at bounding box center [739, 267] width 53 height 9
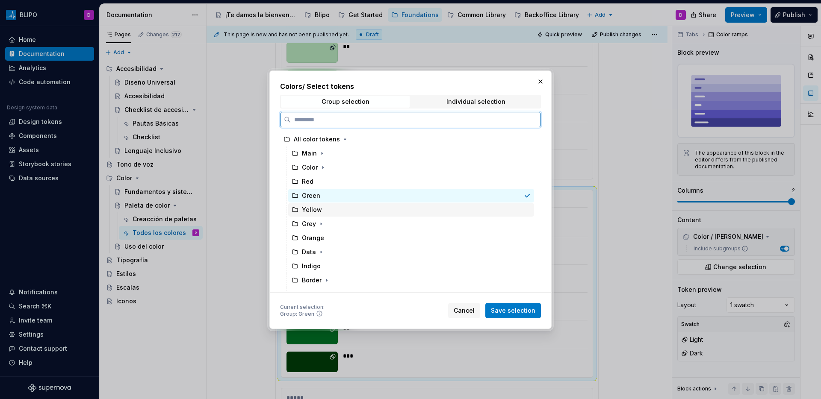
click at [351, 214] on div "Yellow" at bounding box center [411, 210] width 246 height 14
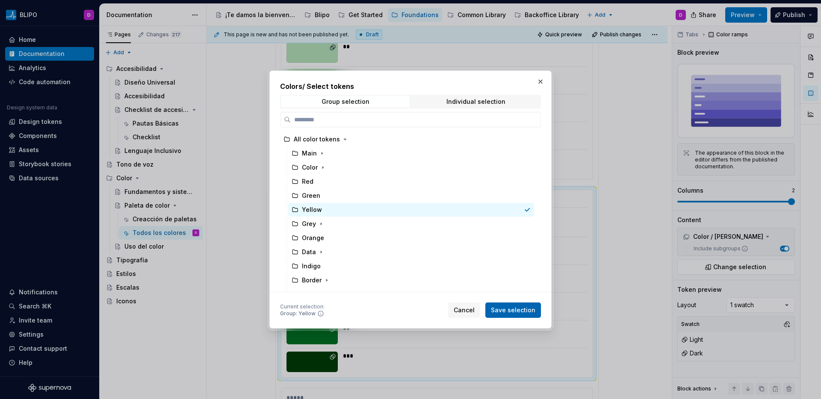
click at [505, 310] on span "Save selection" at bounding box center [513, 310] width 44 height 9
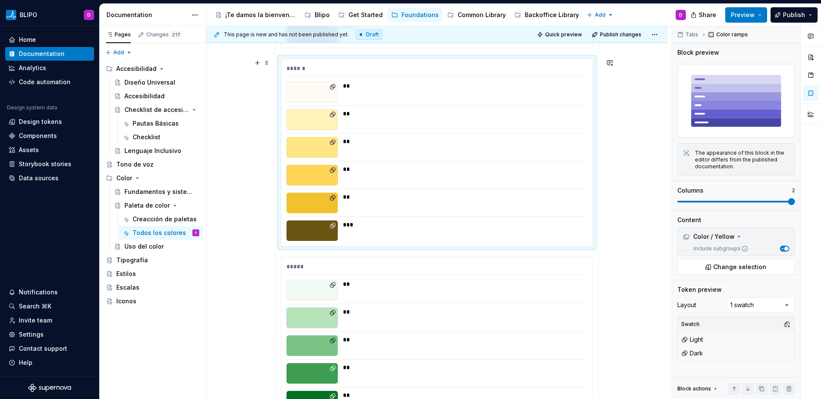
scroll to position [674, 0]
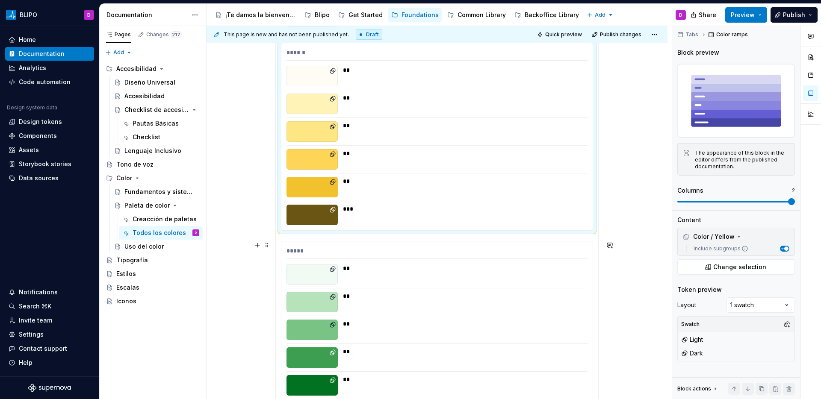
click at [386, 256] on div "*****" at bounding box center [436, 253] width 301 height 12
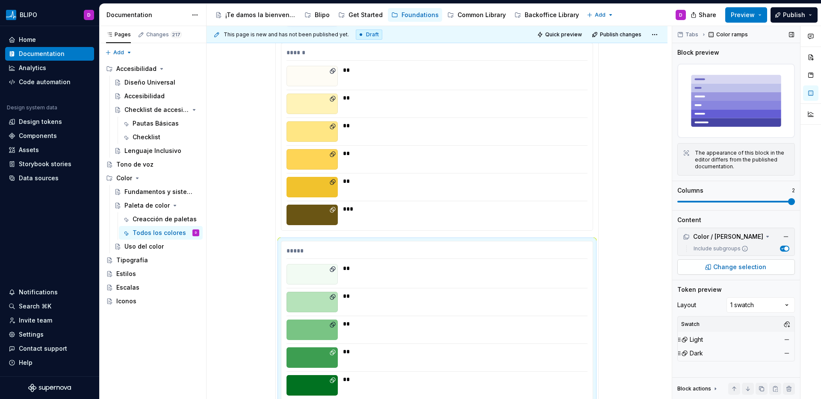
click at [723, 267] on span "Change selection" at bounding box center [739, 267] width 53 height 9
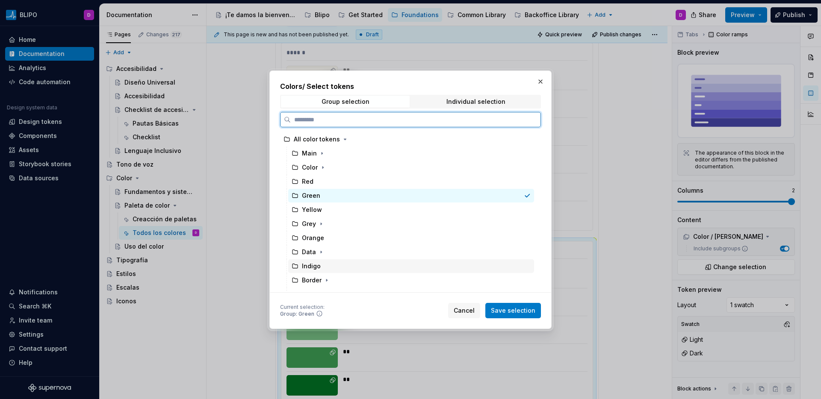
click at [336, 265] on div "Indigo" at bounding box center [411, 267] width 246 height 14
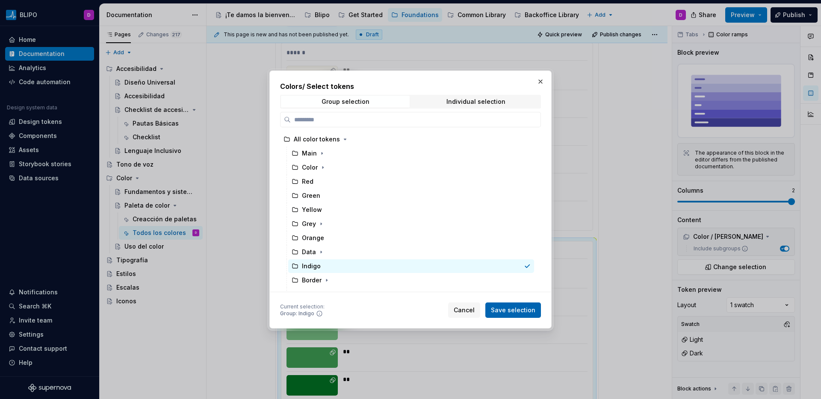
click at [506, 310] on span "Save selection" at bounding box center [513, 310] width 44 height 9
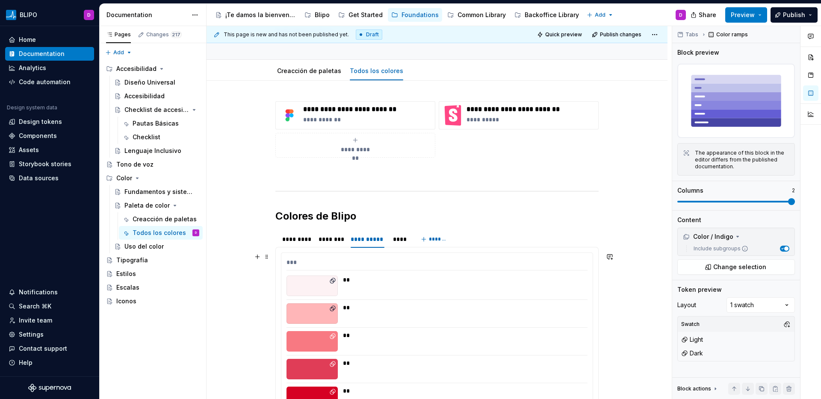
scroll to position [65, 0]
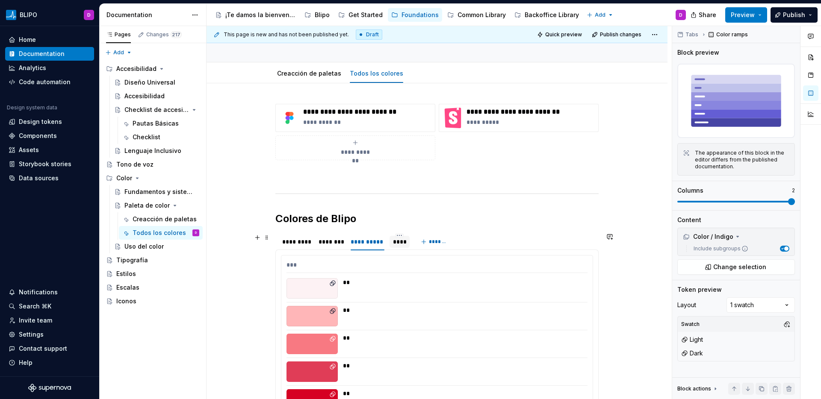
click at [403, 247] on div "****" at bounding box center [399, 242] width 20 height 12
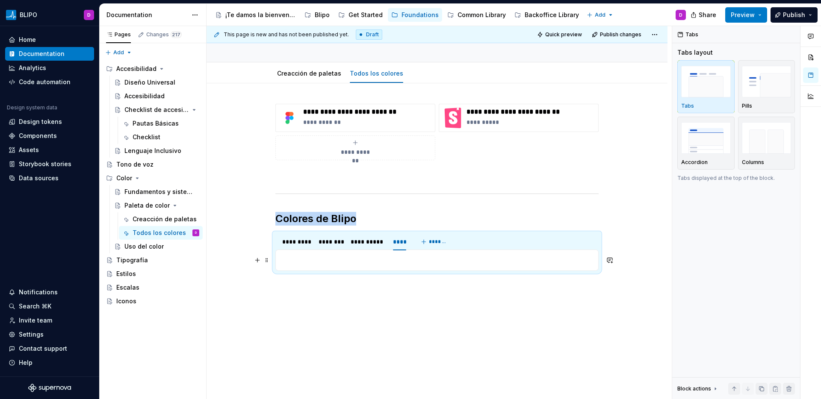
click at [366, 262] on p at bounding box center [437, 260] width 312 height 10
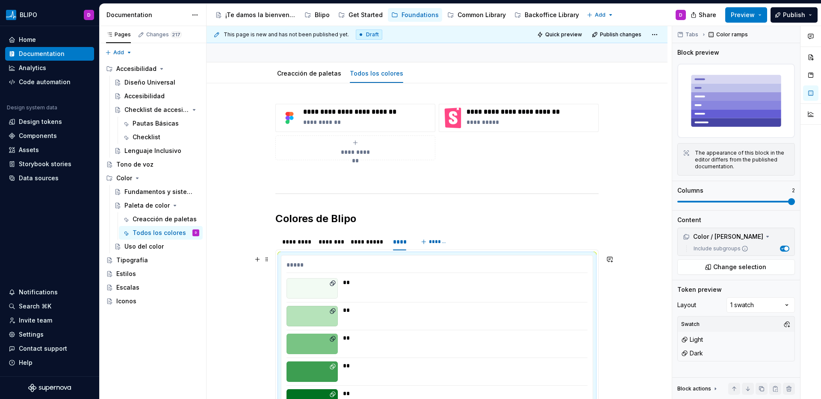
click at [357, 269] on div "*****" at bounding box center [436, 267] width 301 height 12
click at [746, 268] on span "Change selection" at bounding box center [739, 267] width 53 height 9
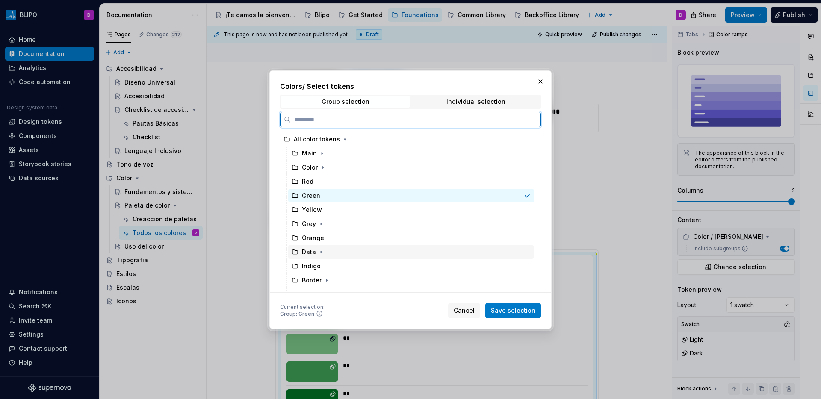
click at [332, 252] on div "Data" at bounding box center [411, 252] width 246 height 14
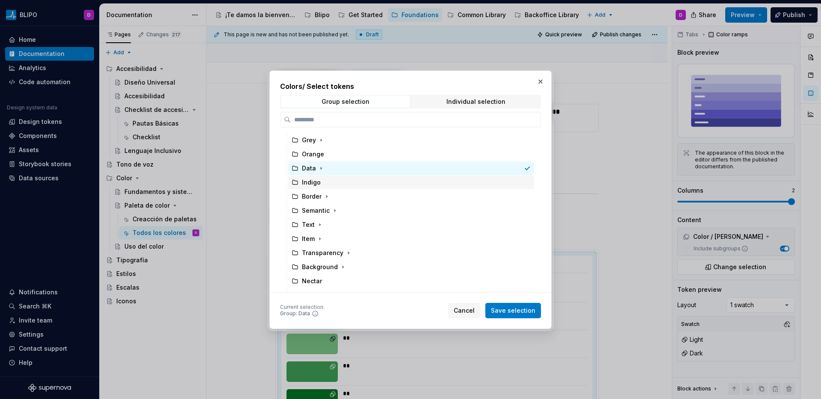
scroll to position [94, 0]
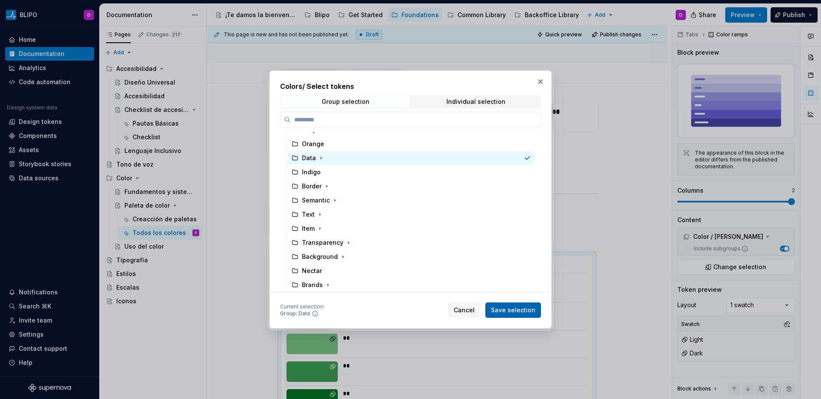
click at [507, 310] on span "Save selection" at bounding box center [513, 310] width 44 height 9
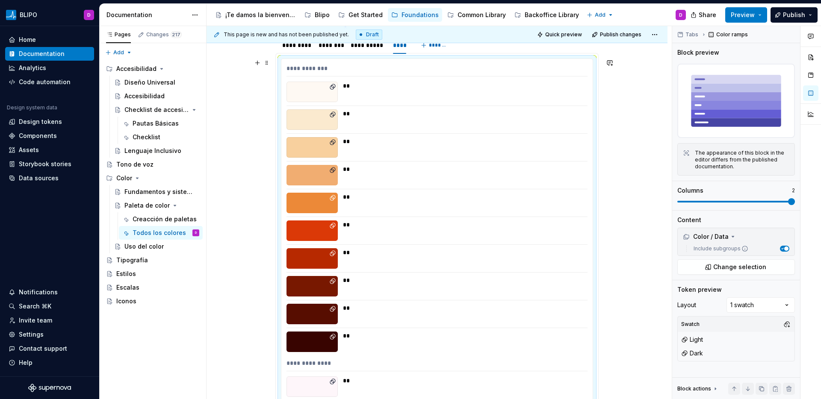
scroll to position [0, 0]
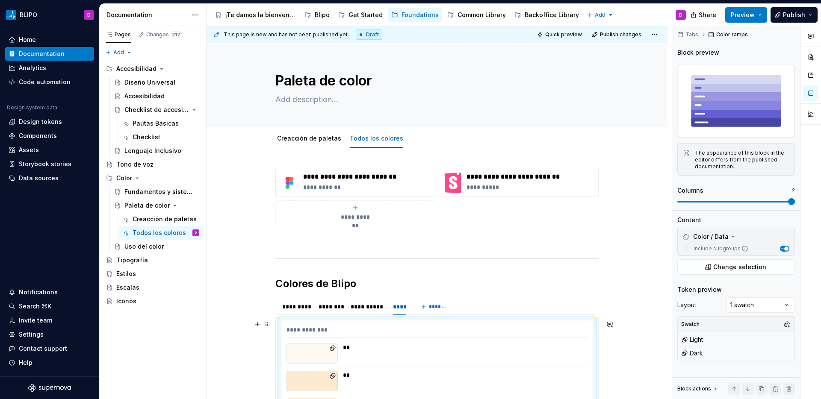
click at [481, 327] on div "**********" at bounding box center [436, 332] width 301 height 12
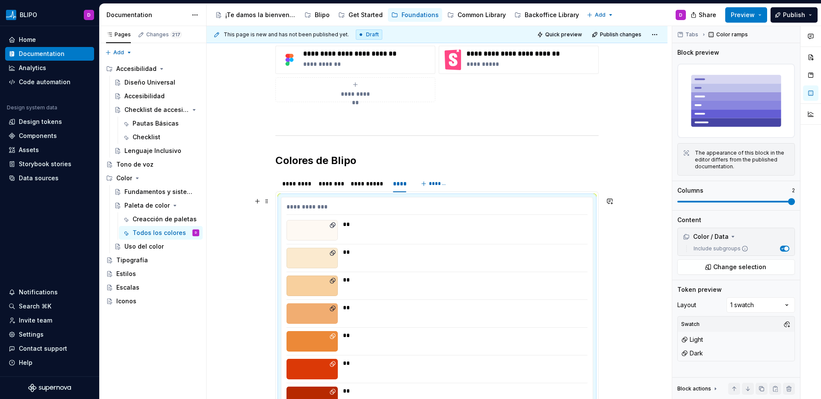
scroll to position [139, 0]
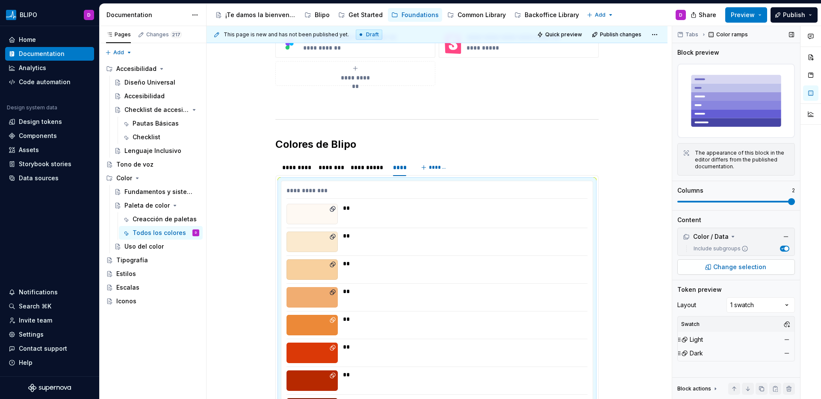
click at [747, 268] on span "Change selection" at bounding box center [739, 267] width 53 height 9
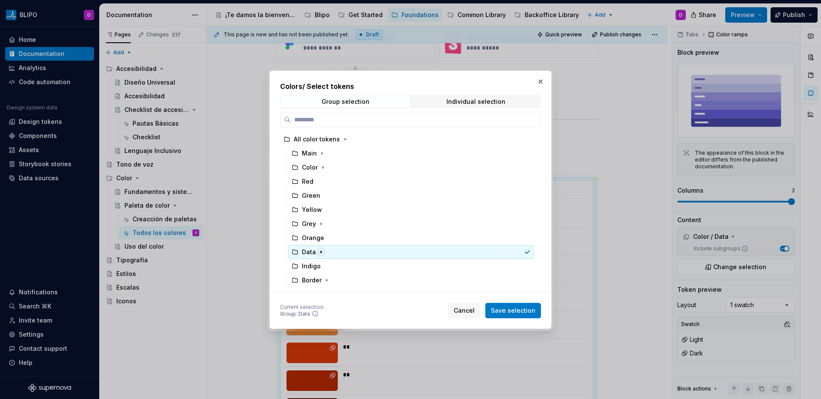
click at [321, 252] on icon "button" at bounding box center [321, 252] width 7 height 7
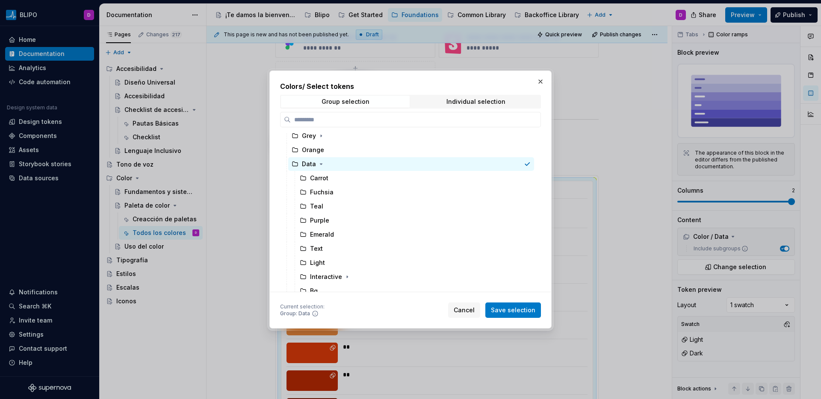
scroll to position [74, 0]
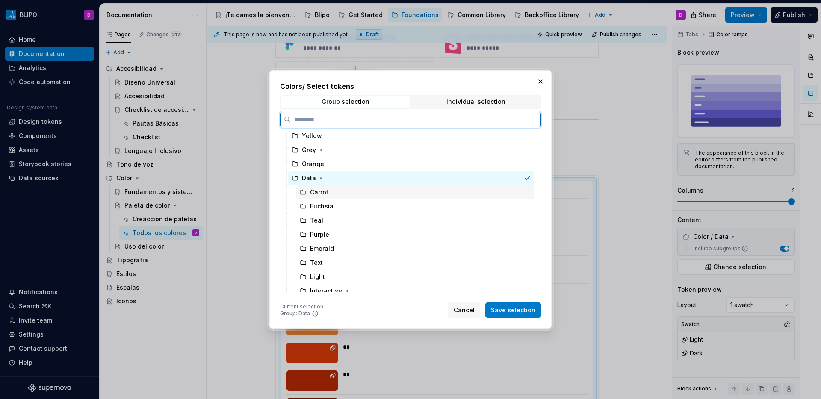
click at [328, 192] on div "Carrot" at bounding box center [415, 193] width 238 height 14
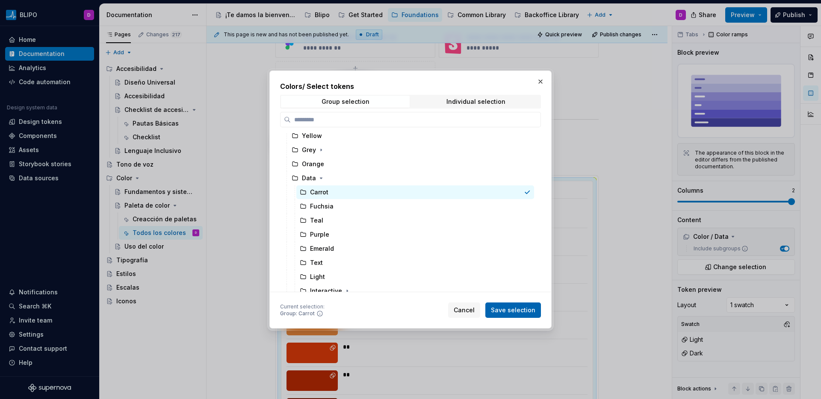
click at [507, 308] on span "Save selection" at bounding box center [513, 310] width 44 height 9
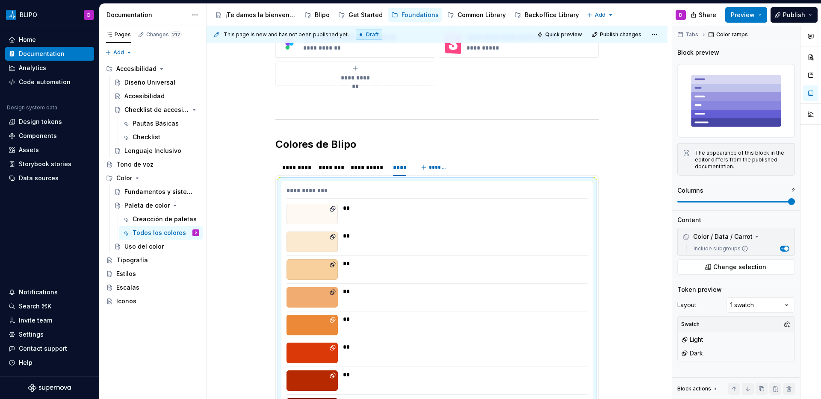
scroll to position [220, 0]
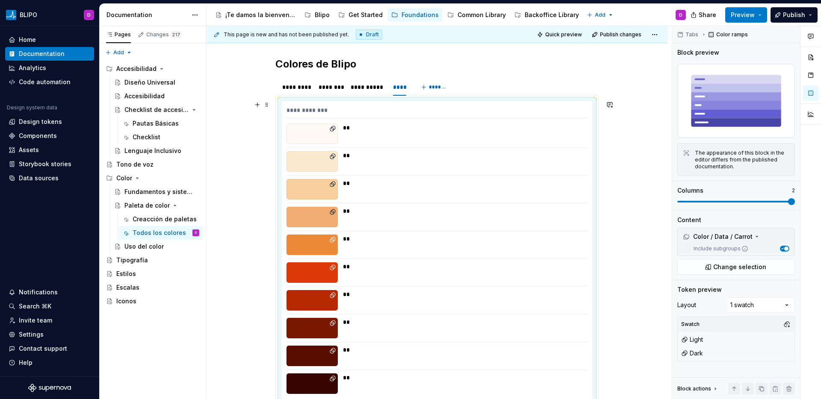
click at [358, 114] on div "**********" at bounding box center [436, 112] width 301 height 12
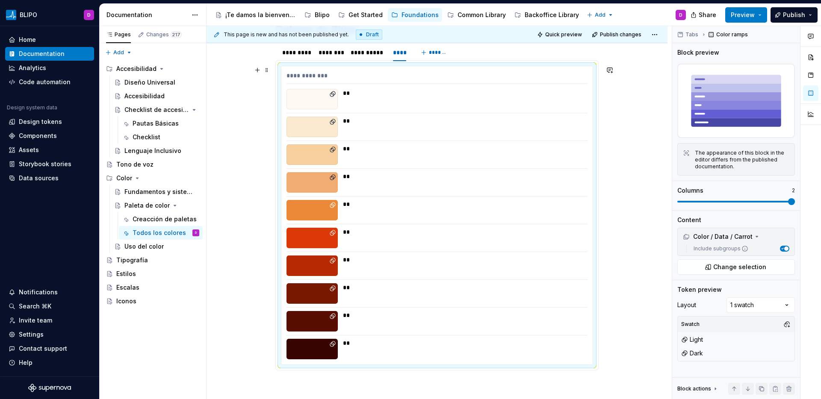
scroll to position [198, 0]
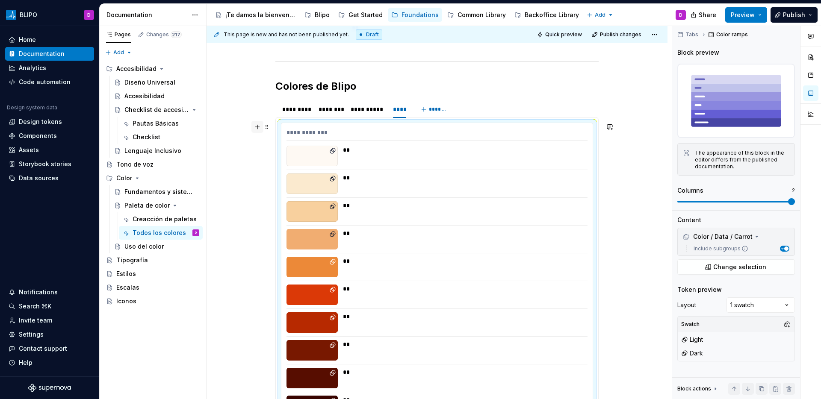
click at [254, 127] on button "button" at bounding box center [257, 127] width 12 height 12
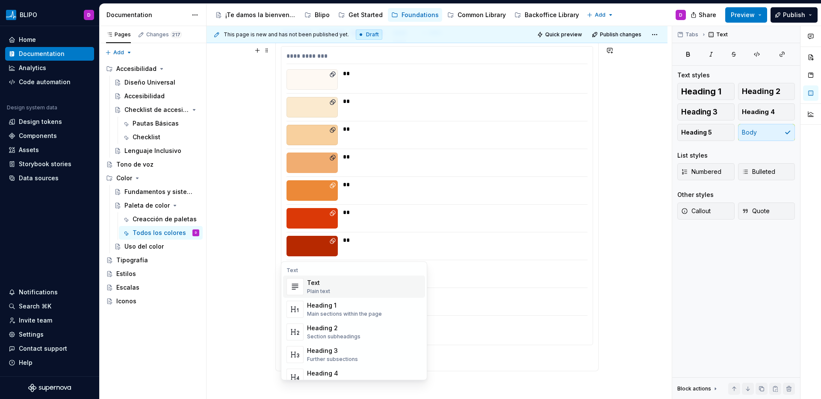
scroll to position [383, 0]
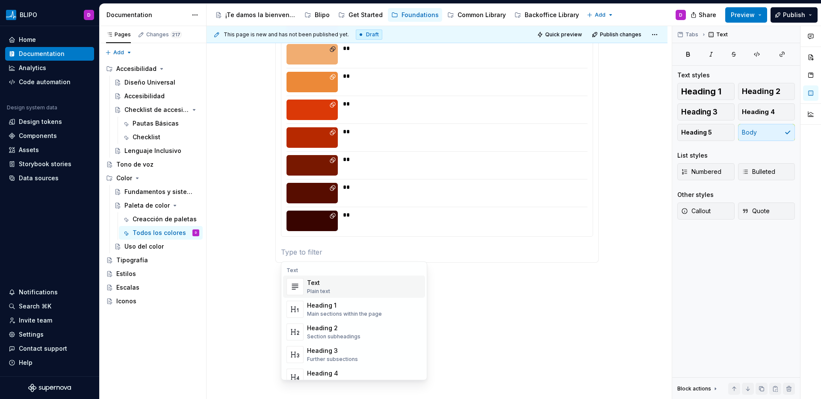
click at [319, 253] on p at bounding box center [437, 252] width 312 height 10
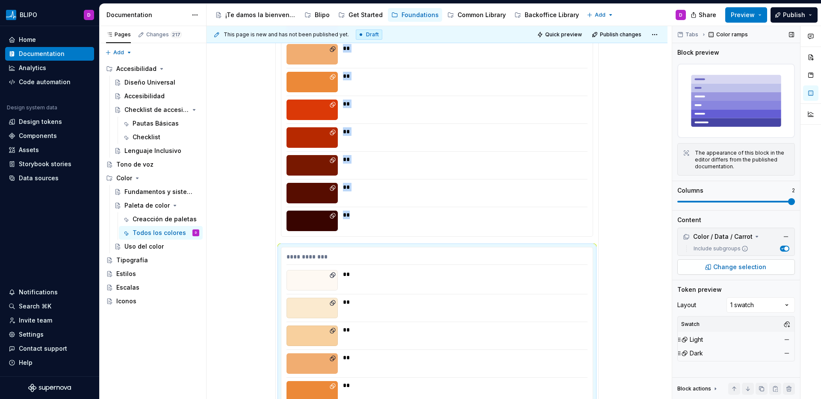
click at [715, 267] on span "Change selection" at bounding box center [739, 267] width 53 height 9
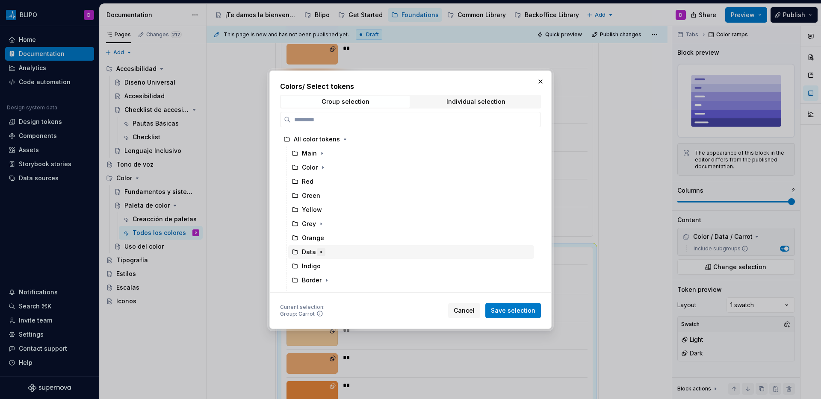
click at [319, 254] on icon "button" at bounding box center [321, 252] width 7 height 7
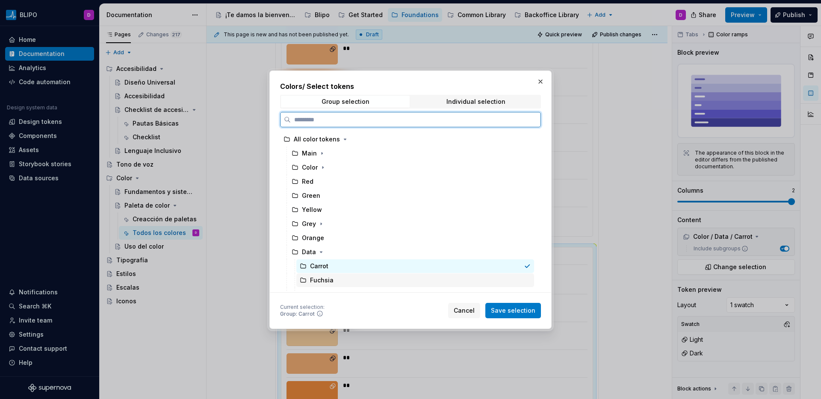
click at [328, 280] on div "Fuchsia" at bounding box center [322, 280] width 24 height 9
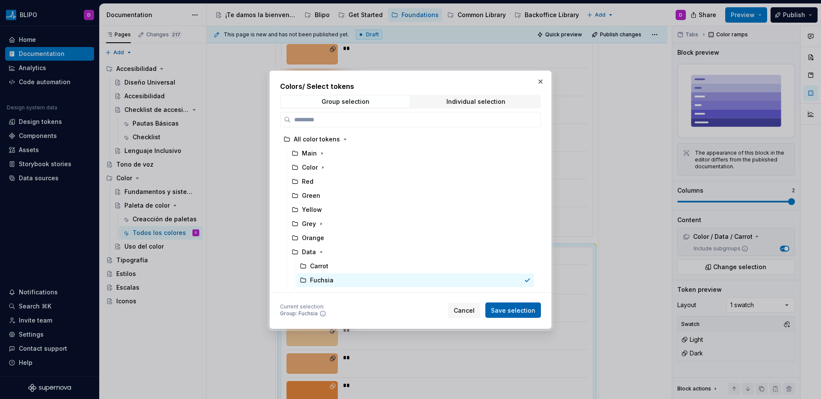
click at [505, 309] on span "Save selection" at bounding box center [513, 310] width 44 height 9
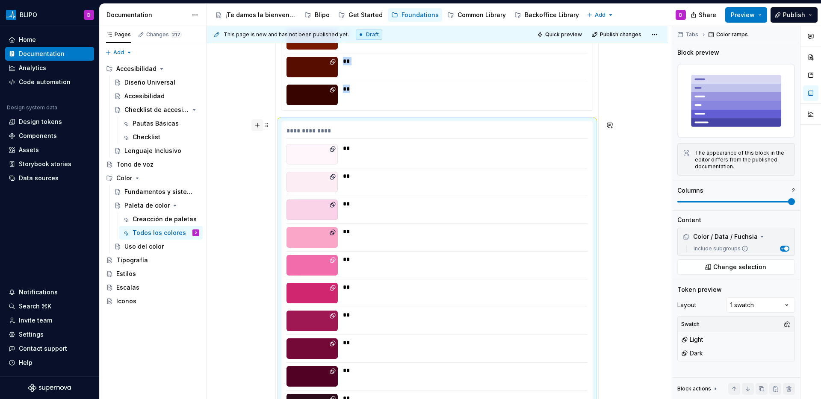
click at [258, 129] on button "button" at bounding box center [257, 125] width 12 height 12
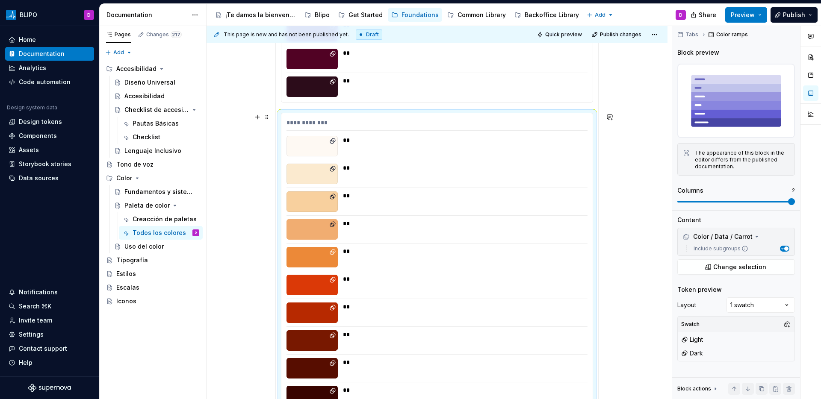
scroll to position [827, 0]
click at [730, 269] on span "Change selection" at bounding box center [739, 267] width 53 height 9
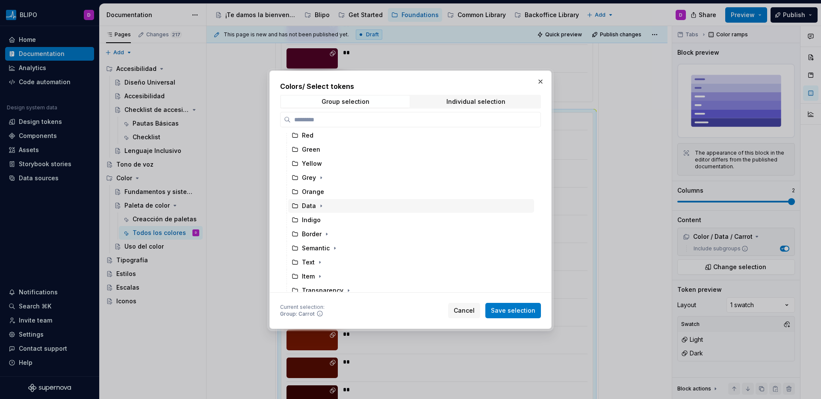
scroll to position [62, 0]
click at [321, 190] on icon "button" at bounding box center [321, 190] width 7 height 7
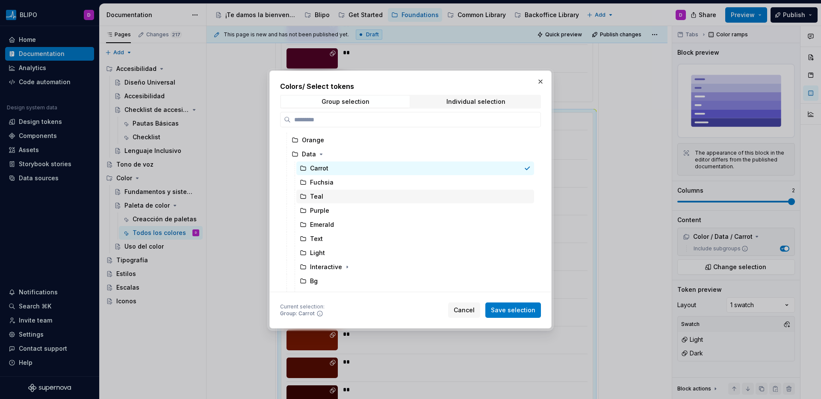
scroll to position [102, 0]
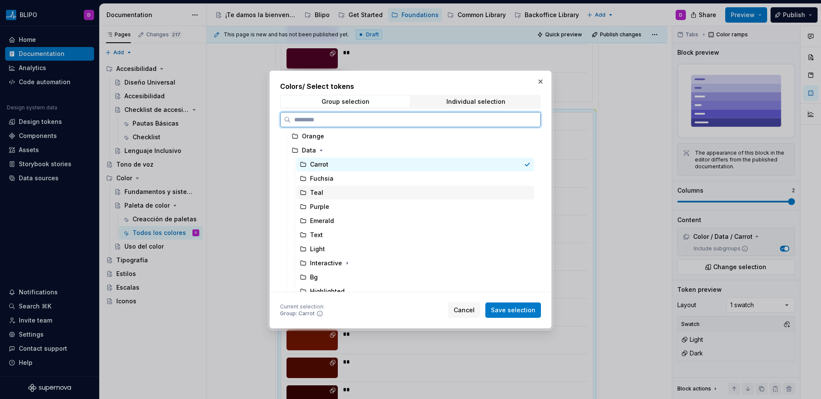
click at [323, 196] on div "Teal" at bounding box center [415, 193] width 238 height 14
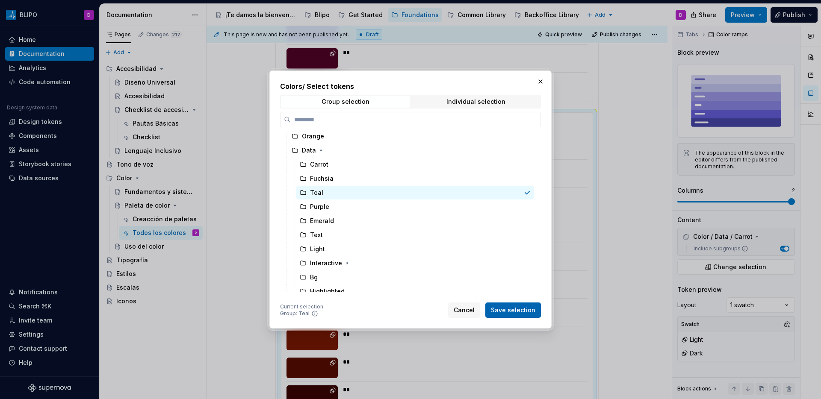
click at [498, 313] on span "Save selection" at bounding box center [513, 310] width 44 height 9
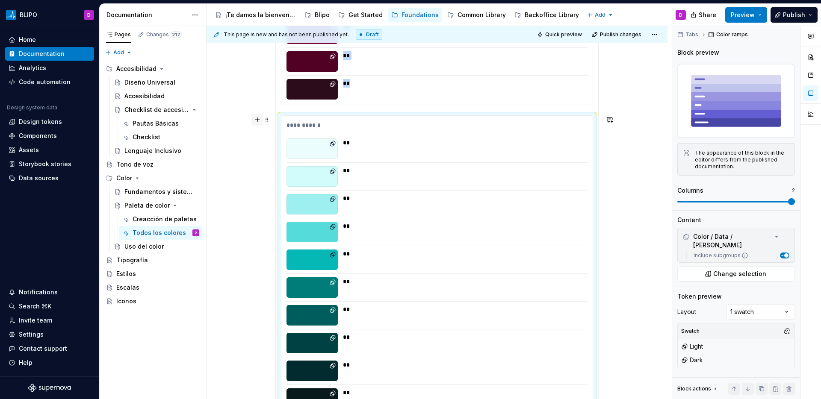
click at [257, 125] on button "button" at bounding box center [257, 120] width 12 height 12
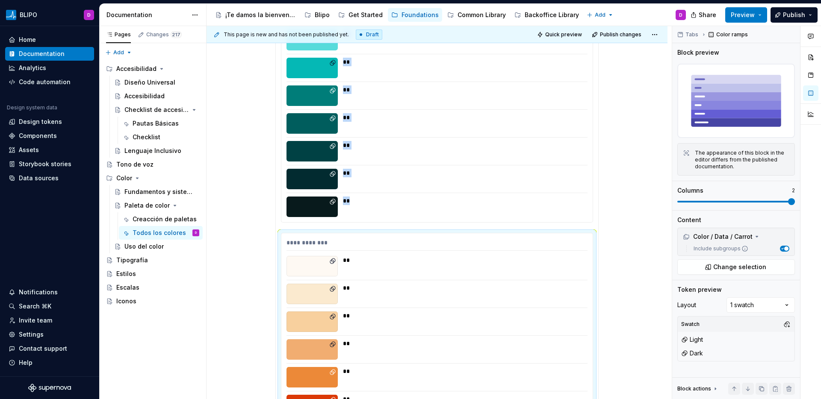
scroll to position [1020, 0]
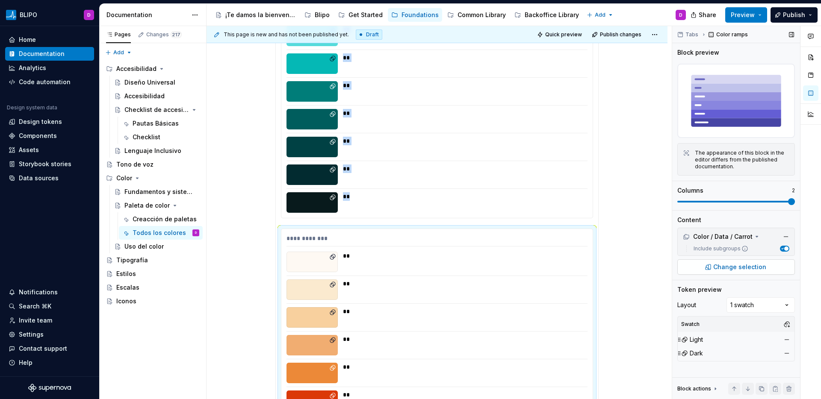
click at [720, 271] on span "Change selection" at bounding box center [739, 267] width 53 height 9
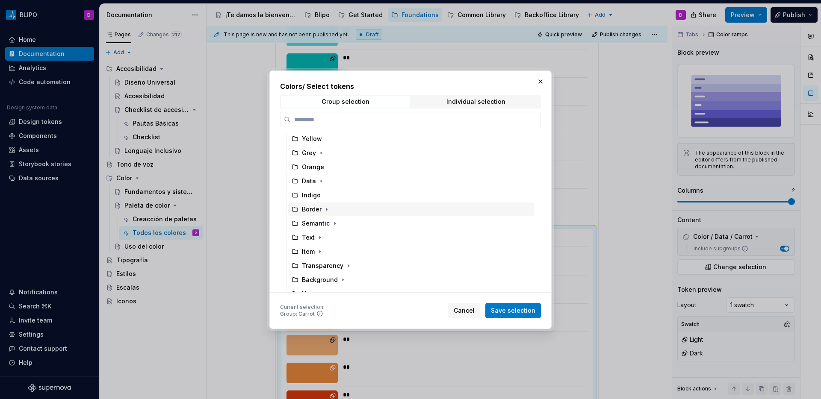
scroll to position [70, 0]
click at [321, 153] on icon "button" at bounding box center [321, 153] width 7 height 7
click at [318, 222] on icon "button" at bounding box center [321, 221] width 7 height 7
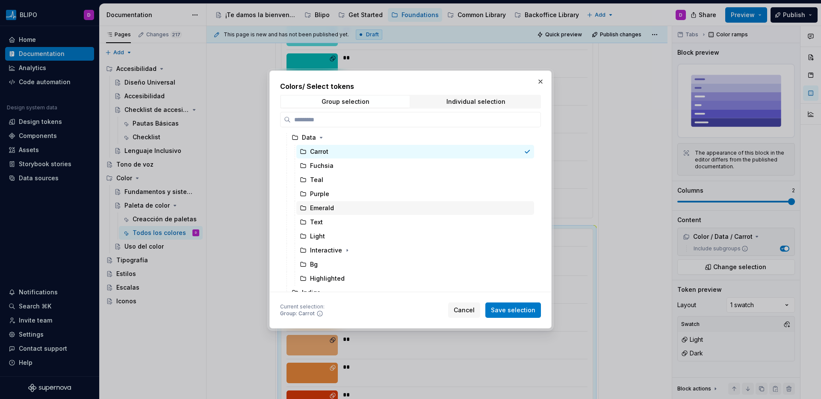
scroll to position [144, 0]
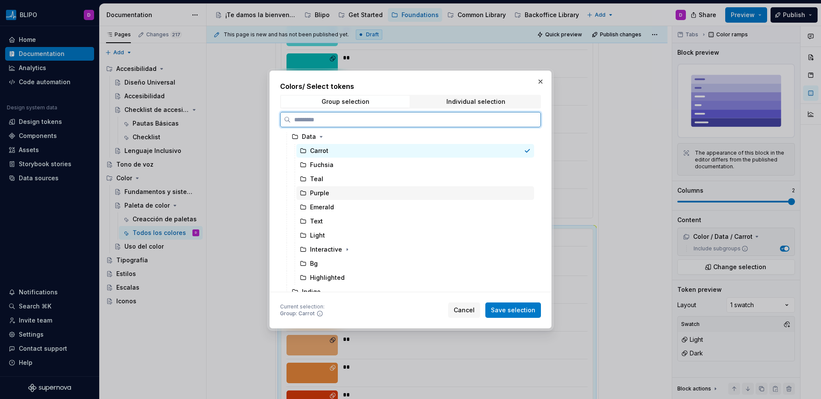
click at [334, 196] on div "Purple" at bounding box center [415, 193] width 238 height 14
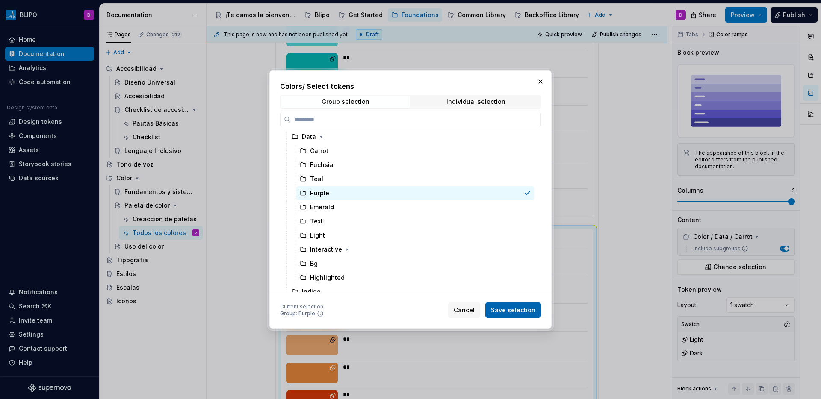
click at [501, 306] on span "Save selection" at bounding box center [513, 310] width 44 height 9
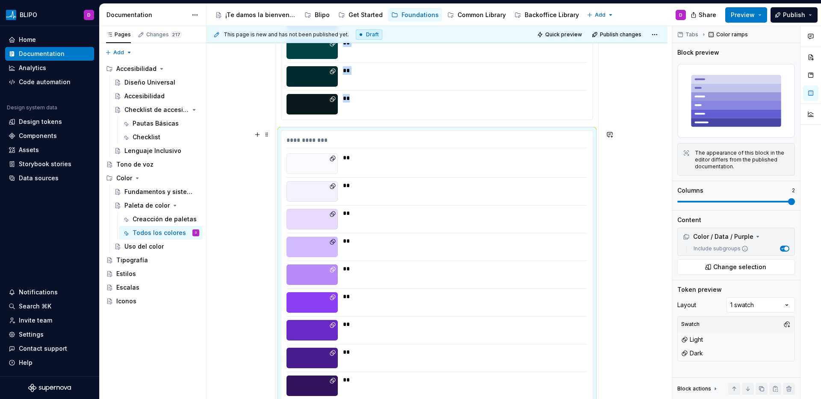
scroll to position [1106, 0]
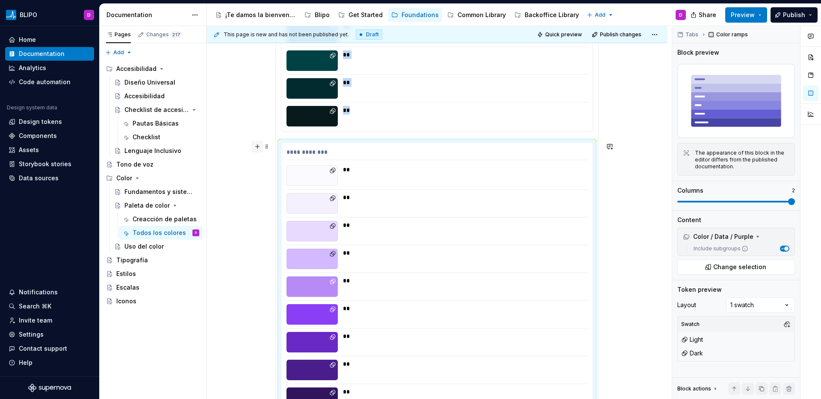
click at [255, 150] on button "button" at bounding box center [257, 147] width 12 height 12
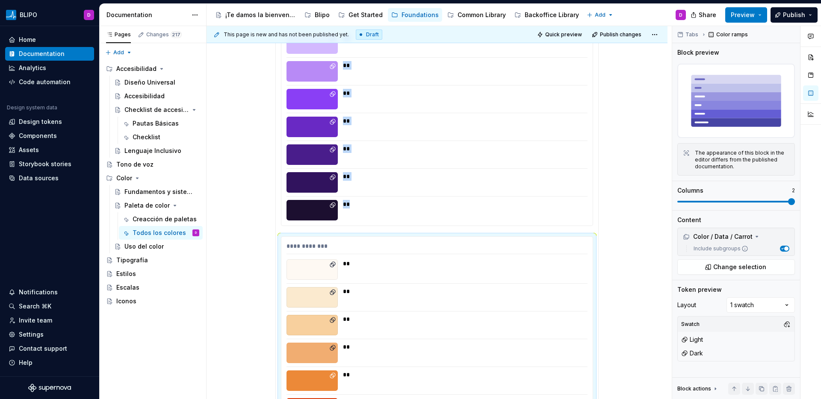
scroll to position [1418, 0]
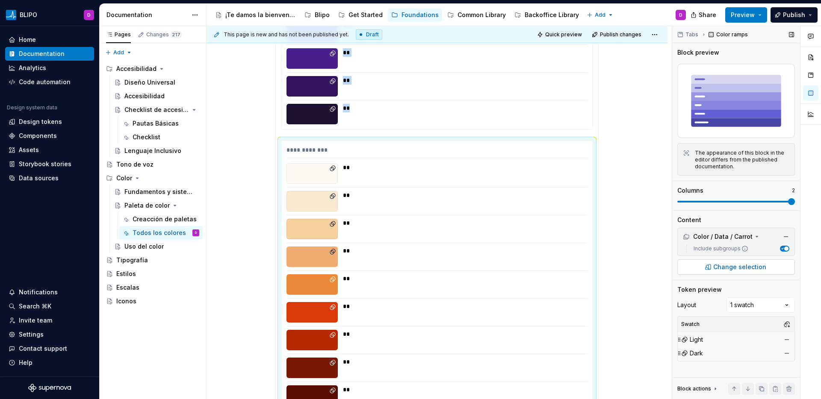
click at [724, 268] on span "Change selection" at bounding box center [739, 267] width 53 height 9
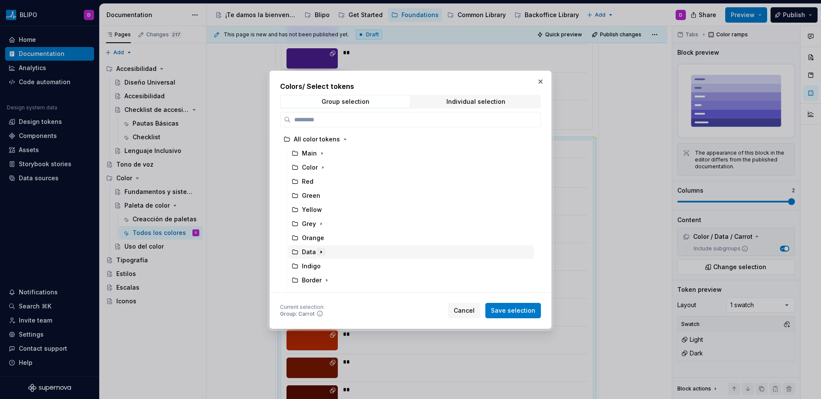
click at [320, 255] on icon "button" at bounding box center [321, 252] width 7 height 7
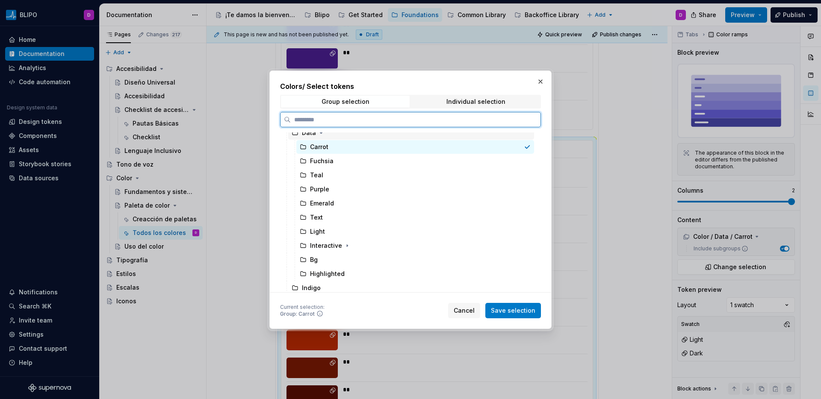
scroll to position [124, 0]
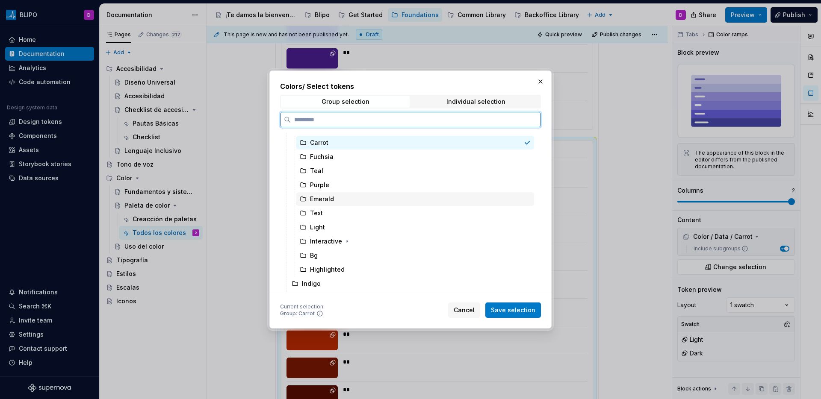
click at [333, 199] on div "Emerald" at bounding box center [322, 199] width 24 height 9
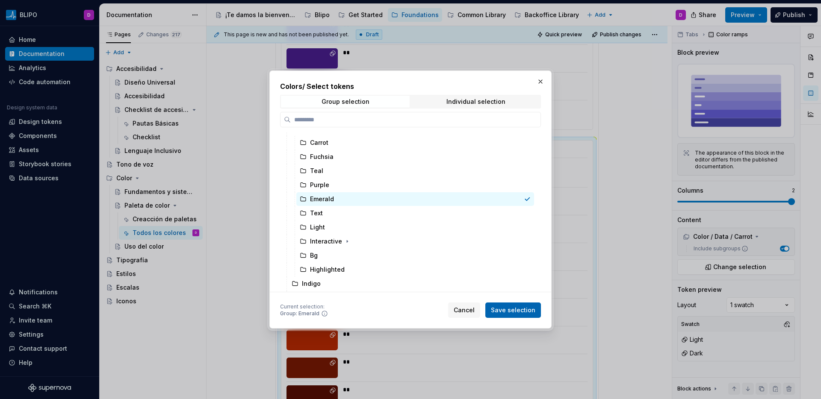
click at [501, 314] on span "Save selection" at bounding box center [513, 310] width 44 height 9
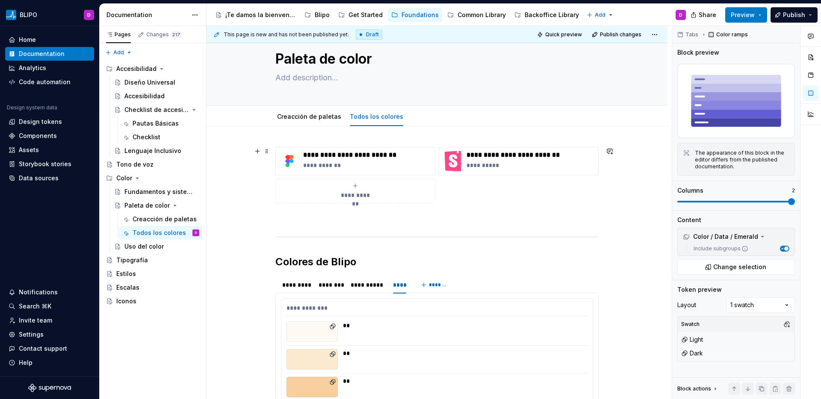
scroll to position [78, 0]
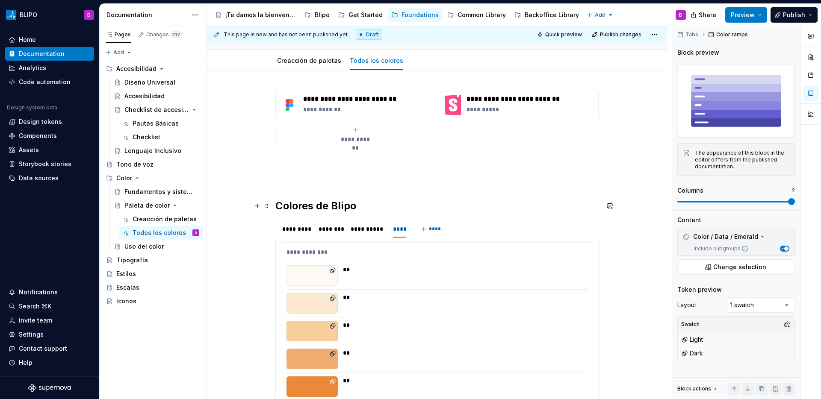
click at [315, 206] on h2 "Colores de Blipo" at bounding box center [436, 206] width 323 height 14
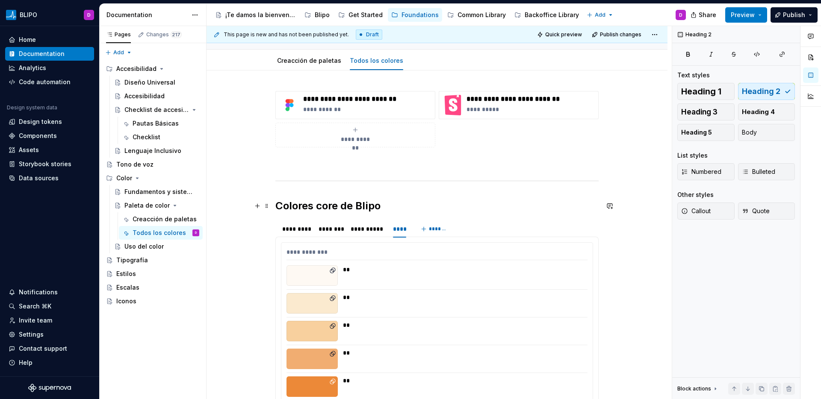
click at [414, 202] on h2 "Colores core de Blipo" at bounding box center [436, 206] width 323 height 14
click at [748, 15] on span "Preview" at bounding box center [743, 15] width 24 height 9
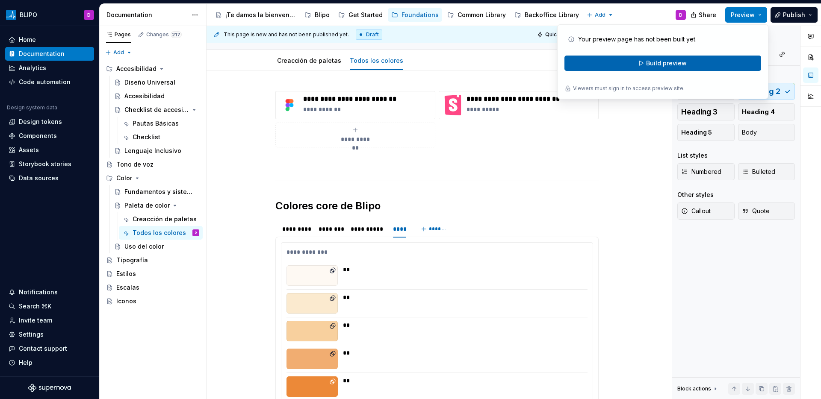
click at [677, 61] on span "Build preview" at bounding box center [666, 63] width 41 height 9
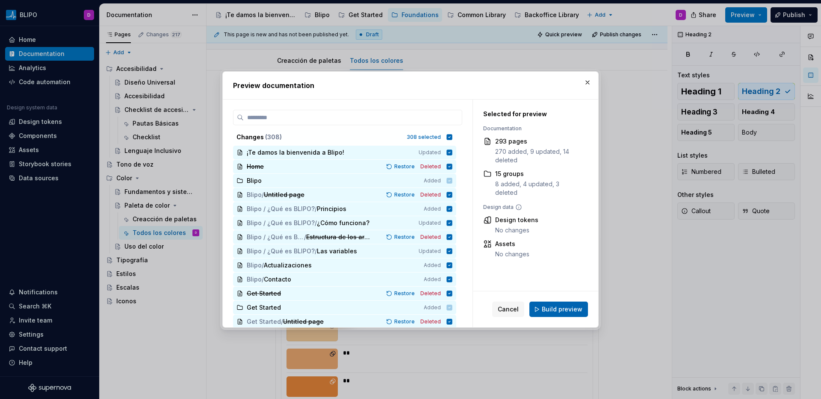
click at [564, 308] on span "Build preview" at bounding box center [562, 309] width 41 height 9
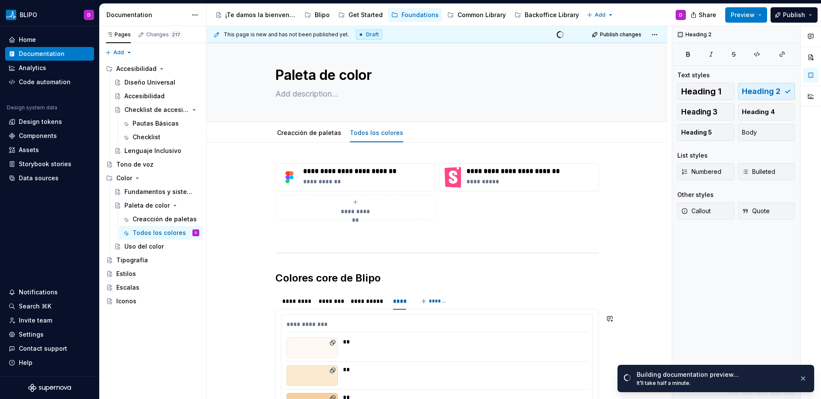
scroll to position [0, 0]
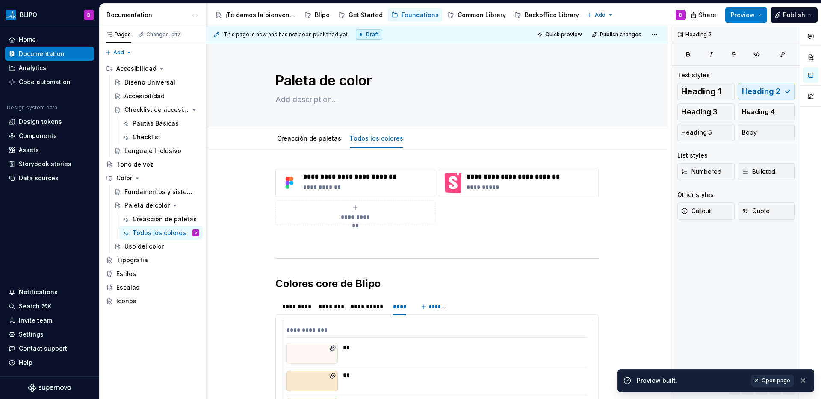
click at [776, 379] on span "Open page" at bounding box center [775, 380] width 29 height 7
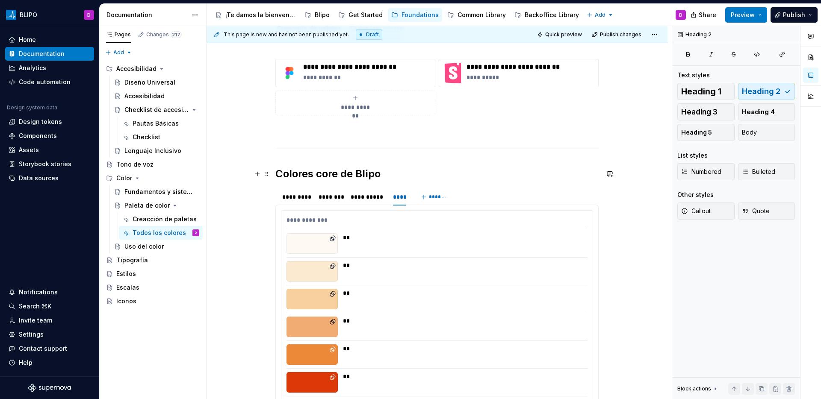
scroll to position [174, 0]
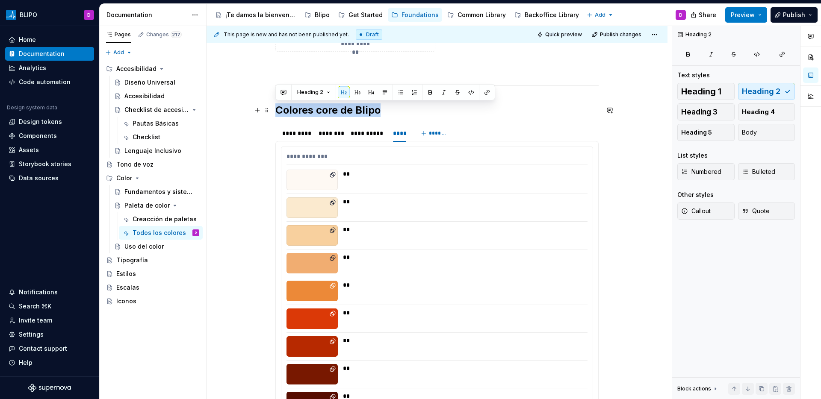
drag, startPoint x: 391, startPoint y: 111, endPoint x: 275, endPoint y: 106, distance: 116.4
click at [275, 106] on h2 "Colores core de Blipo" at bounding box center [436, 110] width 323 height 14
copy h2 "Colores core de Blipo"
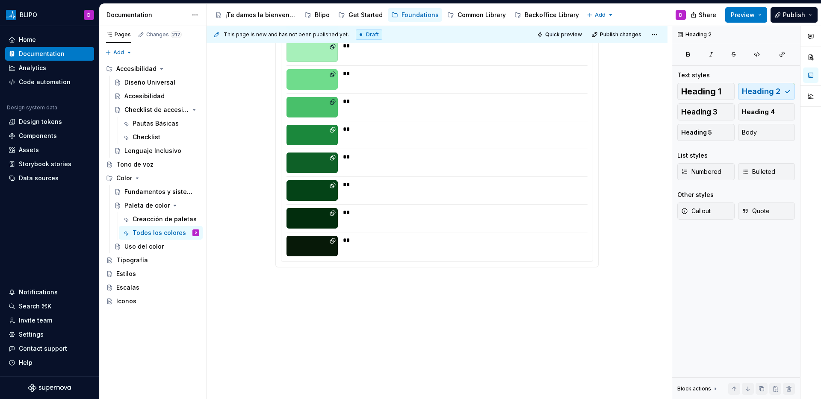
scroll to position [1600, 0]
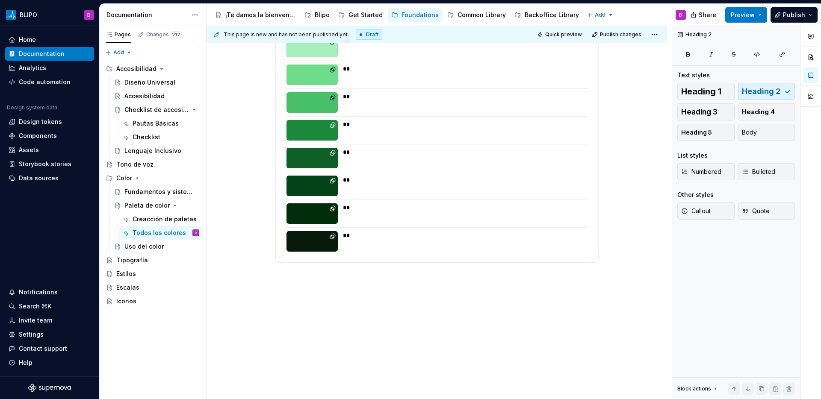
click at [310, 293] on p "Colores core de Blipo" at bounding box center [436, 294] width 323 height 10
click at [362, 294] on p "Colores specifics de Blipo" at bounding box center [436, 294] width 323 height 10
click at [345, 292] on p "Colores specifics de Blipo" at bounding box center [436, 294] width 323 height 10
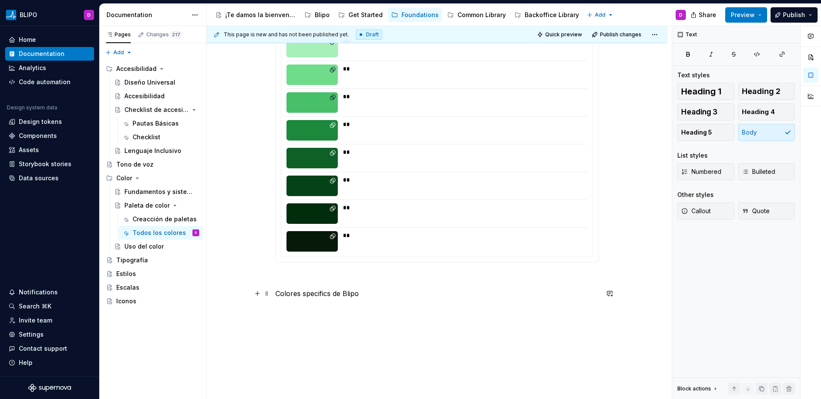
click at [345, 292] on p "Colores specifics de Blipo" at bounding box center [436, 294] width 323 height 10
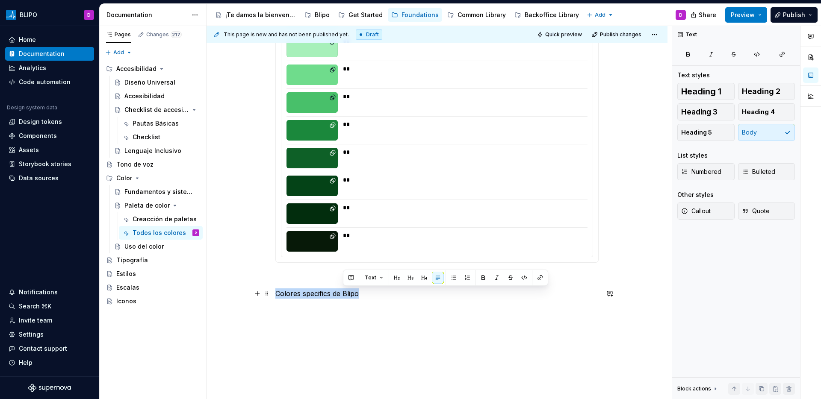
click at [345, 292] on p "Colores specifics de Blipo" at bounding box center [436, 294] width 323 height 10
click at [760, 91] on span "Heading 2" at bounding box center [761, 91] width 38 height 9
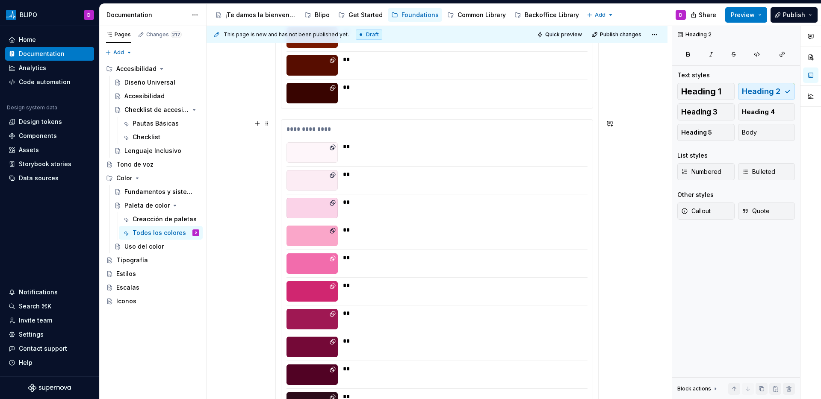
scroll to position [348, 0]
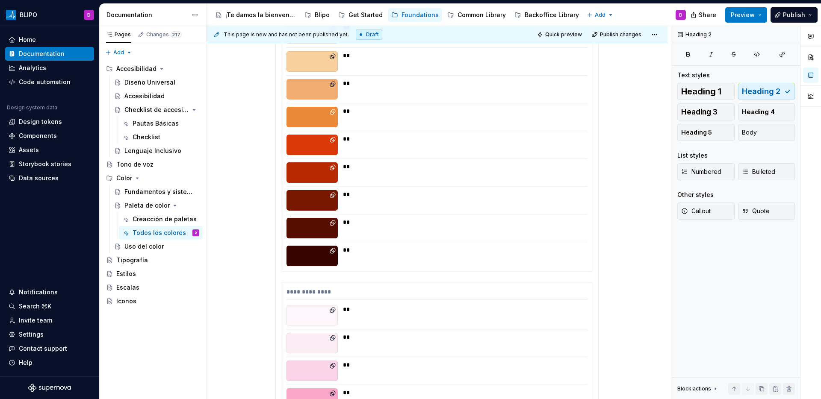
click at [331, 197] on icon at bounding box center [332, 195] width 7 height 7
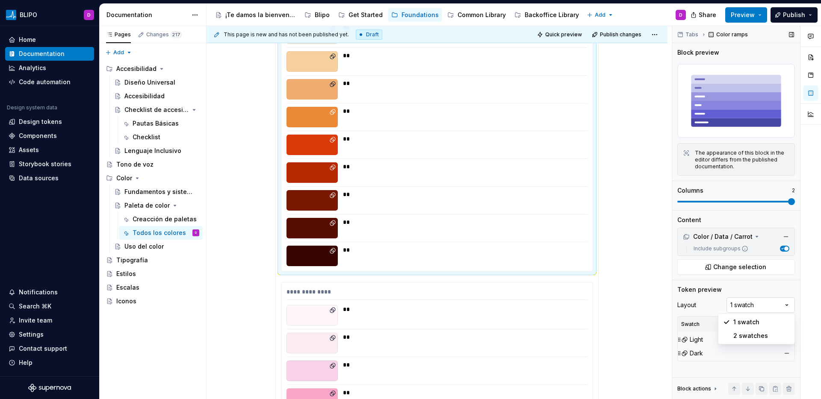
click at [761, 308] on div "Comments Open comments No comments yet Select ‘Comment’ from the block context …" at bounding box center [746, 213] width 149 height 374
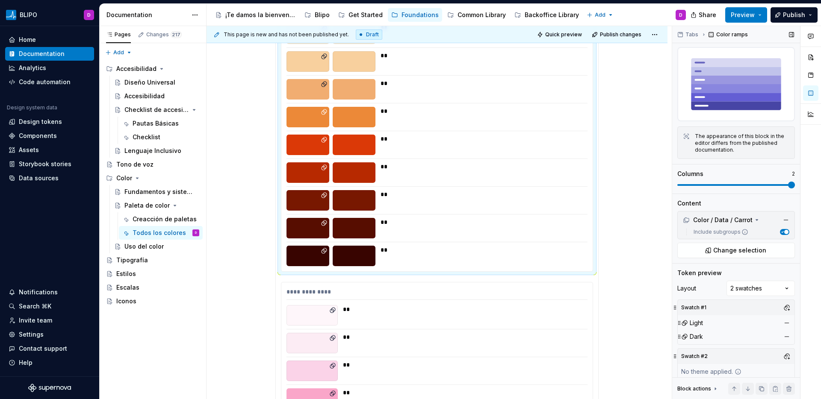
scroll to position [21, 0]
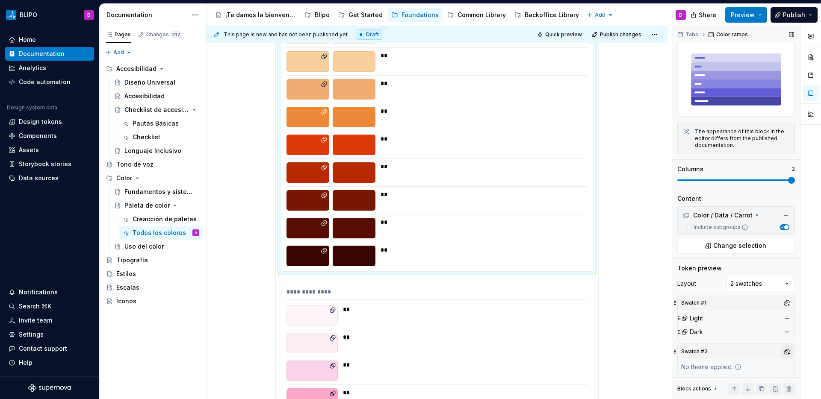
click at [781, 348] on button "button" at bounding box center [787, 352] width 12 height 12
click at [723, 318] on div "Dark" at bounding box center [741, 318] width 81 height 9
click at [735, 368] on div "Comments Open comments No comments yet Select ‘Comment’ from the block context …" at bounding box center [746, 213] width 149 height 374
click at [781, 319] on button "button" at bounding box center [787, 319] width 12 height 12
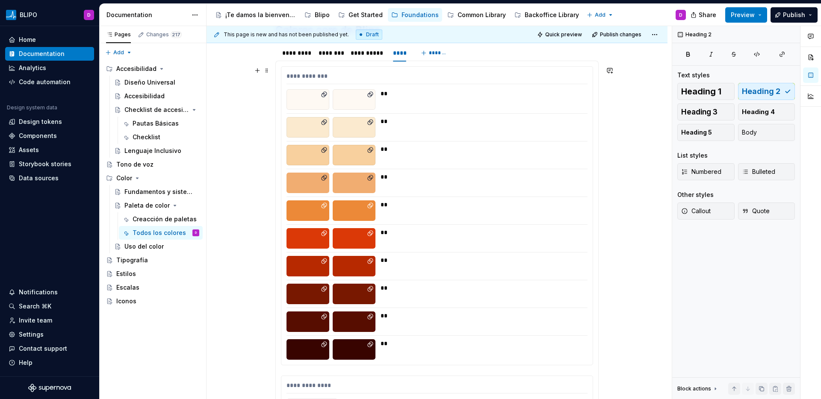
scroll to position [252, 0]
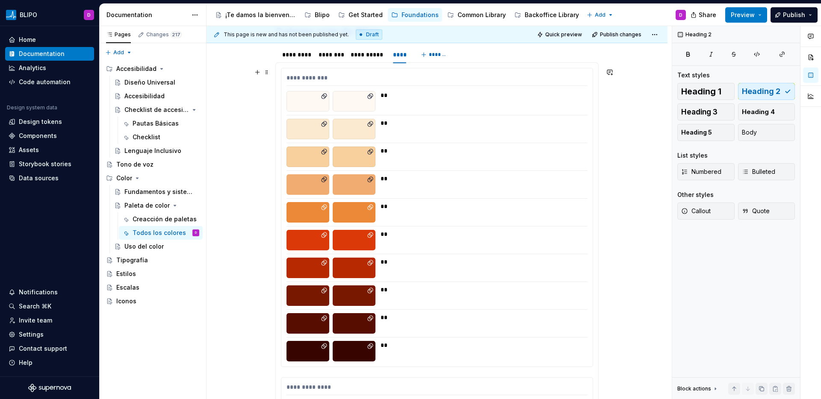
click at [473, 221] on div "**" at bounding box center [481, 212] width 202 height 21
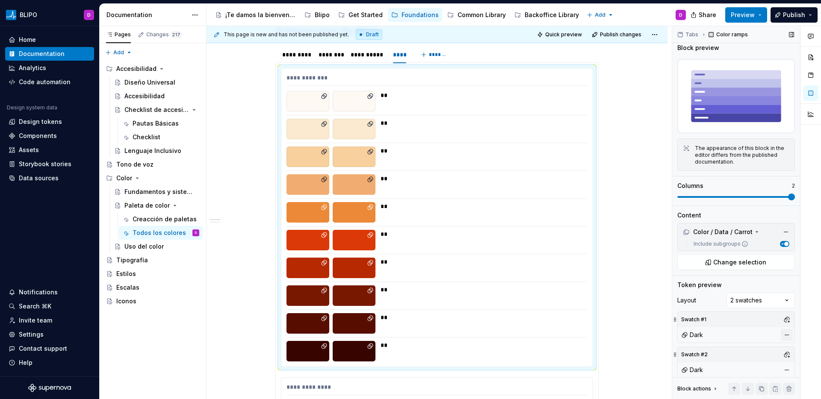
scroll to position [8, 0]
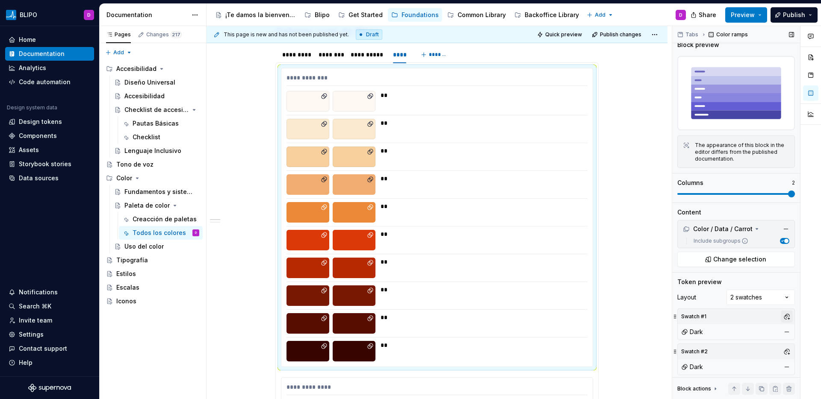
click at [784, 313] on button "button" at bounding box center [787, 317] width 12 height 12
click at [705, 358] on div "Light" at bounding box center [708, 360] width 15 height 9
click at [762, 316] on div "Comments Open comments No comments yet Select ‘Comment’ from the block context …" at bounding box center [746, 213] width 149 height 374
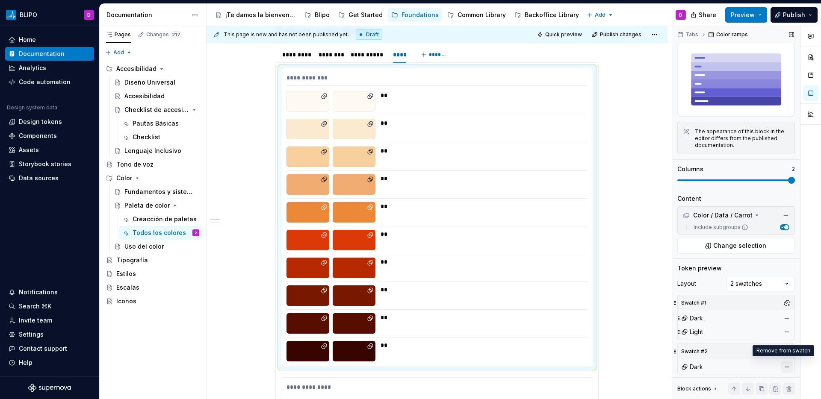
click at [781, 363] on button "button" at bounding box center [787, 367] width 12 height 12
click at [766, 283] on div "Comments Open comments No comments yet Select ‘Comment’ from the block context …" at bounding box center [746, 213] width 149 height 374
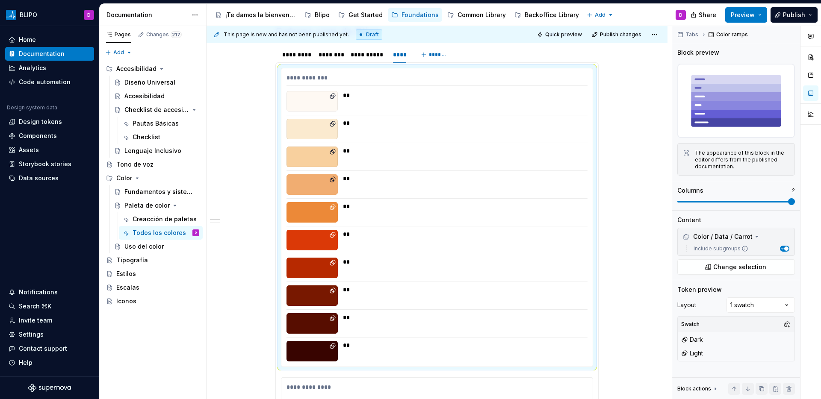
scroll to position [0, 0]
click at [769, 266] on button "Change selection" at bounding box center [736, 267] width 118 height 15
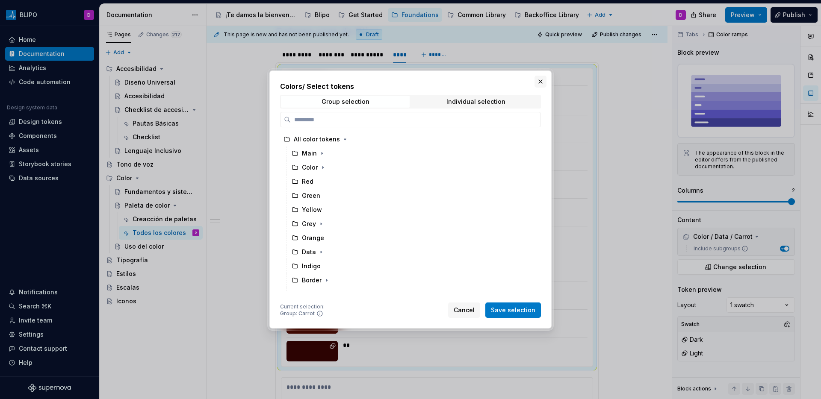
click at [538, 80] on button "button" at bounding box center [540, 82] width 12 height 12
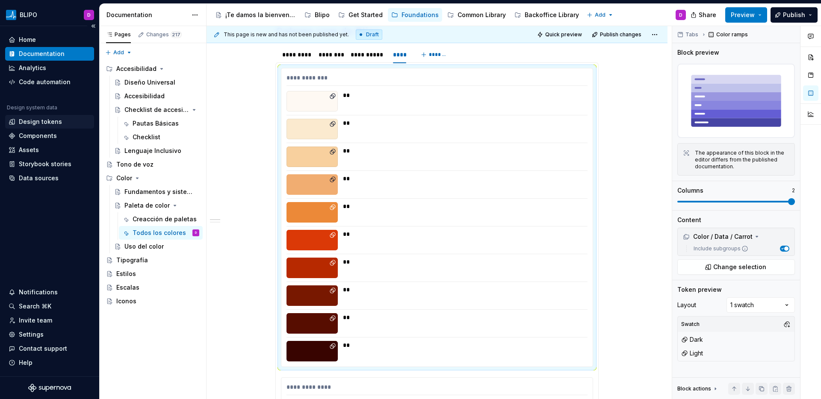
click at [39, 124] on div "Design tokens" at bounding box center [40, 122] width 43 height 9
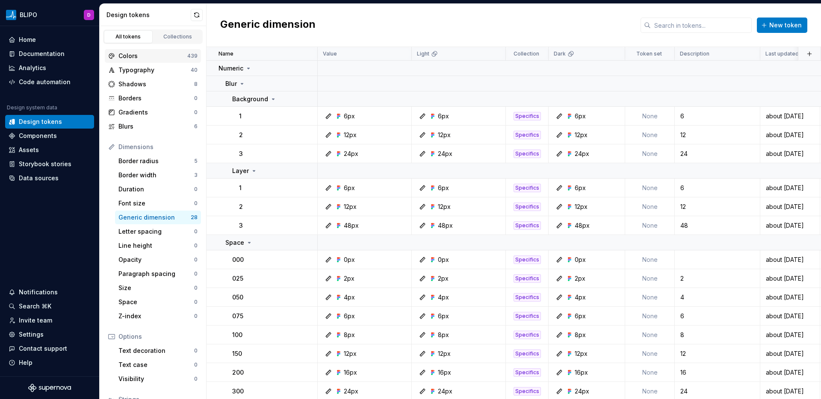
click at [142, 59] on div "Colors" at bounding box center [152, 56] width 69 height 9
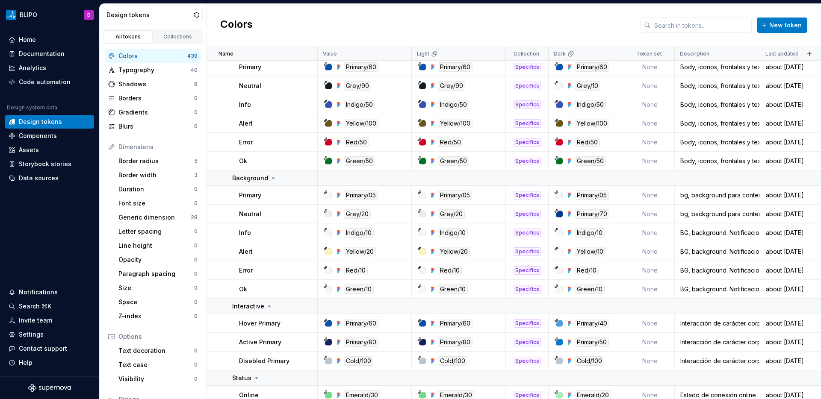
scroll to position [2029, 0]
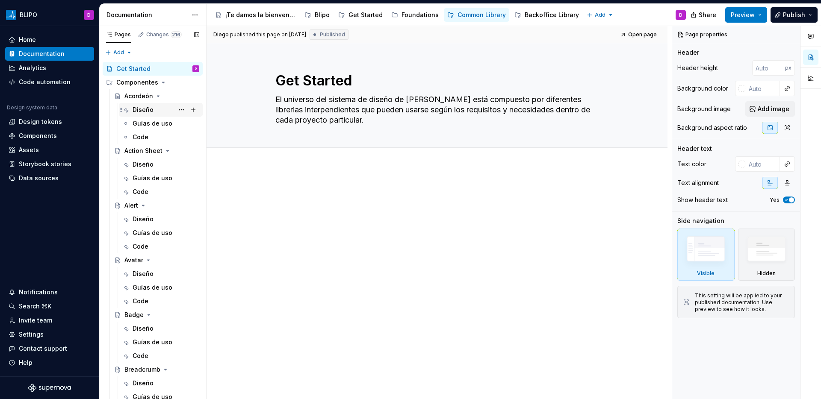
click at [140, 112] on div "Diseño" at bounding box center [143, 110] width 21 height 9
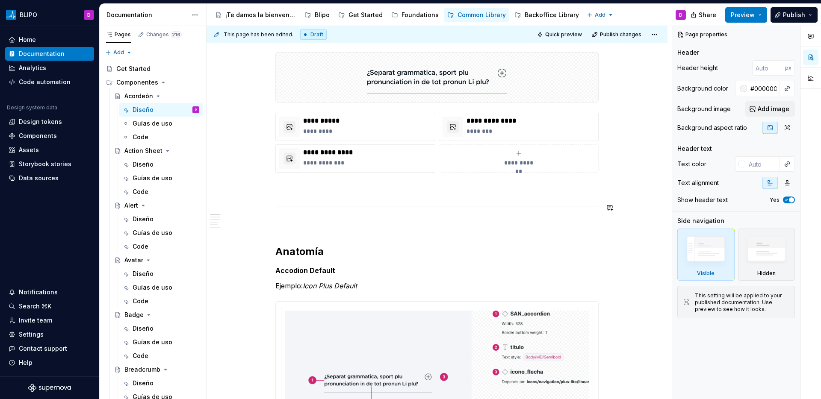
scroll to position [248, 0]
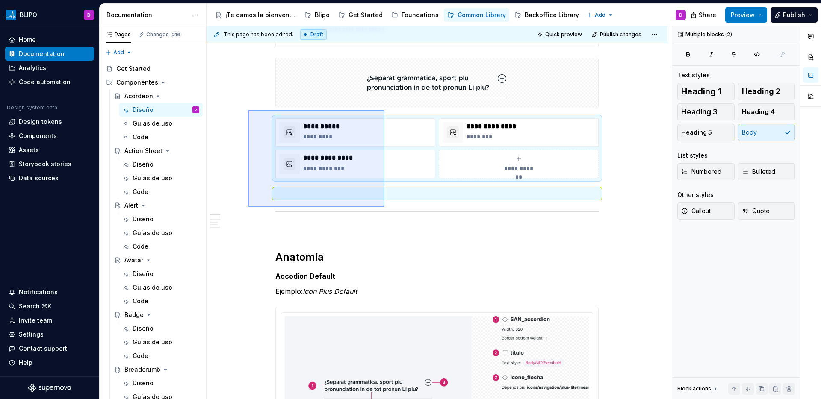
drag, startPoint x: 248, startPoint y: 207, endPoint x: 384, endPoint y: 110, distance: 167.1
click at [384, 110] on div "**********" at bounding box center [438, 213] width 465 height 374
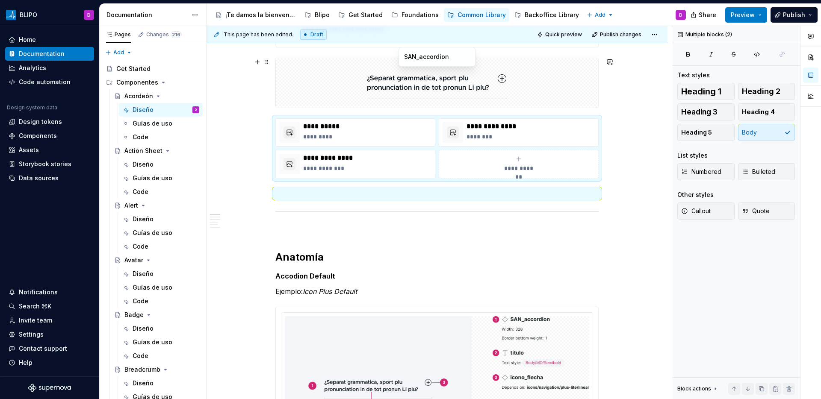
scroll to position [237, 0]
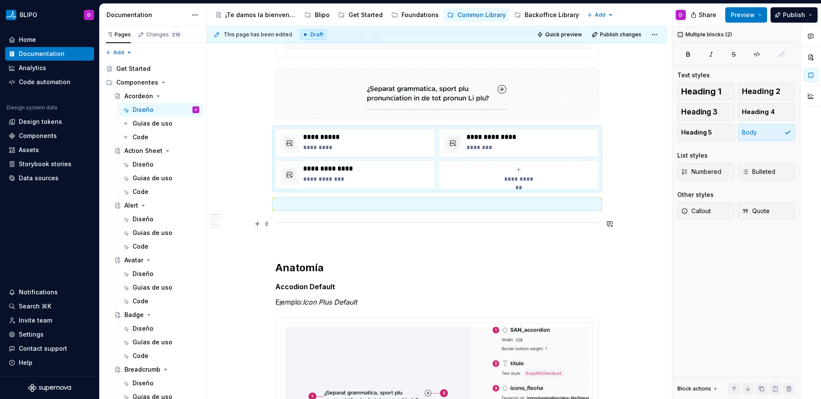
click at [492, 243] on p at bounding box center [436, 241] width 323 height 10
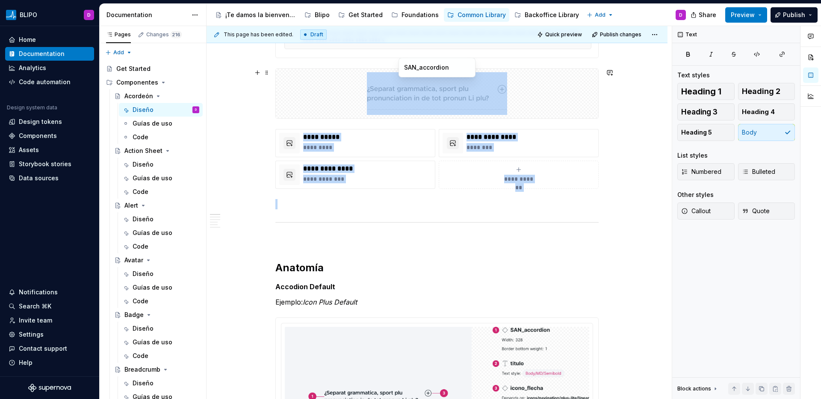
drag, startPoint x: 388, startPoint y: 206, endPoint x: 275, endPoint y: 113, distance: 145.8
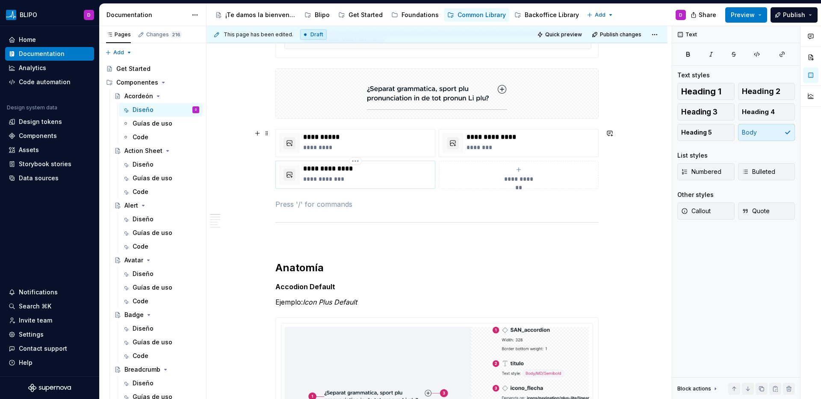
click at [389, 174] on div "**********" at bounding box center [367, 175] width 128 height 21
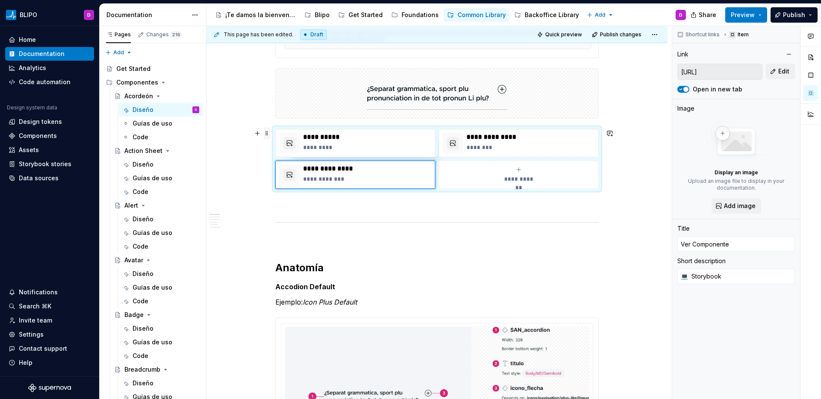
click at [267, 135] on span at bounding box center [266, 133] width 7 height 12
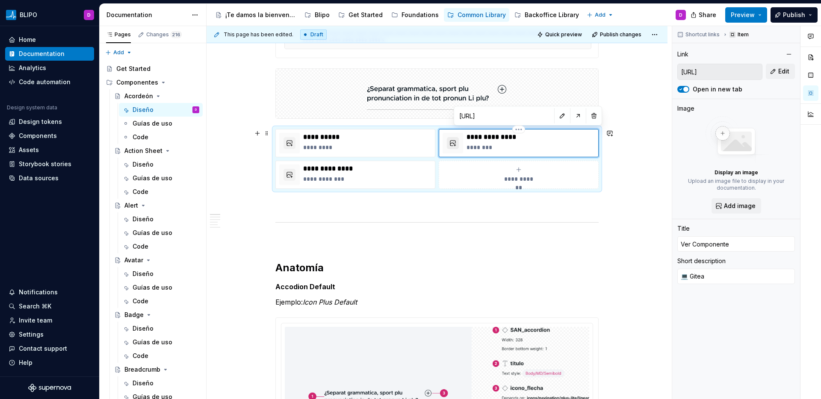
click at [453, 147] on button "button" at bounding box center [453, 143] width 12 height 12
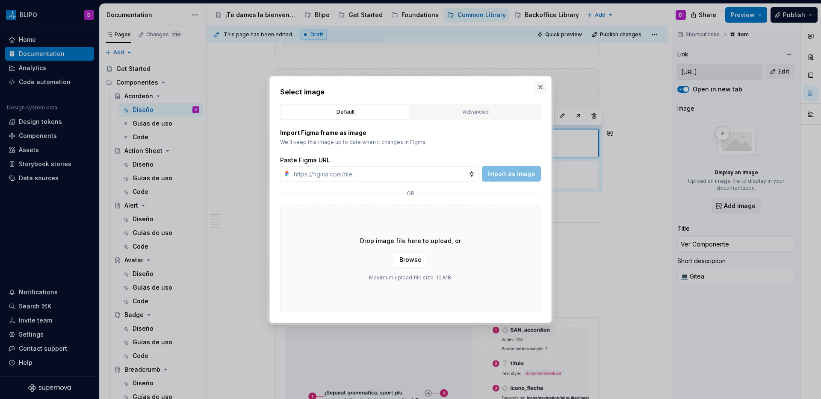
click at [539, 90] on button "button" at bounding box center [540, 87] width 12 height 12
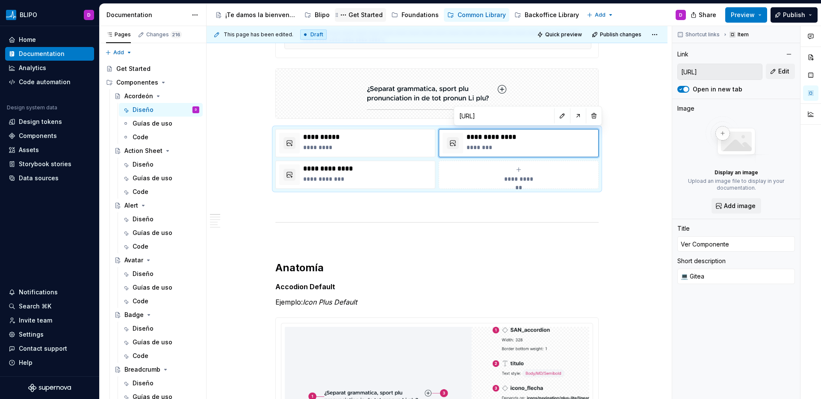
click at [369, 15] on div "Get Started" at bounding box center [365, 15] width 34 height 9
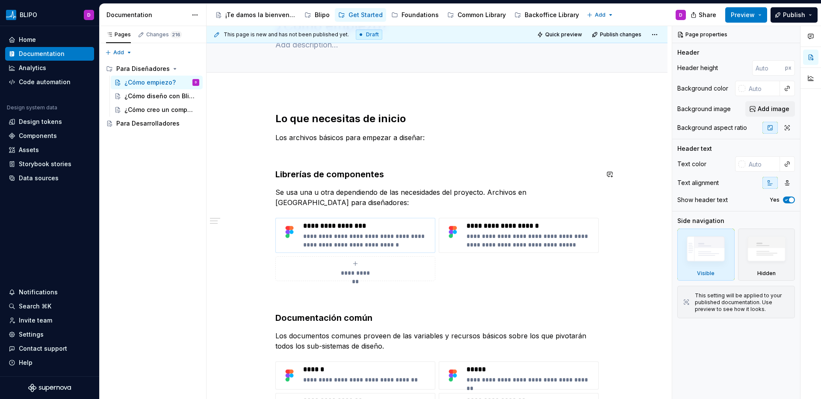
scroll to position [75, 0]
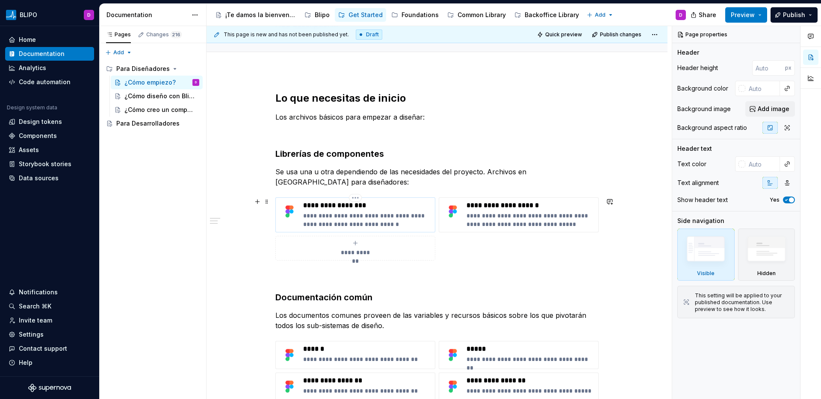
click at [381, 220] on p "**********" at bounding box center [367, 220] width 128 height 17
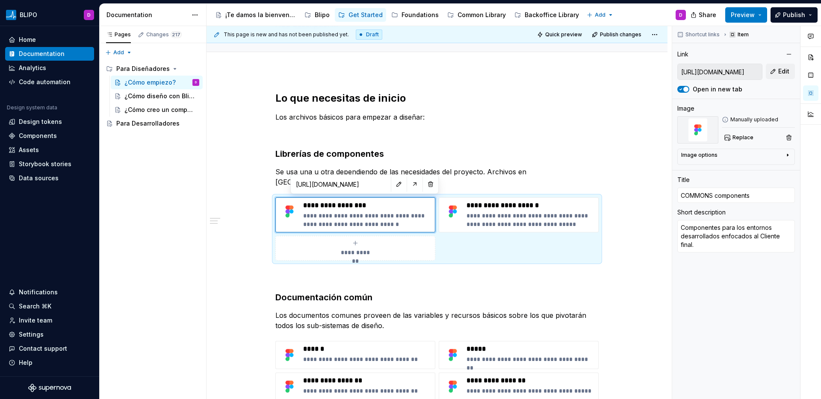
type textarea "*"
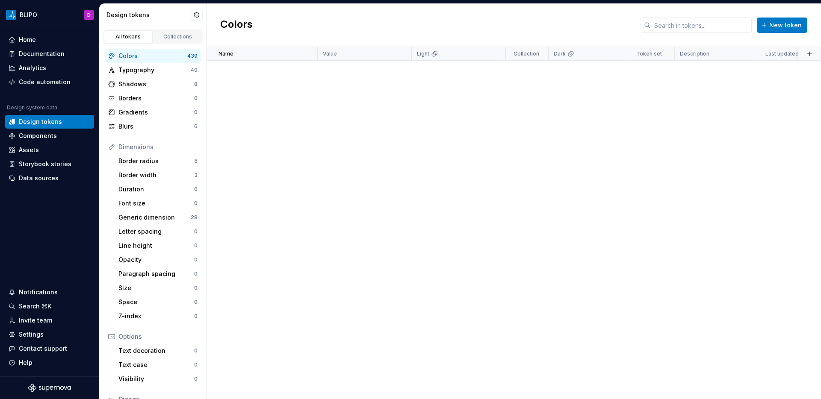
scroll to position [2029, 0]
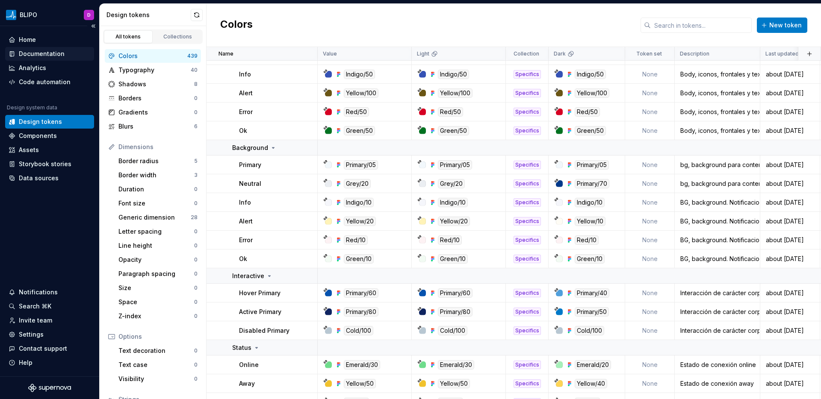
click at [50, 50] on div "Documentation" at bounding box center [42, 54] width 46 height 9
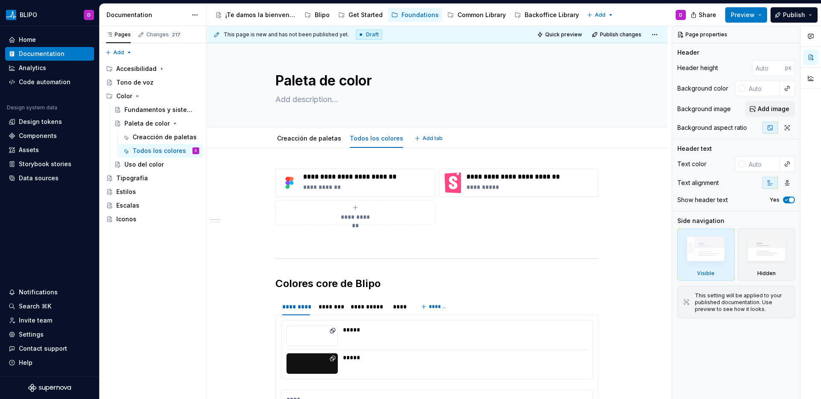
type textarea "*"
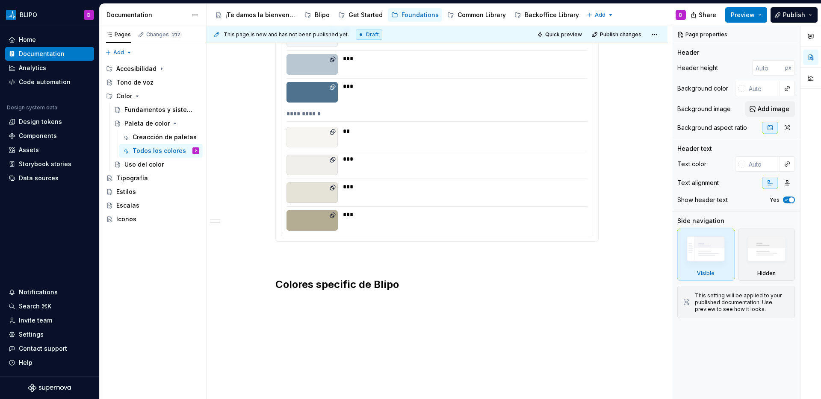
scroll to position [703, 0]
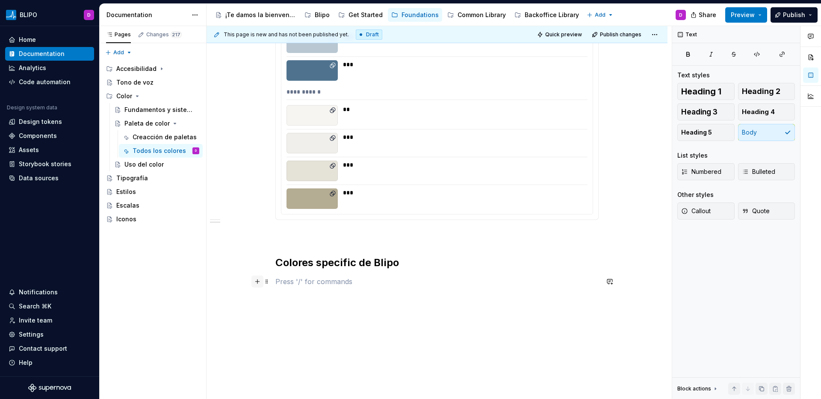
click at [260, 282] on button "button" at bounding box center [257, 282] width 12 height 12
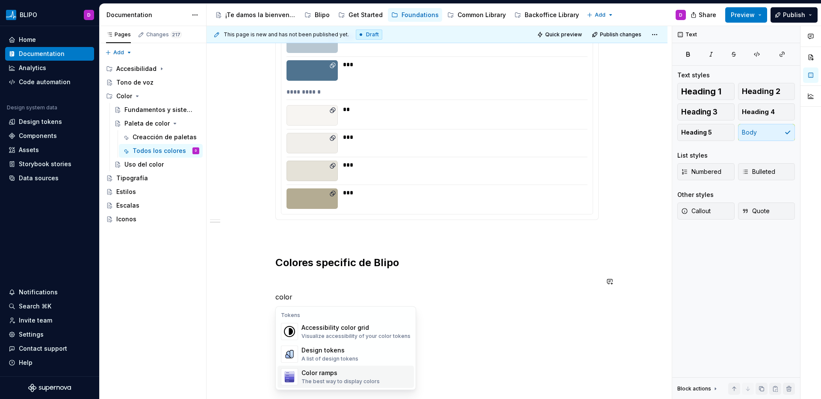
click at [320, 376] on div "Color ramps" at bounding box center [340, 373] width 78 height 9
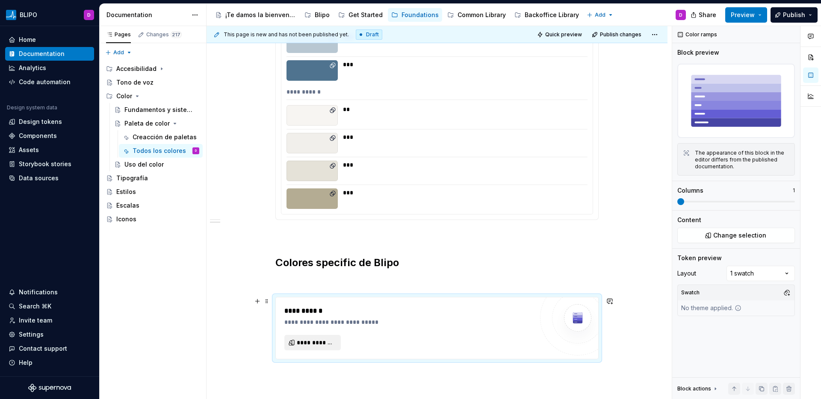
click at [324, 346] on span "**********" at bounding box center [316, 343] width 38 height 9
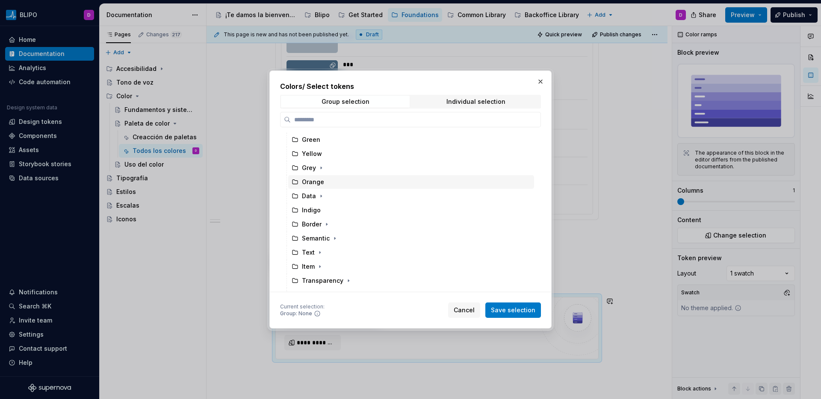
scroll to position [69, 0]
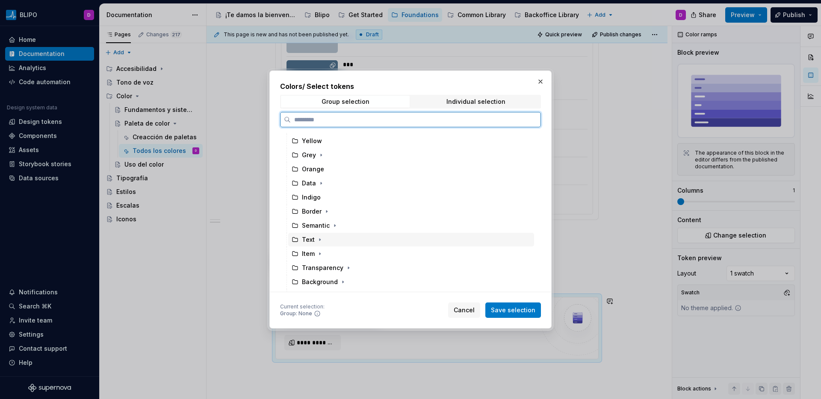
click at [336, 240] on div "Text" at bounding box center [411, 240] width 246 height 14
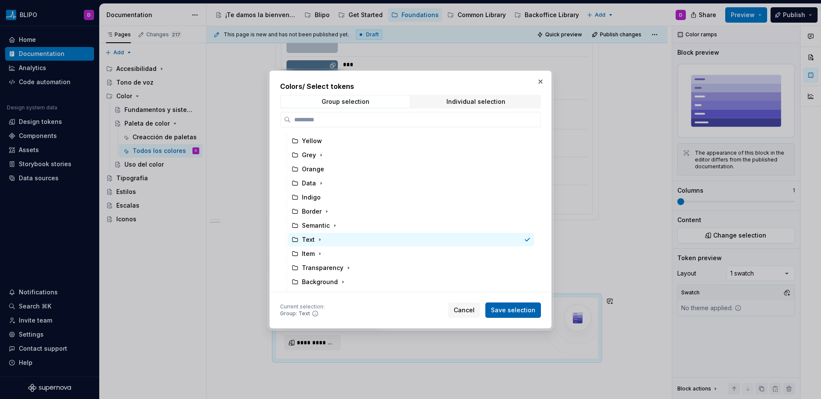
click at [521, 311] on span "Save selection" at bounding box center [513, 310] width 44 height 9
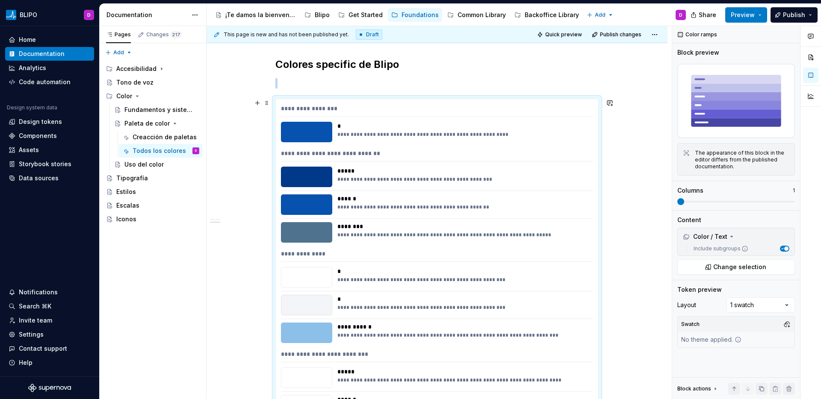
scroll to position [893, 0]
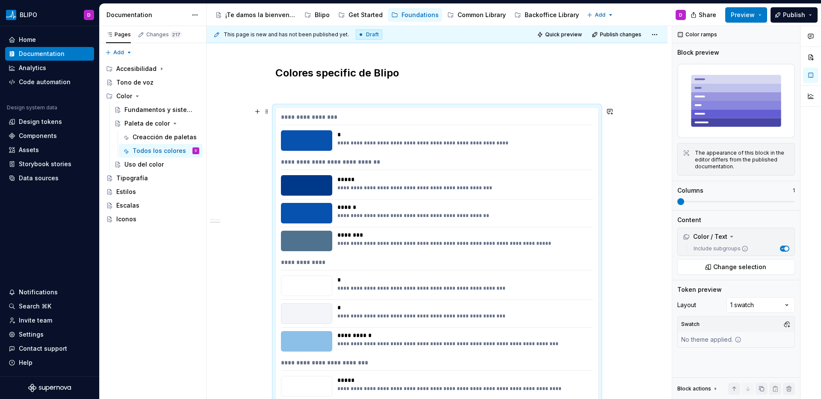
click at [415, 119] on div "**********" at bounding box center [437, 119] width 312 height 12
click at [784, 301] on div "Comments Open comments No comments yet Select ‘Comment’ from the block context …" at bounding box center [746, 213] width 149 height 374
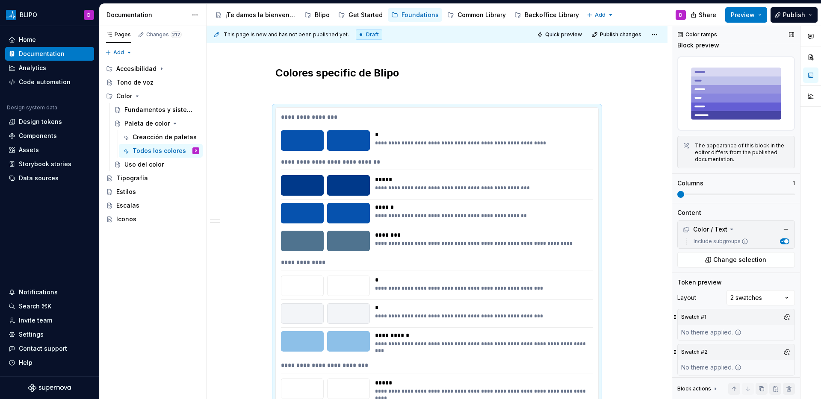
scroll to position [8, 0]
click at [781, 313] on button "button" at bounding box center [787, 317] width 12 height 12
click at [730, 357] on div "Light" at bounding box center [741, 360] width 81 height 9
click at [793, 352] on div "Comments Open comments No comments yet Select ‘Comment’ from the block context …" at bounding box center [746, 213] width 149 height 374
click at [781, 348] on button "button" at bounding box center [787, 352] width 12 height 12
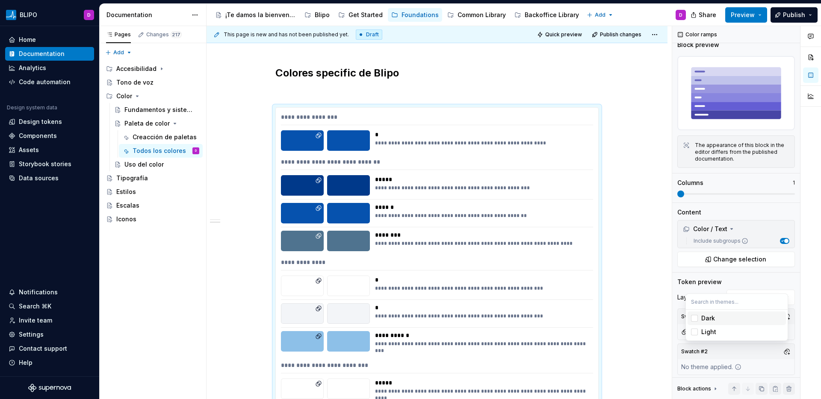
click at [707, 319] on div "Dark" at bounding box center [708, 318] width 14 height 9
click at [685, 288] on div "Comments Open comments No comments yet Select ‘Comment’ from the block context …" at bounding box center [746, 213] width 149 height 374
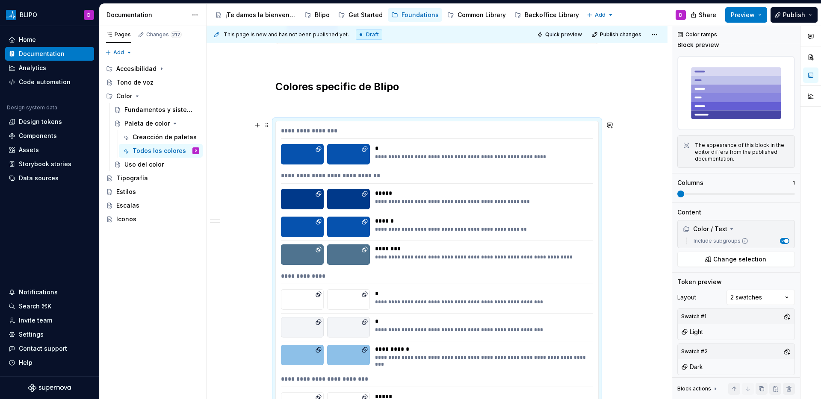
scroll to position [877, 0]
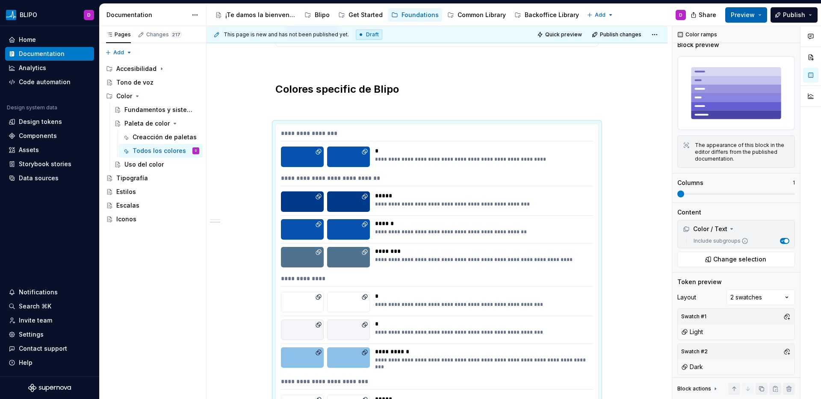
click at [752, 18] on span "Preview" at bounding box center [743, 15] width 24 height 9
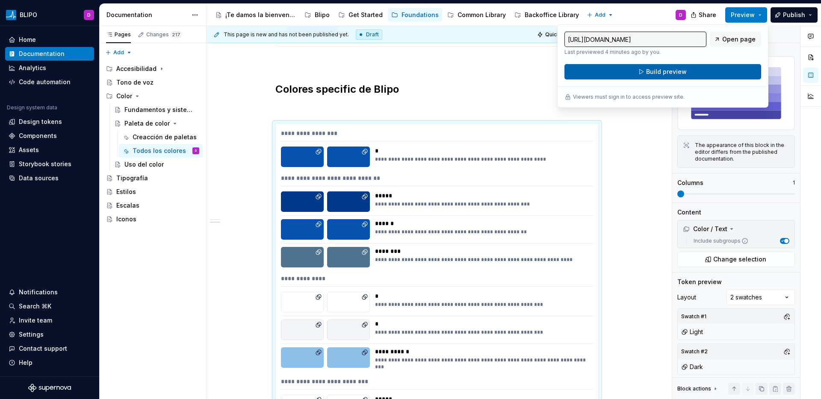
click at [637, 69] on button "Build preview" at bounding box center [662, 71] width 197 height 15
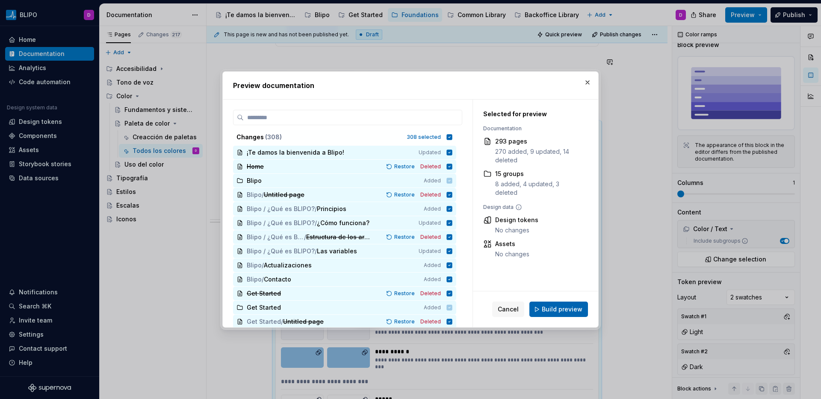
click at [579, 309] on span "Build preview" at bounding box center [562, 309] width 41 height 9
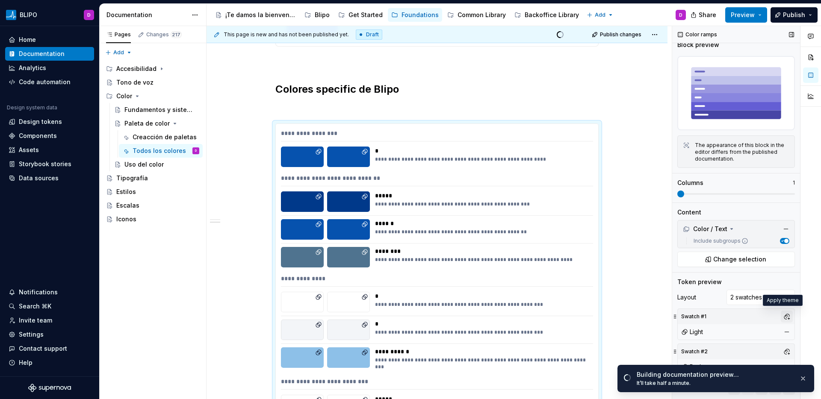
click at [785, 314] on button "button" at bounding box center [787, 317] width 12 height 12
click at [699, 347] on span "Dark" at bounding box center [736, 346] width 98 height 14
click at [720, 309] on div "Comments Open comments No comments yet Select ‘Comment’ from the block context …" at bounding box center [746, 213] width 149 height 374
click at [805, 378] on button "button" at bounding box center [802, 379] width 11 height 12
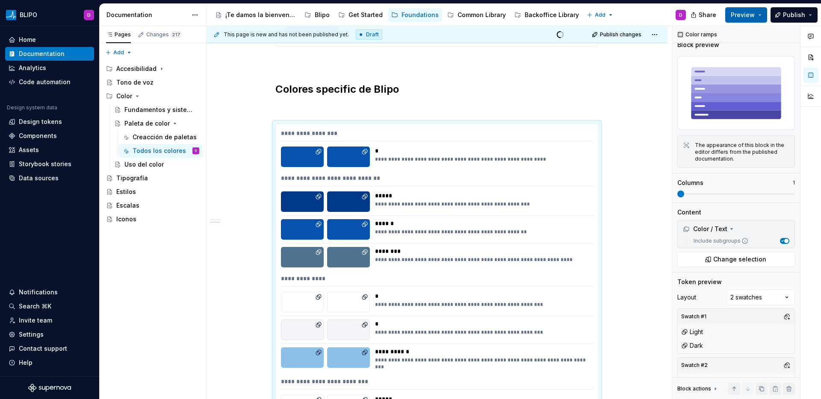
click at [735, 15] on span "Preview" at bounding box center [743, 15] width 24 height 9
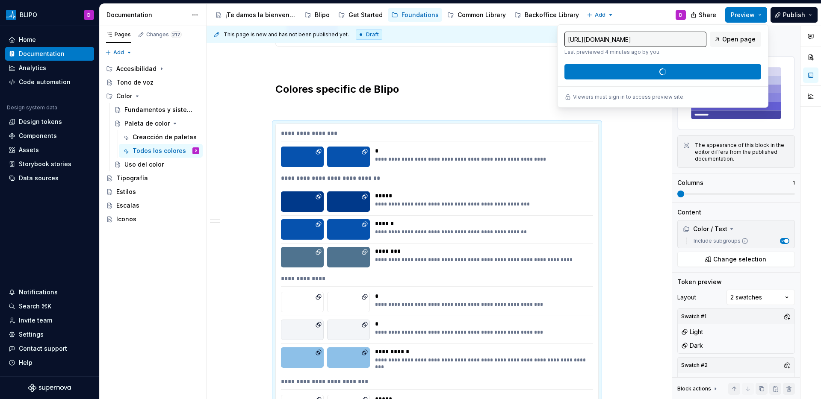
click at [696, 74] on div "https://blipo-sanitas.preview.supernova-docs.io/latest/foundations/color/paleta…" at bounding box center [662, 56] width 197 height 48
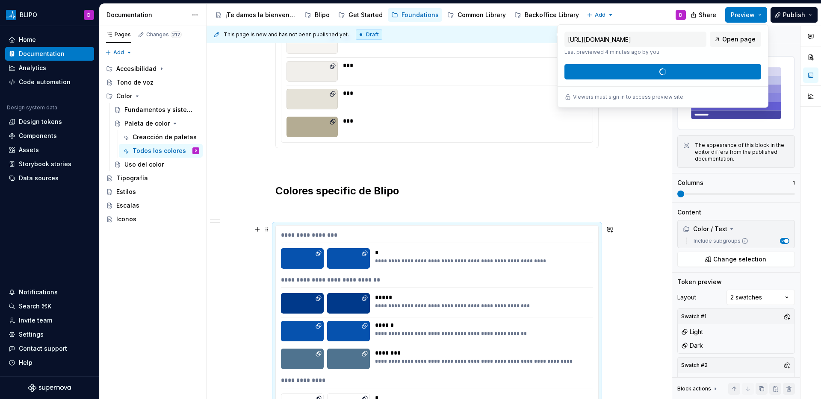
scroll to position [742, 0]
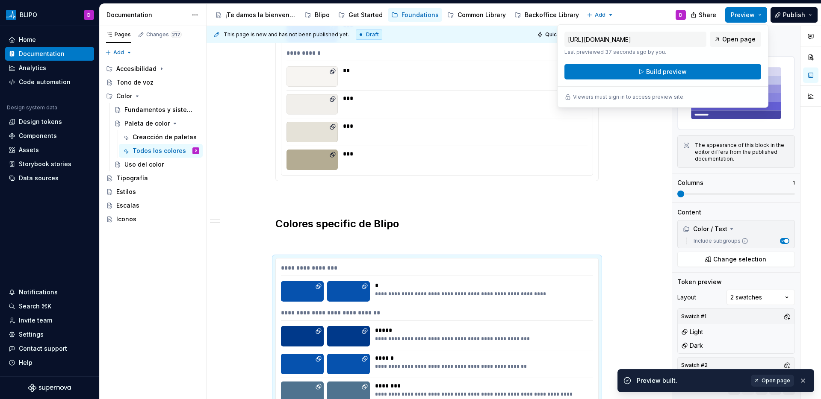
click at [776, 377] on span "Open page" at bounding box center [775, 380] width 29 height 7
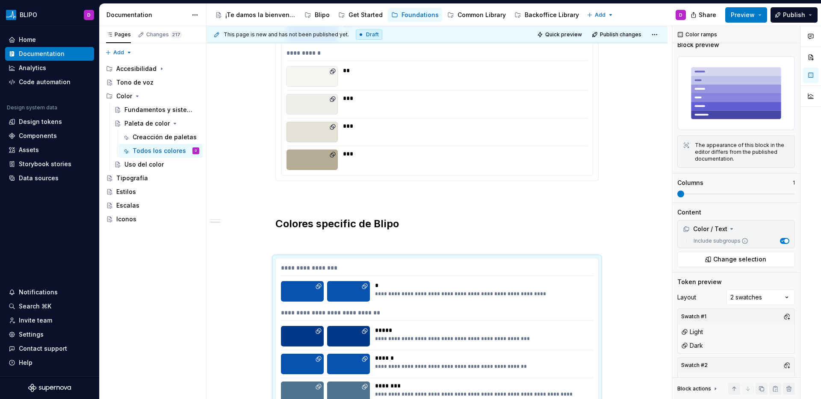
type textarea "*"
